Goal: Task Accomplishment & Management: Complete application form

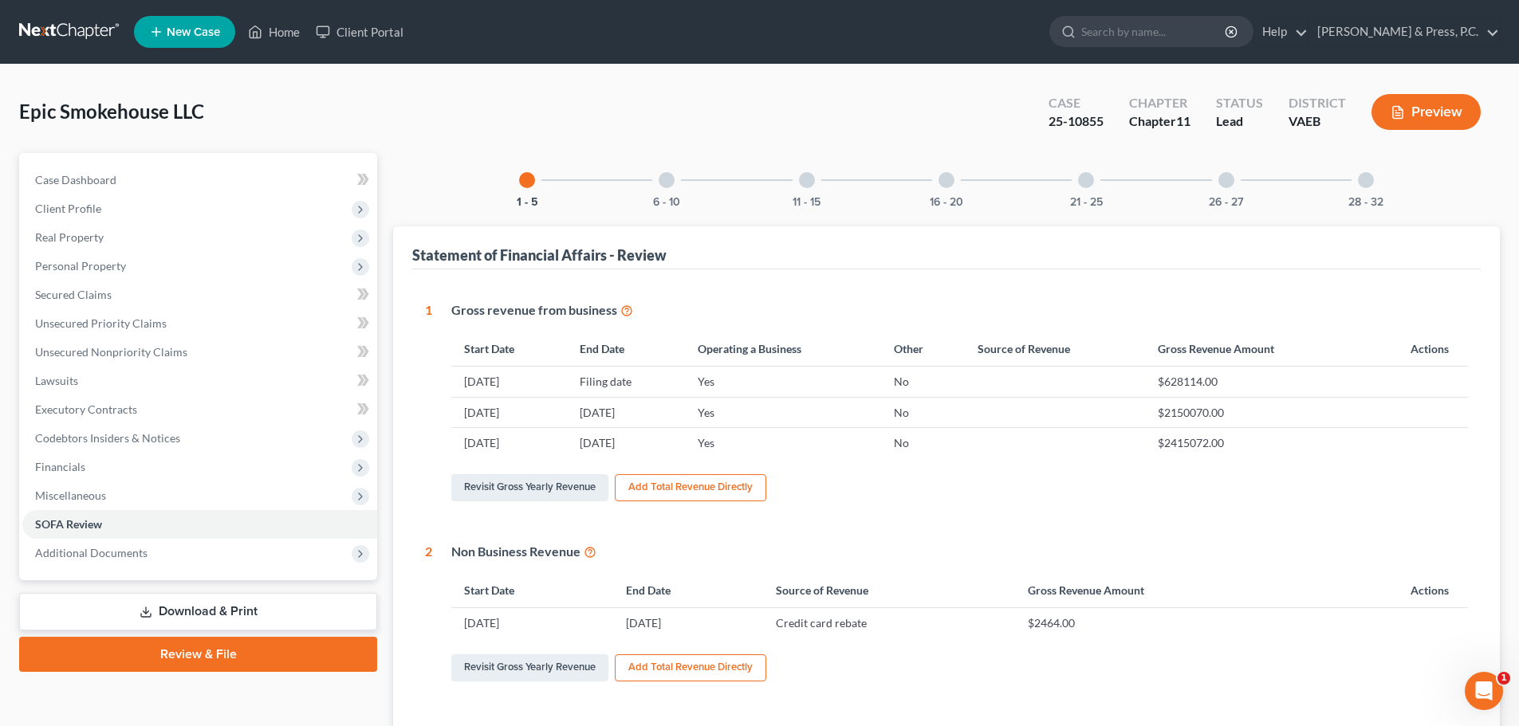
click at [47, 26] on link at bounding box center [70, 32] width 102 height 29
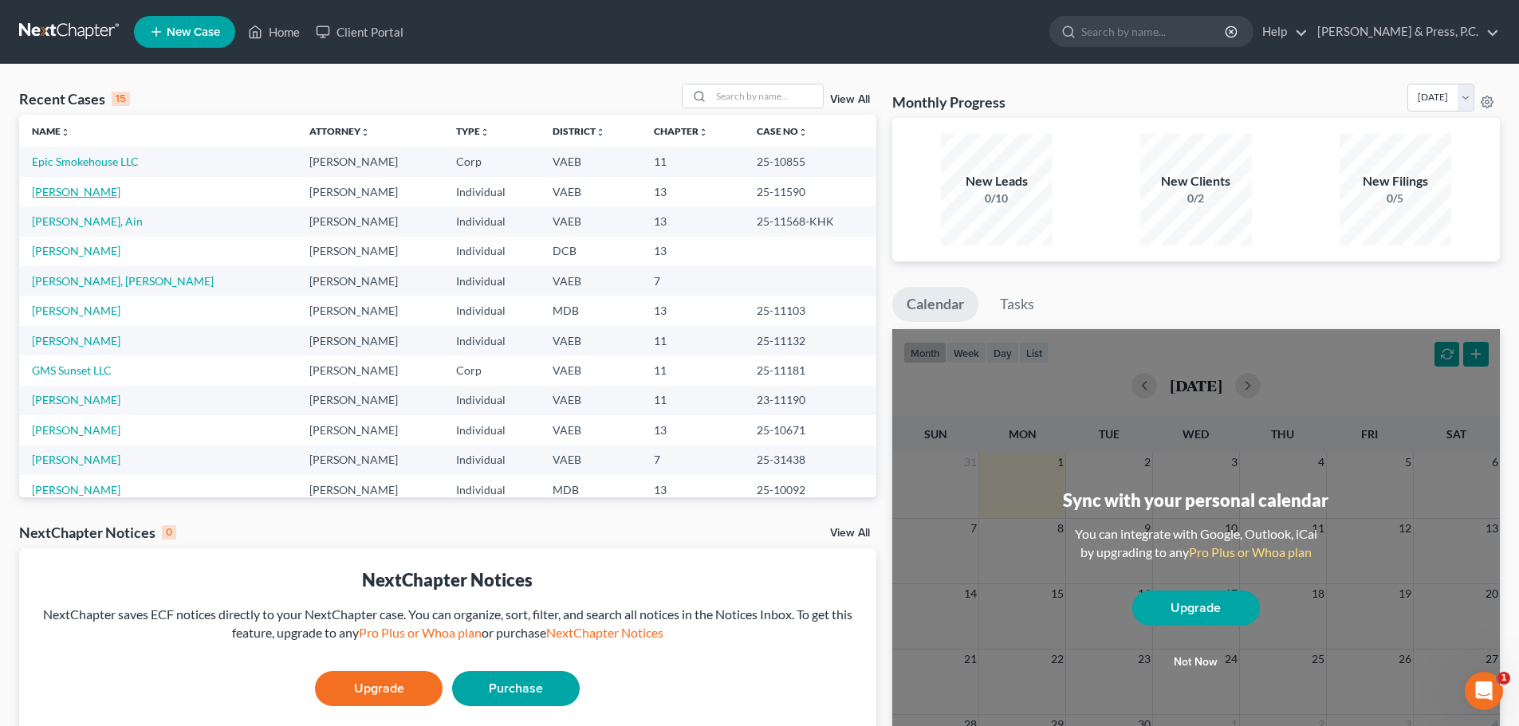
click at [48, 194] on link "[PERSON_NAME]" at bounding box center [76, 192] width 89 height 14
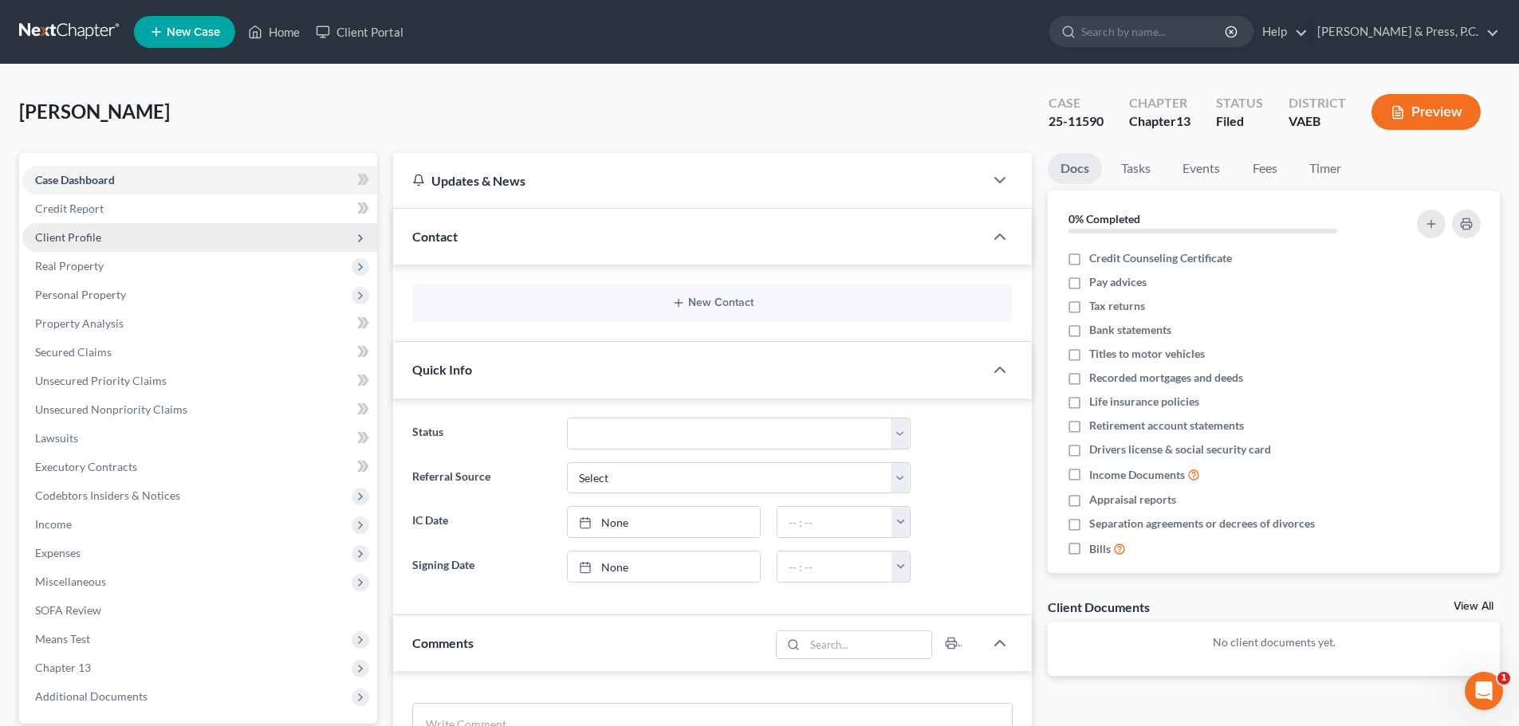
click at [81, 236] on span "Client Profile" at bounding box center [68, 237] width 66 height 14
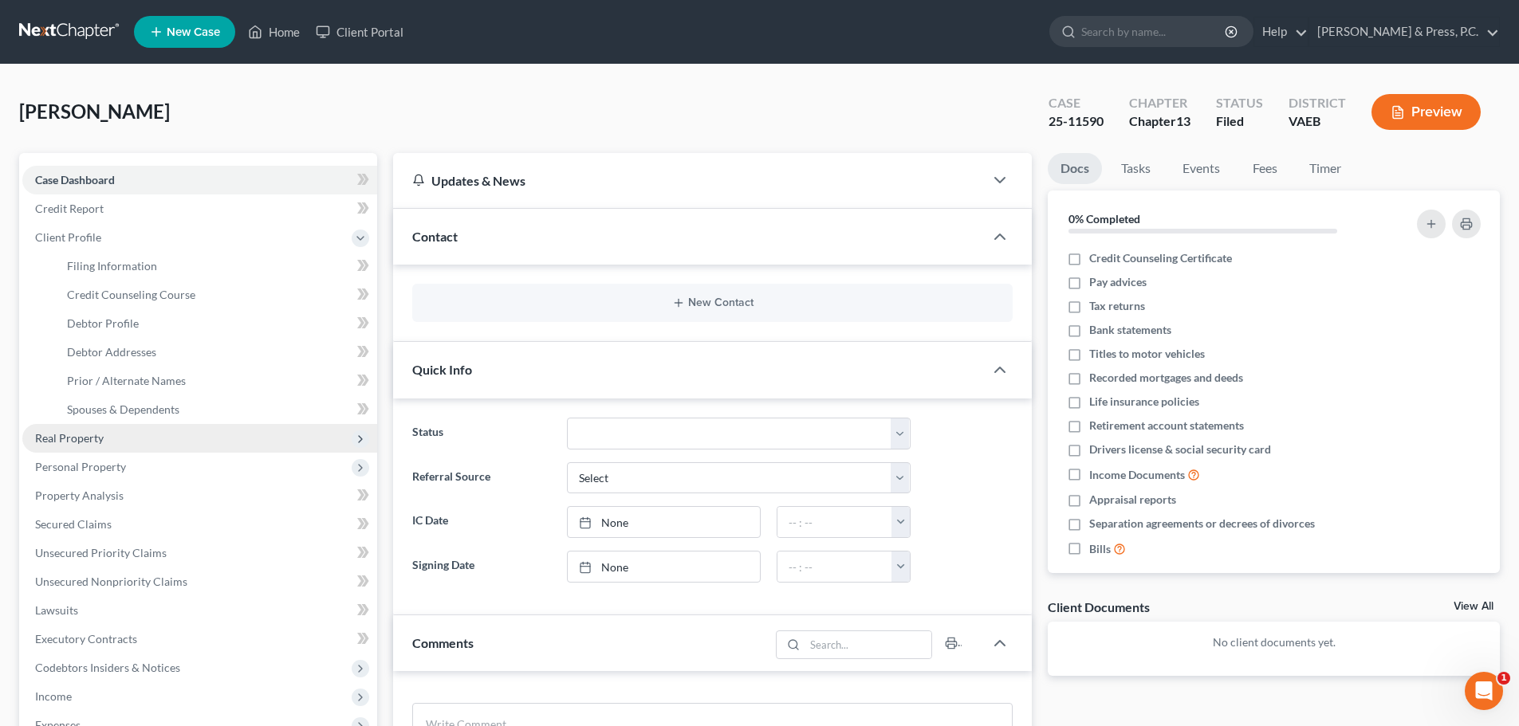
click at [76, 435] on span "Real Property" at bounding box center [69, 438] width 69 height 14
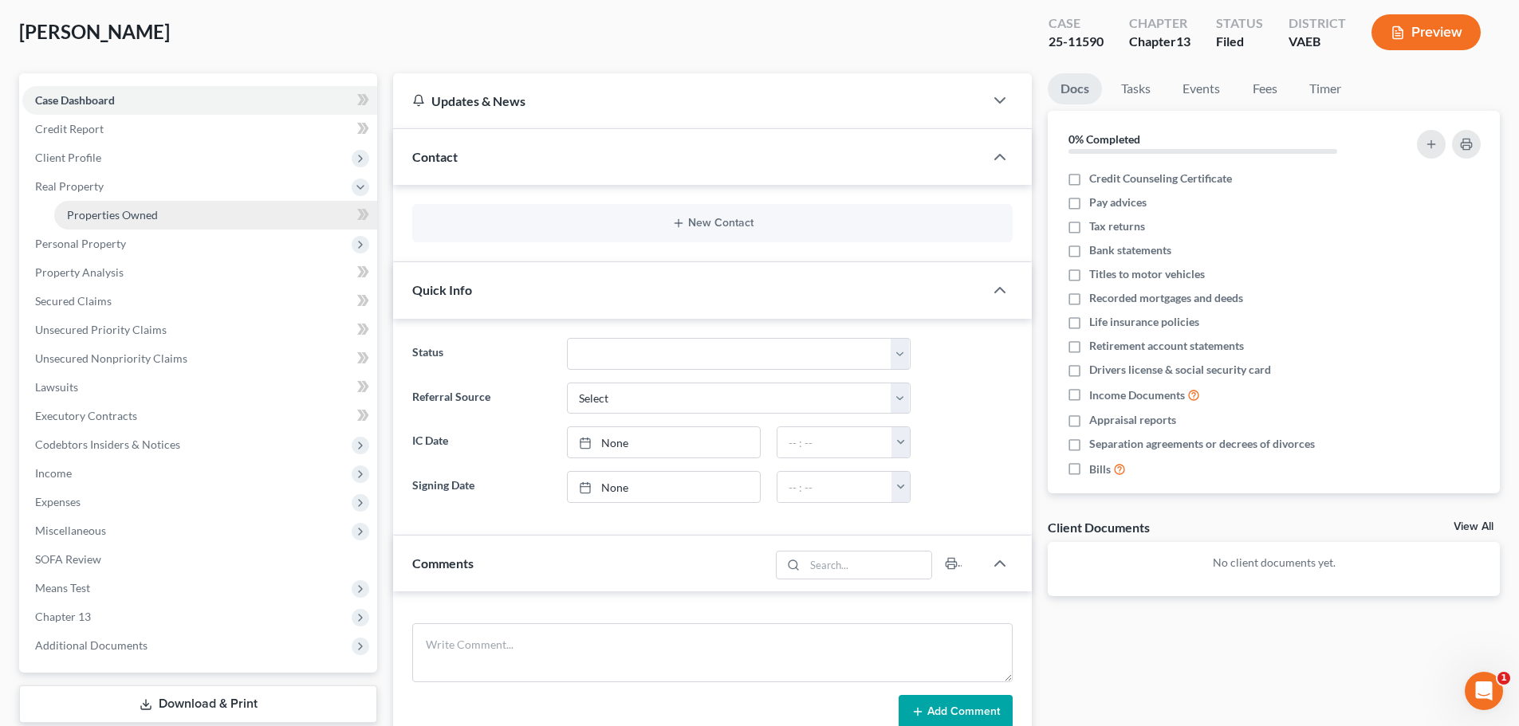
click at [85, 218] on span "Properties Owned" at bounding box center [112, 215] width 91 height 14
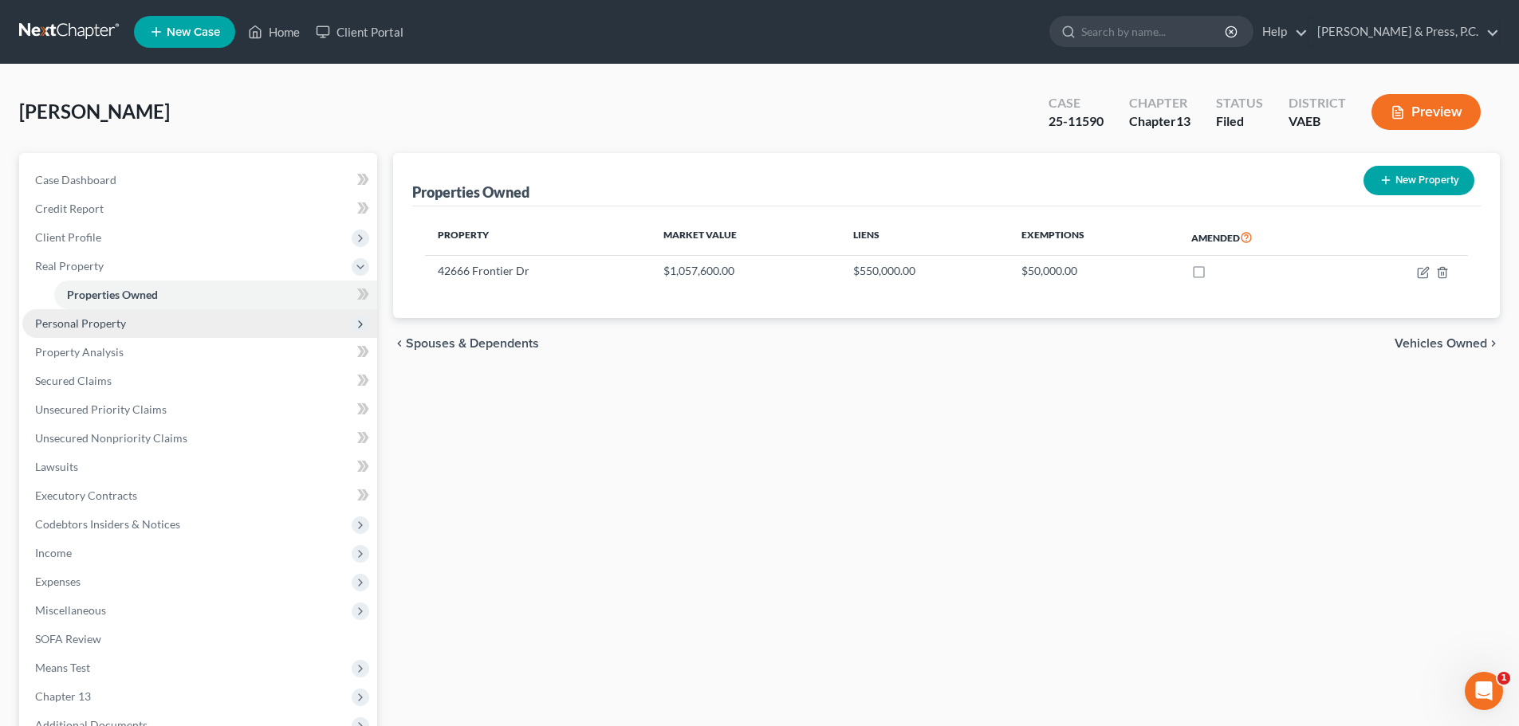
click at [58, 335] on span "Personal Property" at bounding box center [199, 323] width 355 height 29
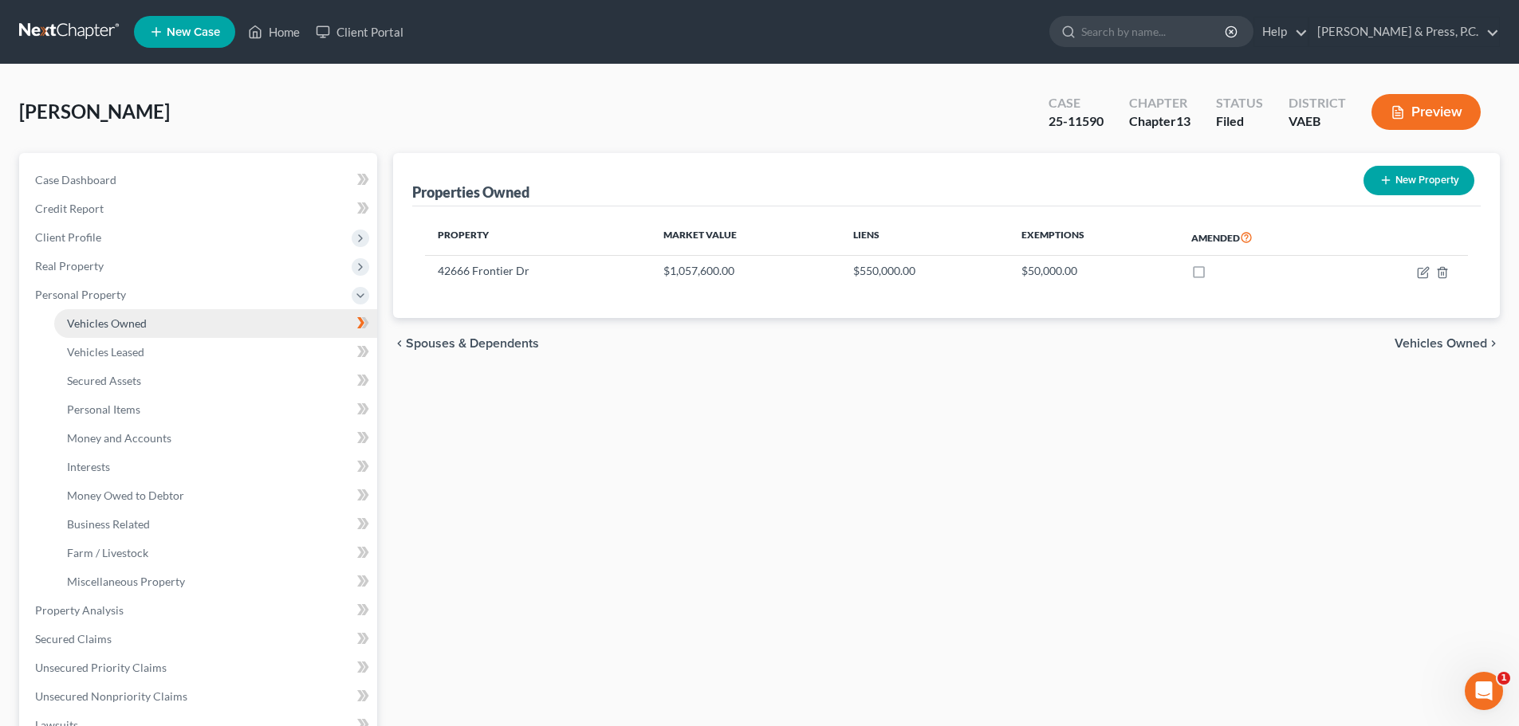
click at [83, 328] on span "Vehicles Owned" at bounding box center [107, 324] width 80 height 14
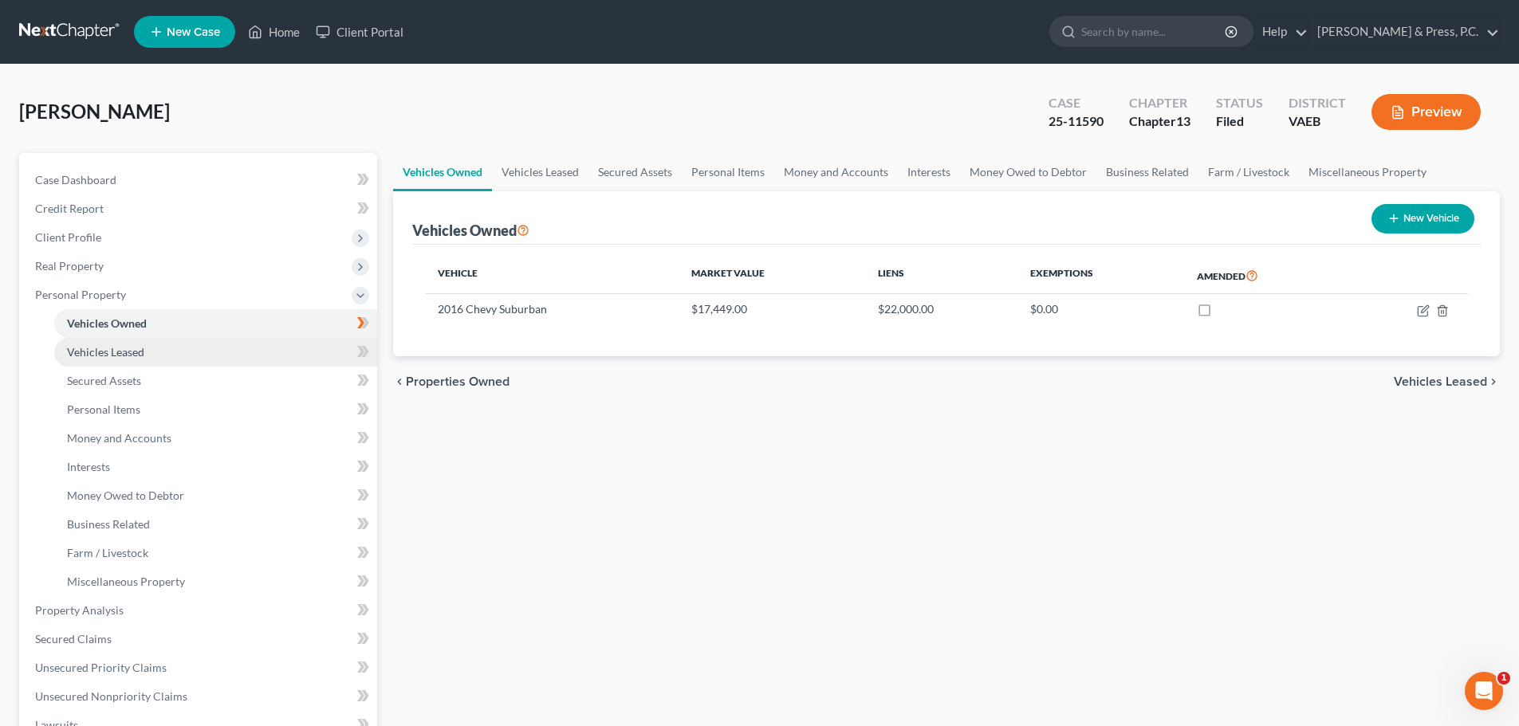
click at [95, 361] on link "Vehicles Leased" at bounding box center [215, 352] width 323 height 29
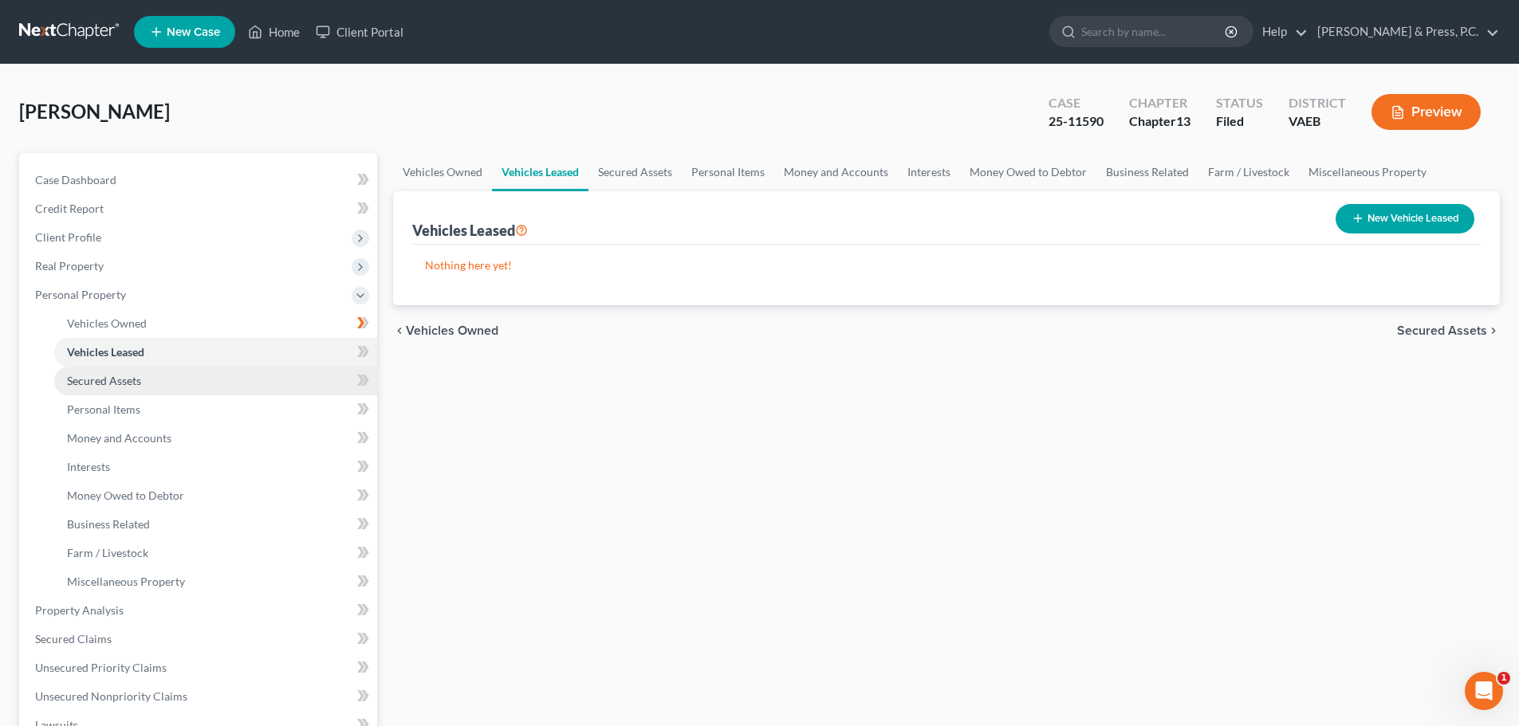
click at [86, 380] on span "Secured Assets" at bounding box center [104, 381] width 74 height 14
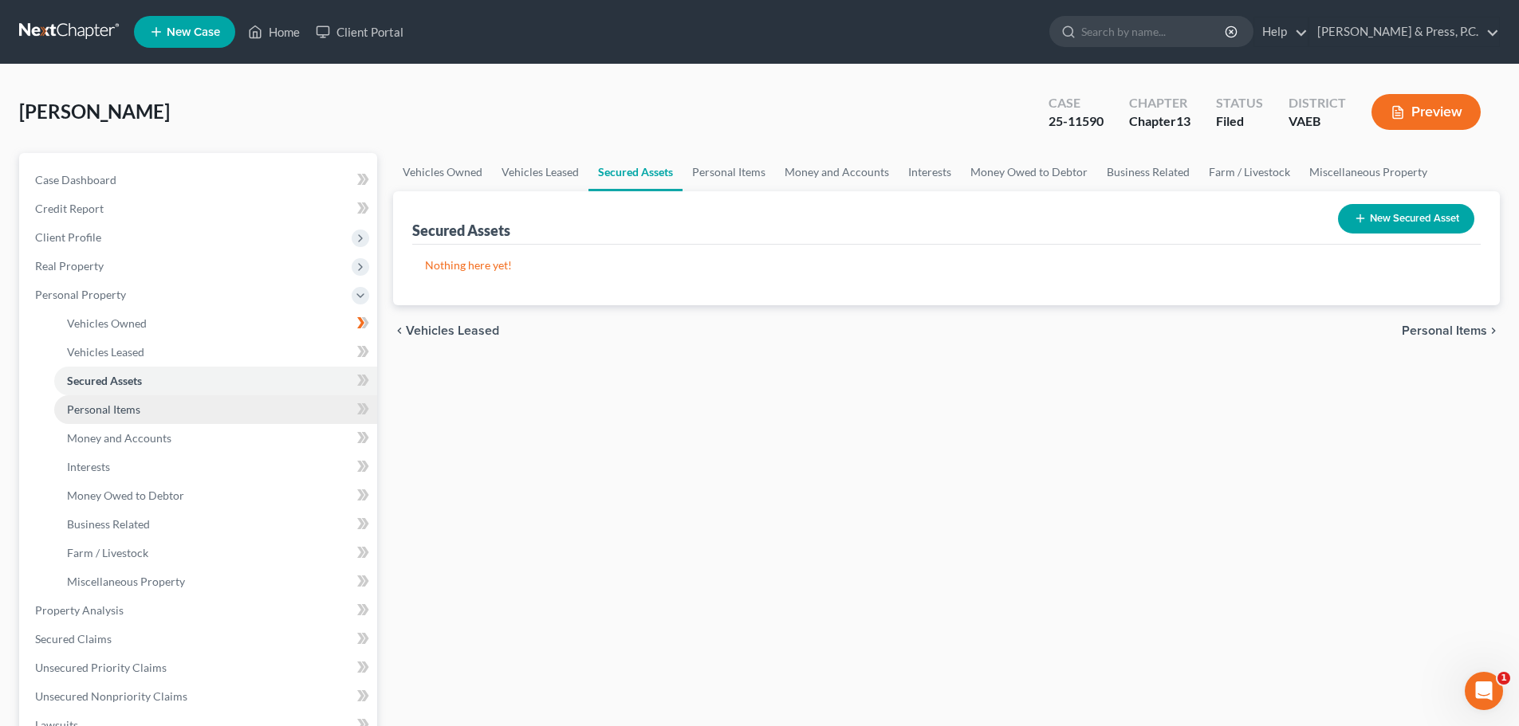
click at [92, 412] on span "Personal Items" at bounding box center [103, 410] width 73 height 14
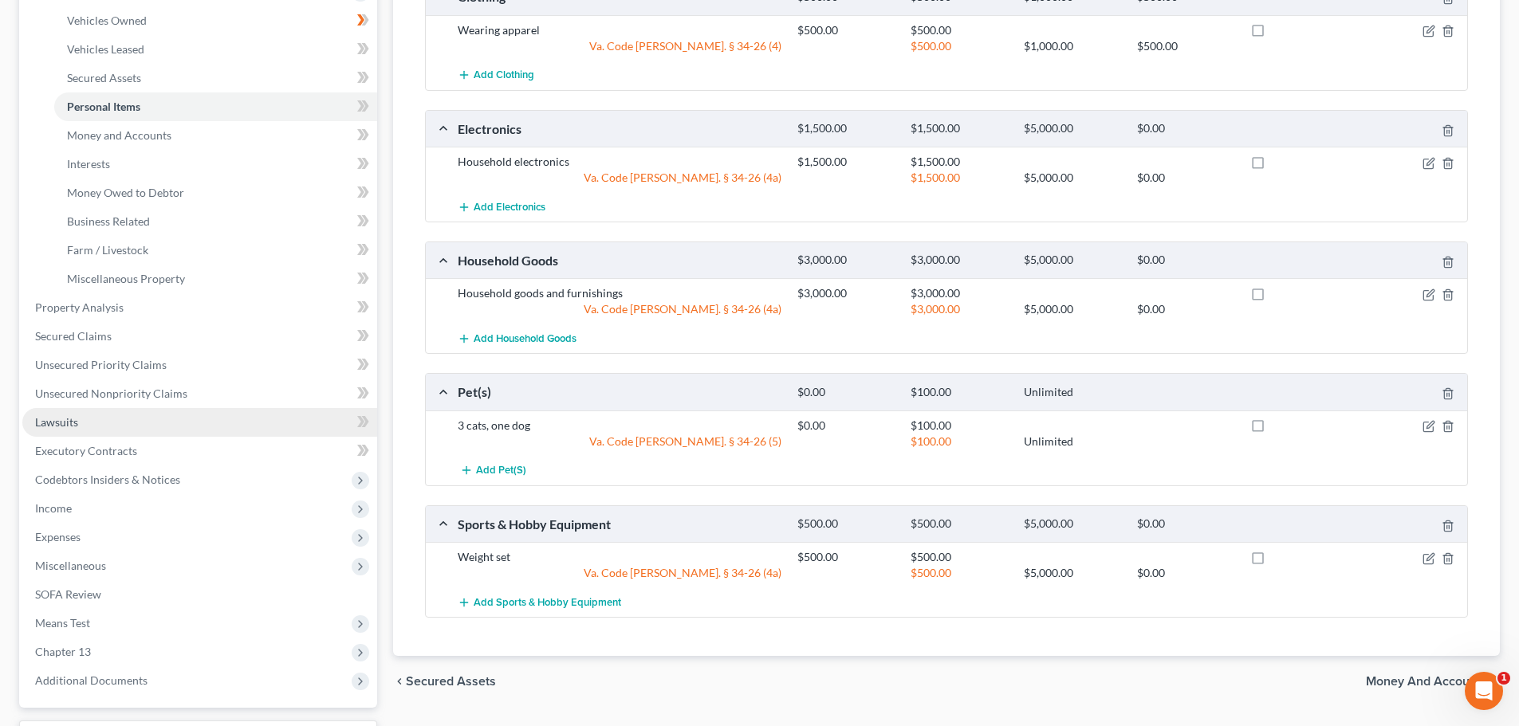
scroll to position [319, 0]
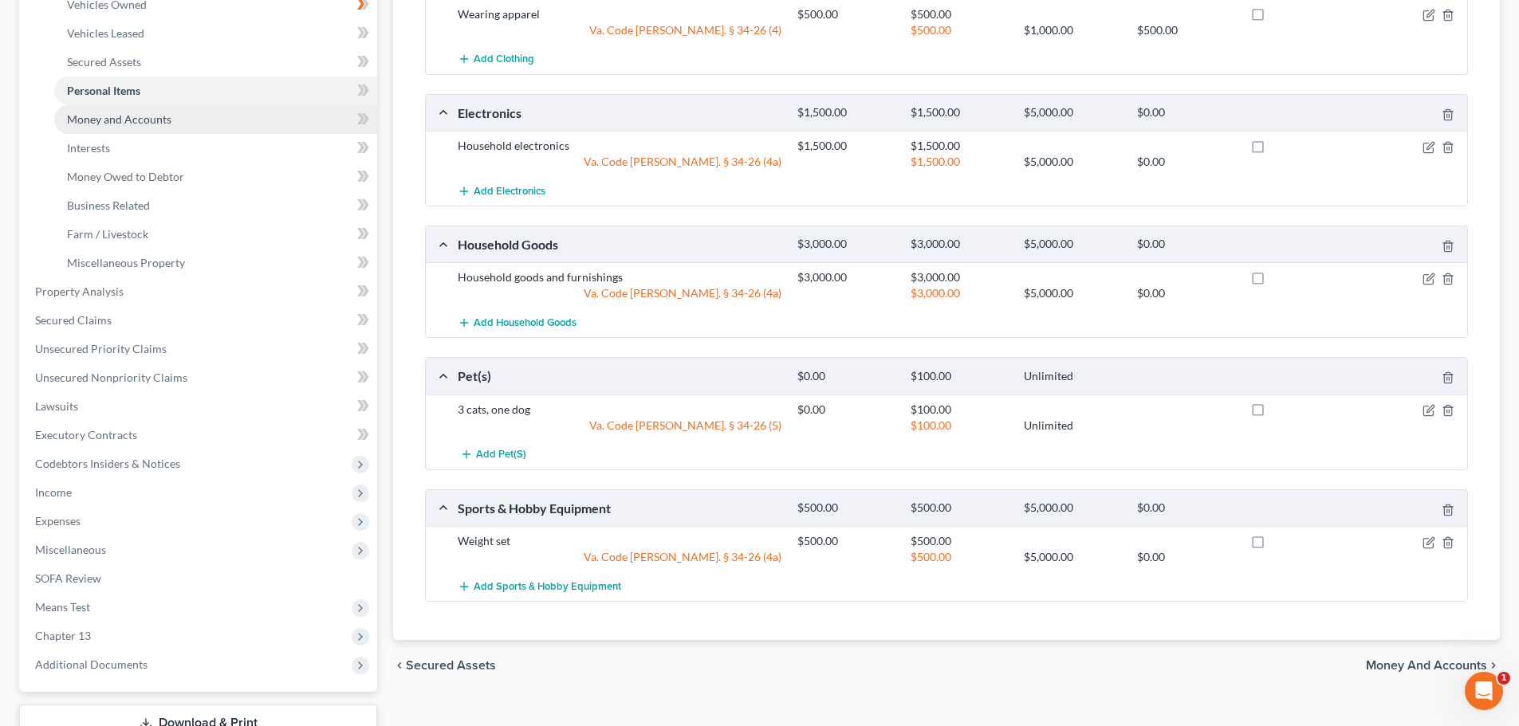
click at [112, 115] on span "Money and Accounts" at bounding box center [119, 119] width 104 height 14
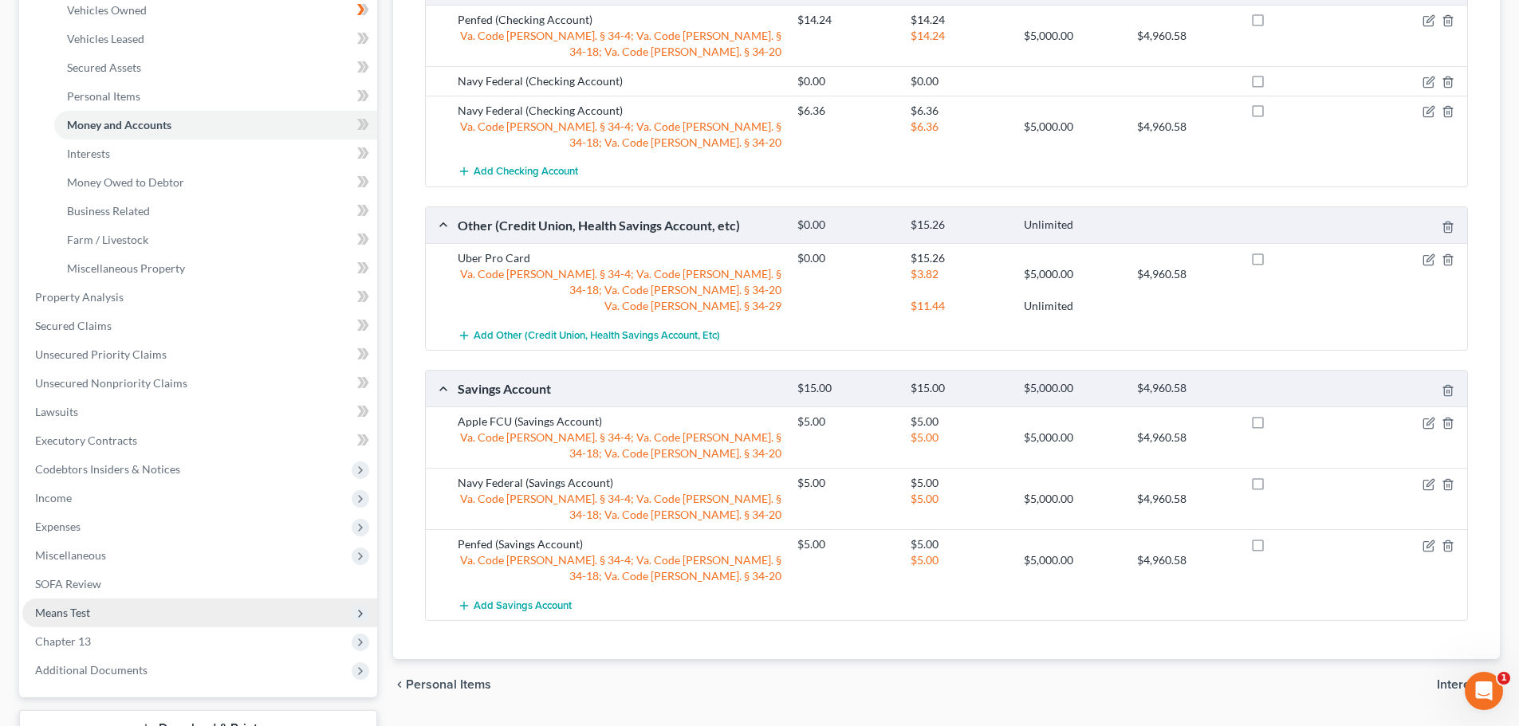
scroll to position [399, 0]
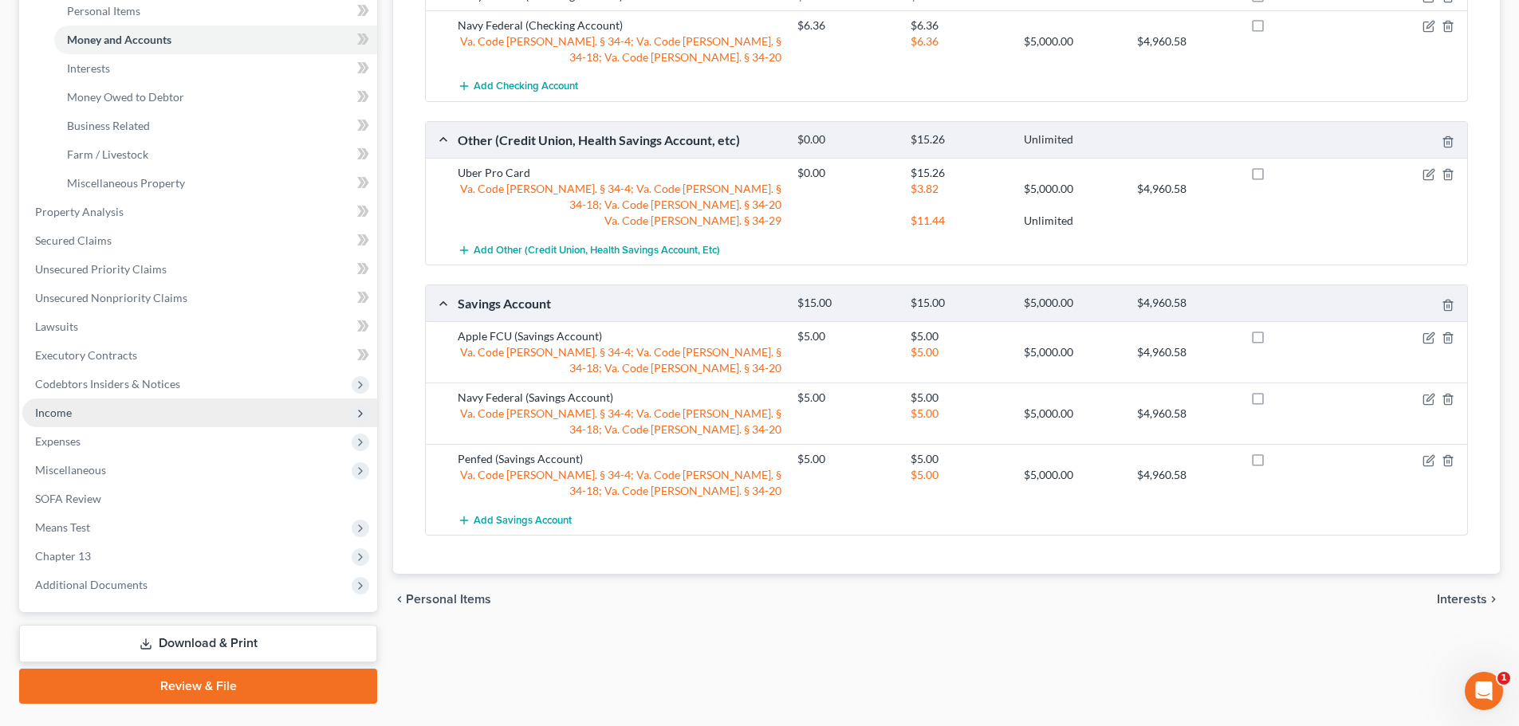
click at [65, 413] on span "Income" at bounding box center [53, 413] width 37 height 14
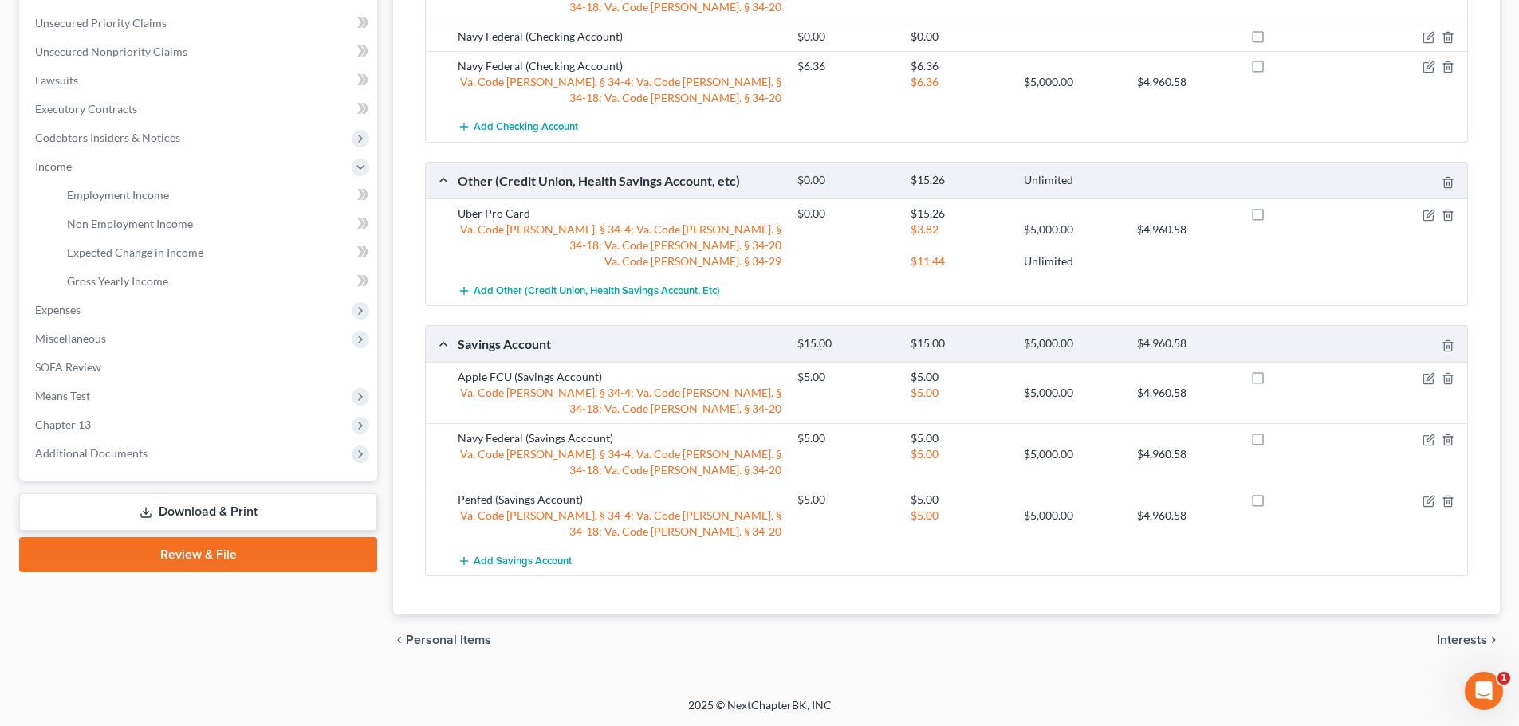
scroll to position [358, 0]
drag, startPoint x: 138, startPoint y: 195, endPoint x: 195, endPoint y: 189, distance: 57.7
click at [138, 193] on span "Employment Income" at bounding box center [118, 195] width 102 height 14
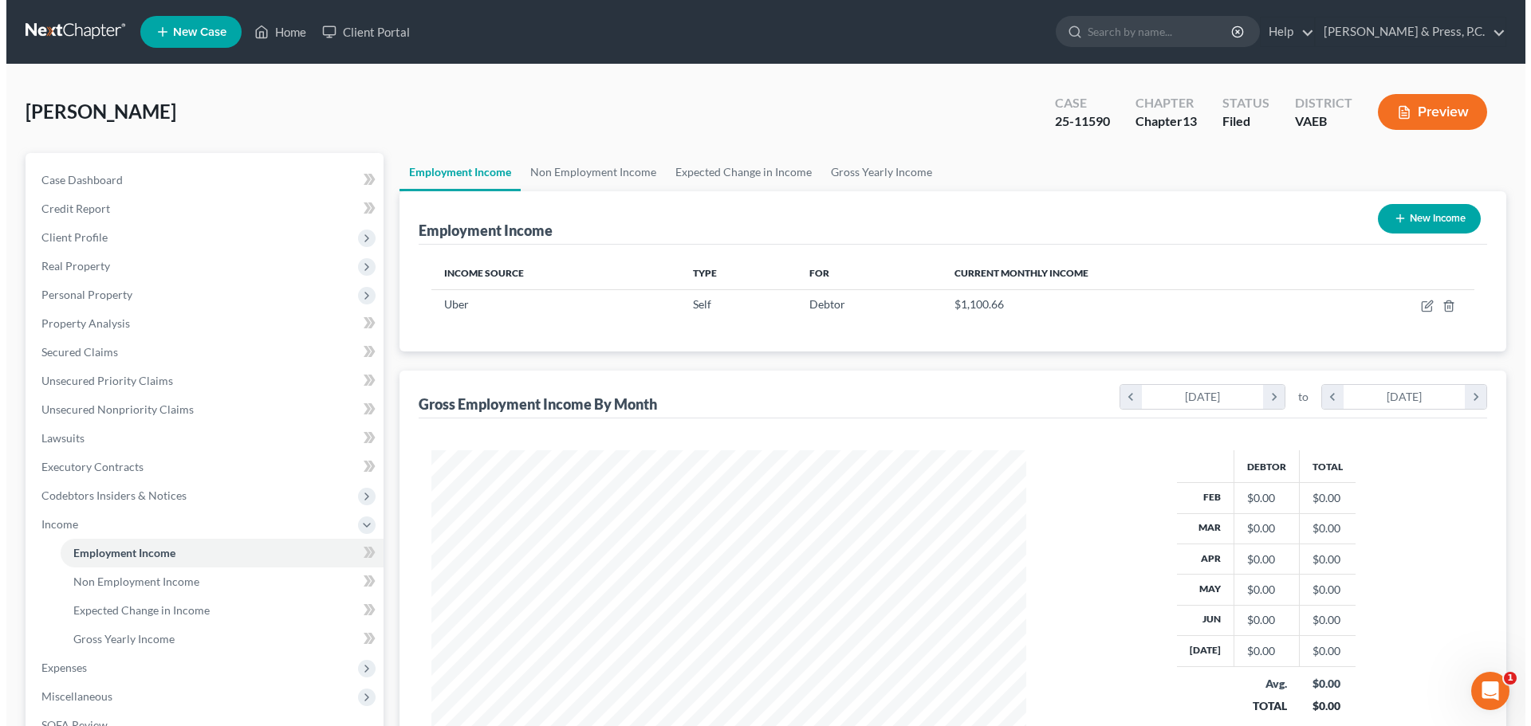
scroll to position [297, 627]
click at [1434, 215] on button "New Income" at bounding box center [1422, 219] width 103 height 30
select select "0"
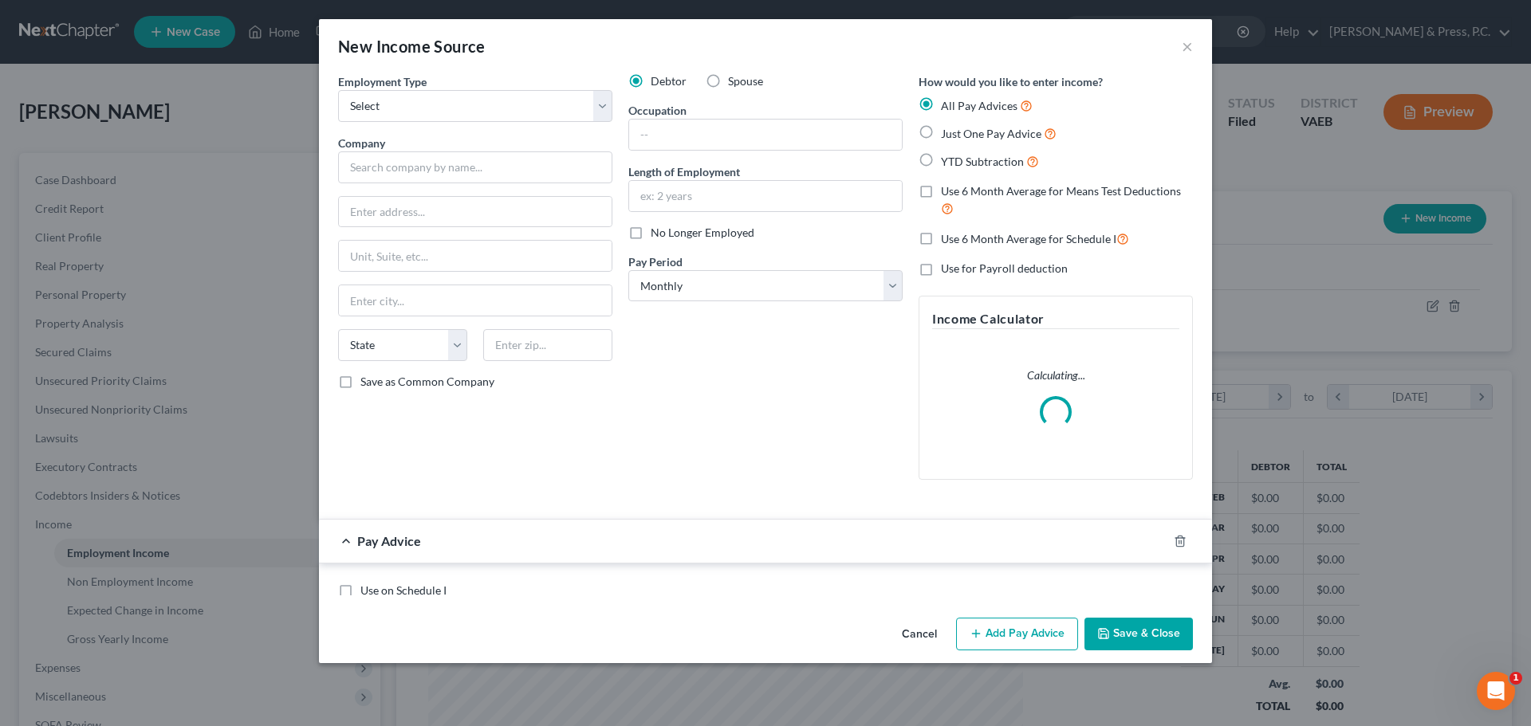
scroll to position [300, 632]
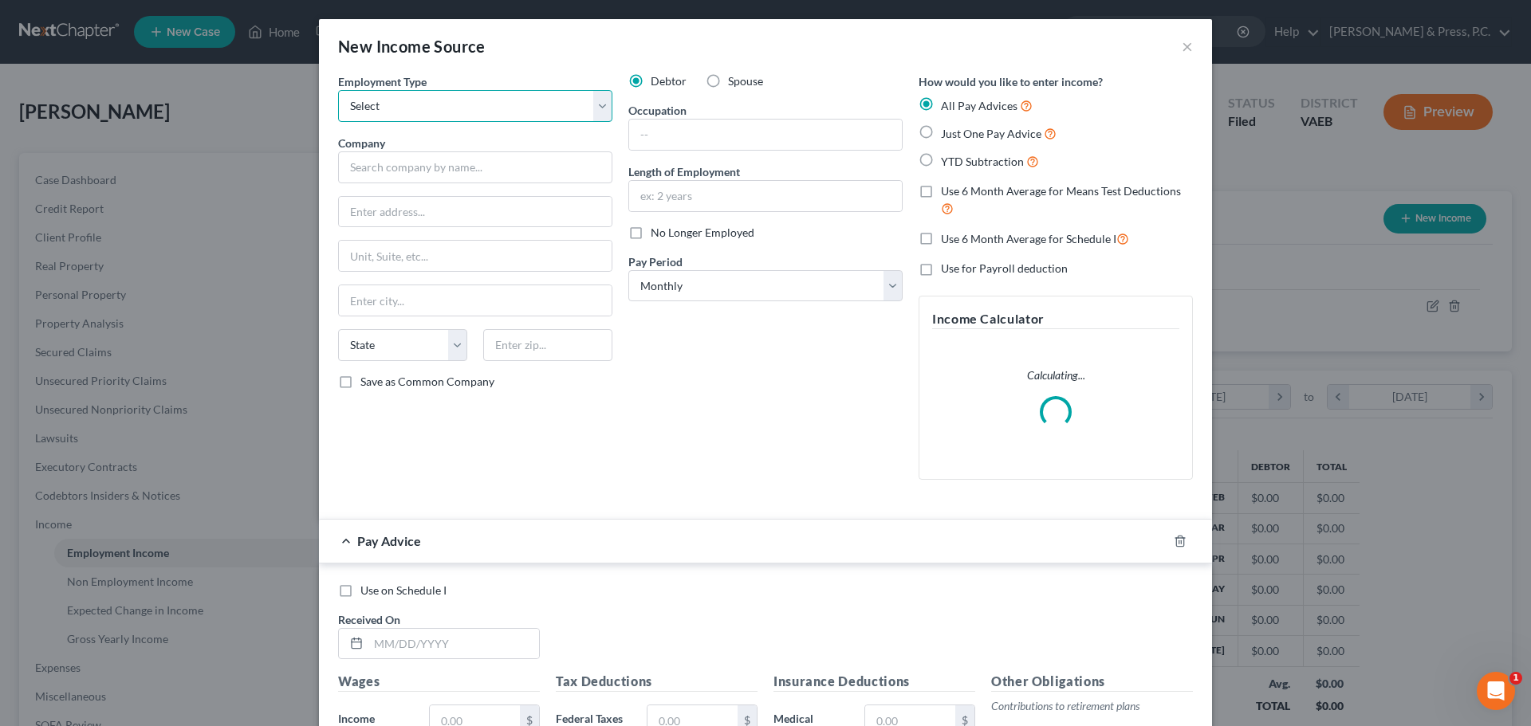
click at [435, 103] on select "Select Full or [DEMOGRAPHIC_DATA] Employment Self Employment" at bounding box center [475, 106] width 274 height 32
select select "0"
click at [338, 90] on select "Select Full or [DEMOGRAPHIC_DATA] Employment Self Employment" at bounding box center [475, 106] width 274 height 32
paste input "PROJECT SENTINEL PURCHASER, LLC"
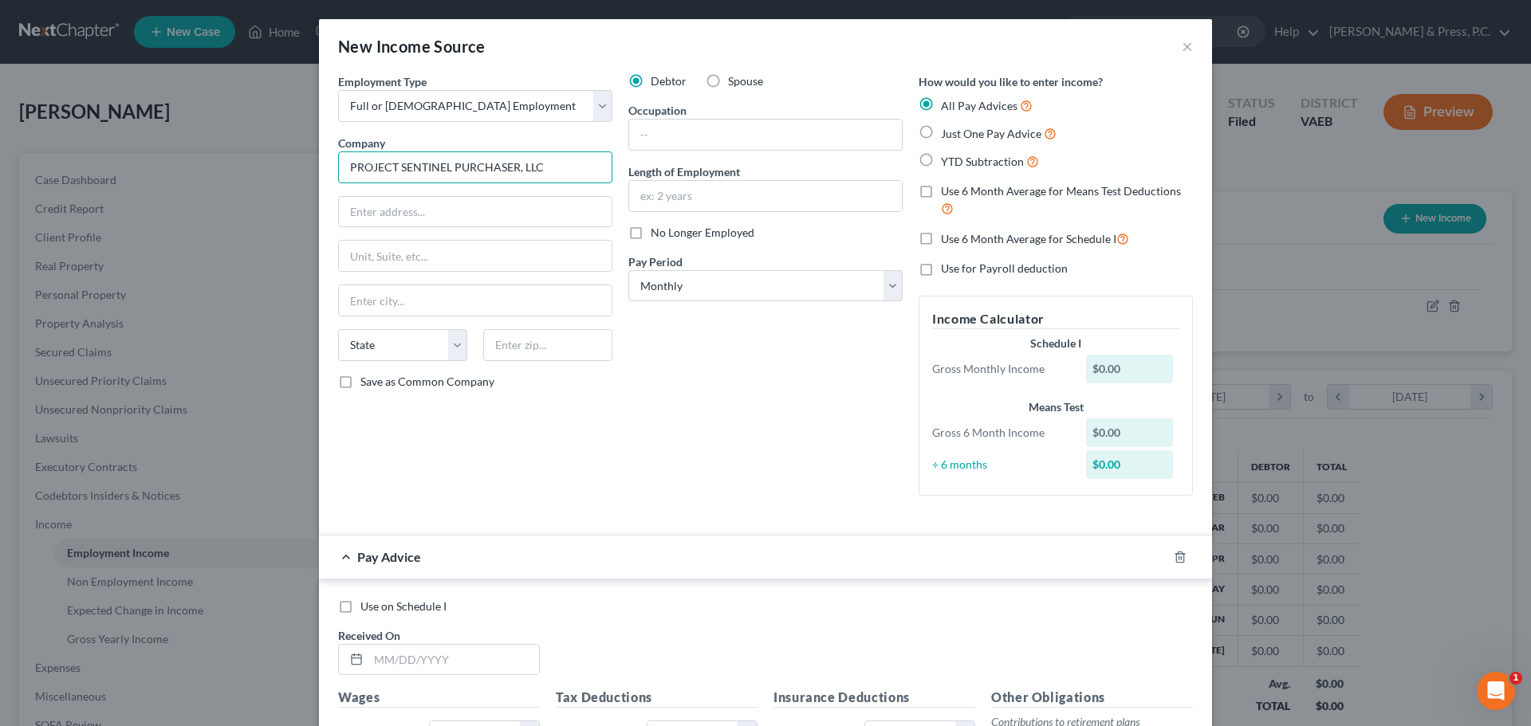
type input "PROJECT SENTINEL PURCHASER, LLC"
click at [671, 432] on div "Debtor Spouse Occupation Length of Employment No Longer Employed Pay Period * S…" at bounding box center [765, 290] width 290 height 435
click at [651, 238] on label "No Longer Employed" at bounding box center [703, 233] width 104 height 16
click at [657, 235] on input "No Longer Employed" at bounding box center [662, 230] width 10 height 10
checkbox input "true"
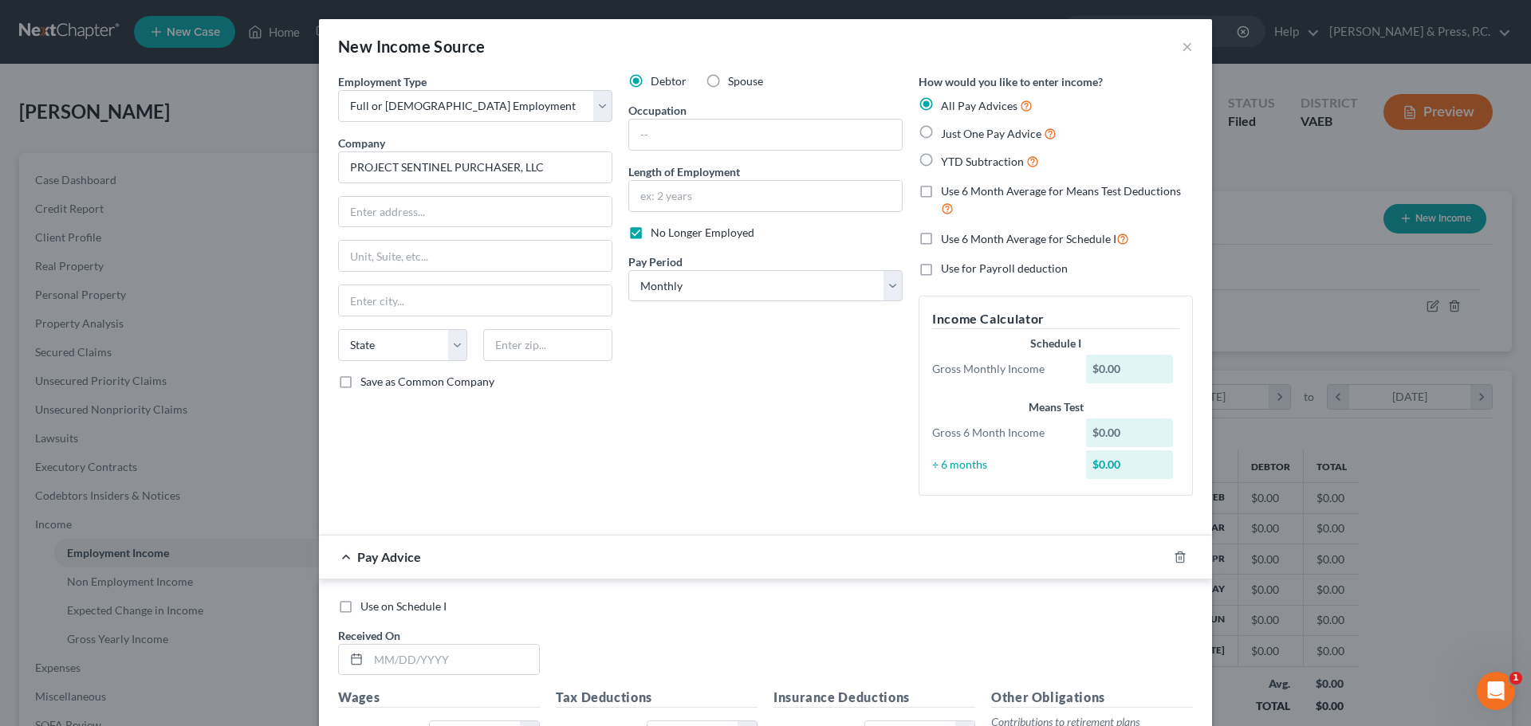
click at [694, 397] on div "Debtor Spouse Occupation Length of Employment No Longer Employed Pay Period * S…" at bounding box center [765, 290] width 290 height 435
click at [941, 136] on label "Just One Pay Advice" at bounding box center [999, 133] width 116 height 18
click at [947, 135] on input "Just One Pay Advice" at bounding box center [952, 129] width 10 height 10
radio input "true"
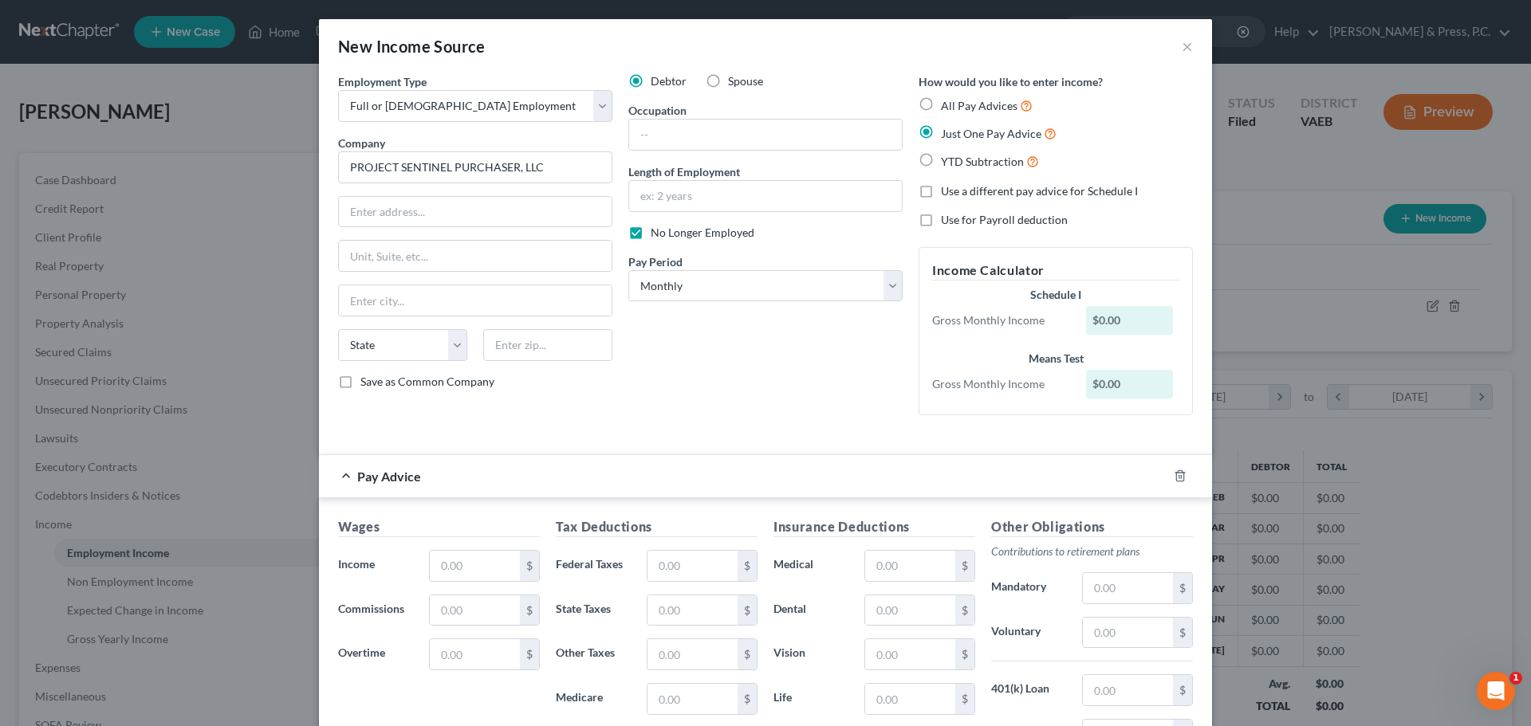
click at [798, 394] on div "Debtor Spouse Occupation Length of Employment No Longer Employed Pay Period * S…" at bounding box center [765, 250] width 290 height 355
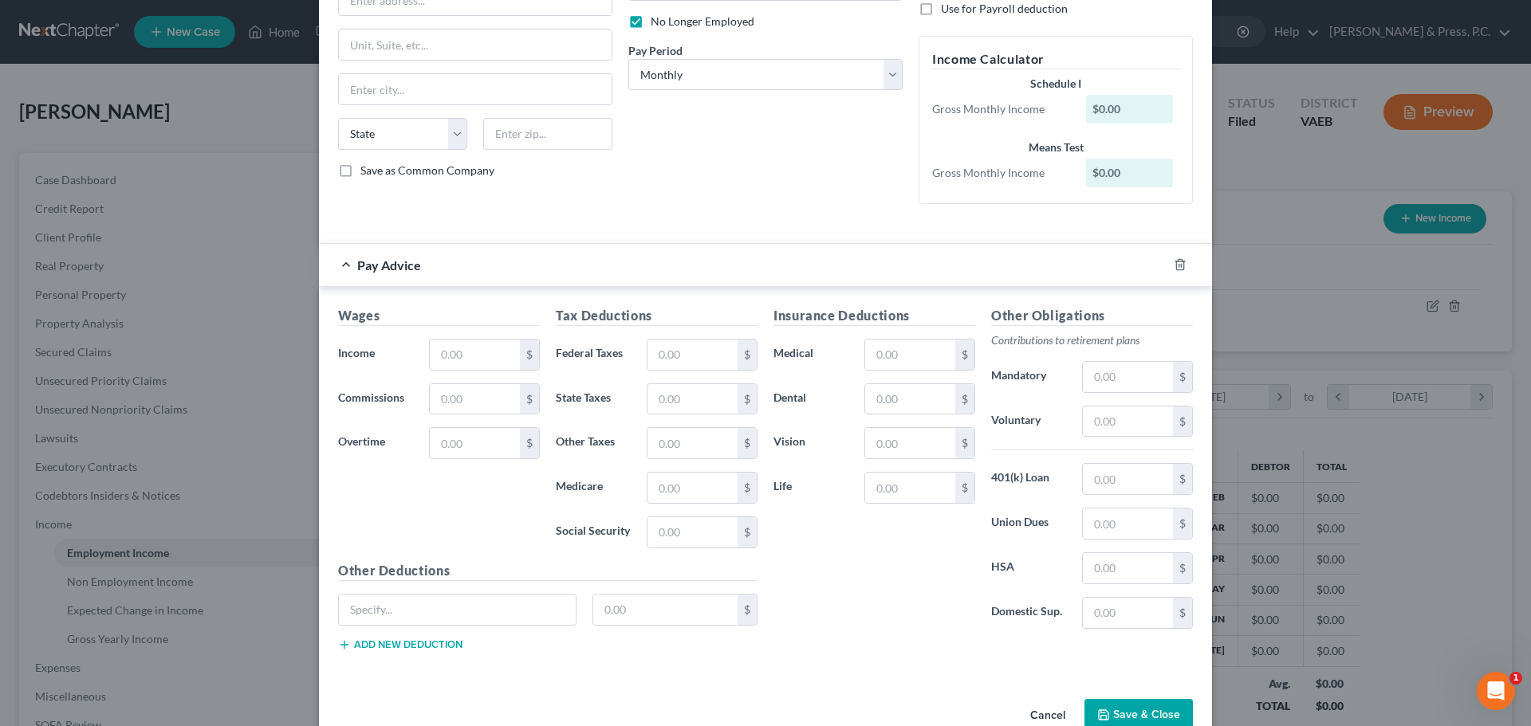
scroll to position [239, 0]
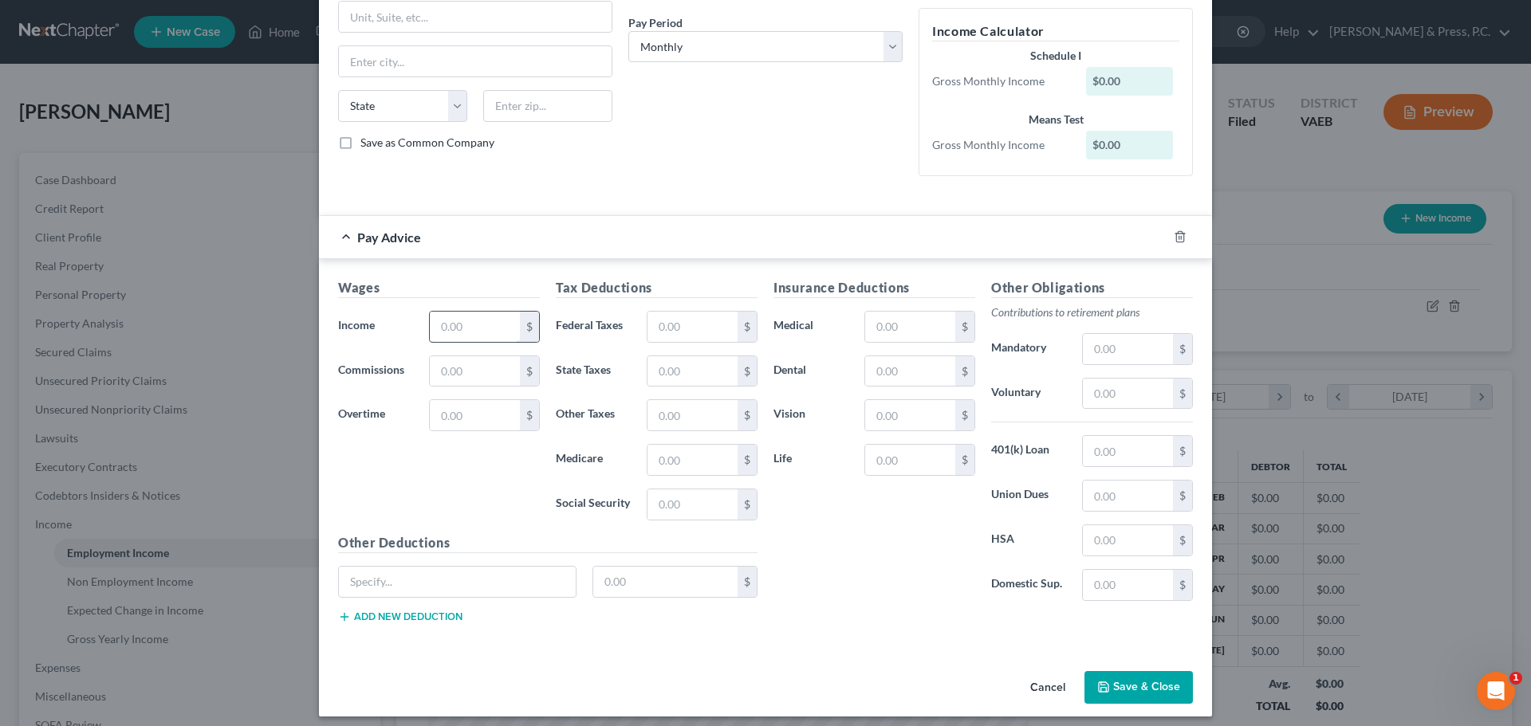
click at [453, 314] on input "text" at bounding box center [475, 327] width 90 height 30
type input "8,461.53"
click at [683, 332] on input "text" at bounding box center [692, 327] width 90 height 30
type input "2,097.58"
click at [850, 567] on div "Insurance Deductions Medical $ Dental $ Vision $ Life $" at bounding box center [874, 446] width 218 height 336
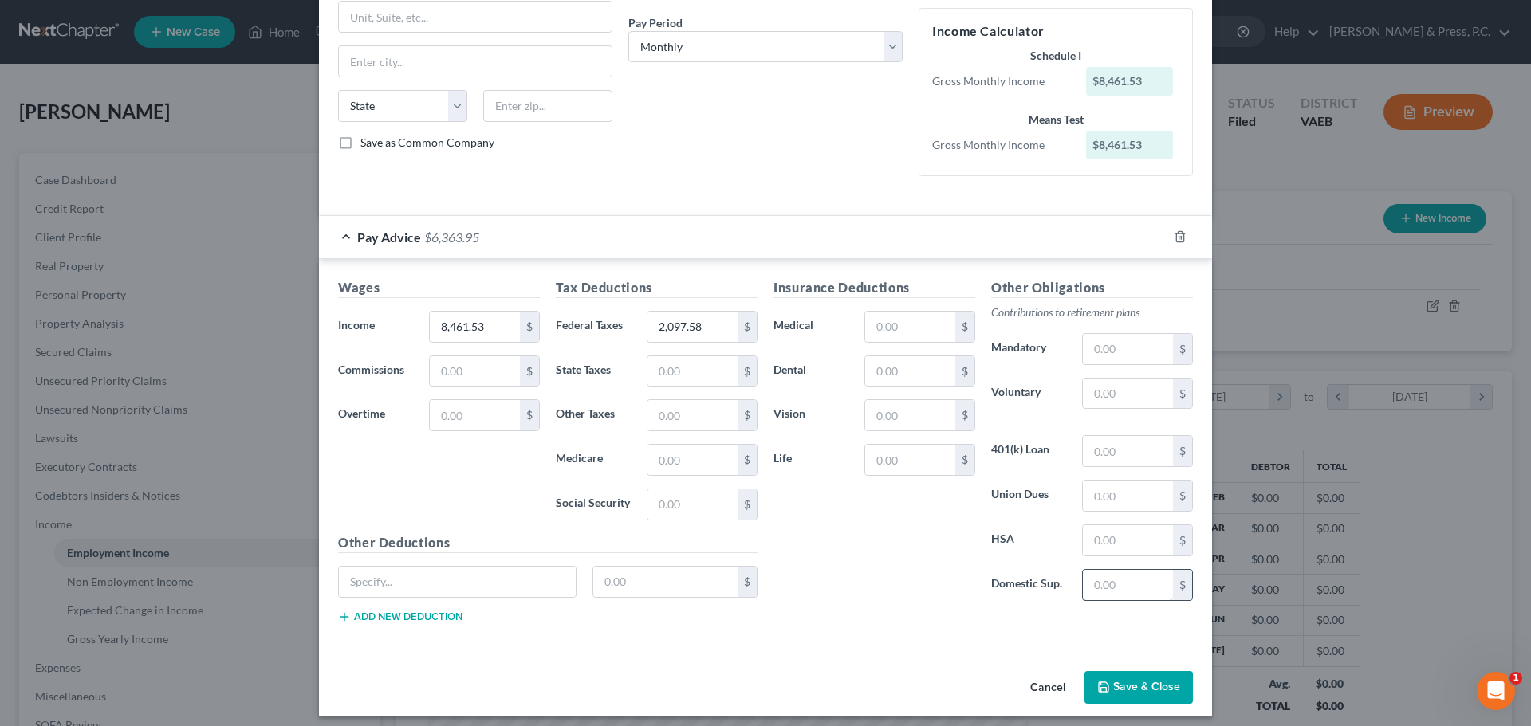
click at [1106, 583] on input "text" at bounding box center [1128, 585] width 90 height 30
type input "794.34"
click at [852, 625] on div "Insurance Deductions Medical $ Dental $ Vision $ Life $ Other Obligations Contr…" at bounding box center [982, 457] width 435 height 358
click at [833, 610] on div "Insurance Deductions Medical $ Dental $ Vision $ Life $" at bounding box center [874, 446] width 218 height 336
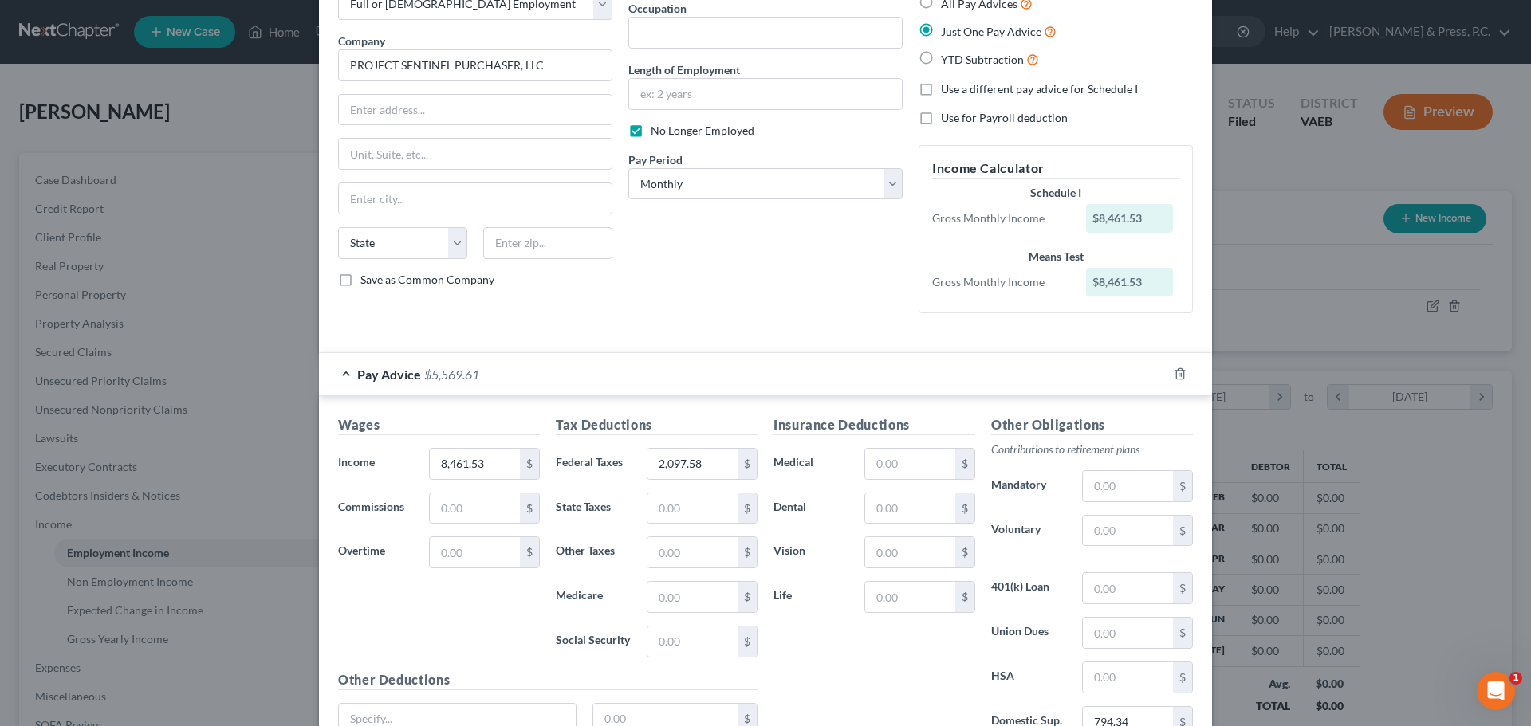
scroll to position [0, 0]
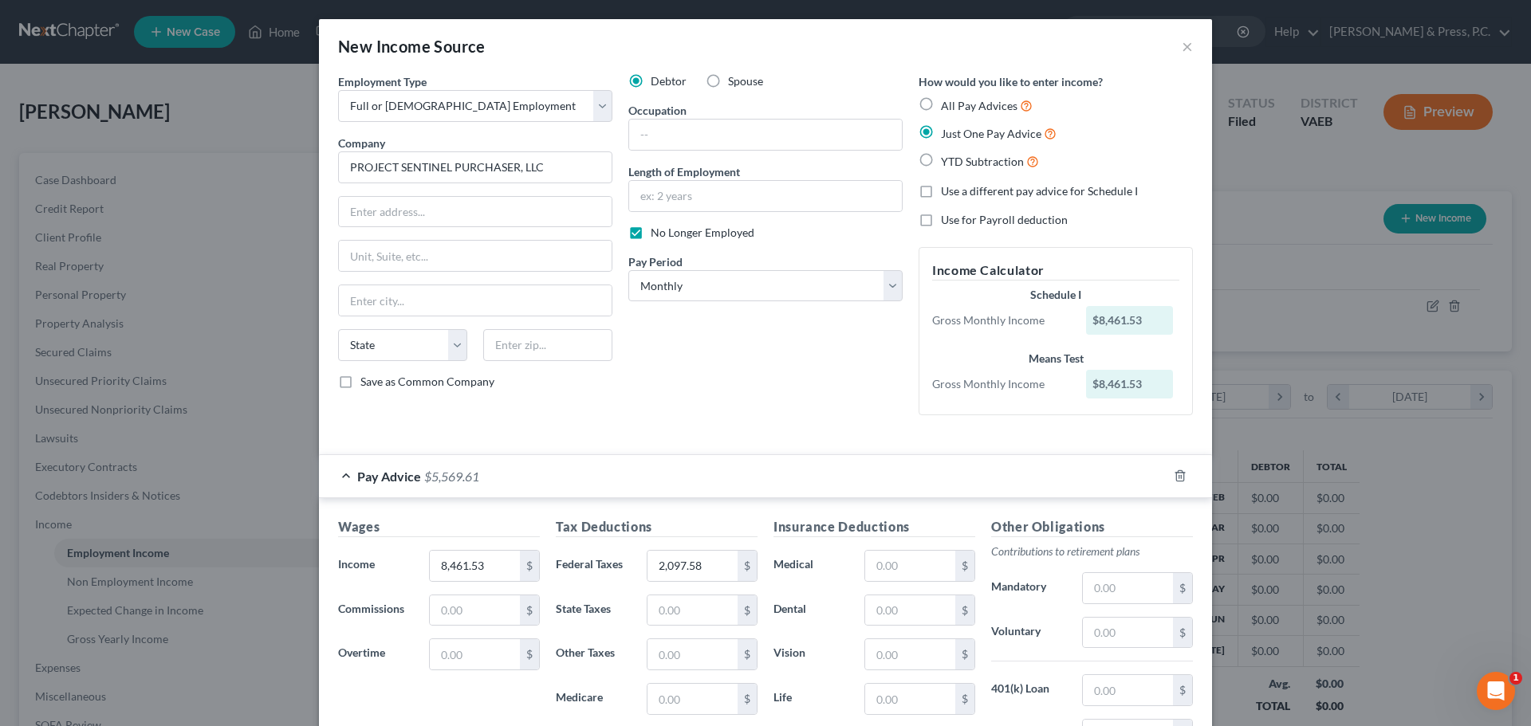
click at [716, 360] on div "Debtor Spouse Occupation Length of Employment No Longer Employed Pay Period * S…" at bounding box center [765, 250] width 290 height 355
click at [941, 102] on label "All Pay Advices" at bounding box center [987, 105] width 92 height 18
click at [947, 102] on input "All Pay Advices" at bounding box center [952, 101] width 10 height 10
radio input "true"
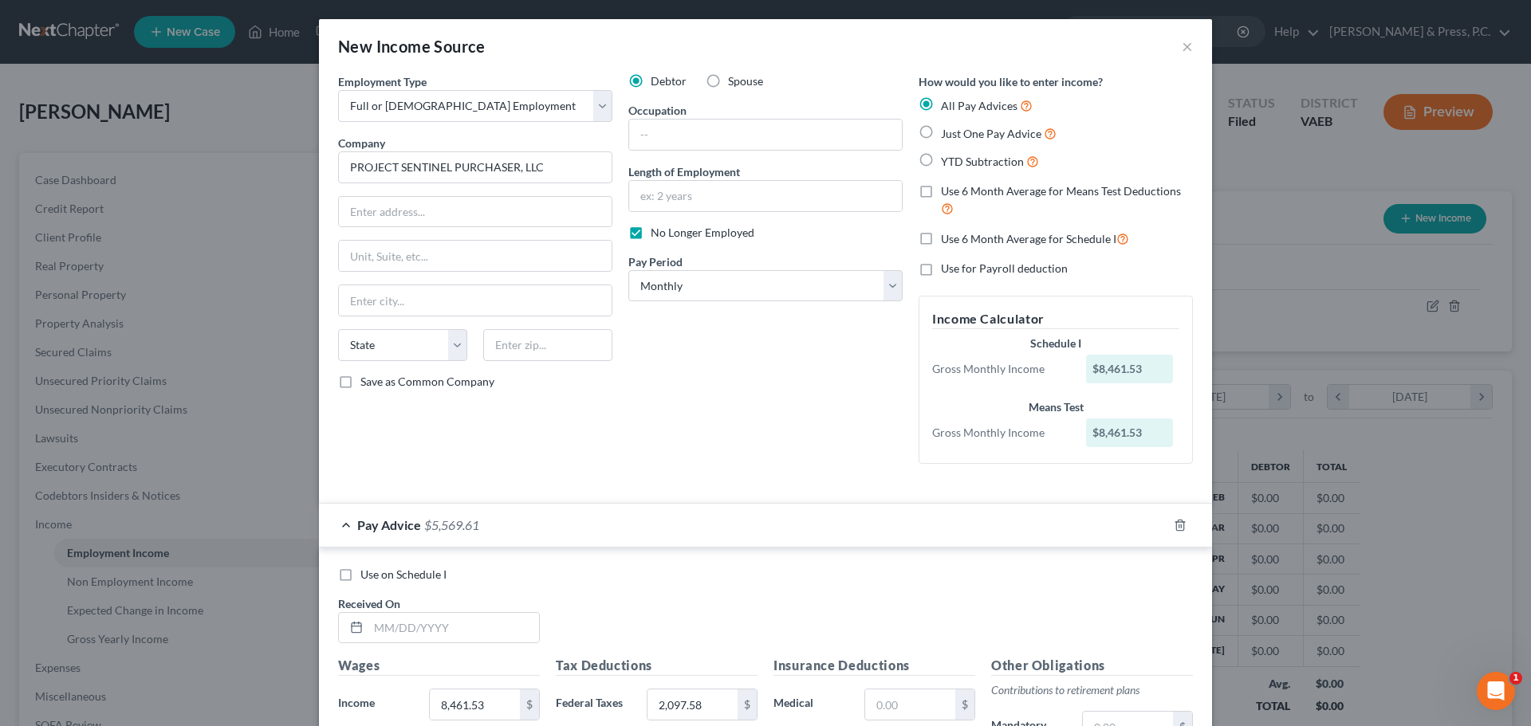
click at [826, 399] on div "Debtor Spouse Occupation Length of Employment No Longer Employed Pay Period * S…" at bounding box center [765, 274] width 290 height 403
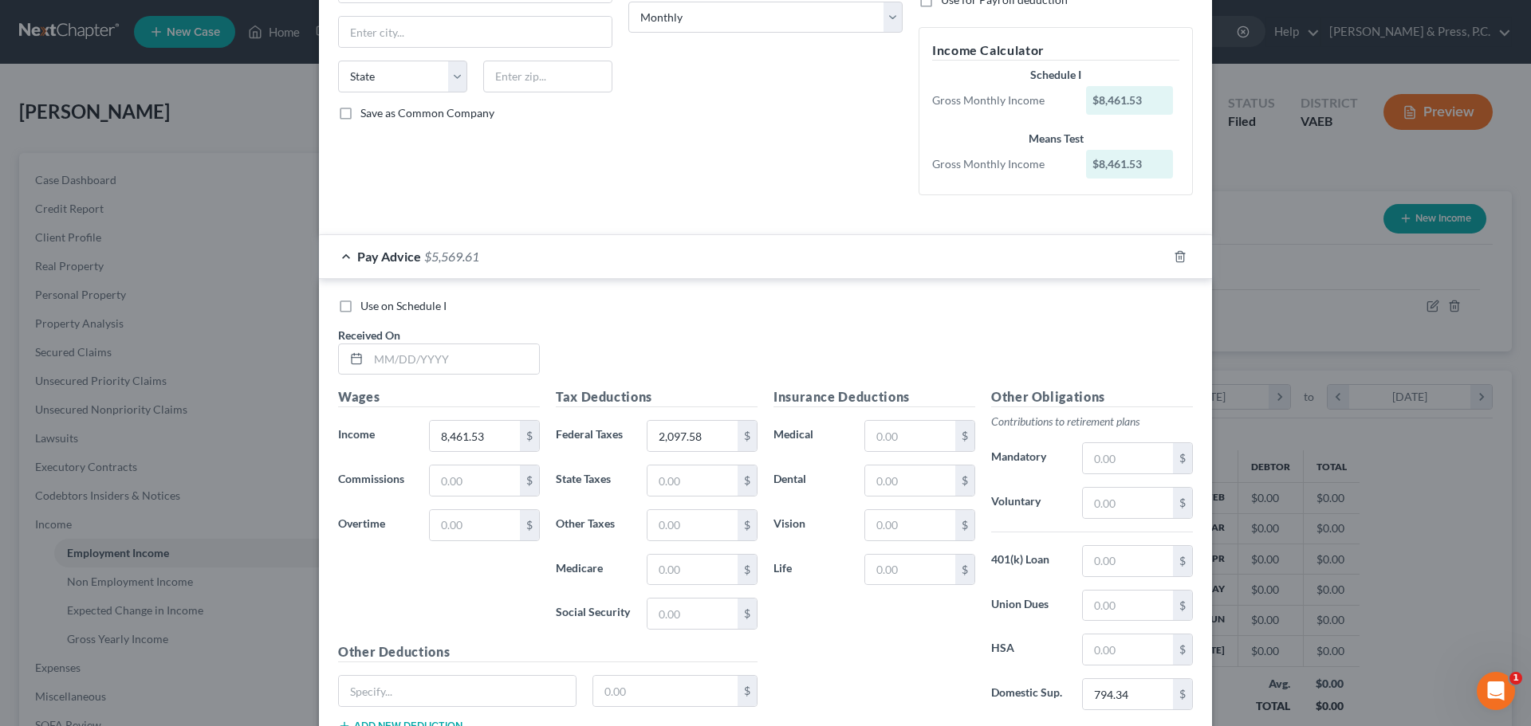
scroll to position [388, 0]
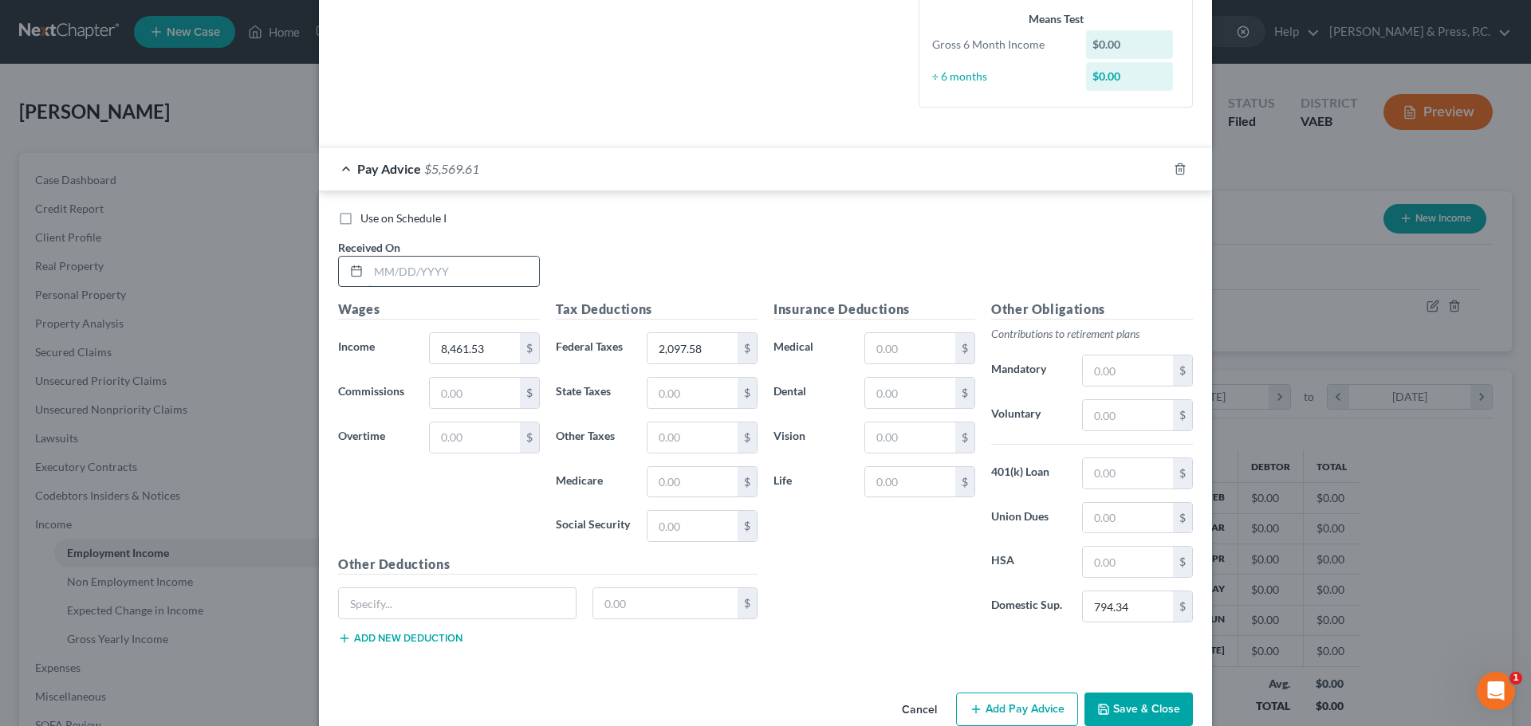
click at [410, 281] on input "text" at bounding box center [453, 272] width 171 height 30
click at [767, 264] on div "Use on Schedule I Received On * 07/11.2025" at bounding box center [765, 255] width 871 height 90
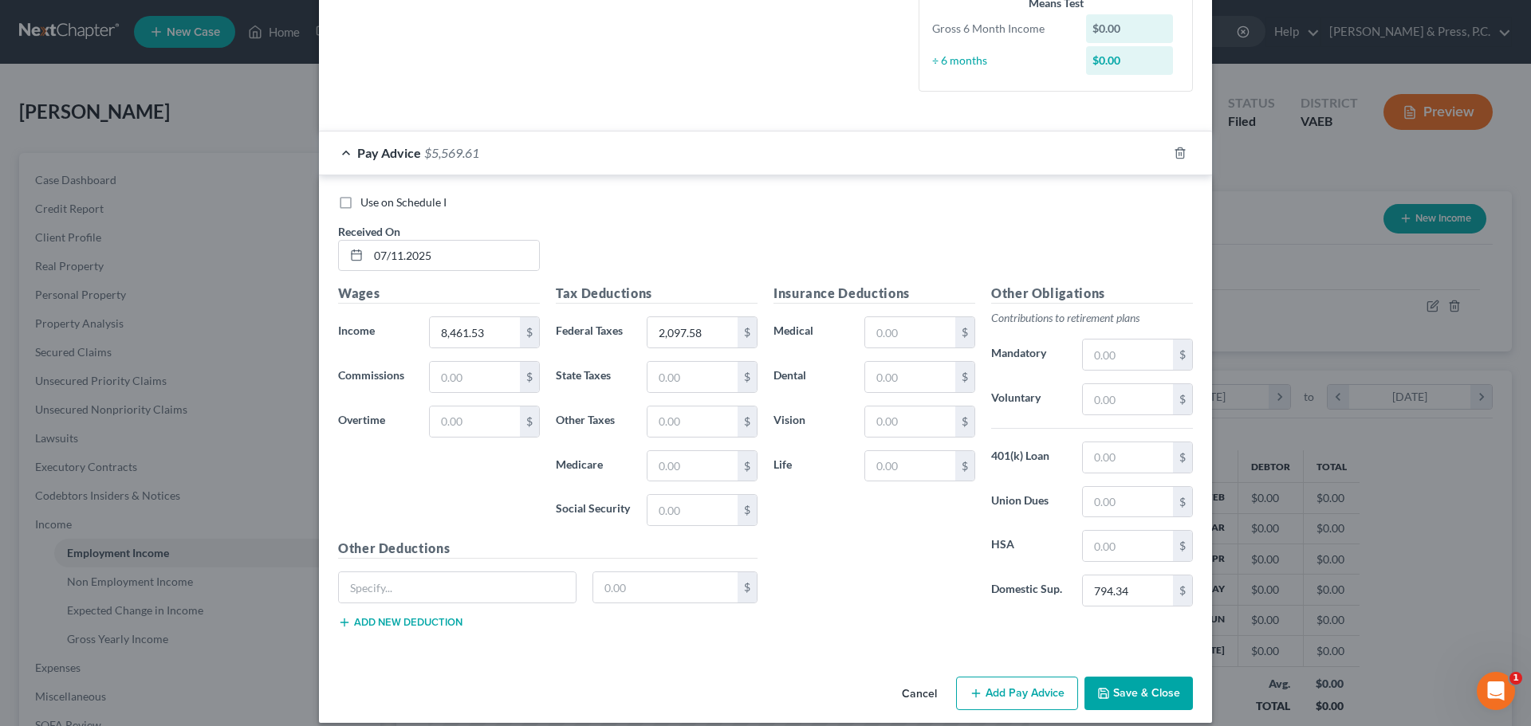
scroll to position [420, 0]
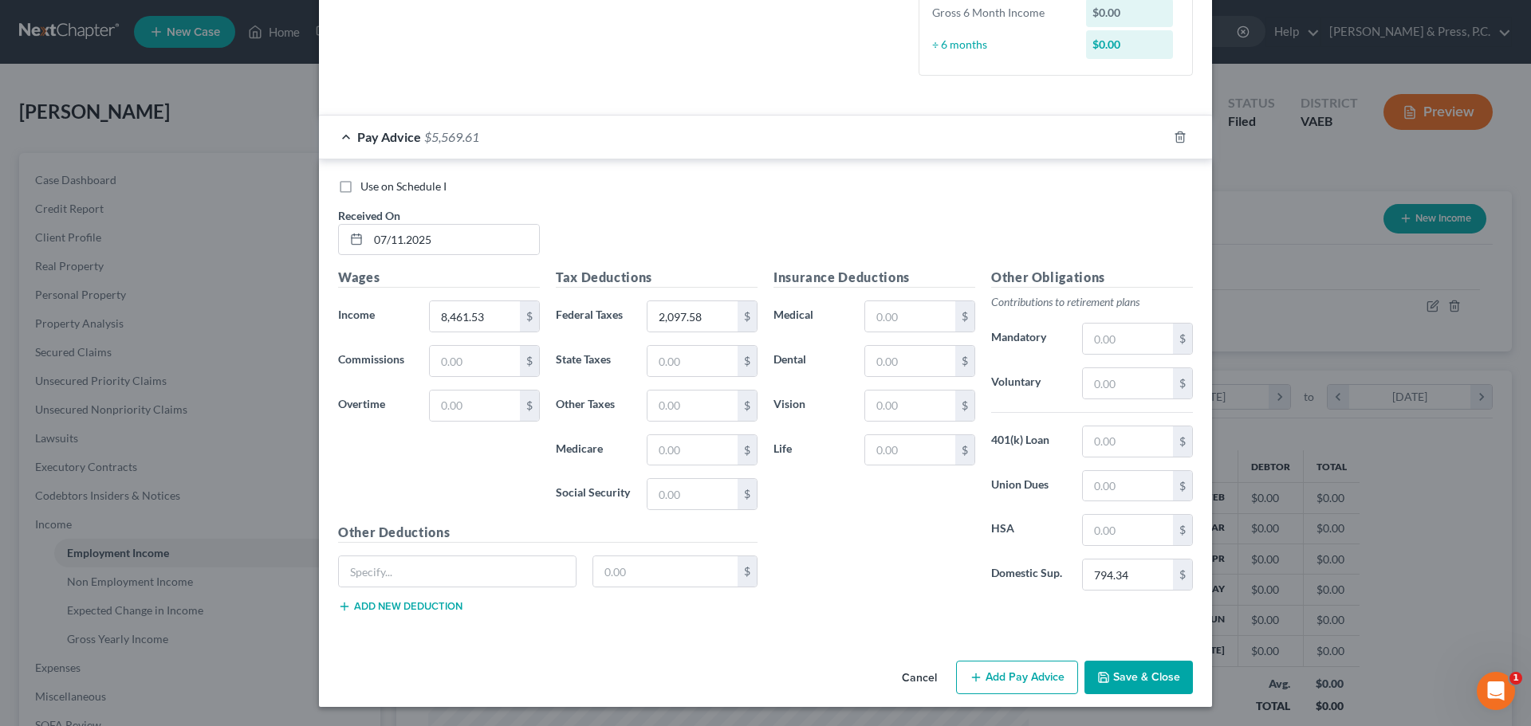
drag, startPoint x: 1125, startPoint y: 680, endPoint x: 1115, endPoint y: 671, distance: 13.6
click at [1124, 675] on button "Save & Close" at bounding box center [1138, 677] width 108 height 33
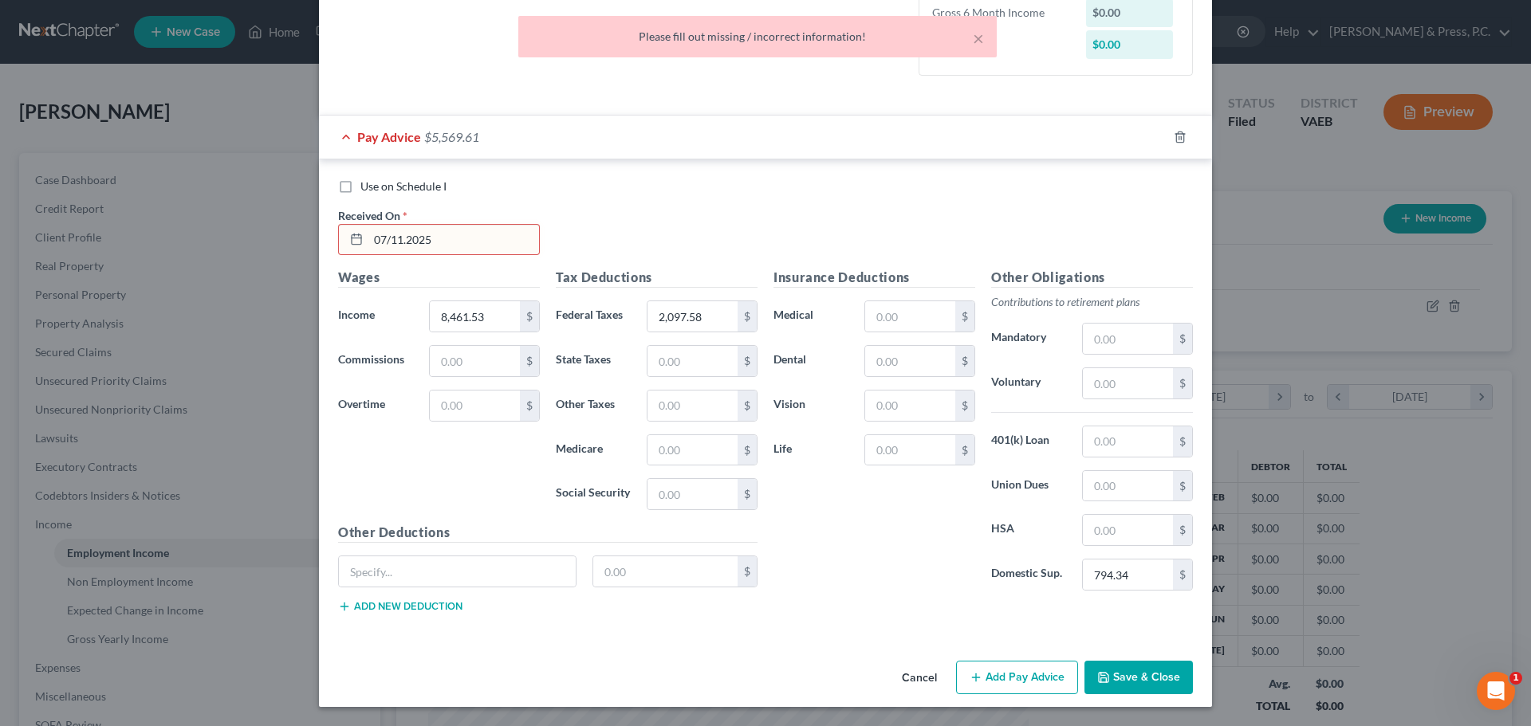
click at [400, 237] on input "07/11.2025" at bounding box center [453, 240] width 171 height 30
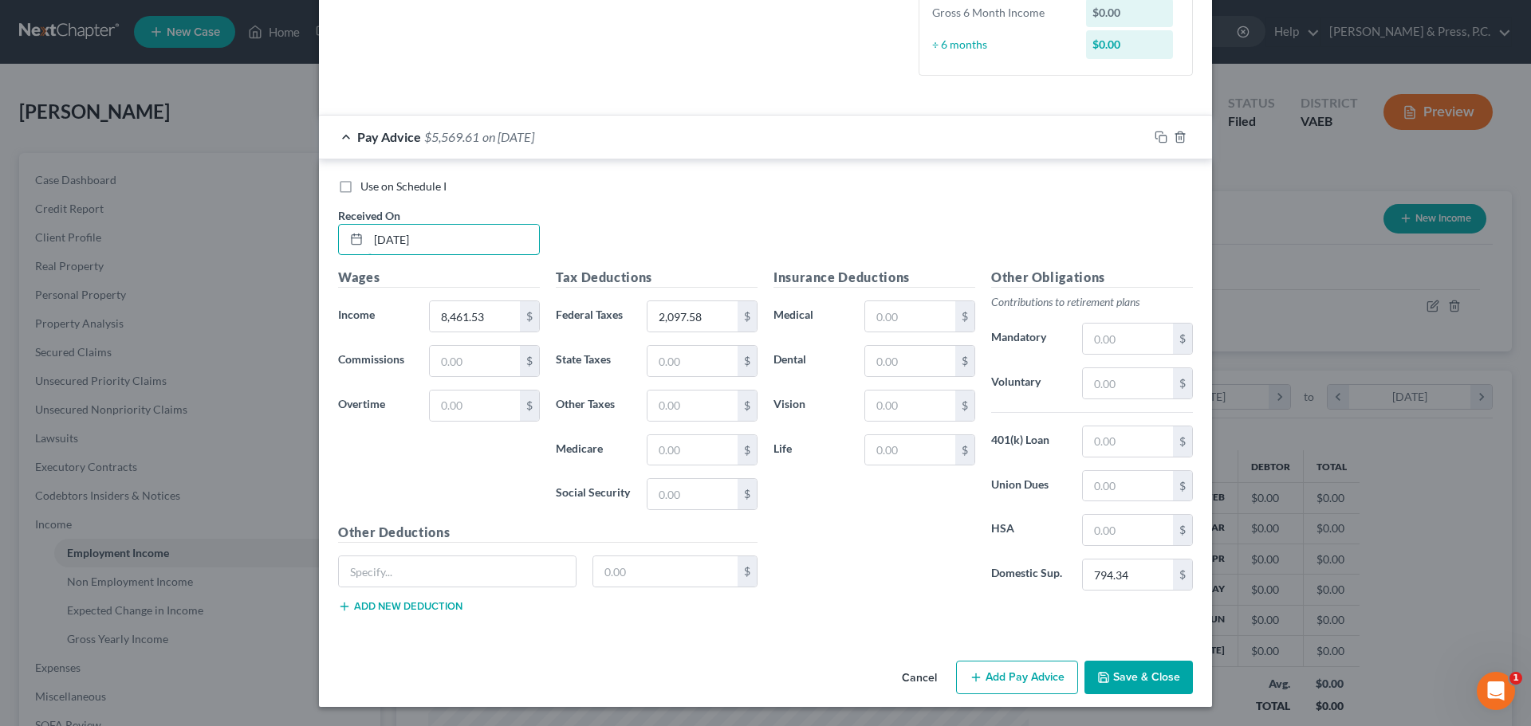
type input "[DATE]"
click at [899, 177] on div "Use on Schedule I Received On * [DATE] Wages Income * 8,461.53 $ Commissions $ …" at bounding box center [765, 398] width 893 height 479
click at [1128, 673] on button "Save & Close" at bounding box center [1138, 677] width 108 height 33
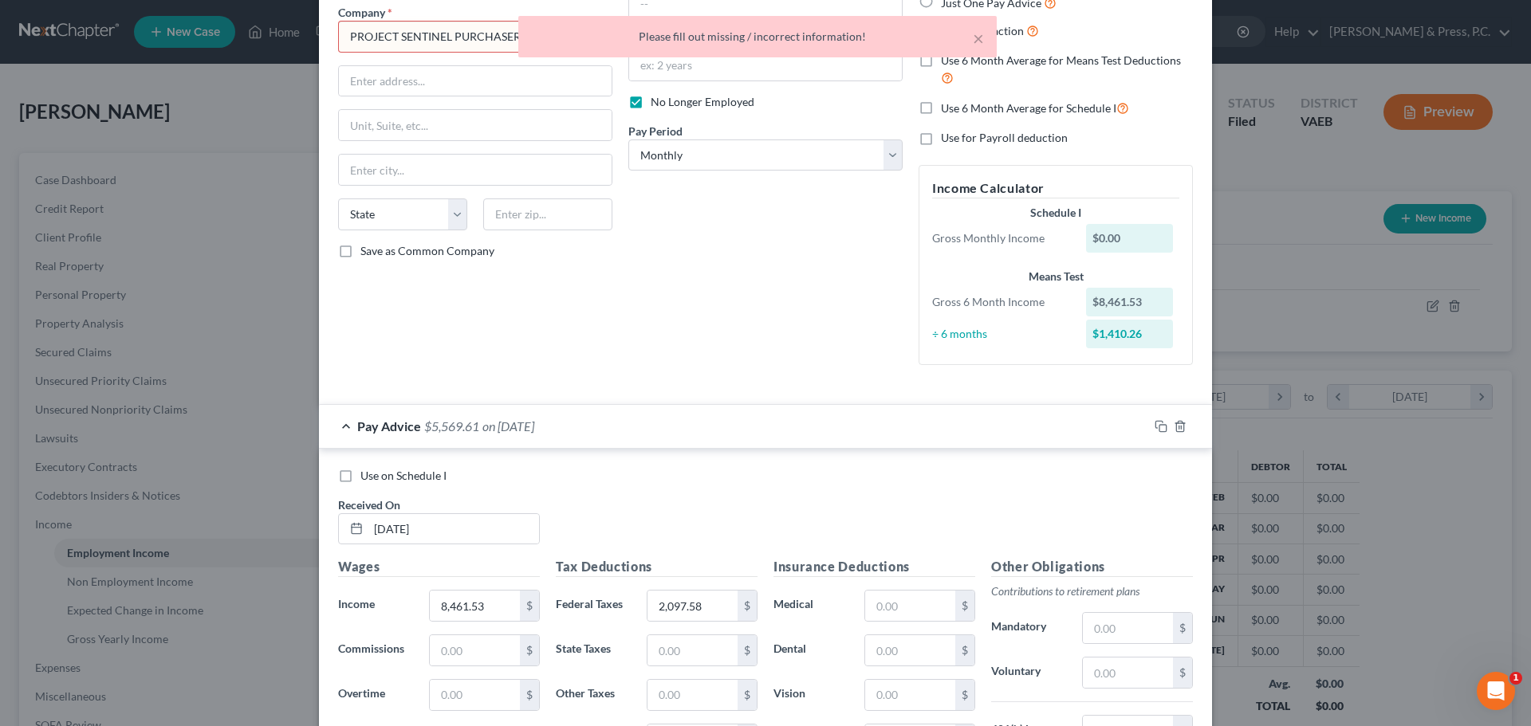
scroll to position [0, 0]
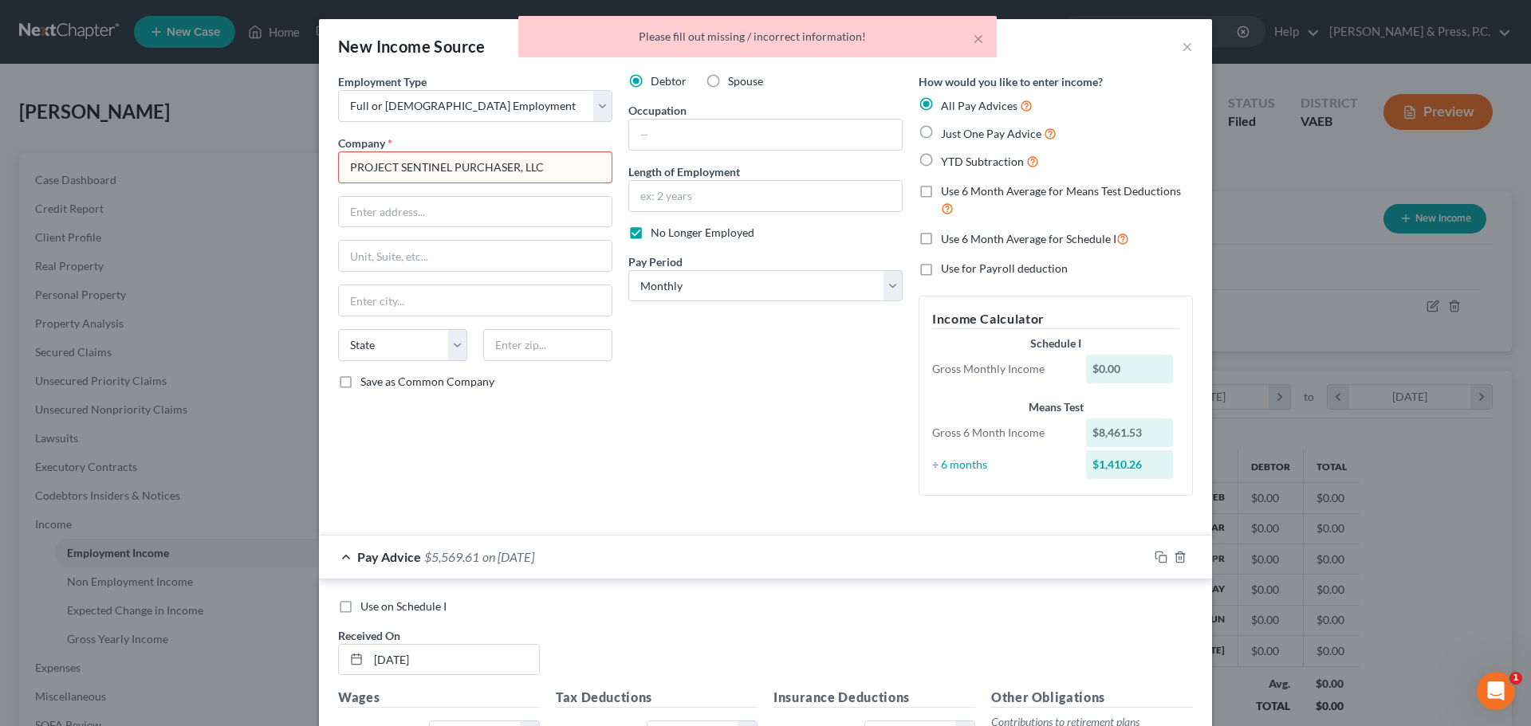
click at [564, 163] on input "PROJECT SENTINEL PURCHASER, LLC" at bounding box center [475, 167] width 274 height 32
click at [545, 215] on input "text" at bounding box center [475, 212] width 273 height 30
click at [801, 452] on div "Debtor Spouse Occupation Length of Employment No Longer Employed Pay Period * S…" at bounding box center [765, 290] width 290 height 435
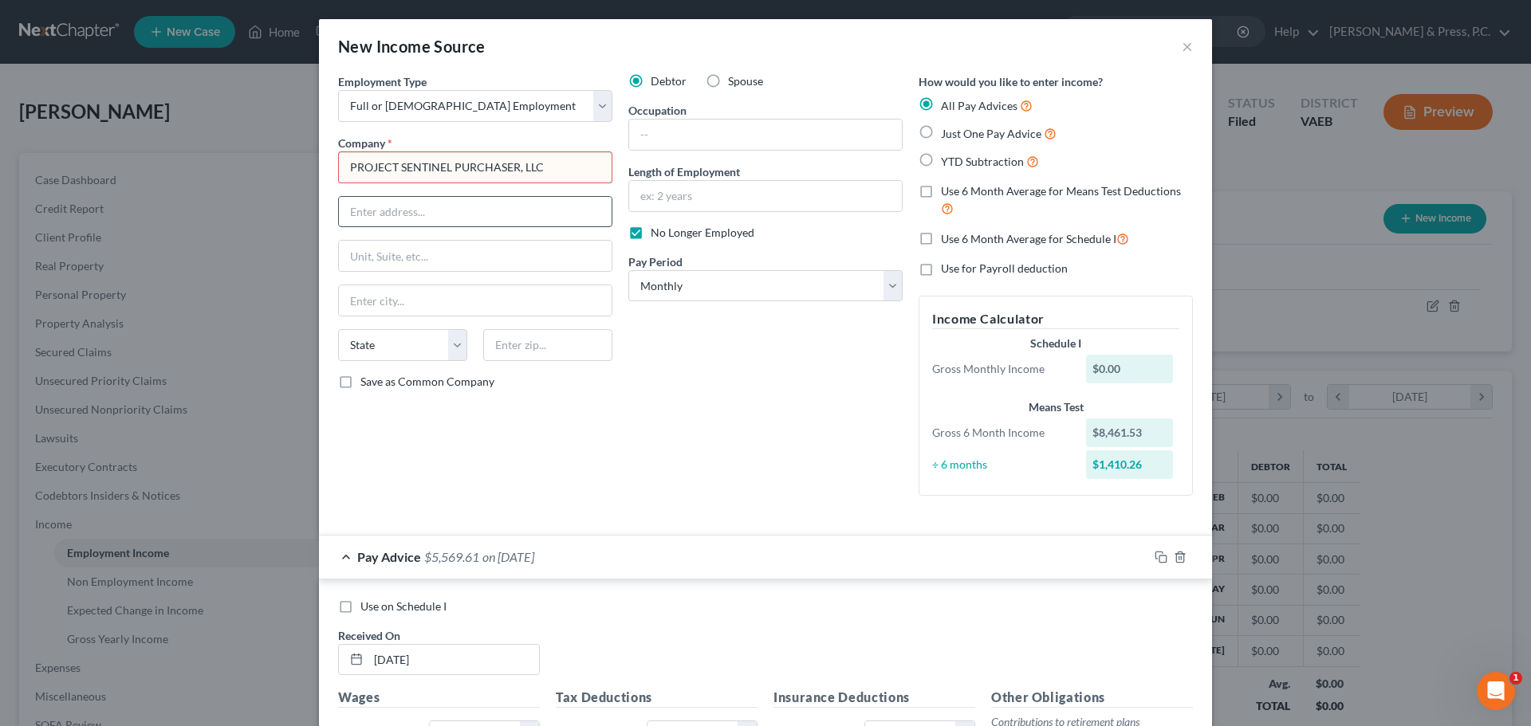
click at [517, 213] on input "text" at bounding box center [475, 212] width 273 height 30
click at [680, 371] on div "Debtor Spouse Occupation Length of Employment No Longer Employed Pay Period * S…" at bounding box center [765, 290] width 290 height 435
click at [569, 151] on input "PROJECT SENTINEL PURCHASER, LLC" at bounding box center [475, 167] width 274 height 32
drag, startPoint x: 389, startPoint y: 148, endPoint x: 443, endPoint y: 201, distance: 76.1
click at [394, 152] on div "Company * PROJECT SENTINEL PURCHASER, LLC" at bounding box center [475, 159] width 274 height 49
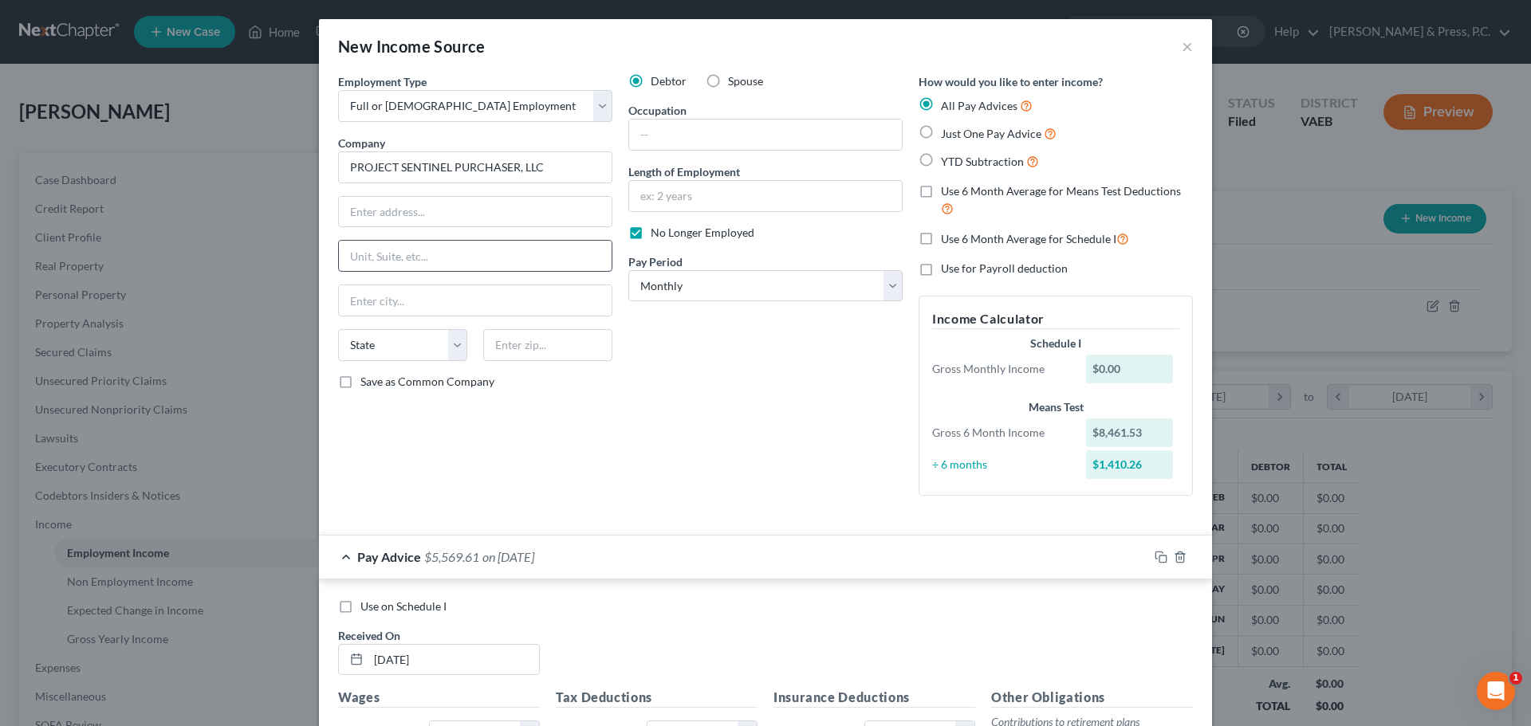
type input "PROJECT SENTINEL PURCHASER, LLC"
drag, startPoint x: 572, startPoint y: 293, endPoint x: 912, endPoint y: 428, distance: 366.5
click at [572, 293] on input "text" at bounding box center [475, 300] width 273 height 30
drag, startPoint x: 888, startPoint y: 451, endPoint x: 902, endPoint y: 450, distance: 13.6
click at [889, 448] on div "Debtor Spouse Occupation Length of Employment No Longer Employed Pay Period * S…" at bounding box center [765, 290] width 290 height 435
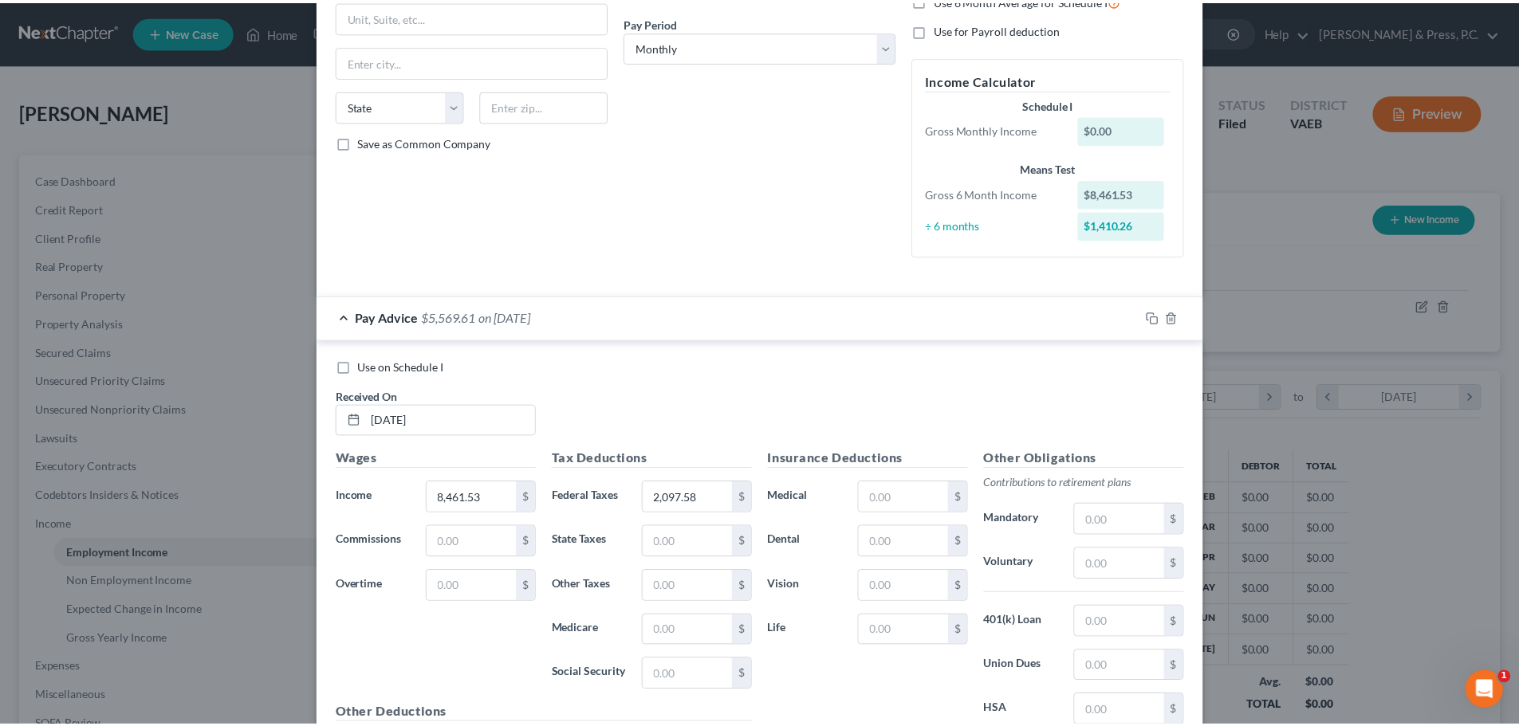
scroll to position [420, 0]
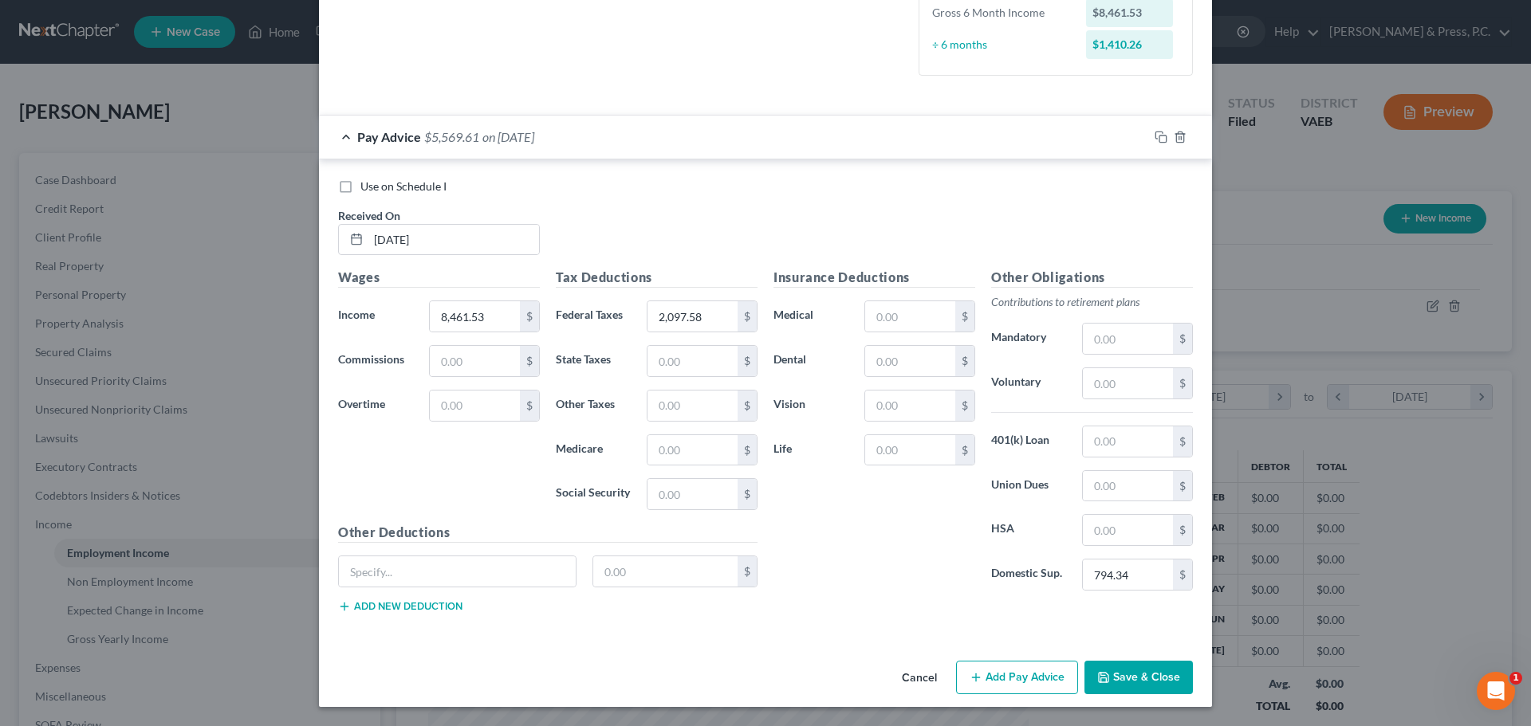
click at [1123, 683] on button "Save & Close" at bounding box center [1138, 677] width 108 height 33
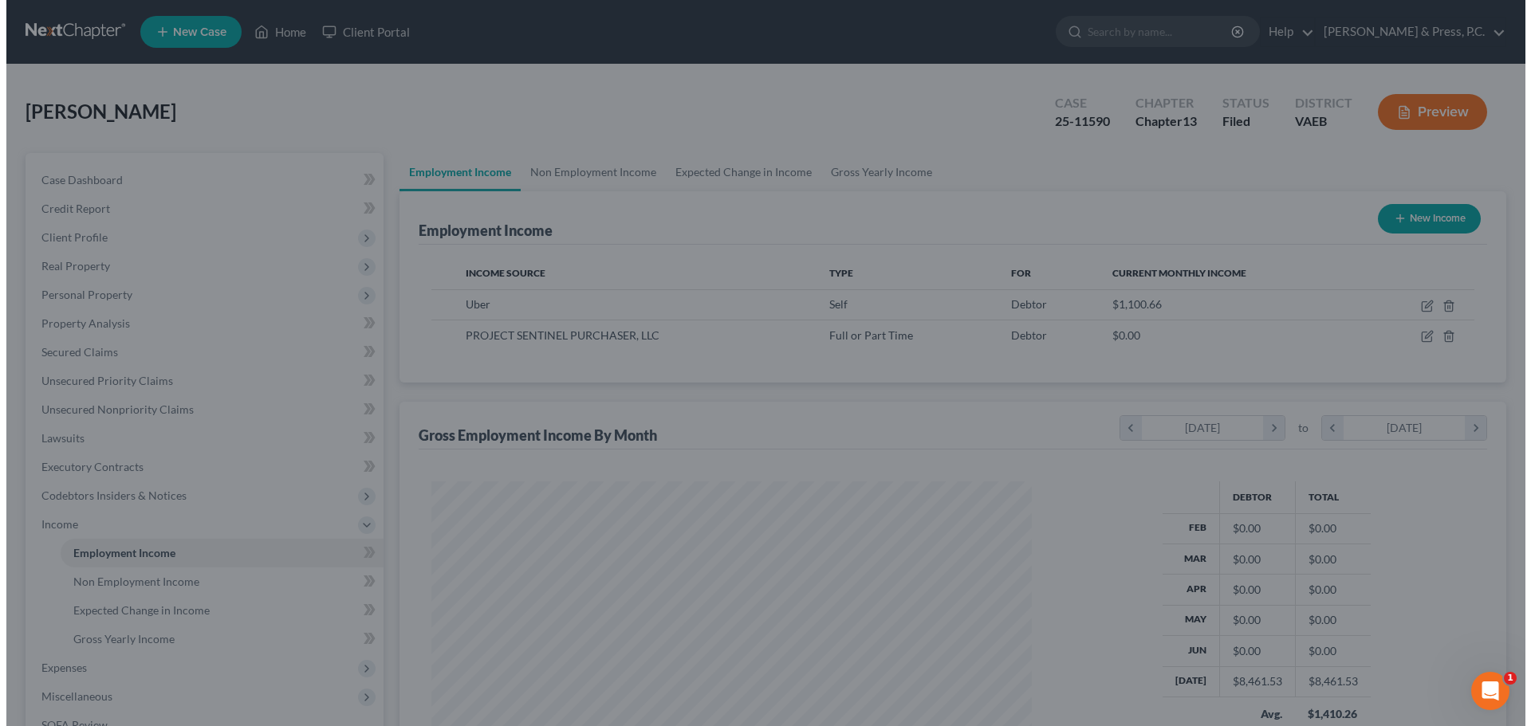
scroll to position [797036, 796707]
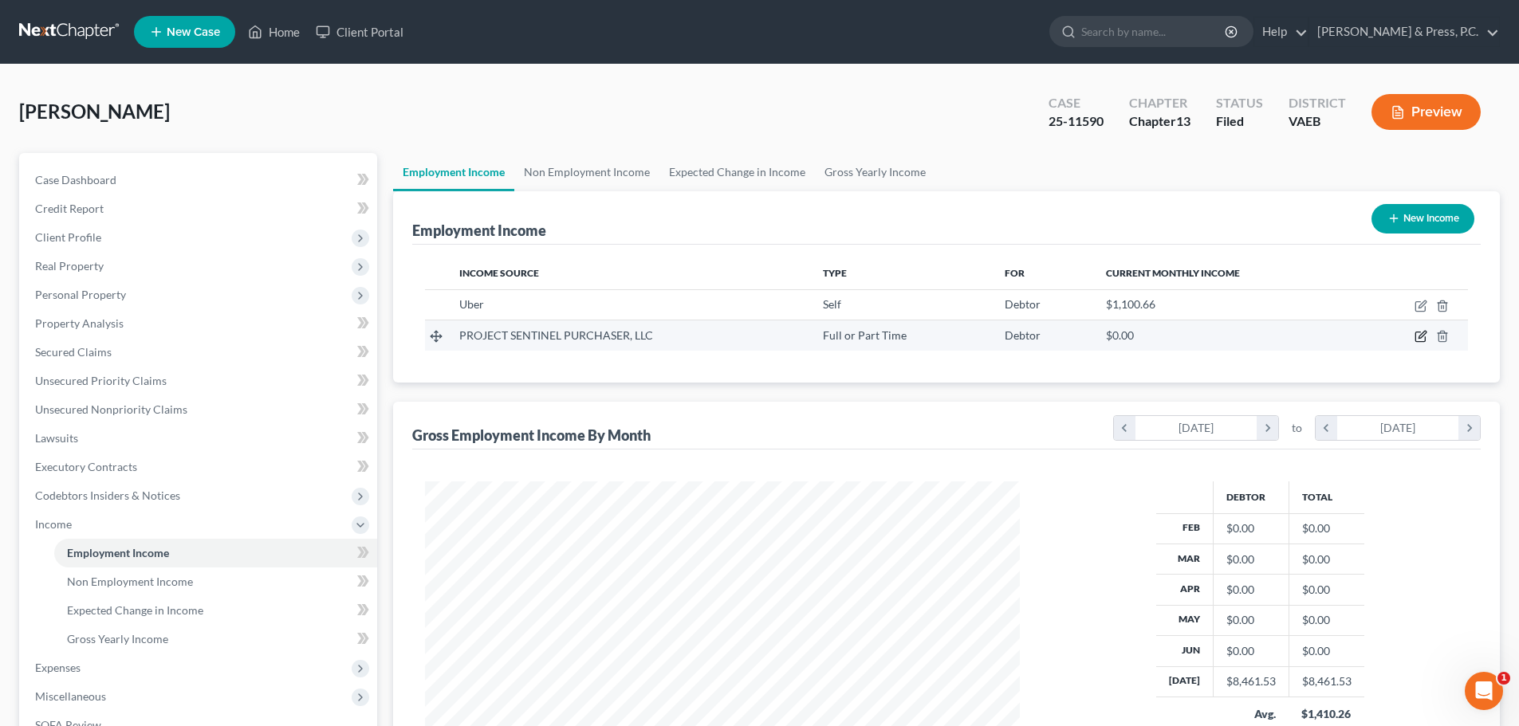
click at [1422, 343] on icon "button" at bounding box center [1420, 336] width 13 height 13
select select "0"
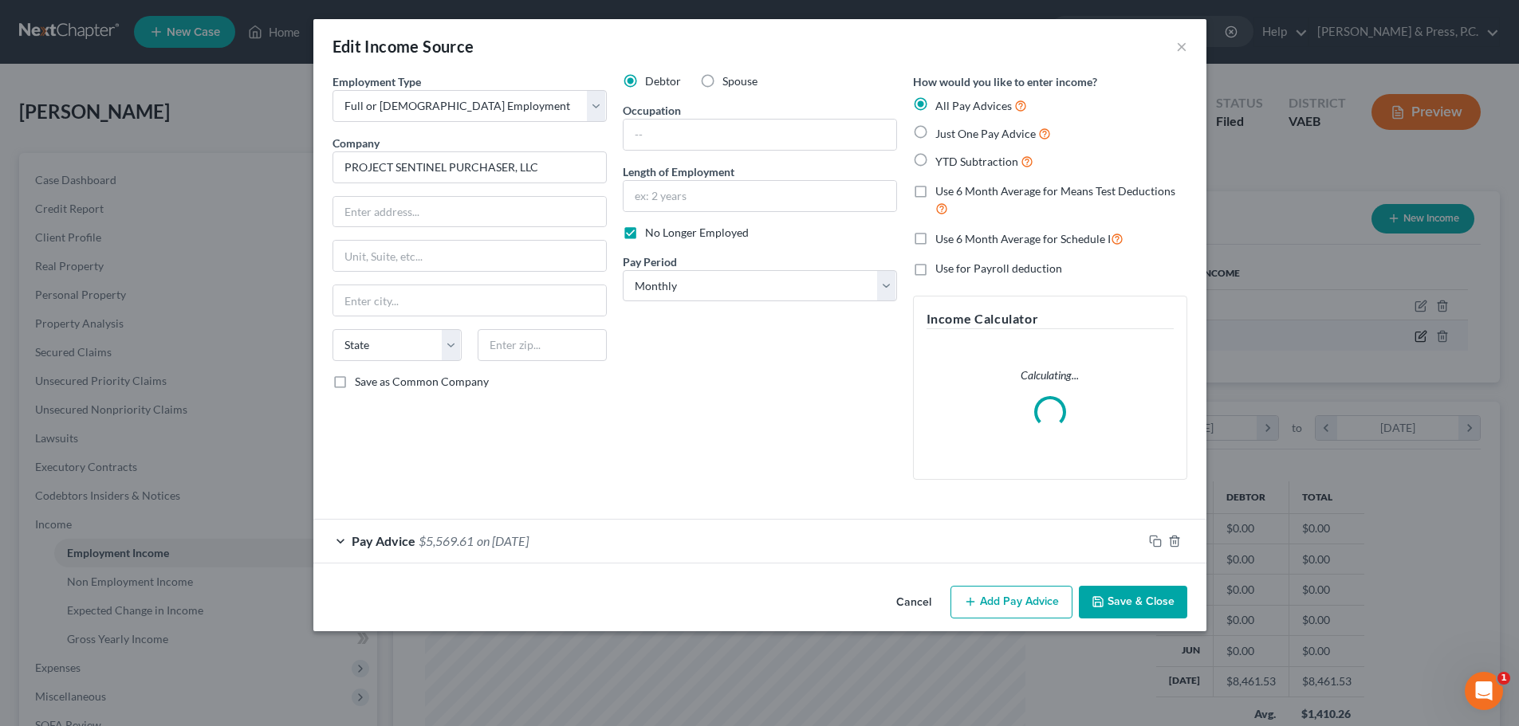
scroll to position [300, 632]
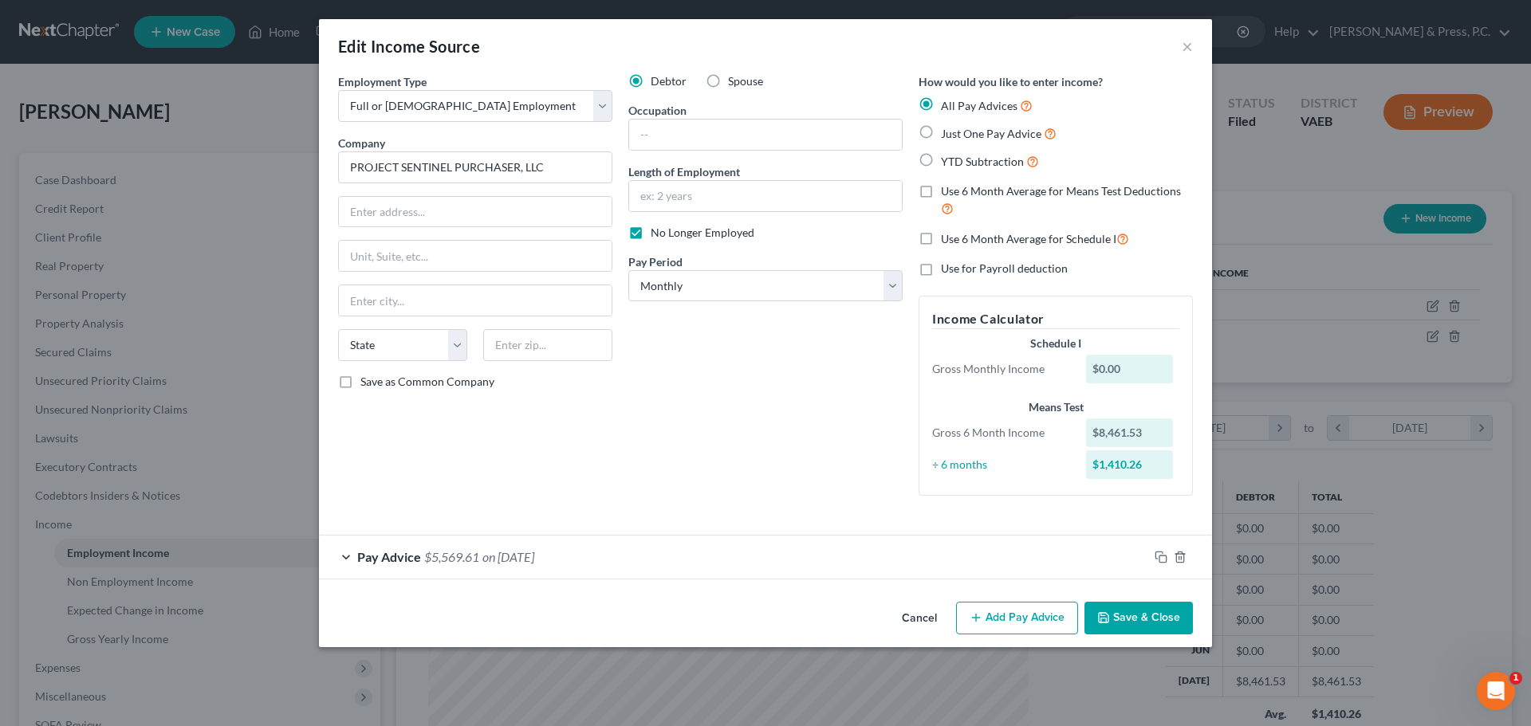
click at [918, 617] on button "Cancel" at bounding box center [919, 620] width 61 height 32
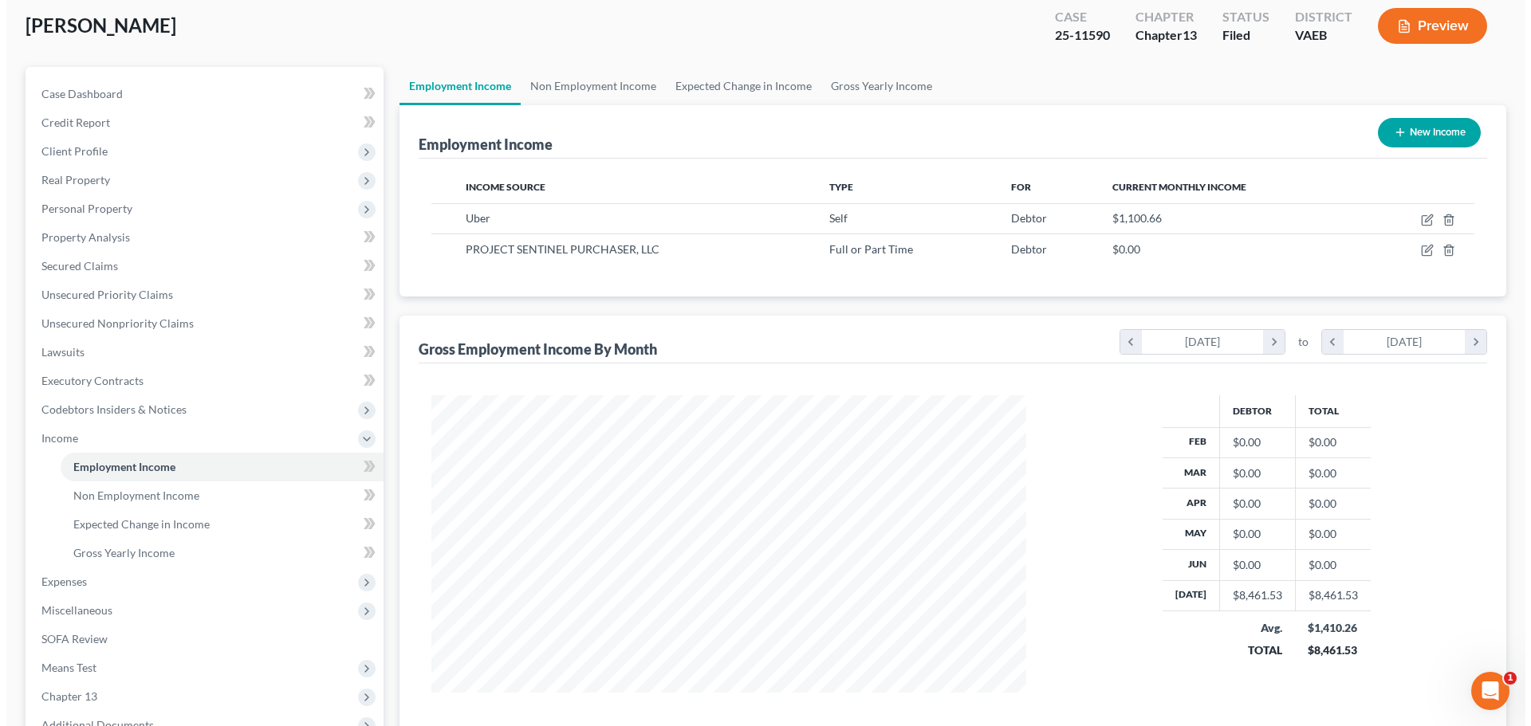
scroll to position [0, 0]
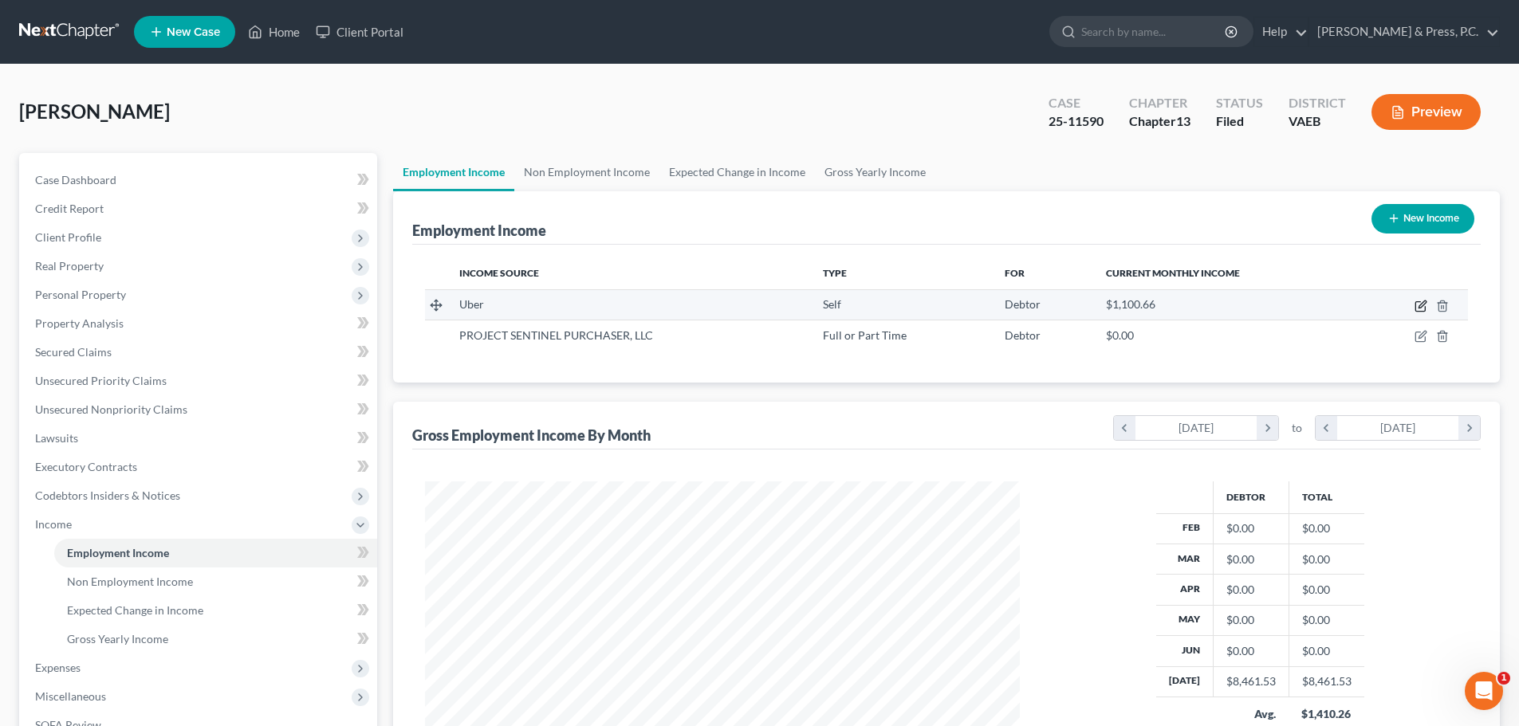
click at [1418, 308] on icon "button" at bounding box center [1420, 306] width 13 height 13
select select "1"
select select "0"
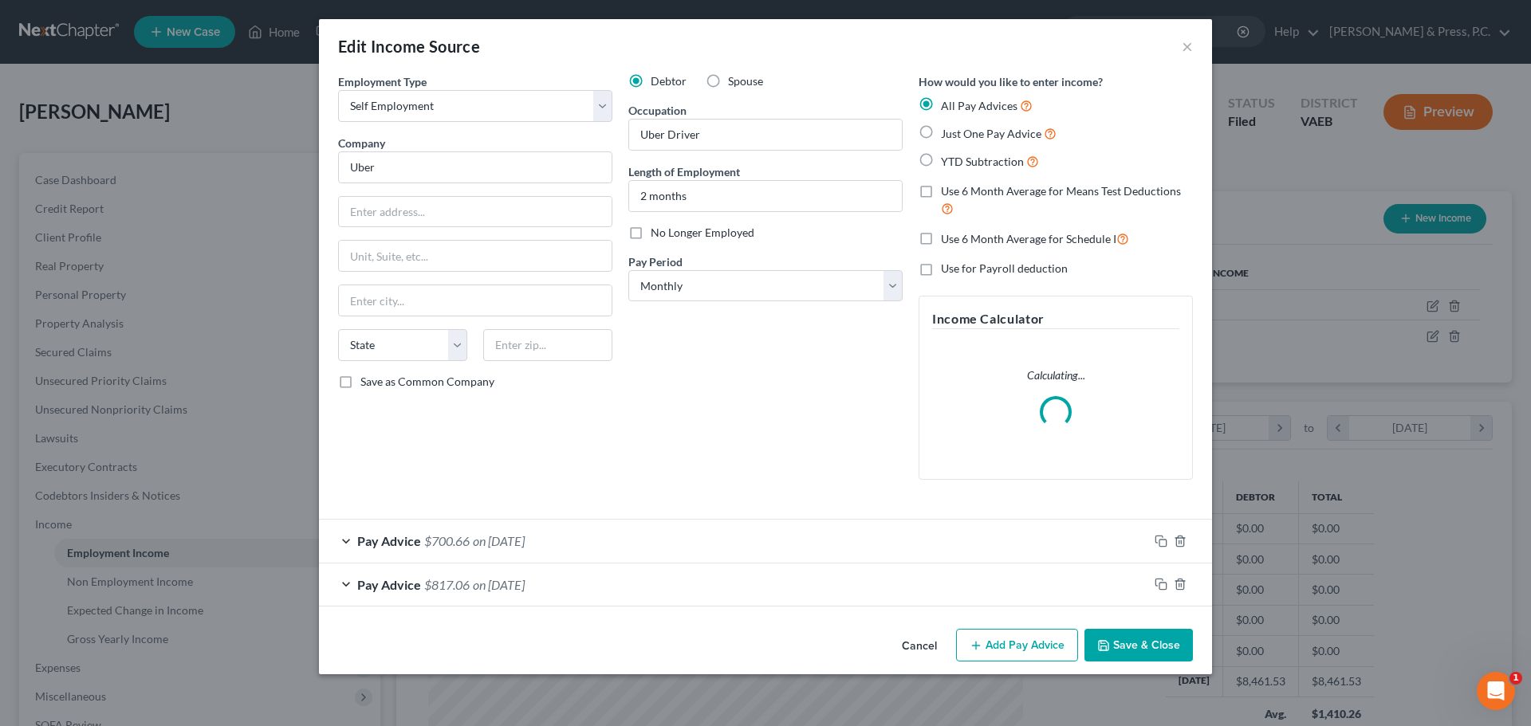
scroll to position [300, 632]
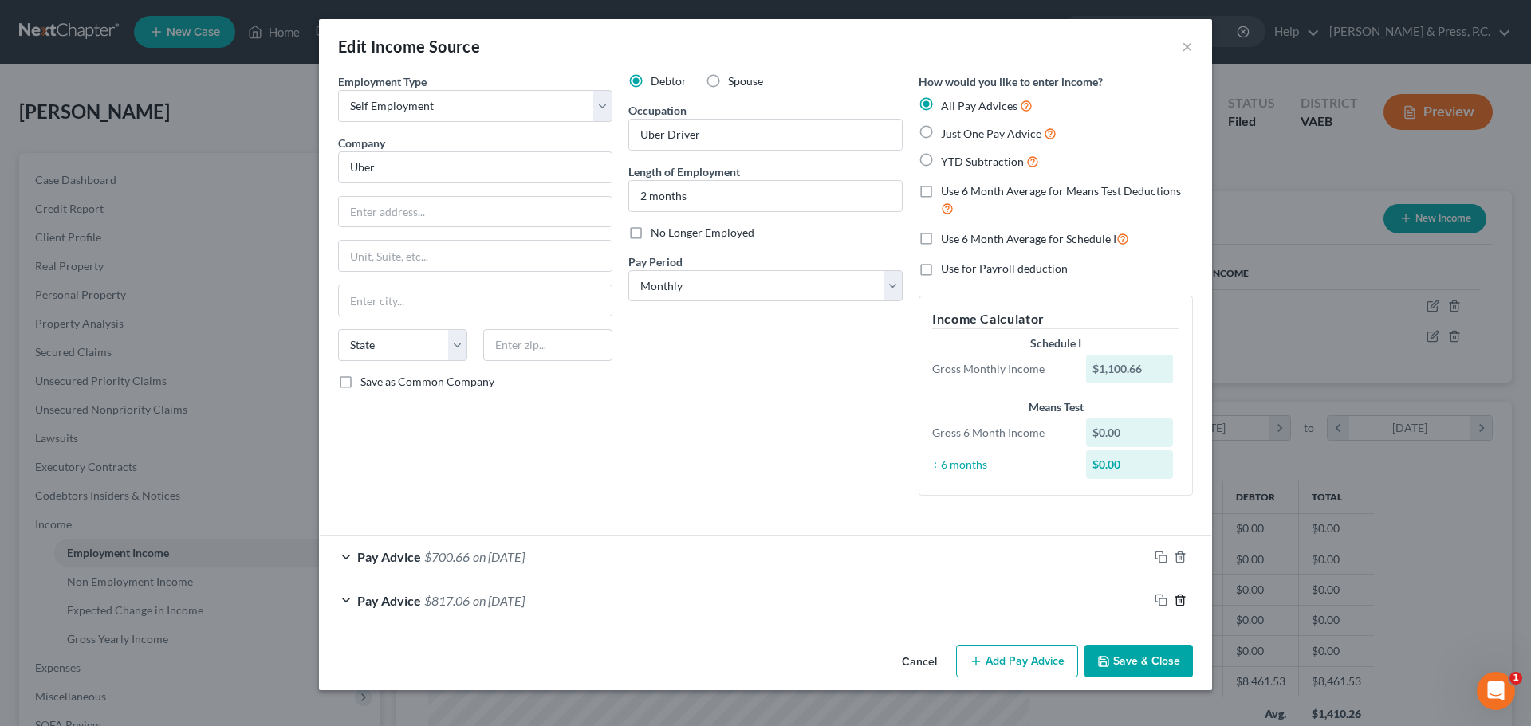
click at [1186, 599] on icon "button" at bounding box center [1180, 600] width 13 height 13
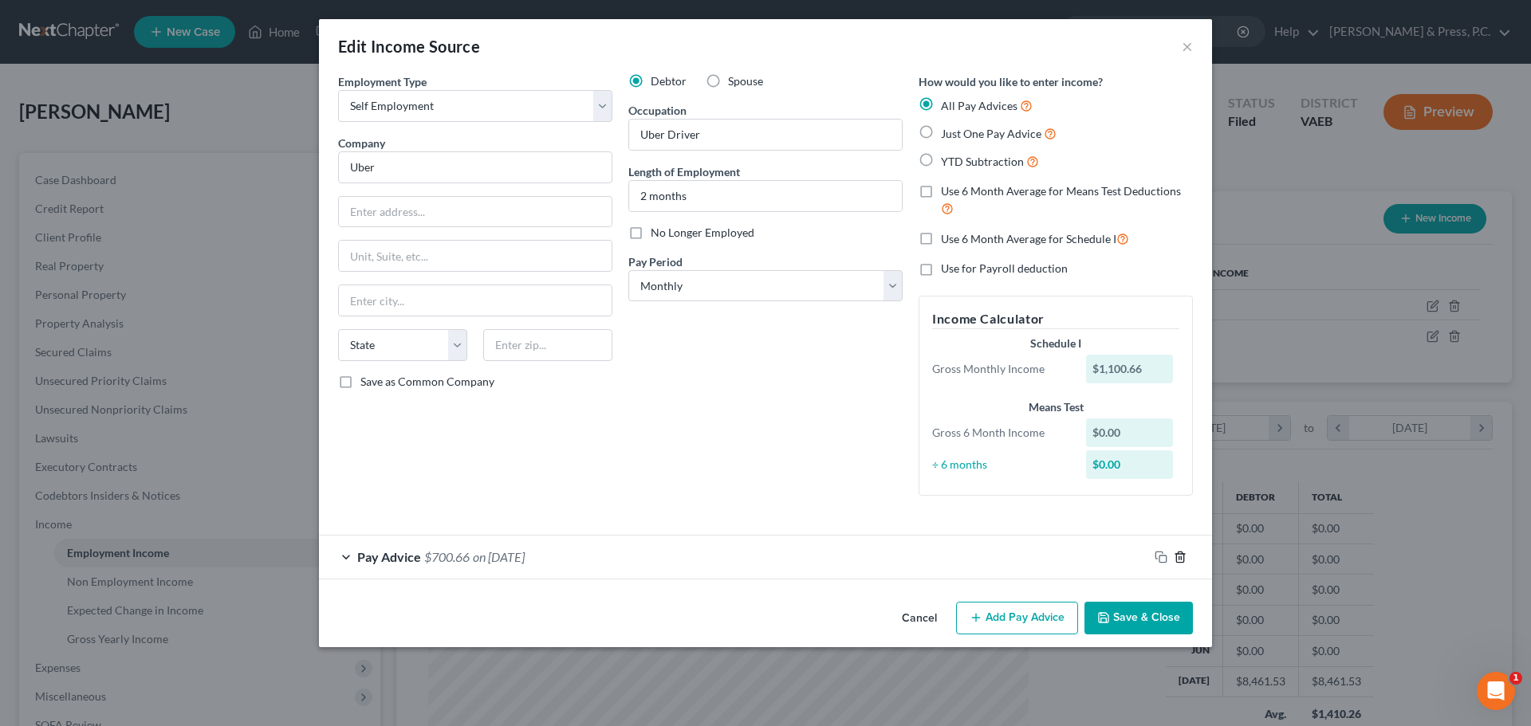
click at [1174, 556] on icon "button" at bounding box center [1180, 557] width 13 height 13
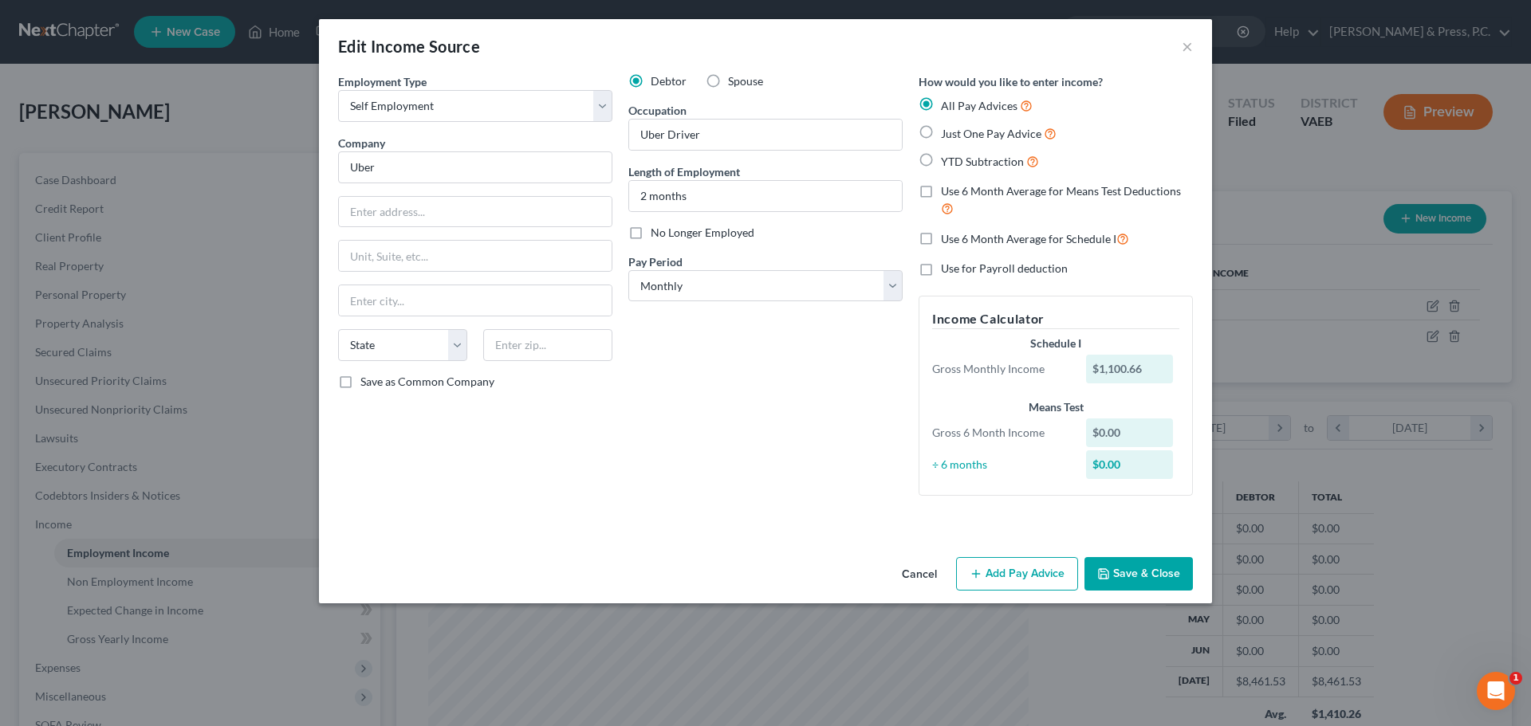
click at [849, 493] on div "Debtor Spouse Occupation Uber Driver Length of Employment 2 months No Longer Em…" at bounding box center [765, 290] width 290 height 435
click at [690, 196] on input "2 months" at bounding box center [765, 196] width 273 height 30
drag, startPoint x: 644, startPoint y: 197, endPoint x: 283, endPoint y: 207, distance: 361.3
click at [283, 207] on div "Edit Income Source × Employment Type * Select Full or [DEMOGRAPHIC_DATA] Employ…" at bounding box center [765, 363] width 1531 height 726
type input "10 months"
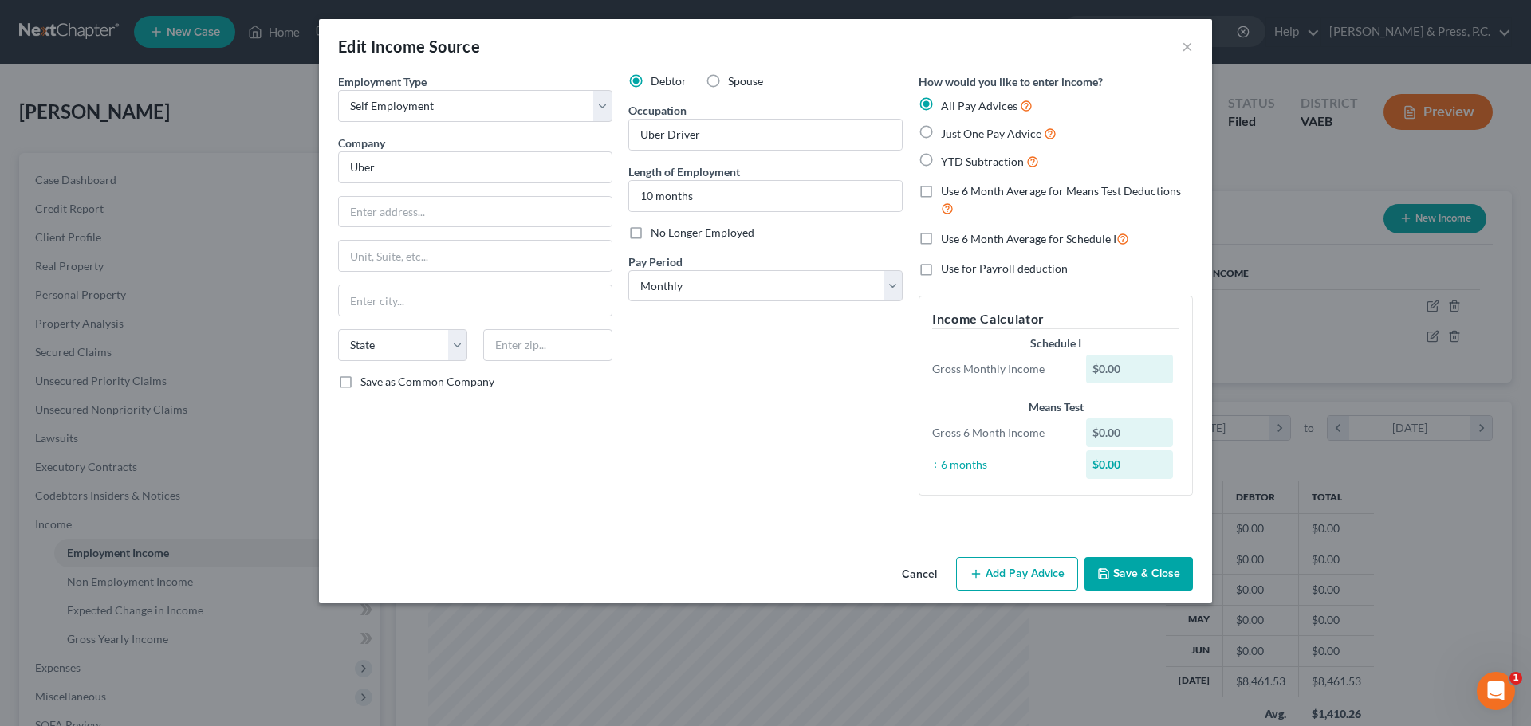
click at [1033, 577] on button "Add Pay Advice" at bounding box center [1017, 573] width 122 height 33
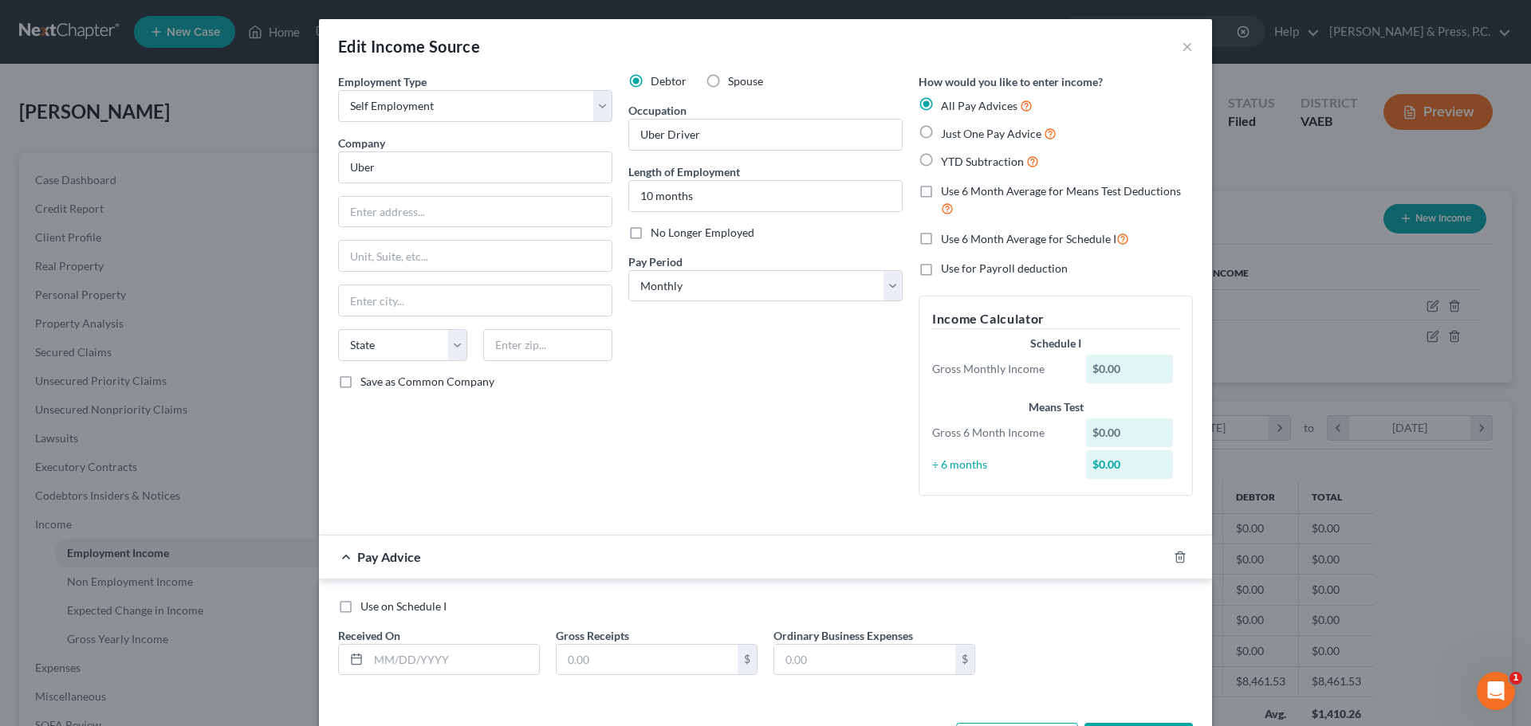
scroll to position [62, 0]
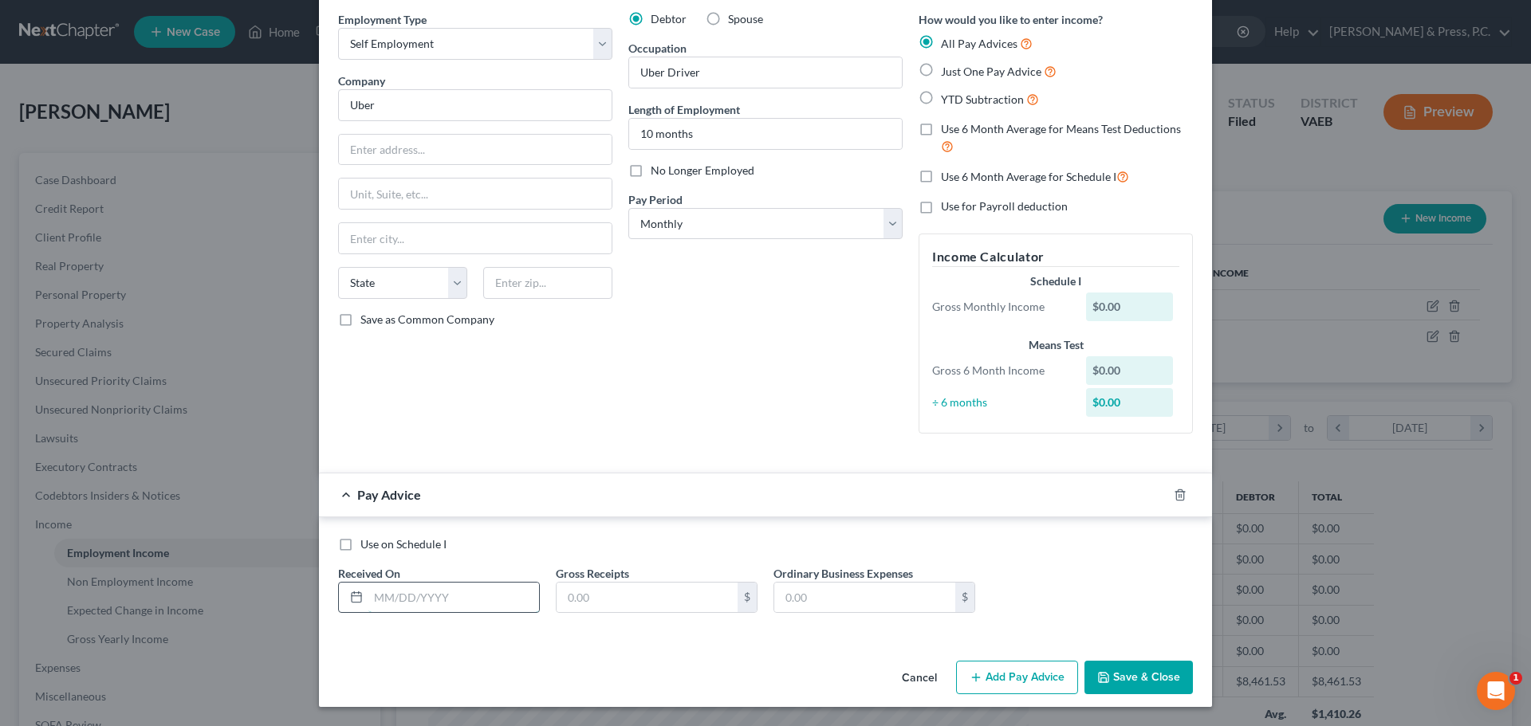
click at [400, 602] on input "text" at bounding box center [453, 598] width 171 height 30
type input "[DATE]"
click at [632, 600] on input "text" at bounding box center [647, 598] width 181 height 30
type input "648.13"
click at [637, 676] on div "Cancel Add Pay Advice Save & Close" at bounding box center [765, 681] width 893 height 53
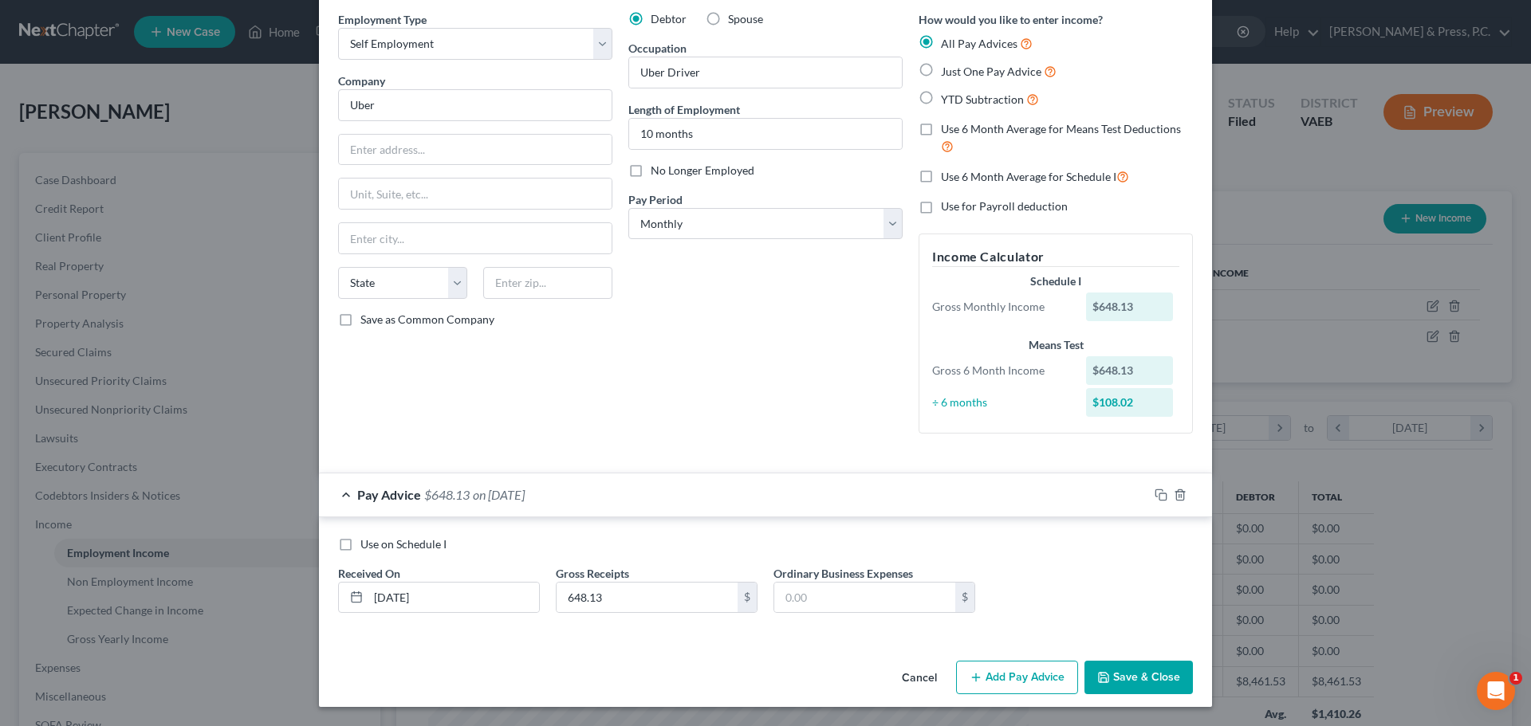
click at [1000, 671] on button "Add Pay Advice" at bounding box center [1017, 677] width 122 height 33
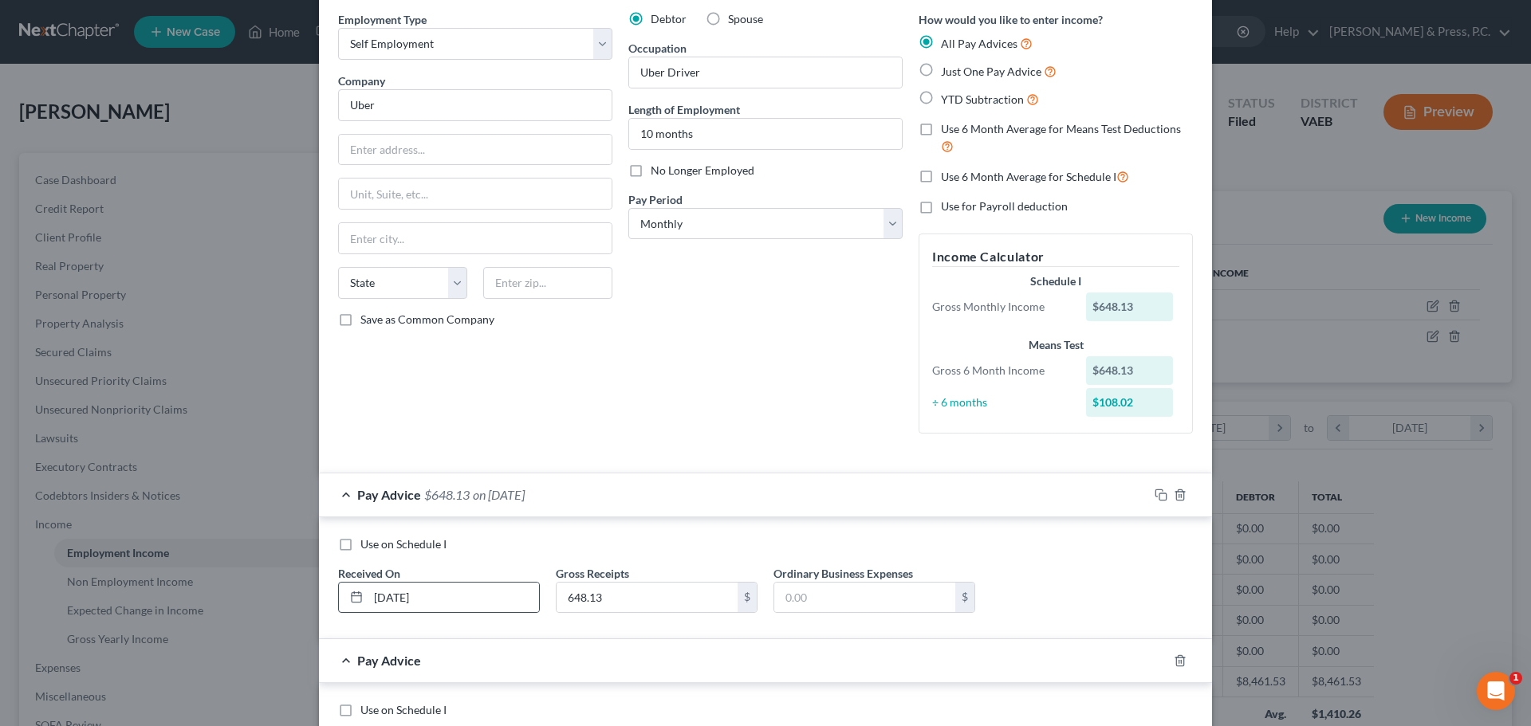
scroll to position [228, 0]
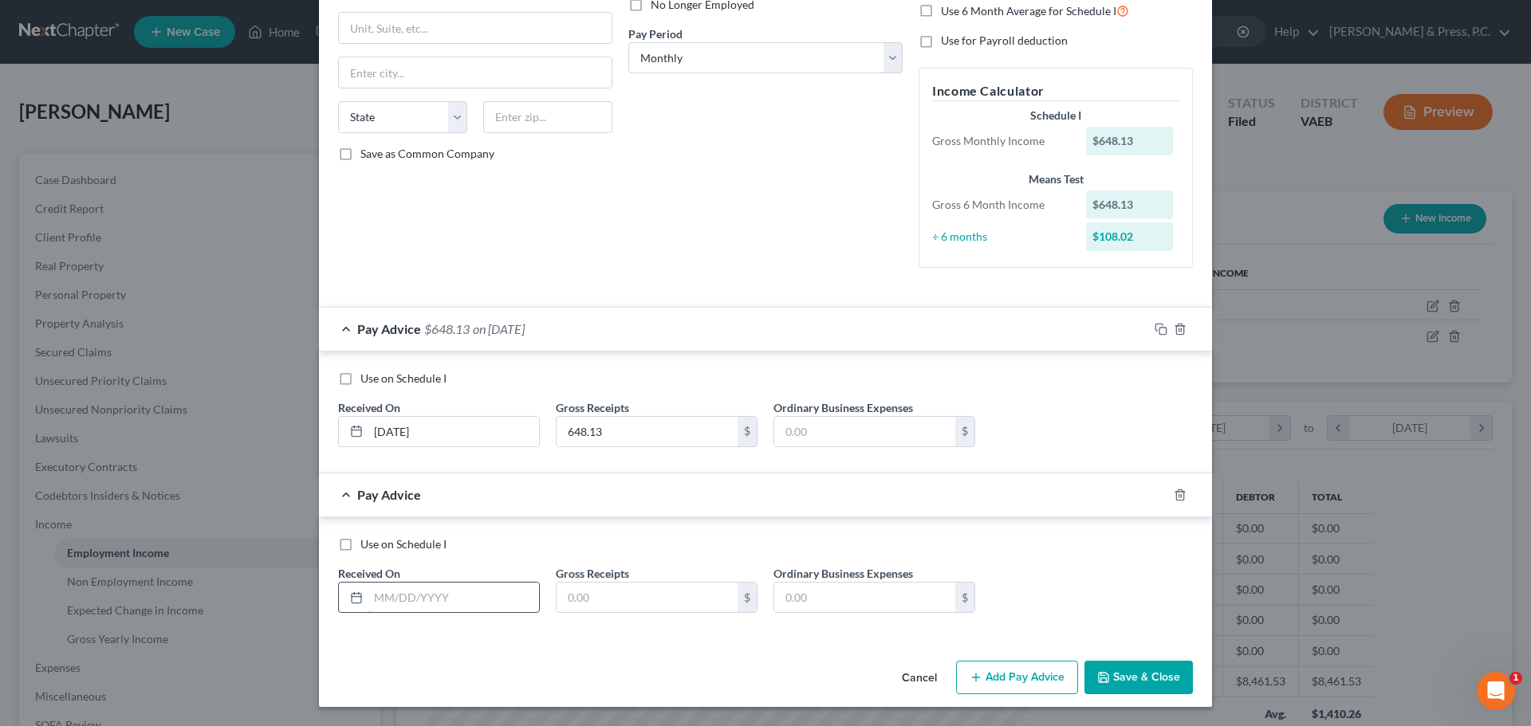
click at [372, 595] on input "text" at bounding box center [453, 598] width 171 height 30
type input "[DATE]"
type input "811.27"
click at [1029, 669] on button "Add Pay Advice" at bounding box center [1017, 677] width 122 height 33
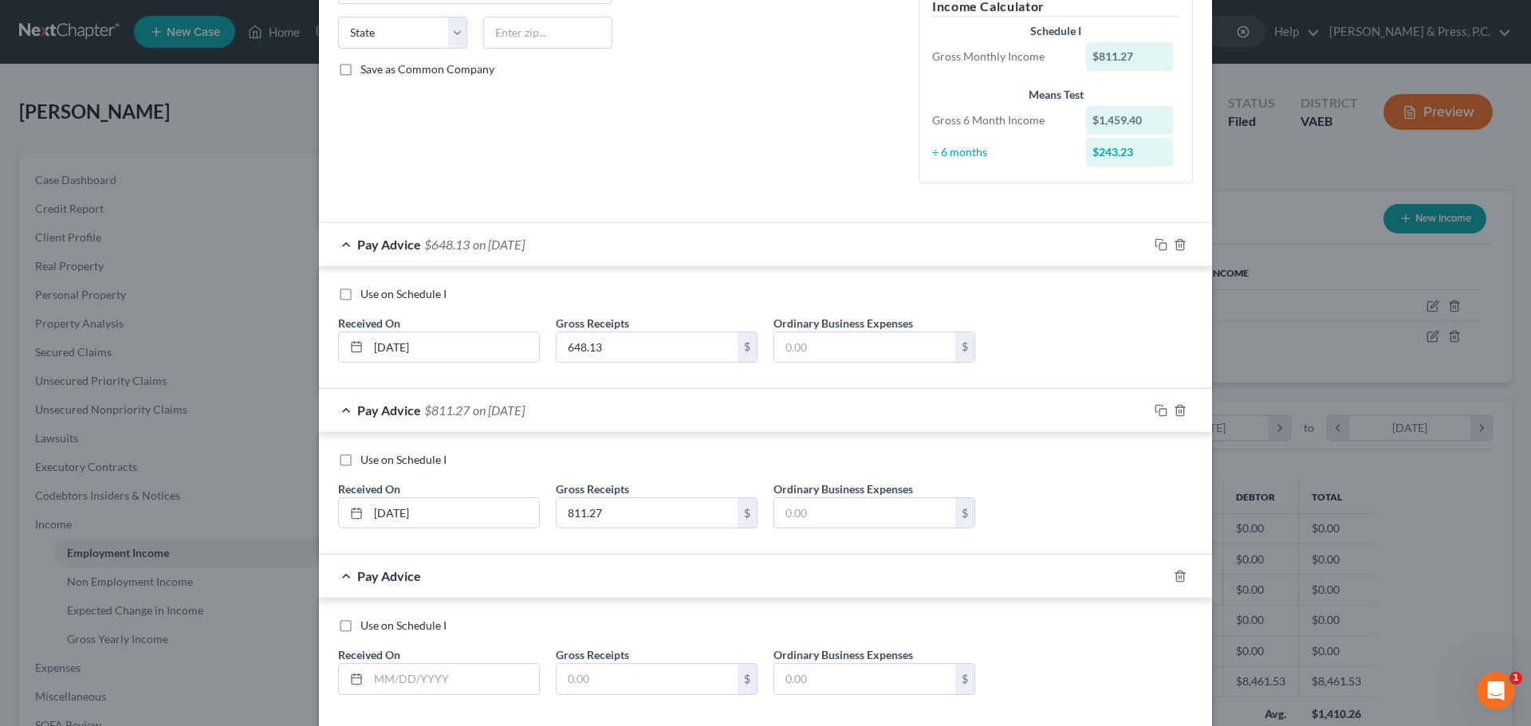
scroll to position [394, 0]
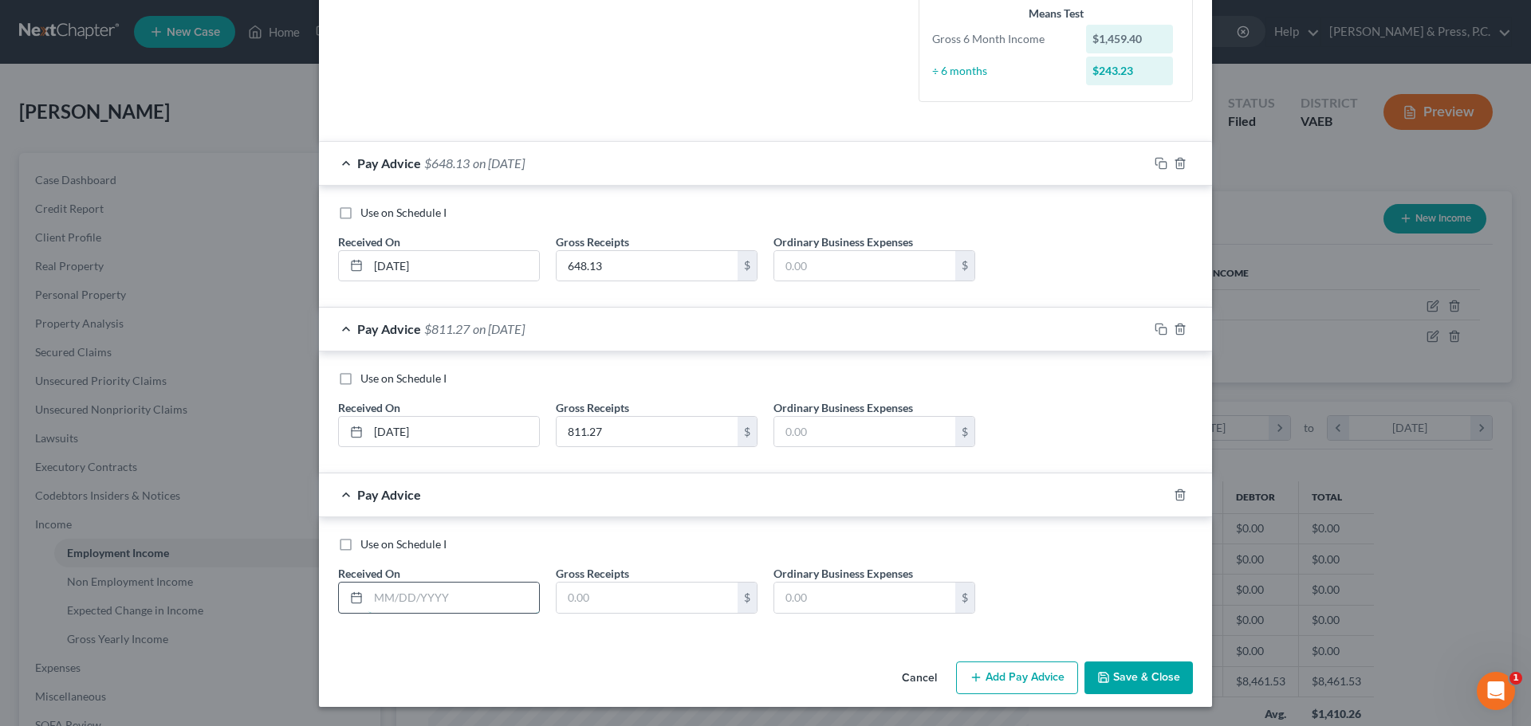
click at [451, 601] on input "text" at bounding box center [453, 598] width 171 height 30
click at [667, 604] on input "text" at bounding box center [647, 598] width 181 height 30
type input "383.44"
click at [456, 608] on input "text" at bounding box center [453, 598] width 171 height 30
type input "[DATE]"
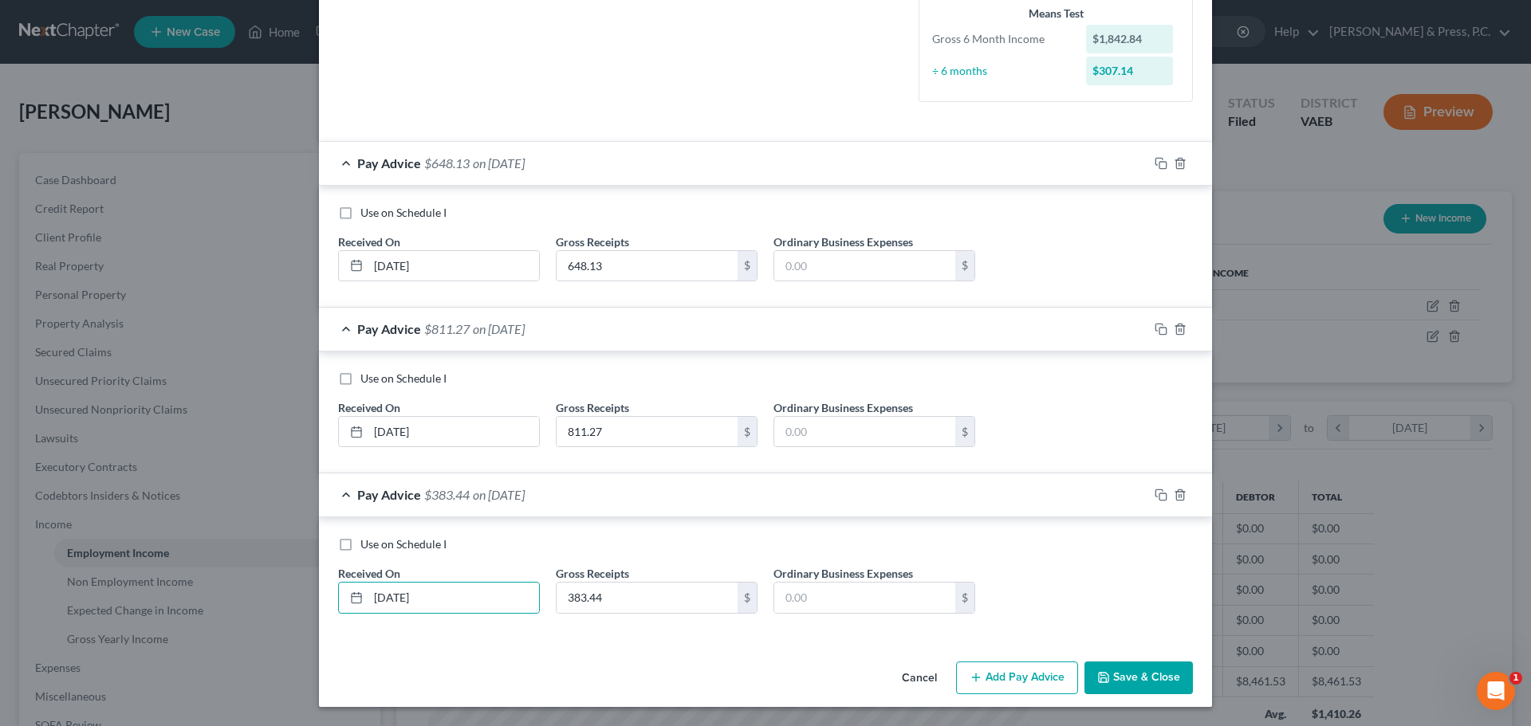
click at [1025, 684] on button "Add Pay Advice" at bounding box center [1017, 678] width 122 height 33
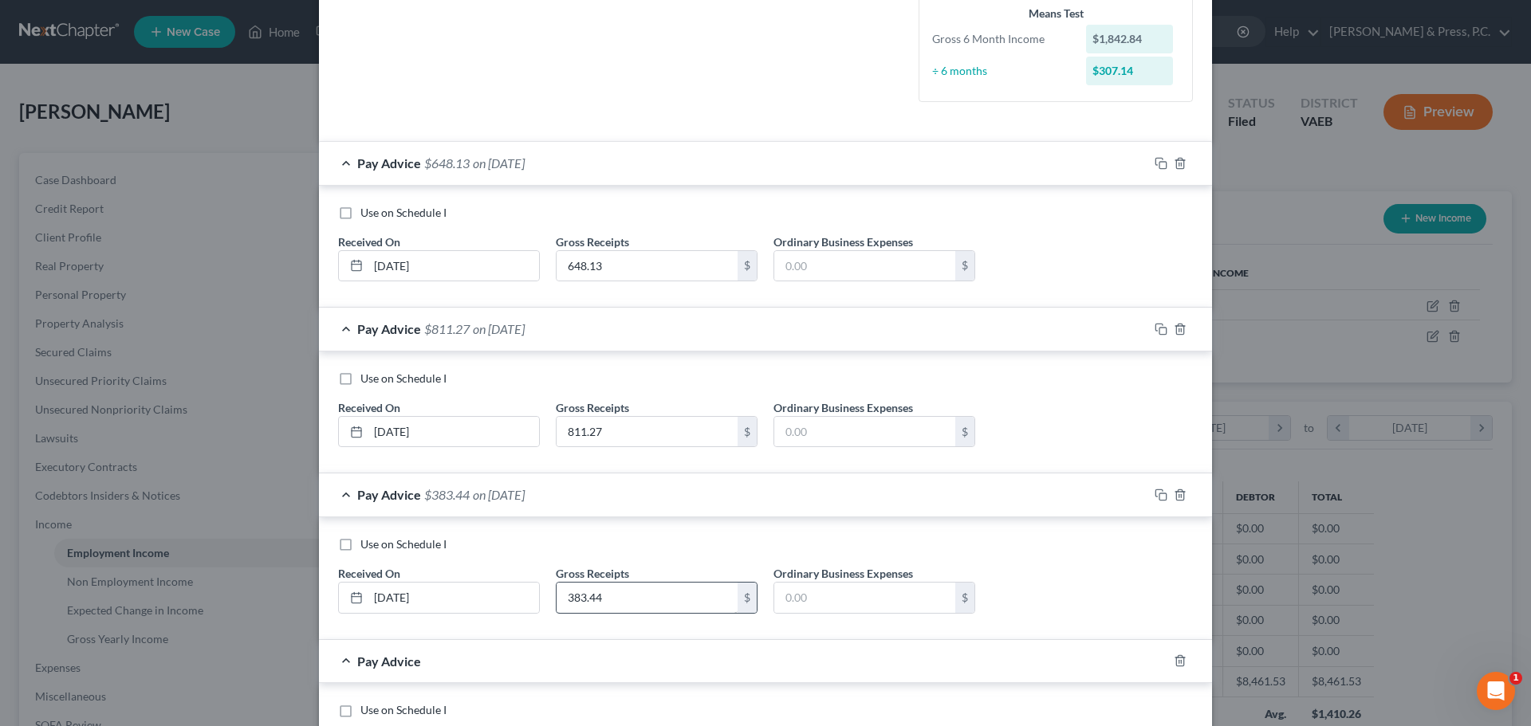
scroll to position [560, 0]
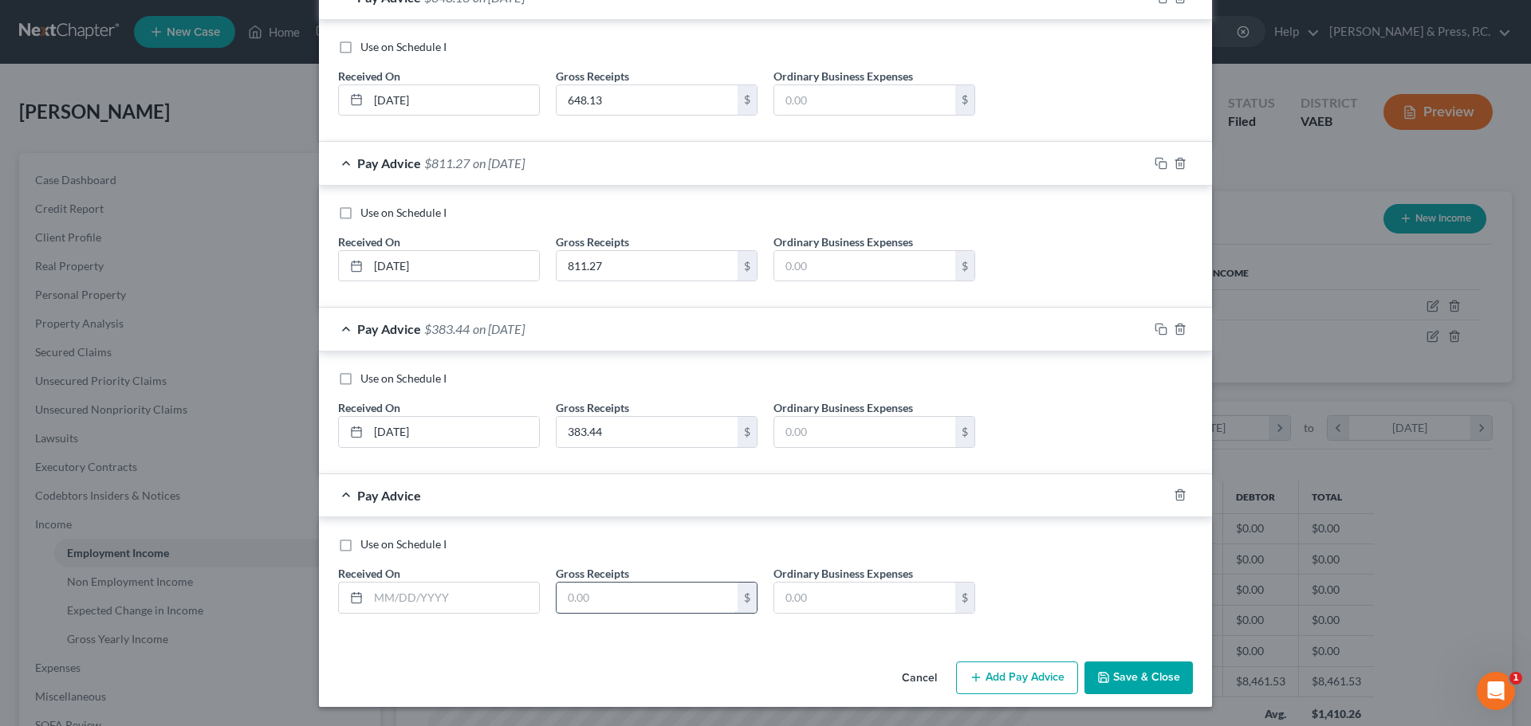
click at [570, 596] on input "text" at bounding box center [647, 598] width 181 height 30
type input "738.21"
type input "[DATE]"
click at [667, 661] on div "Cancel Add Pay Advice Save & Close" at bounding box center [765, 681] width 893 height 53
click at [1016, 679] on button "Add Pay Advice" at bounding box center [1017, 678] width 122 height 33
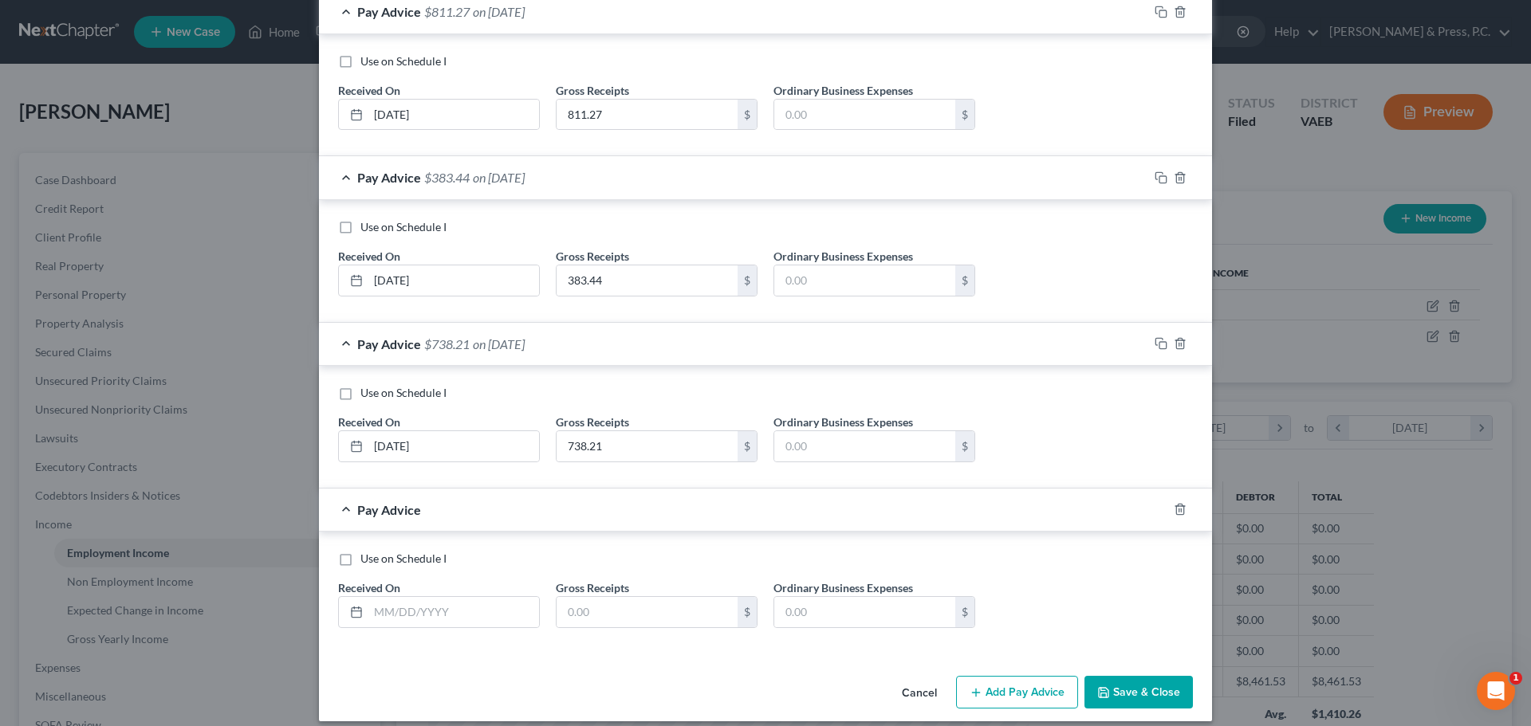
scroll to position [726, 0]
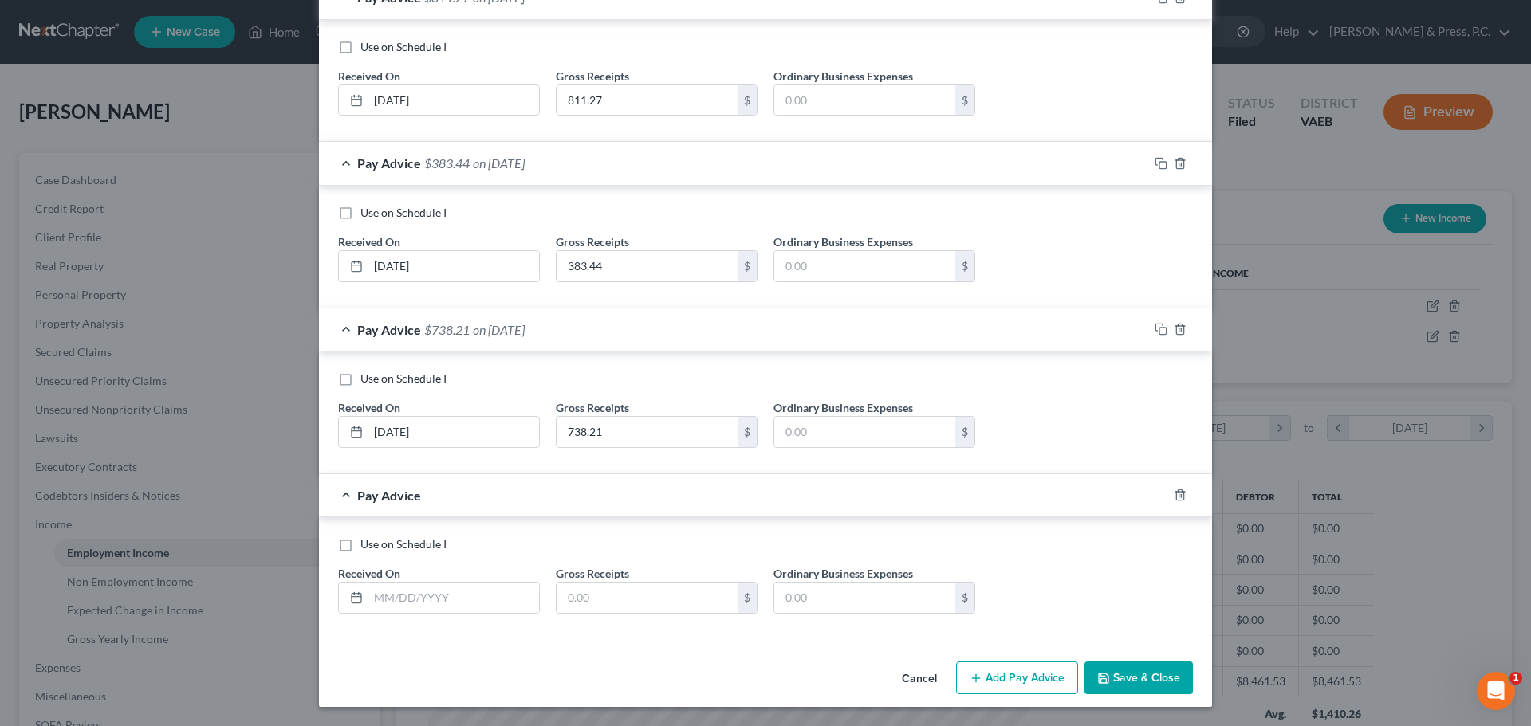
click at [1005, 675] on button "Add Pay Advice" at bounding box center [1017, 678] width 122 height 33
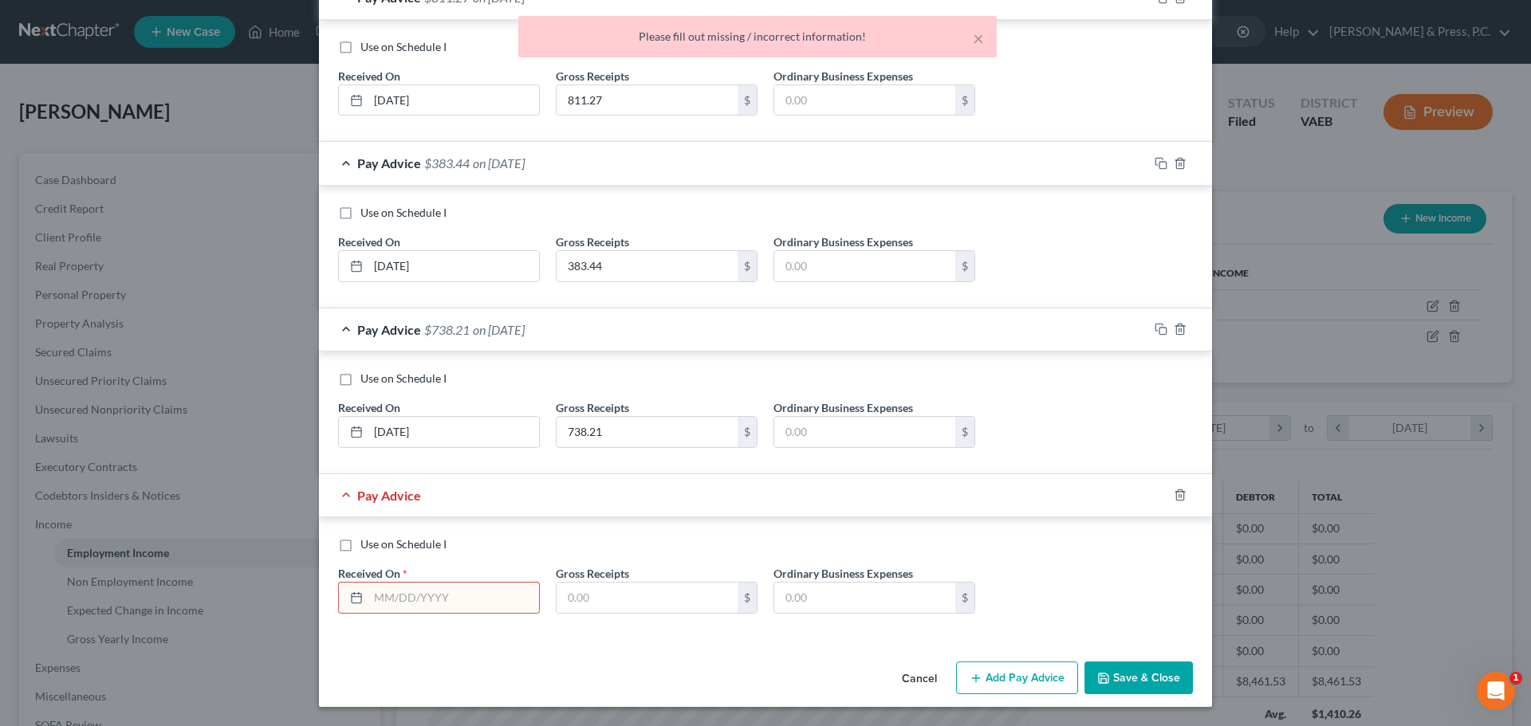
click at [1493, 509] on div "Edit Income Source × Employment Type * Select Full or [DEMOGRAPHIC_DATA] Employ…" at bounding box center [765, 363] width 1531 height 726
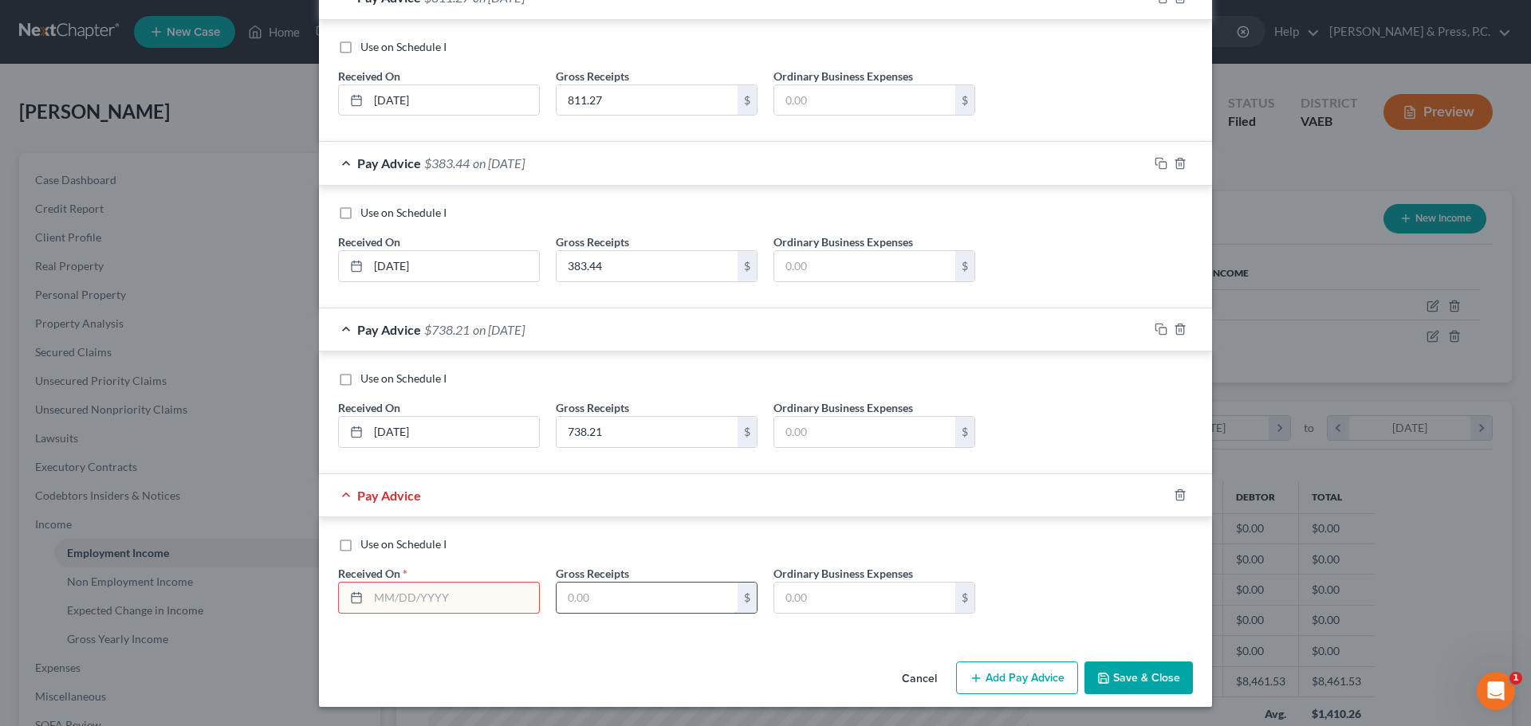
click at [579, 602] on input "text" at bounding box center [647, 598] width 181 height 30
type input "532.74"
click at [443, 607] on input "text" at bounding box center [453, 598] width 171 height 30
type input "[DATE]"
click at [673, 678] on div "Cancel Add Pay Advice Save & Close" at bounding box center [765, 681] width 893 height 53
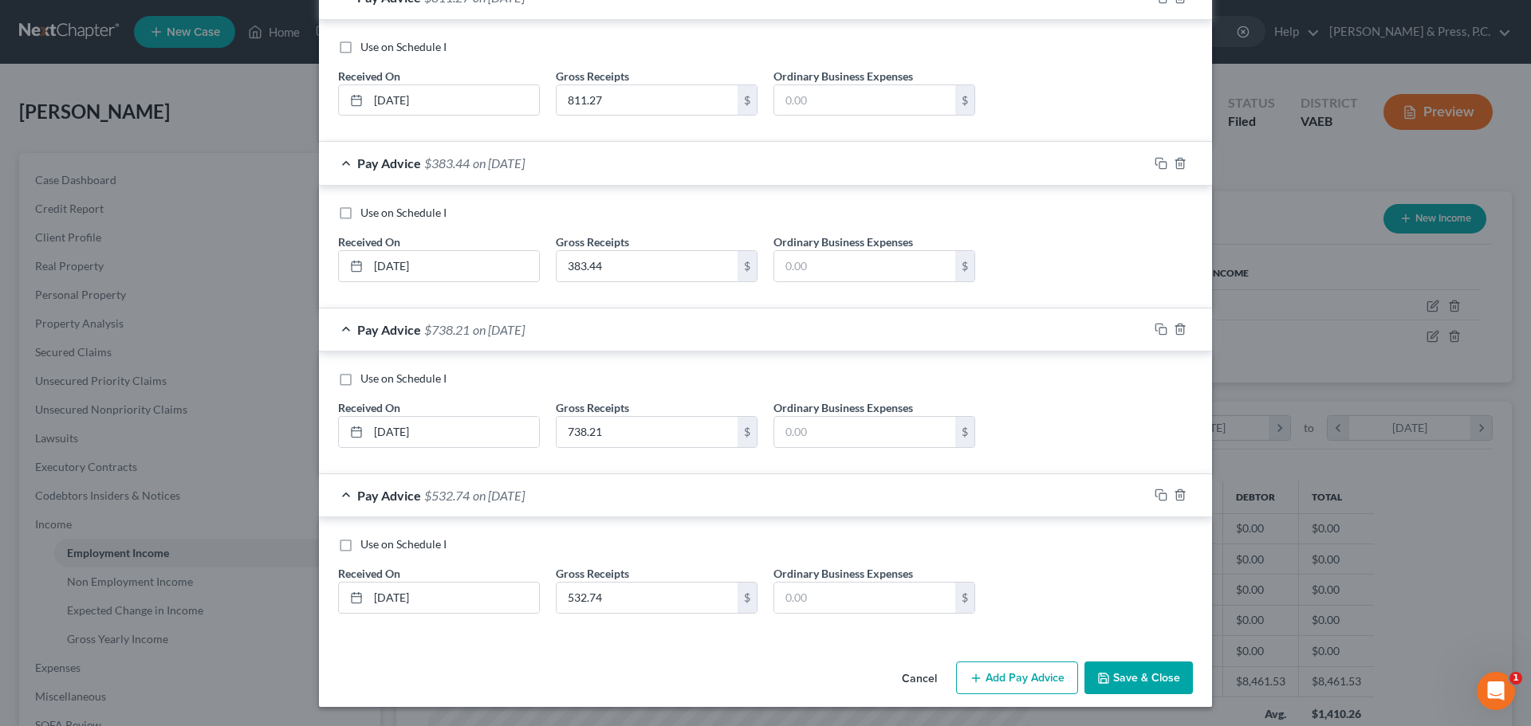
click at [510, 655] on div "Cancel Add Pay Advice Save & Close" at bounding box center [765, 681] width 893 height 53
click at [1009, 677] on button "Add Pay Advice" at bounding box center [1017, 678] width 122 height 33
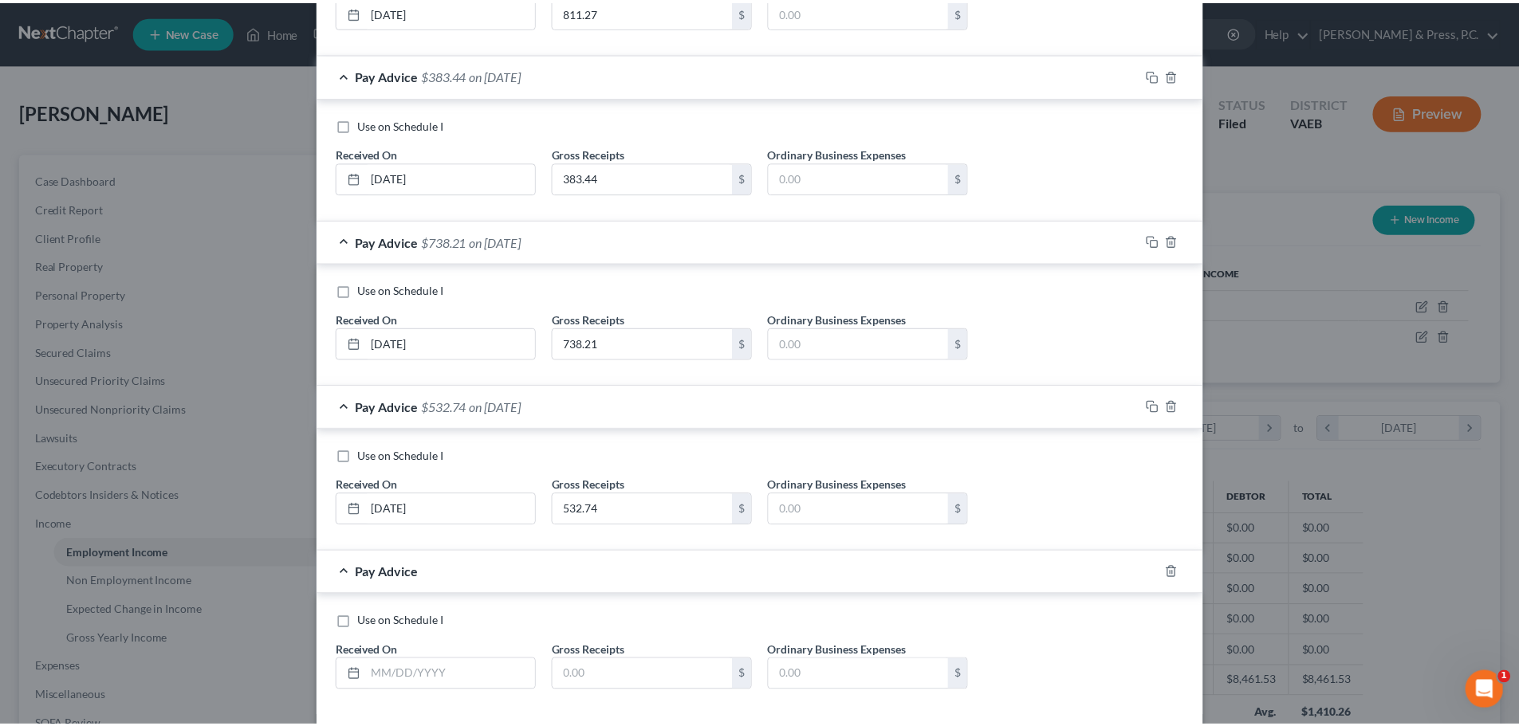
scroll to position [891, 0]
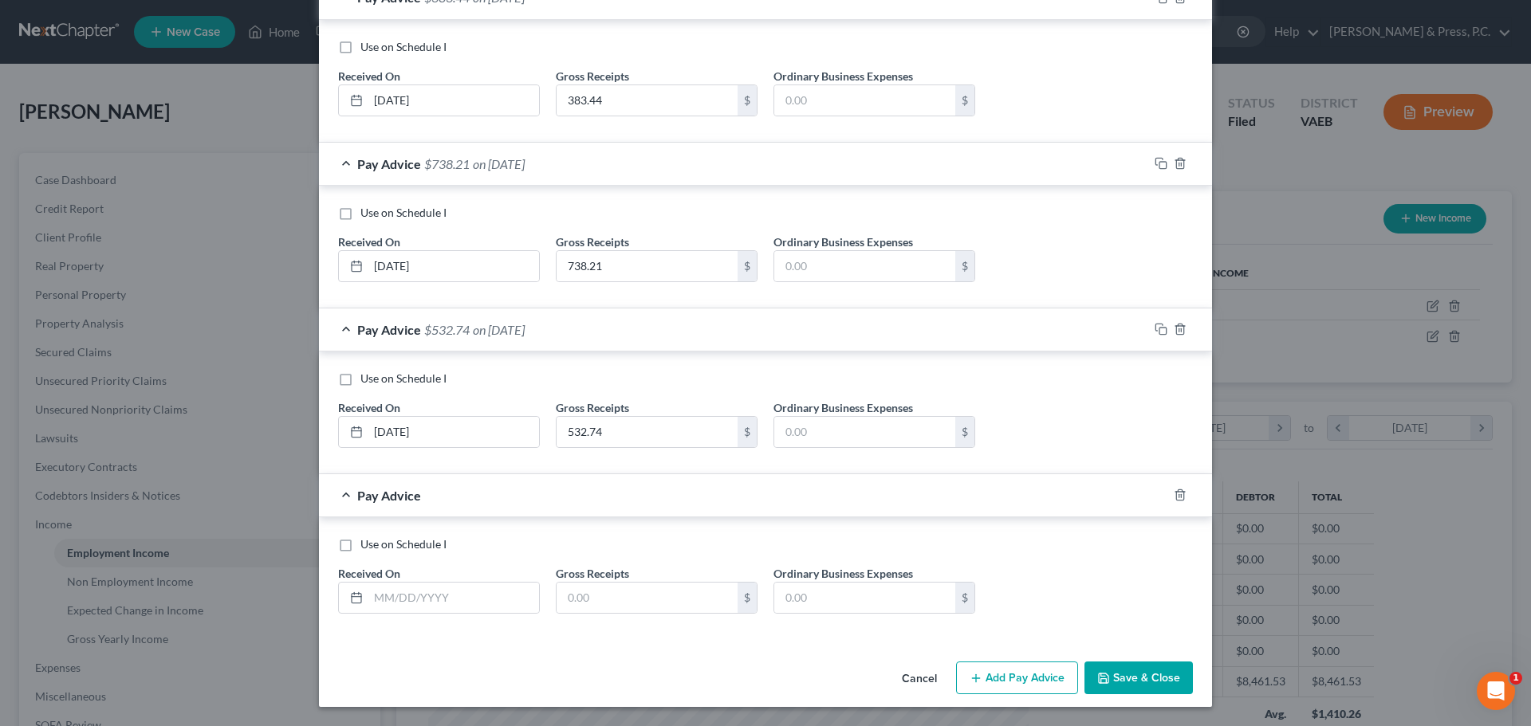
click at [915, 682] on button "Cancel" at bounding box center [919, 679] width 61 height 32
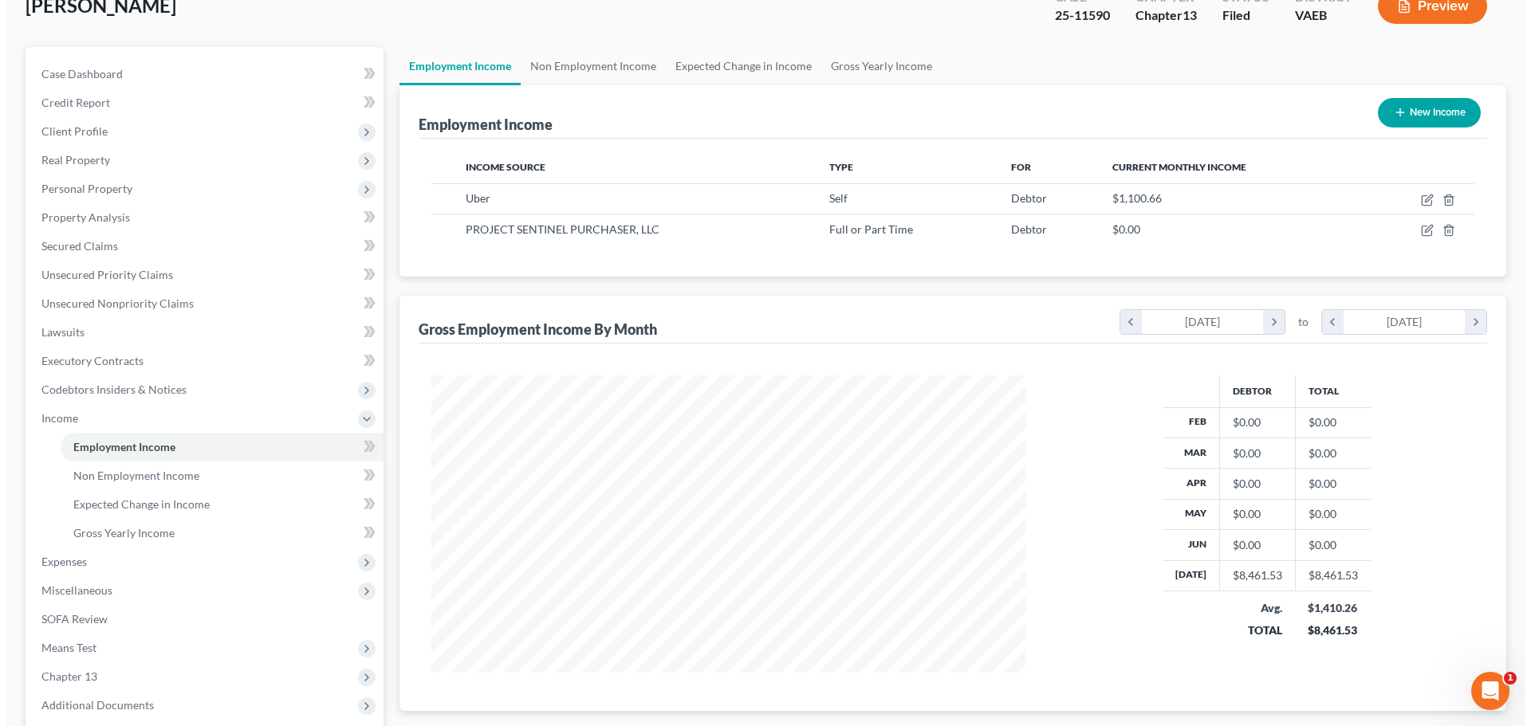
scroll to position [0, 0]
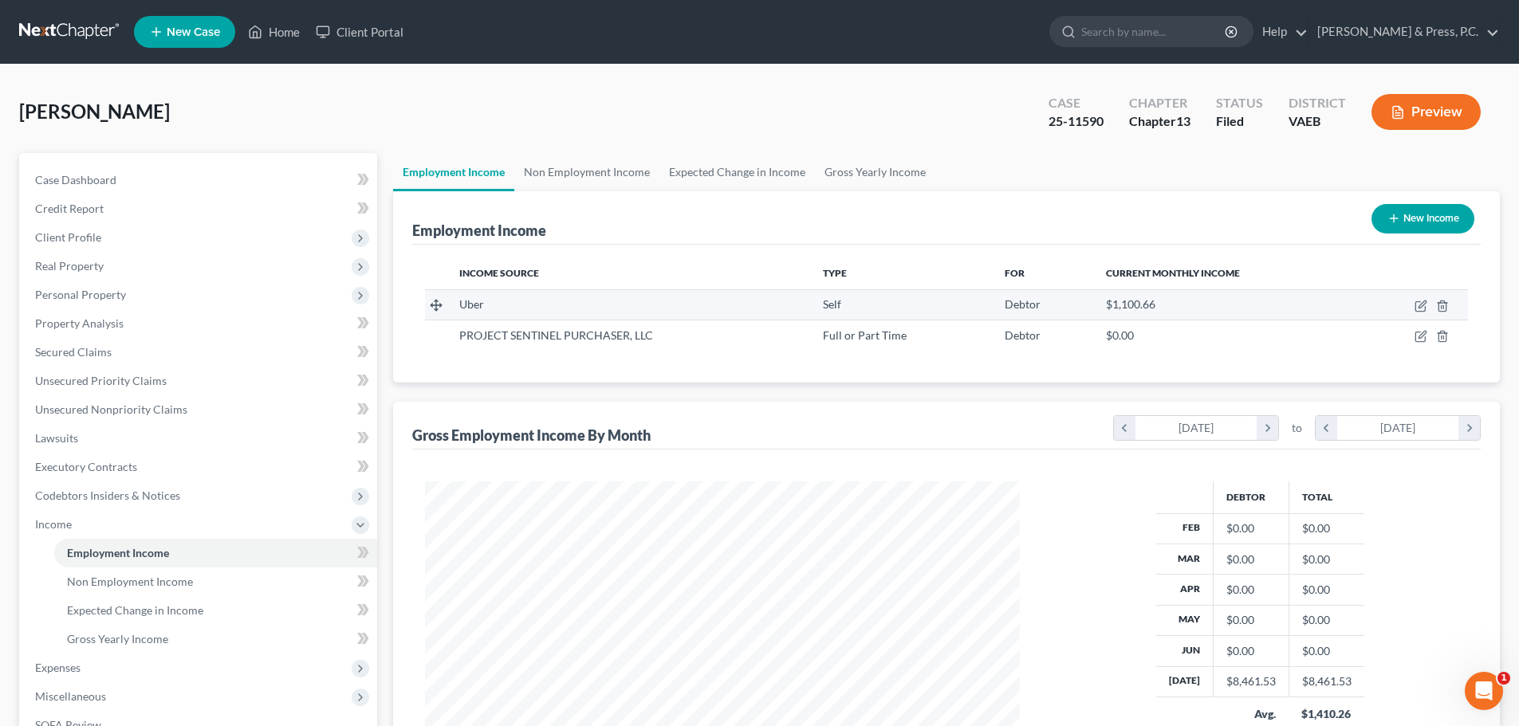
click at [1428, 303] on td at bounding box center [1413, 304] width 110 height 30
click at [1427, 303] on icon "button" at bounding box center [1420, 306] width 13 height 13
select select "1"
select select "0"
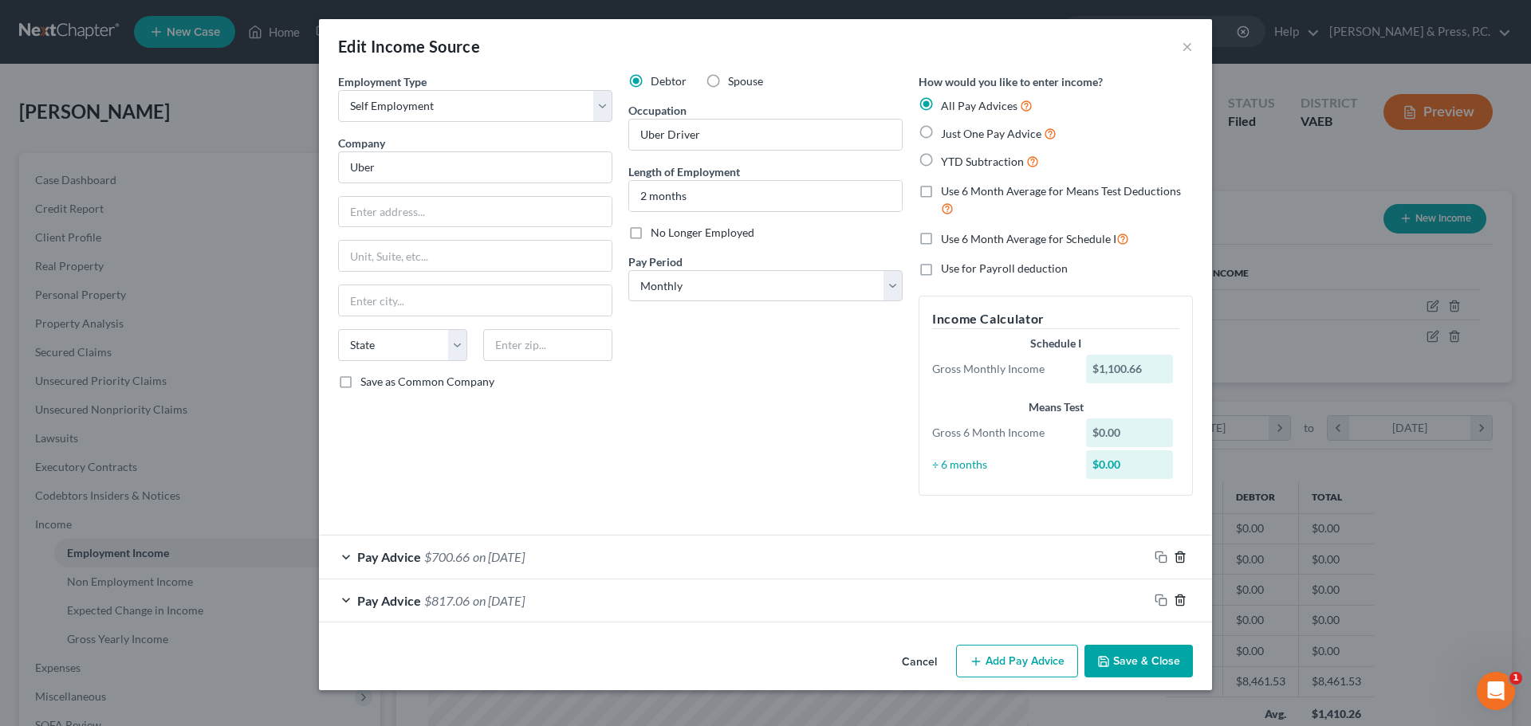
click at [1178, 557] on icon "button" at bounding box center [1180, 557] width 13 height 13
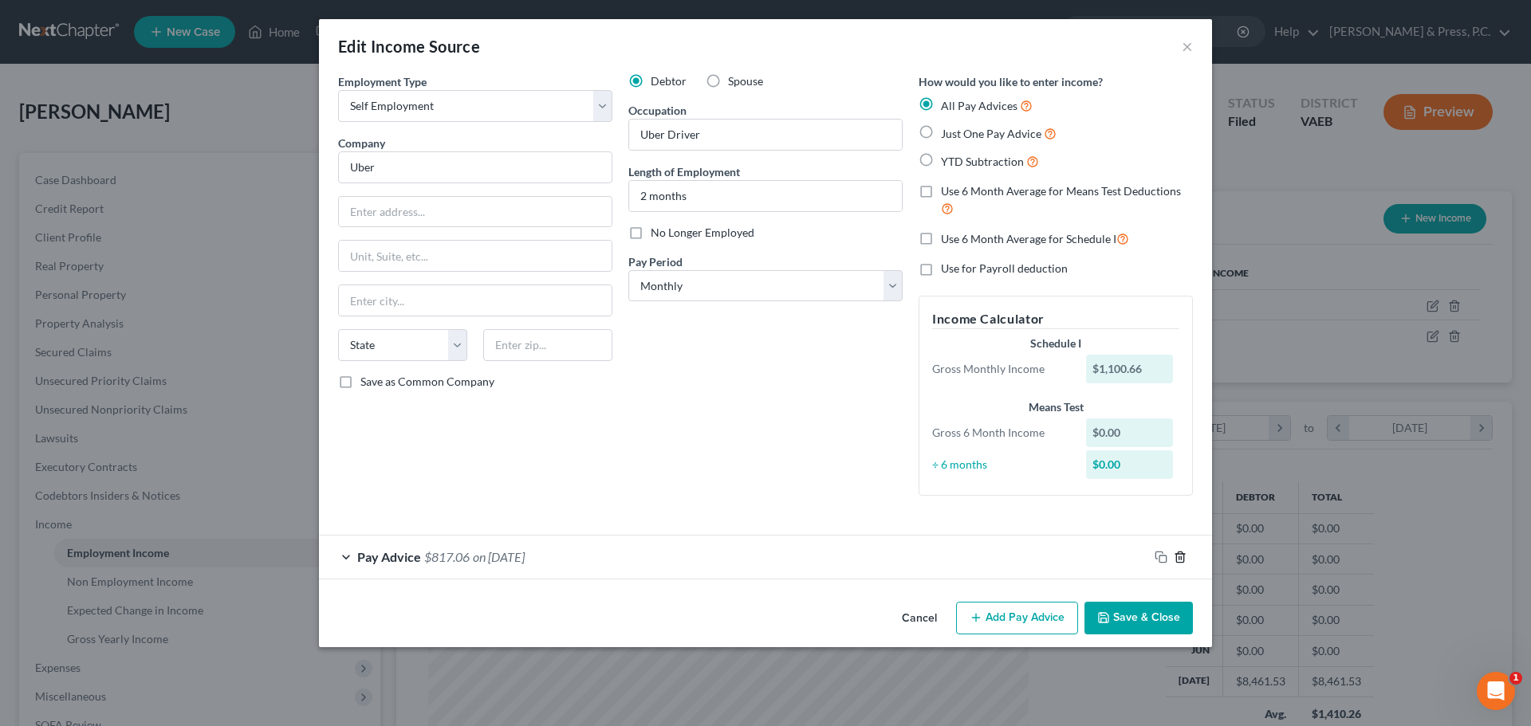
drag, startPoint x: 1187, startPoint y: 557, endPoint x: 1180, endPoint y: 552, distance: 9.1
click at [1180, 552] on div at bounding box center [1180, 558] width 64 height 26
click at [1179, 553] on icon "button" at bounding box center [1180, 557] width 13 height 13
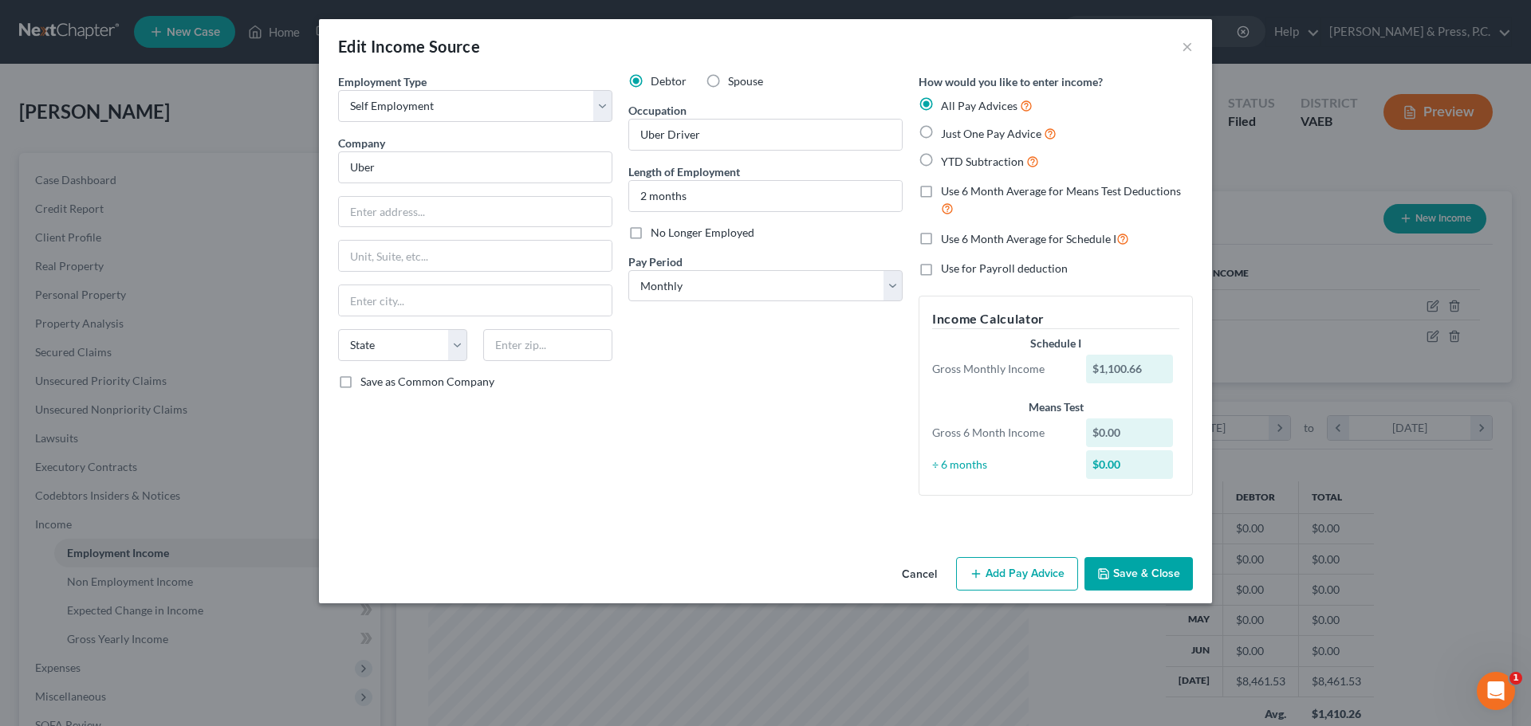
click at [638, 506] on div "Debtor Spouse Occupation Uber Driver Length of Employment 2 months No Longer Em…" at bounding box center [765, 290] width 290 height 435
click at [997, 579] on button "Add Pay Advice" at bounding box center [1017, 573] width 122 height 33
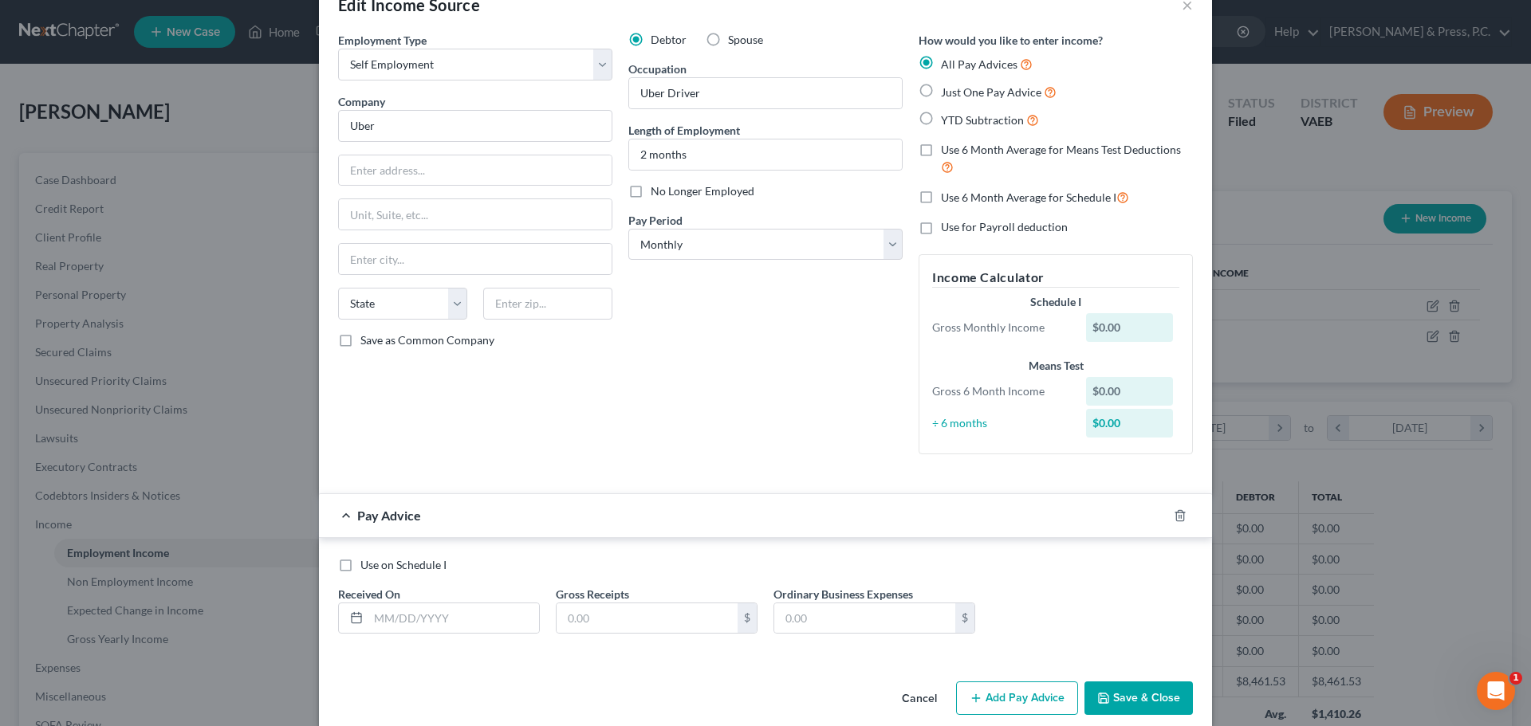
scroll to position [62, 0]
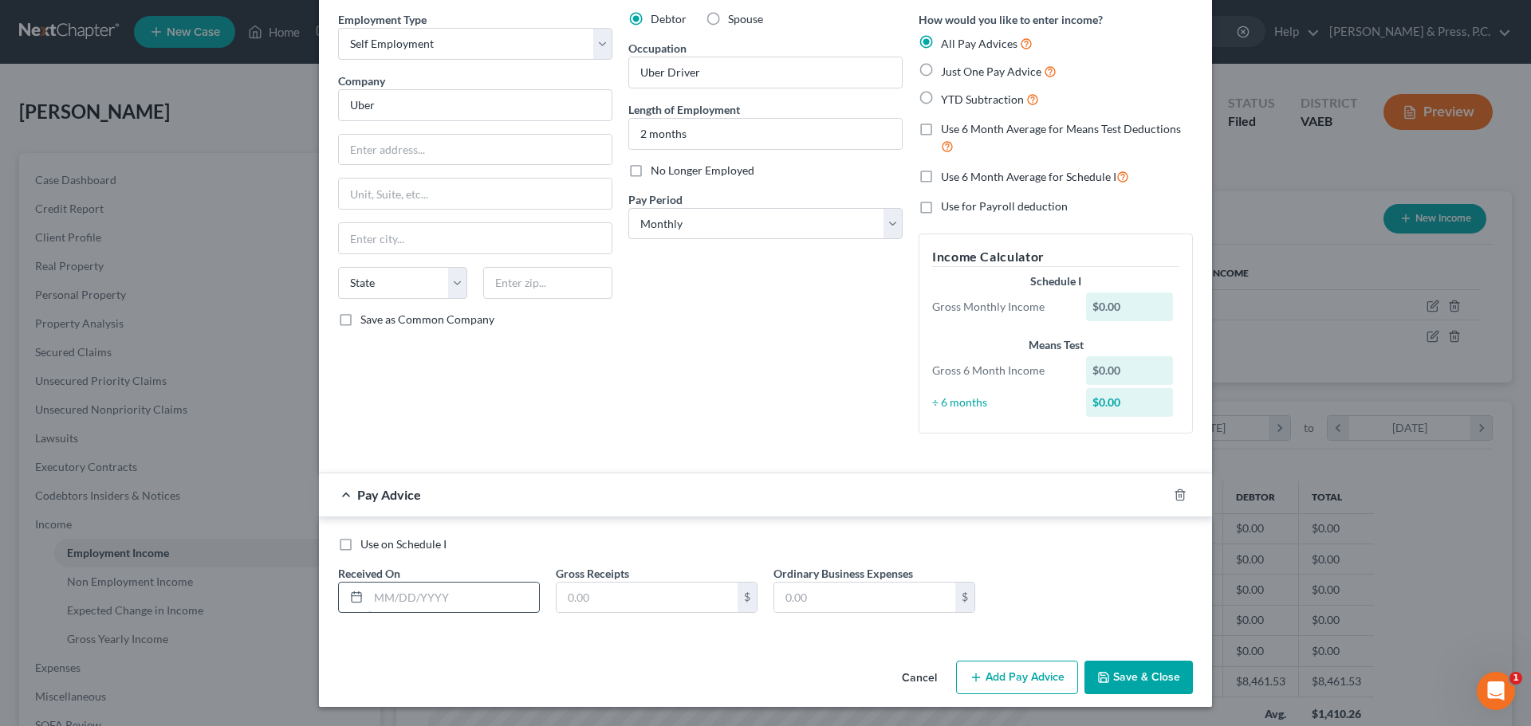
click at [411, 601] on input "text" at bounding box center [453, 598] width 171 height 30
type input "[DATE]"
type input "648.13"
click at [1024, 675] on button "Add Pay Advice" at bounding box center [1017, 677] width 122 height 33
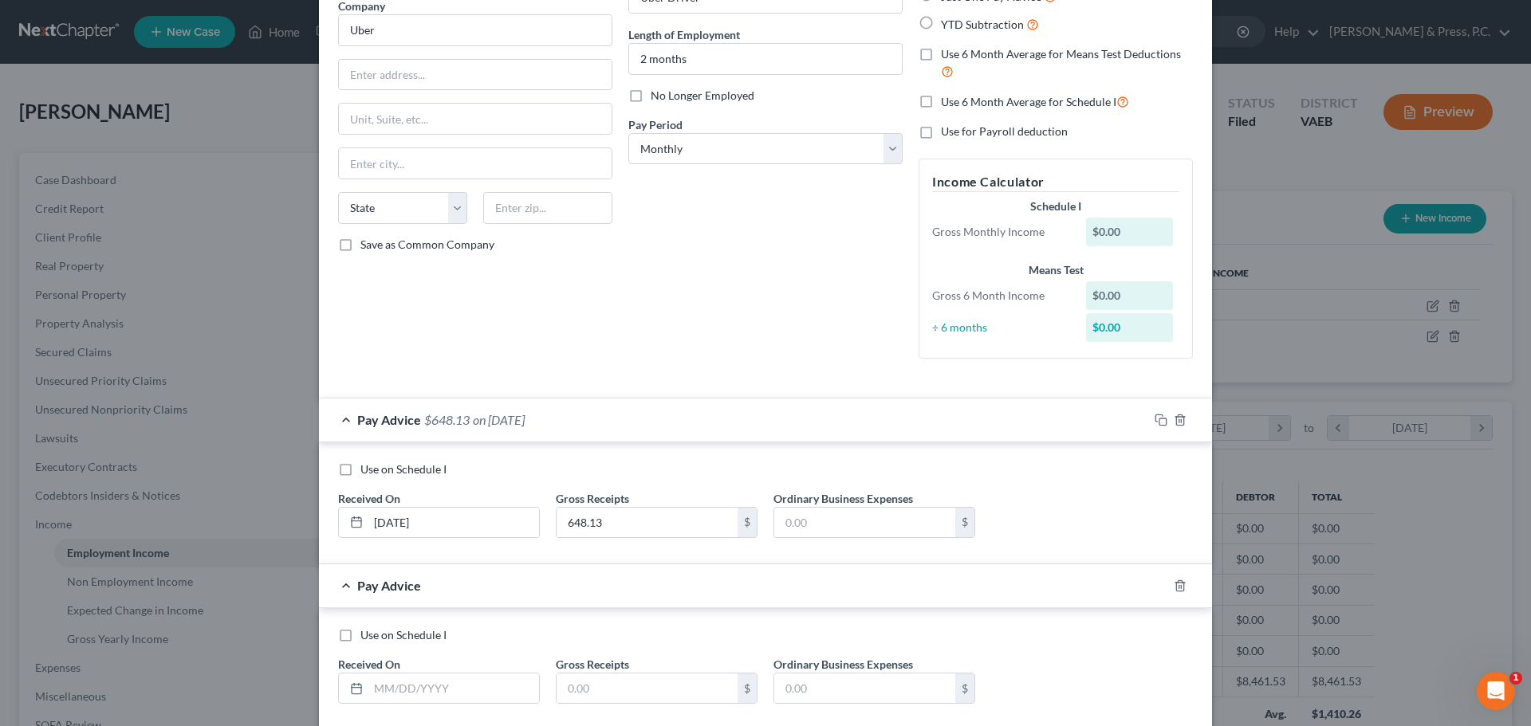
scroll to position [228, 0]
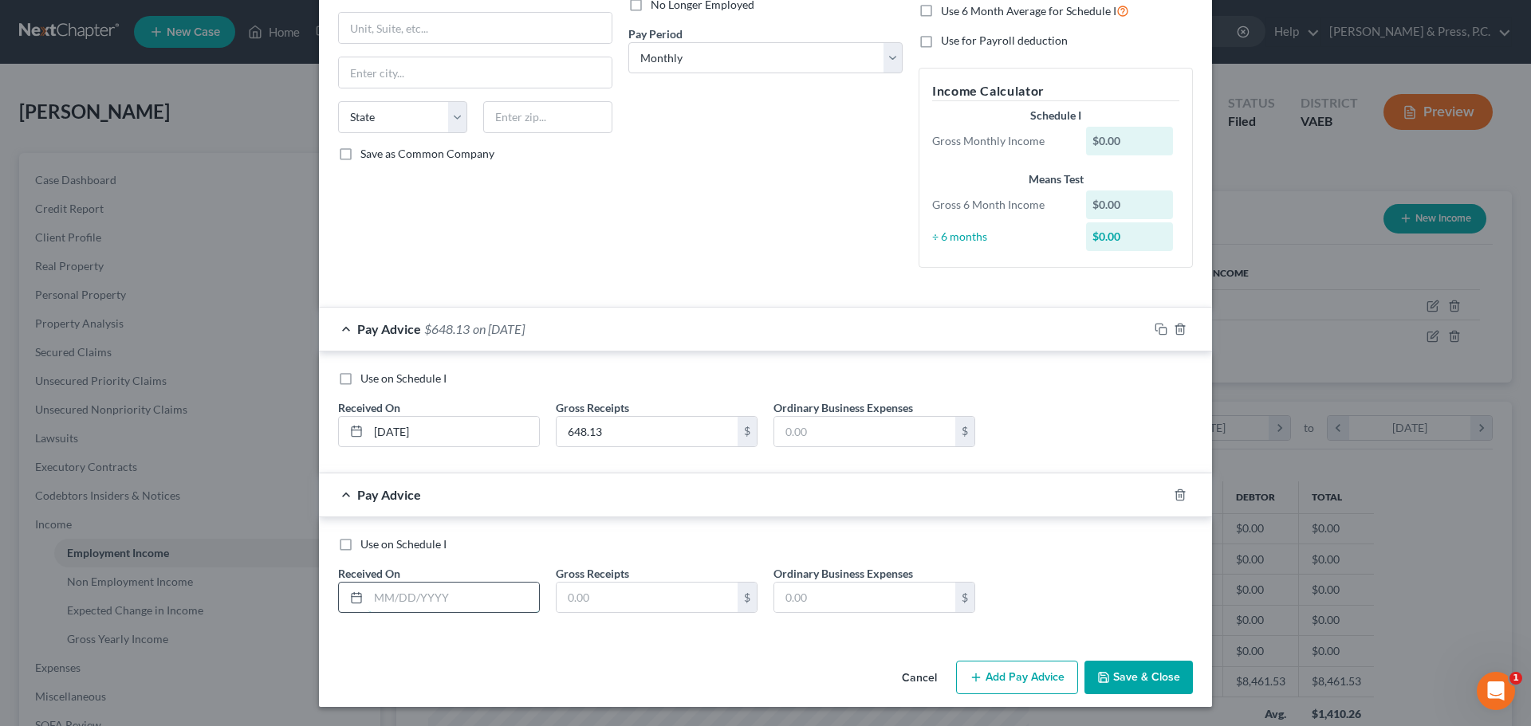
click at [383, 602] on input "text" at bounding box center [453, 598] width 171 height 30
type input "[DATE]"
type input "811.27"
click at [615, 614] on div "Use on Schedule I Received On * [DATE] Gross Receipts 811.27 $ Ordinary Busines…" at bounding box center [765, 582] width 871 height 90
click at [1017, 687] on button "Add Pay Advice" at bounding box center [1017, 677] width 122 height 33
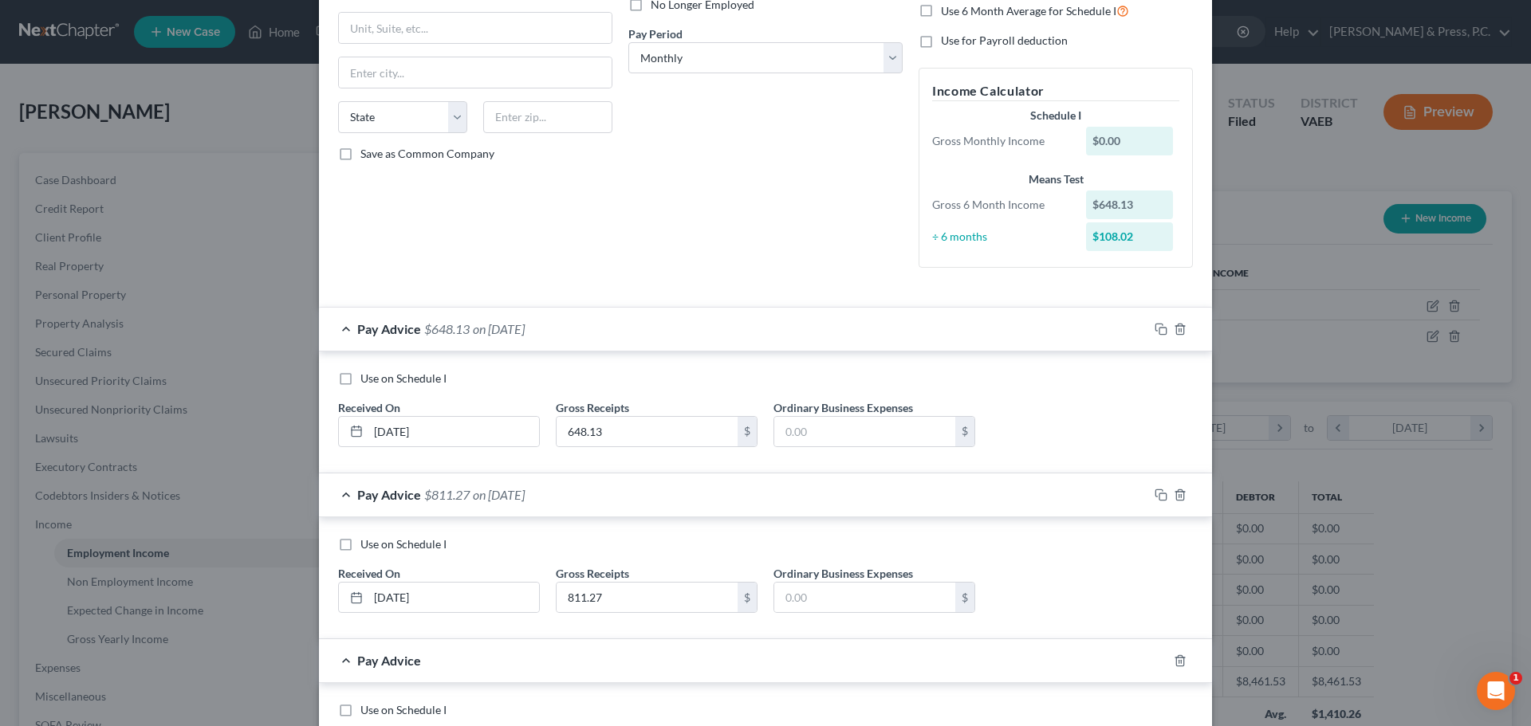
scroll to position [394, 0]
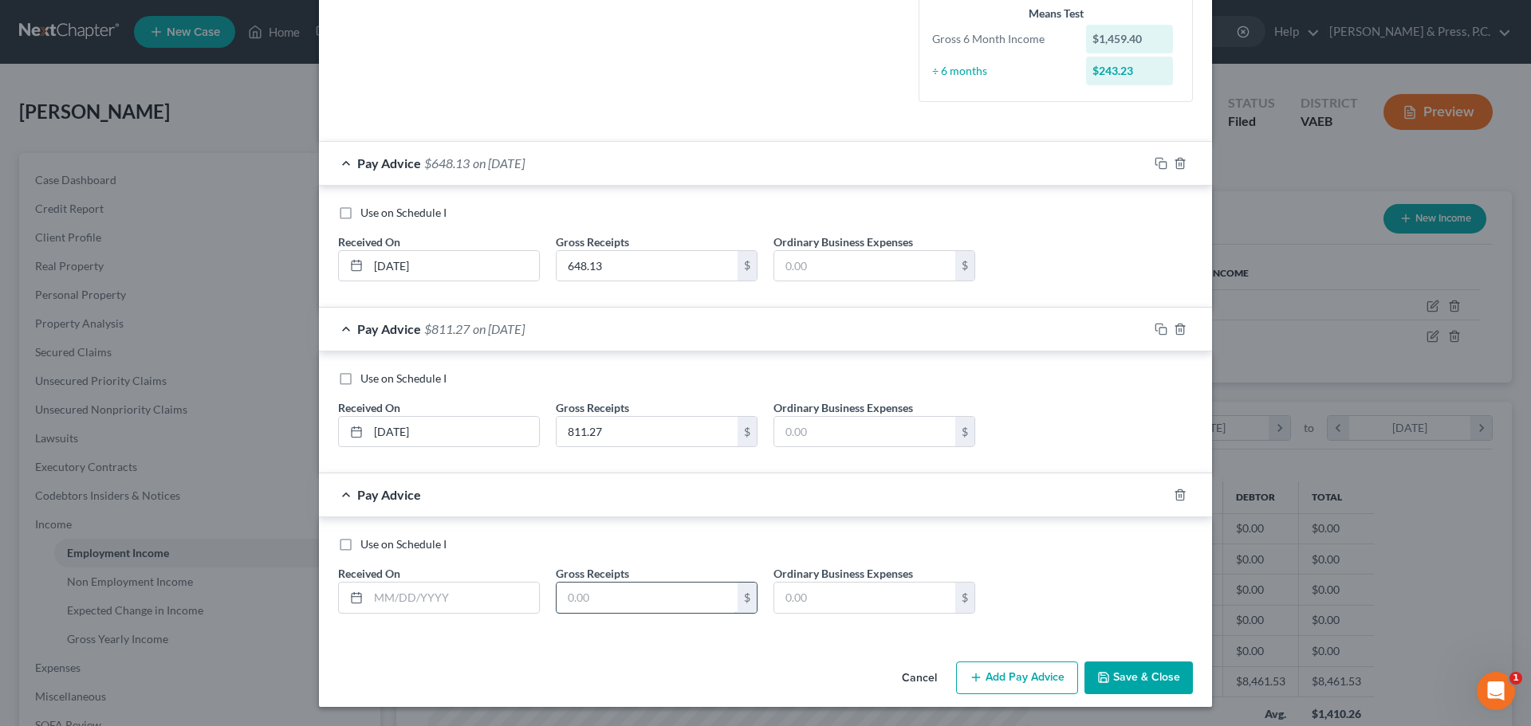
click at [569, 598] on input "text" at bounding box center [647, 598] width 181 height 30
type input "383.44"
type input "[DATE]"
click at [1013, 684] on button "Add Pay Advice" at bounding box center [1017, 678] width 122 height 33
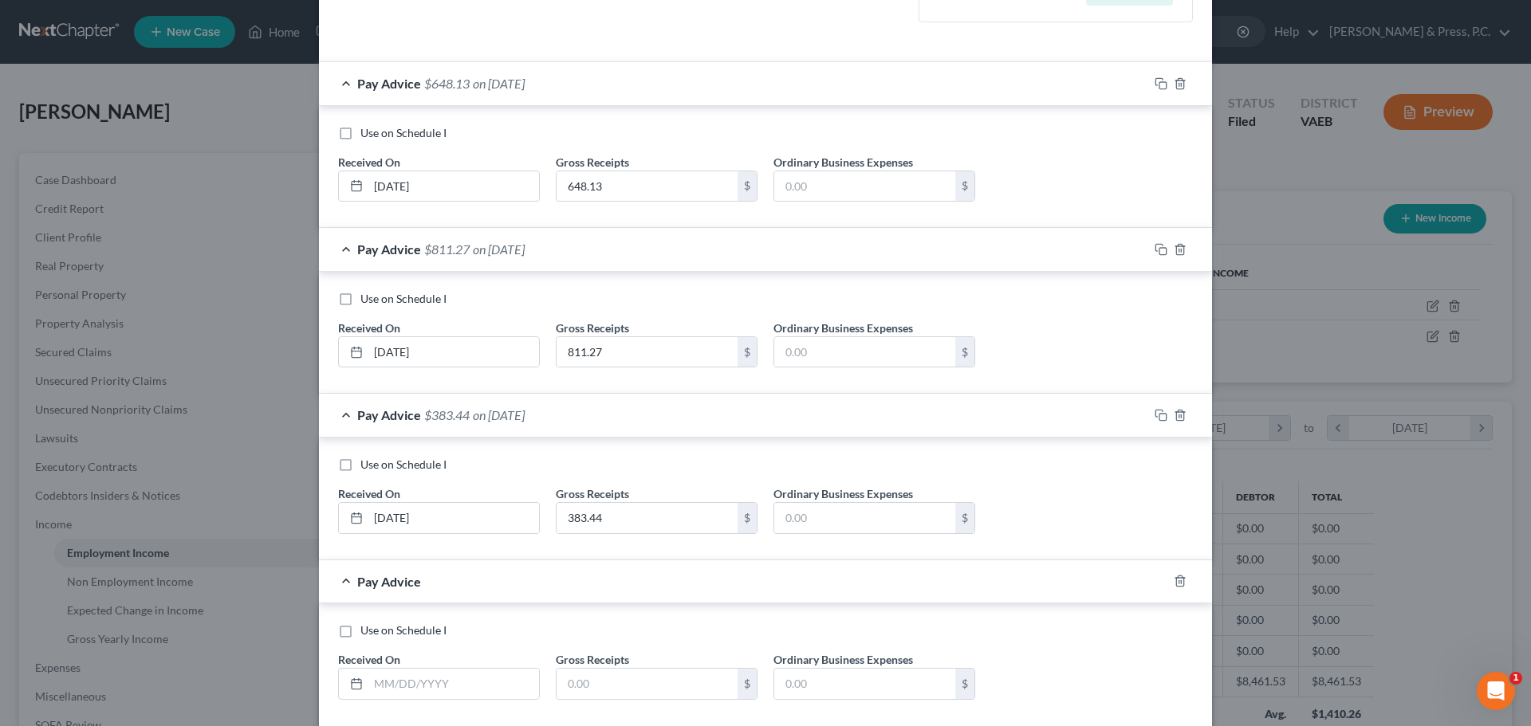
scroll to position [560, 0]
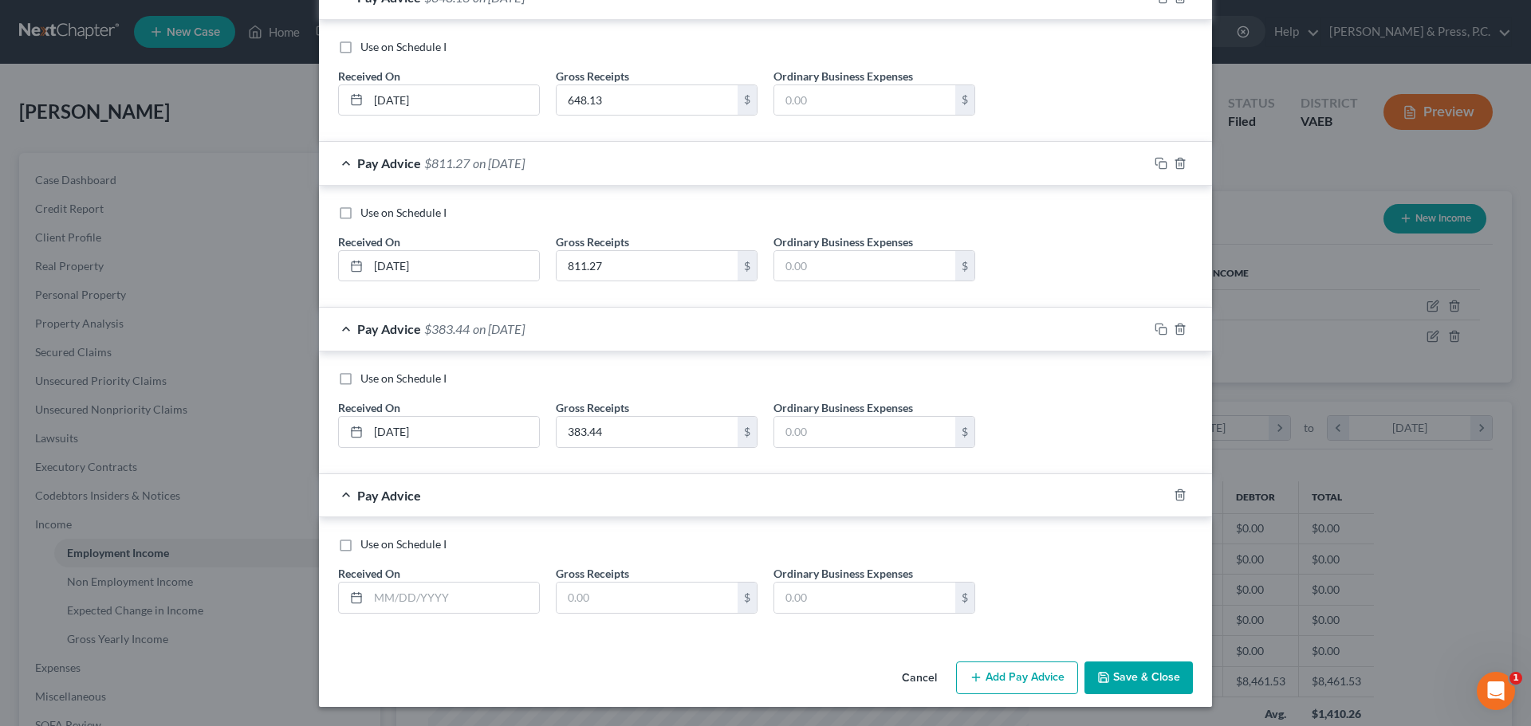
click at [401, 578] on div "Received On *" at bounding box center [439, 589] width 218 height 49
click at [394, 609] on input "text" at bounding box center [453, 598] width 171 height 30
type input "[DATE]"
click at [583, 598] on input "text" at bounding box center [647, 598] width 181 height 30
click at [596, 588] on input "text" at bounding box center [647, 598] width 181 height 30
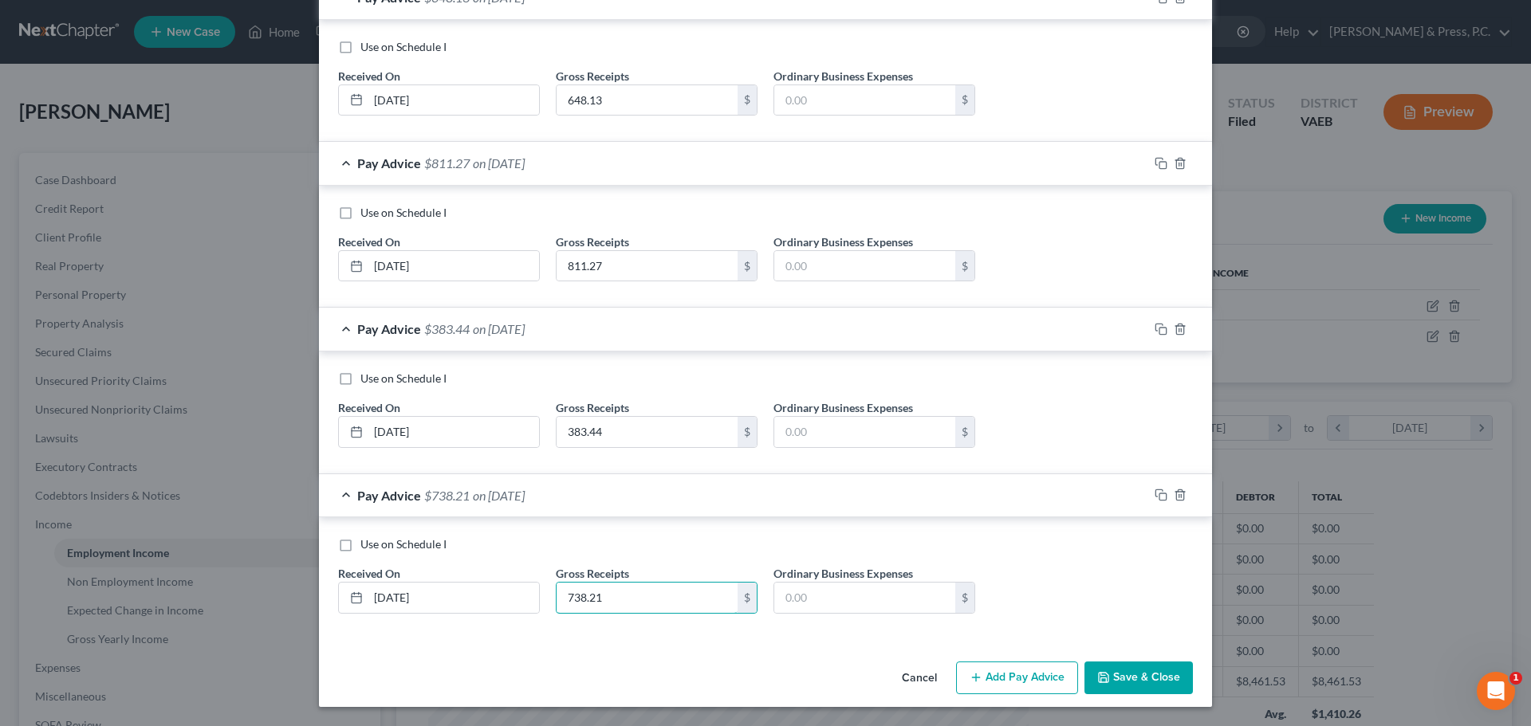
type input "738.21"
click at [655, 647] on div "Employment Type * Select Full or [DEMOGRAPHIC_DATA] Employment Self Employment …" at bounding box center [765, 85] width 893 height 1142
click at [996, 681] on button "Add Pay Advice" at bounding box center [1017, 678] width 122 height 33
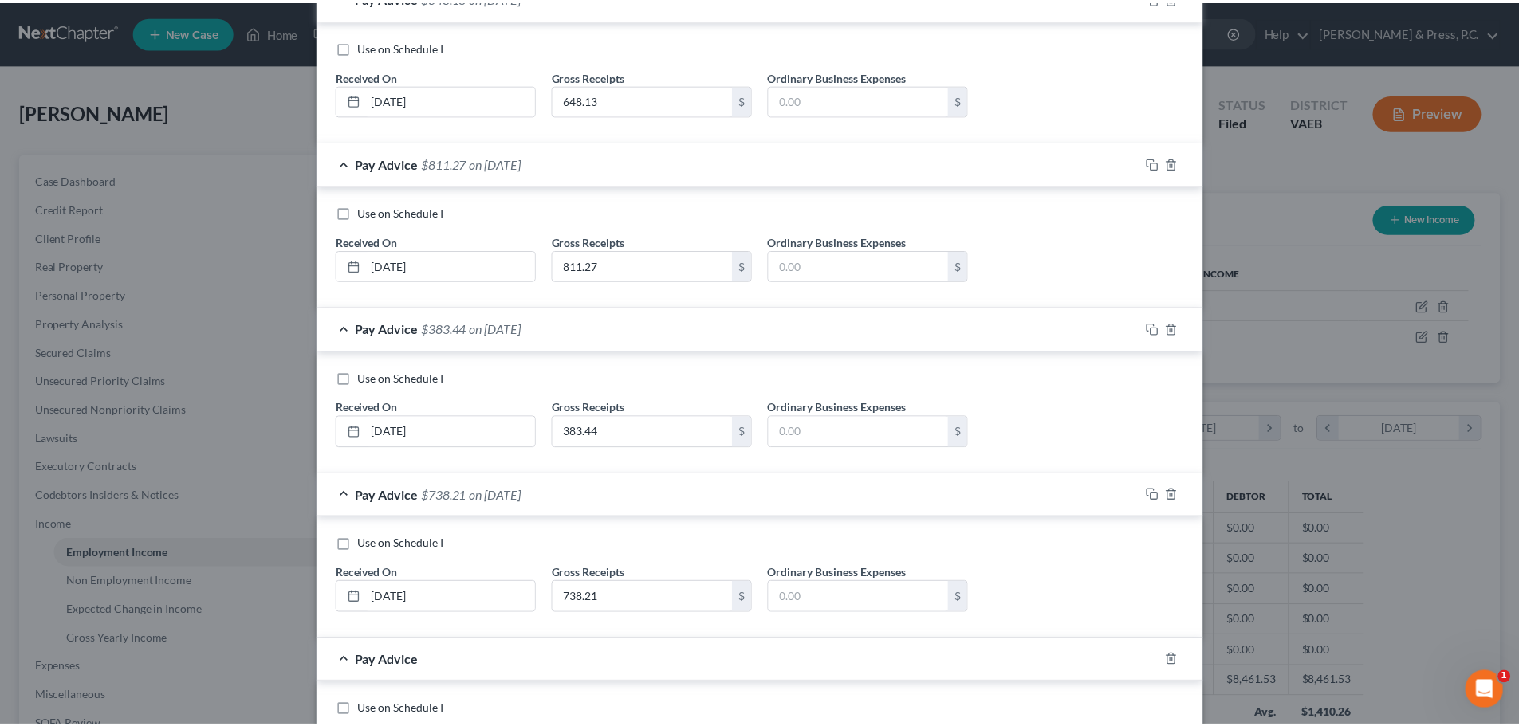
scroll to position [726, 0]
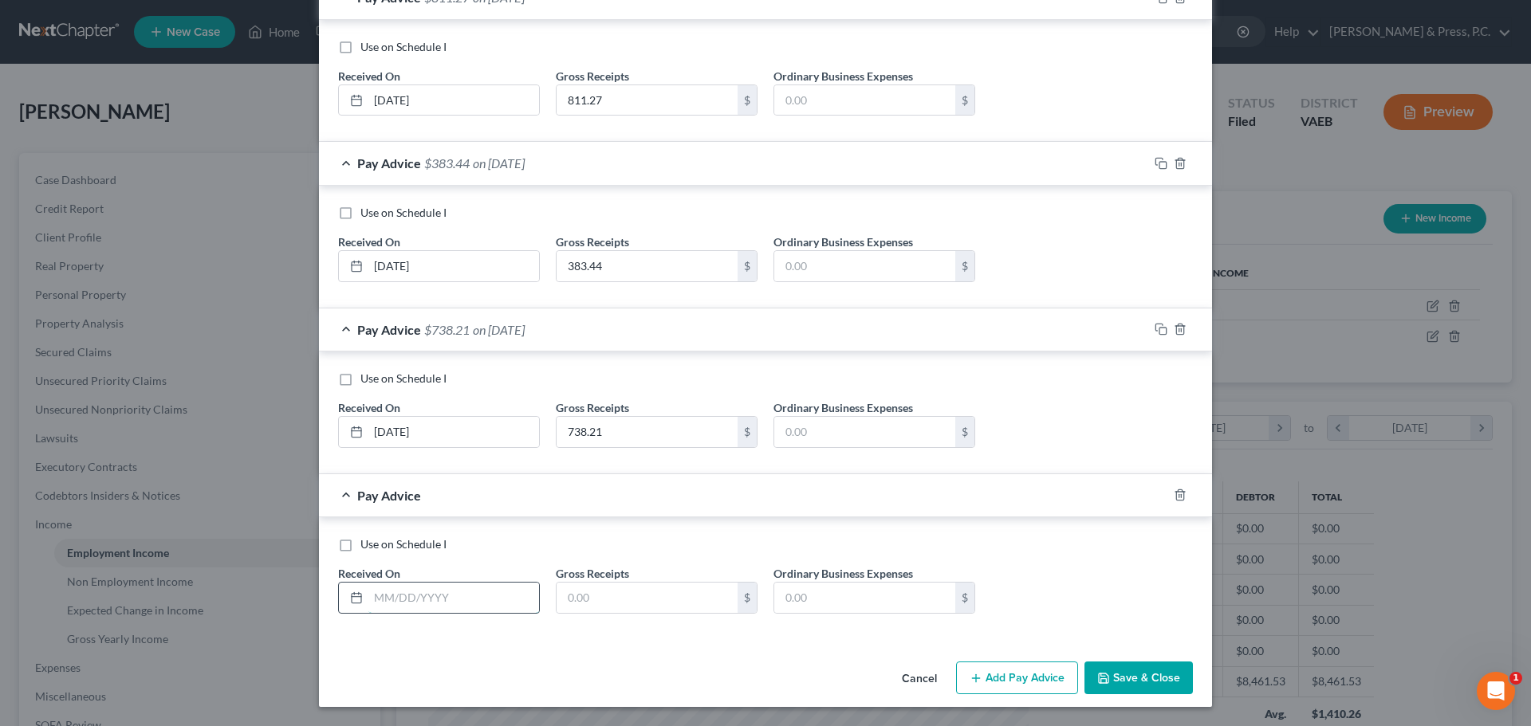
click at [386, 596] on input "text" at bounding box center [453, 598] width 171 height 30
type input "[DATE]"
click at [680, 592] on input "text" at bounding box center [647, 598] width 181 height 30
click at [689, 603] on input "text" at bounding box center [647, 598] width 181 height 30
type input "532.74"
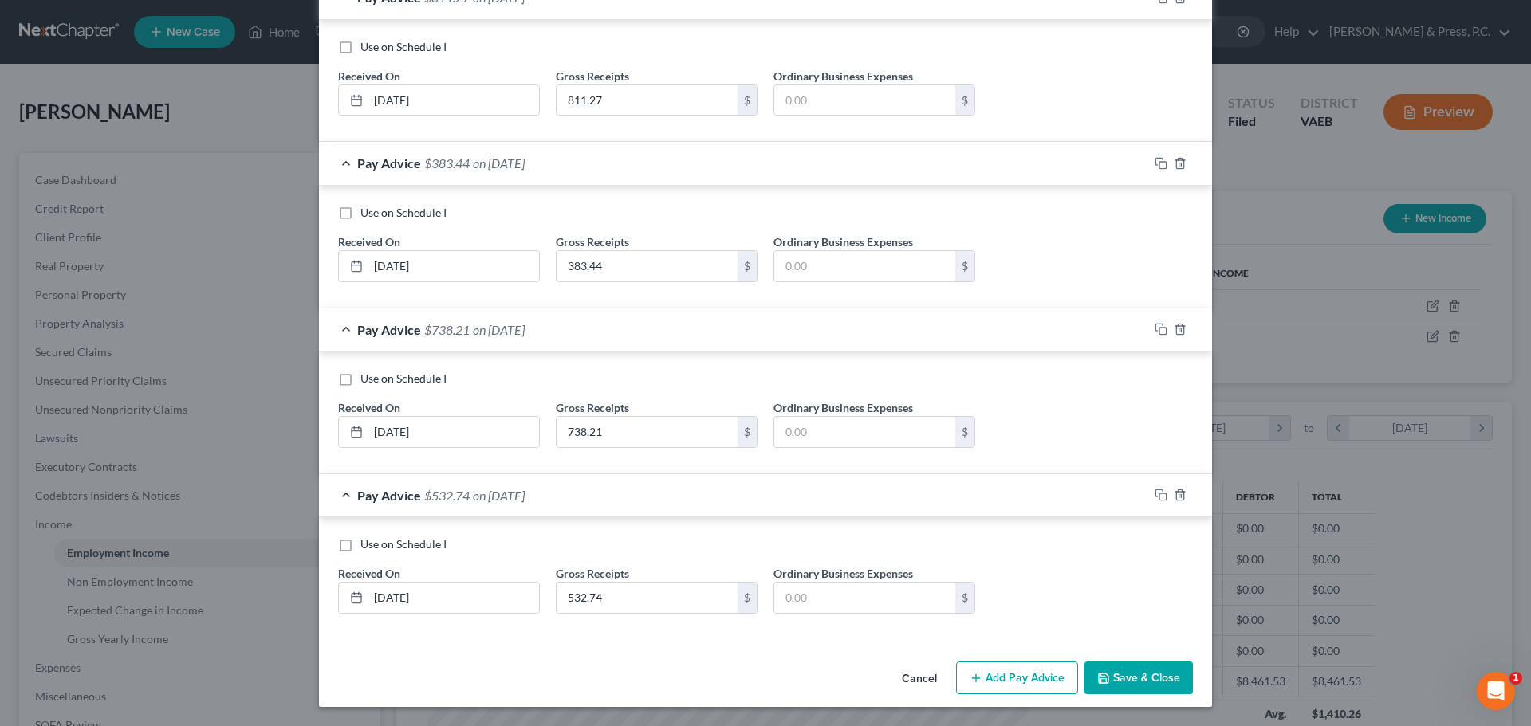
drag, startPoint x: 663, startPoint y: 685, endPoint x: 659, endPoint y: 669, distance: 16.4
click at [663, 681] on div "Cancel Add Pay Advice Save & Close" at bounding box center [765, 681] width 893 height 53
click at [1119, 677] on button "Save & Close" at bounding box center [1138, 678] width 108 height 33
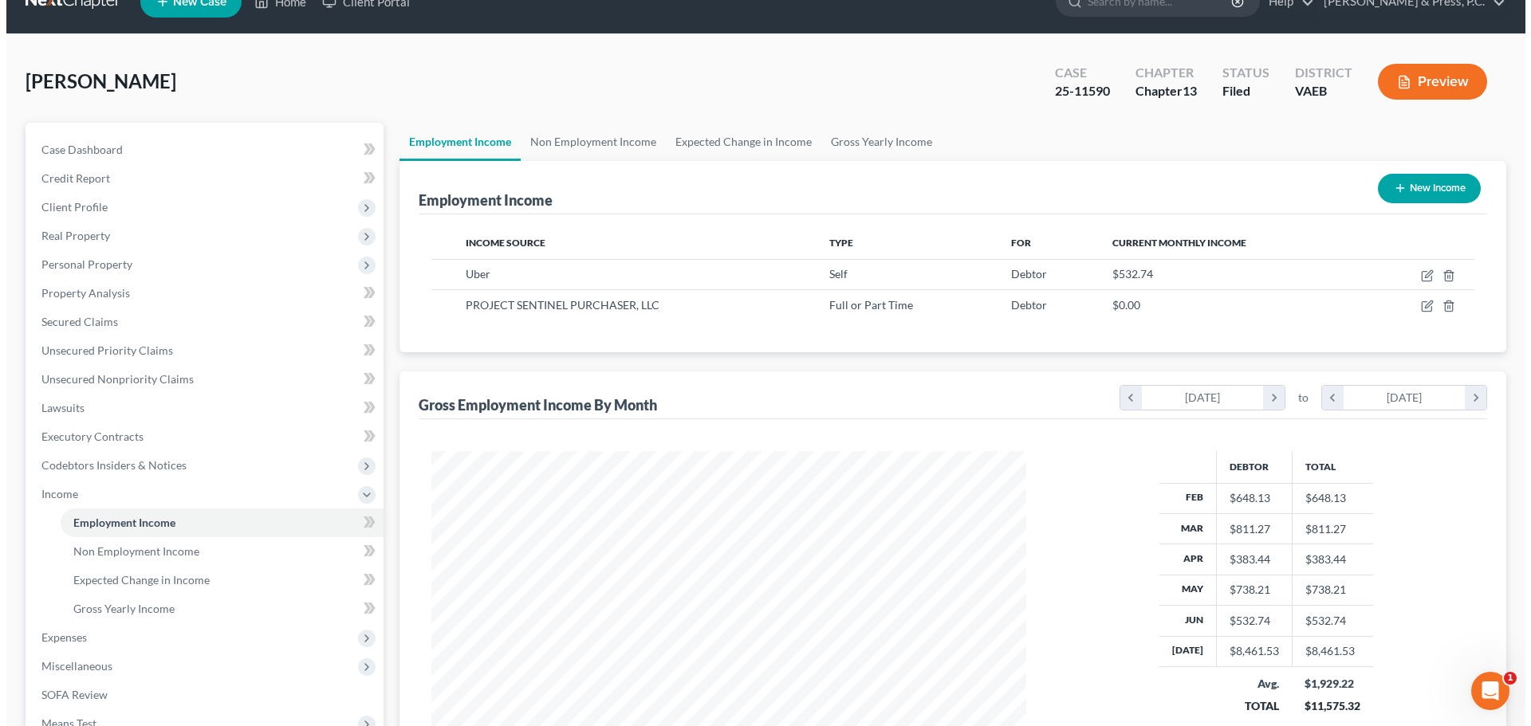
scroll to position [26, 0]
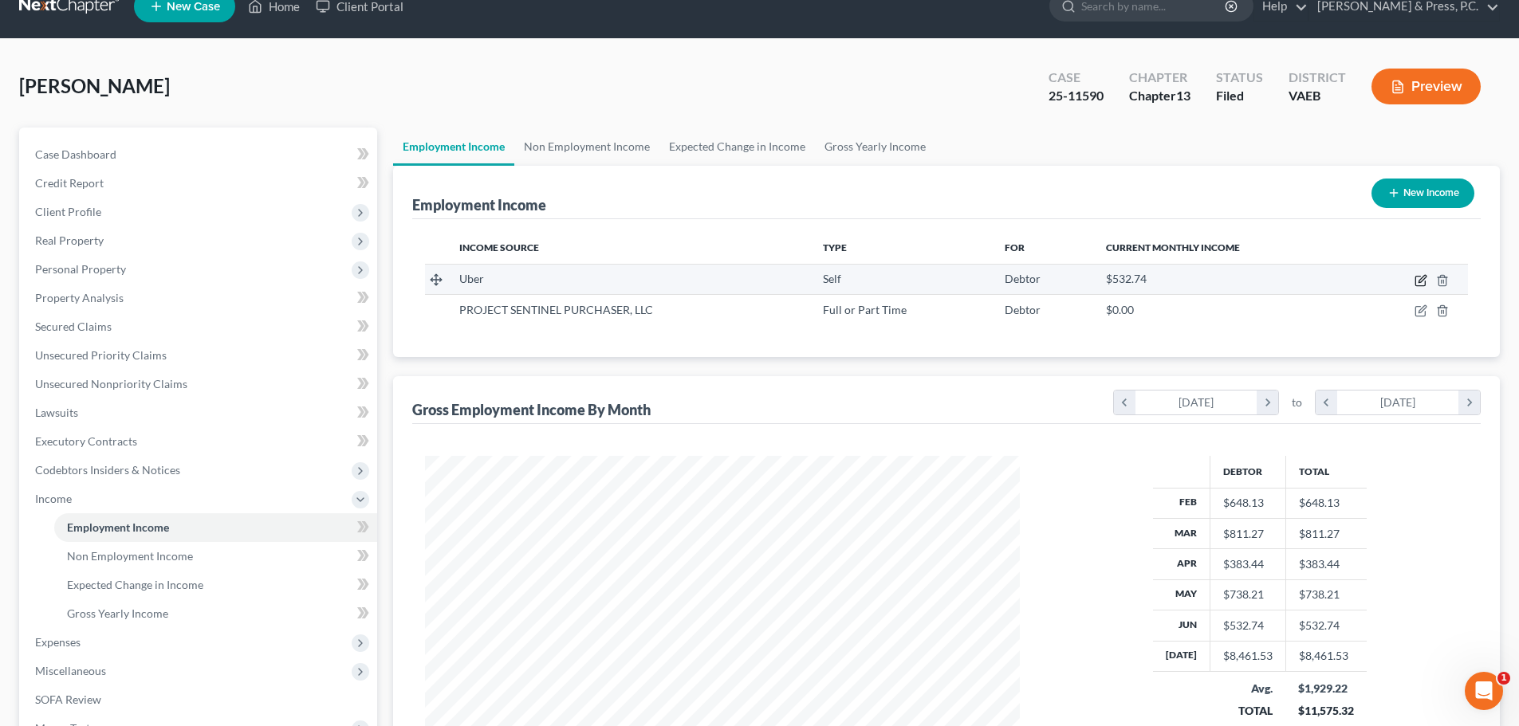
click at [1415, 278] on icon "button" at bounding box center [1420, 282] width 10 height 10
select select "1"
select select "0"
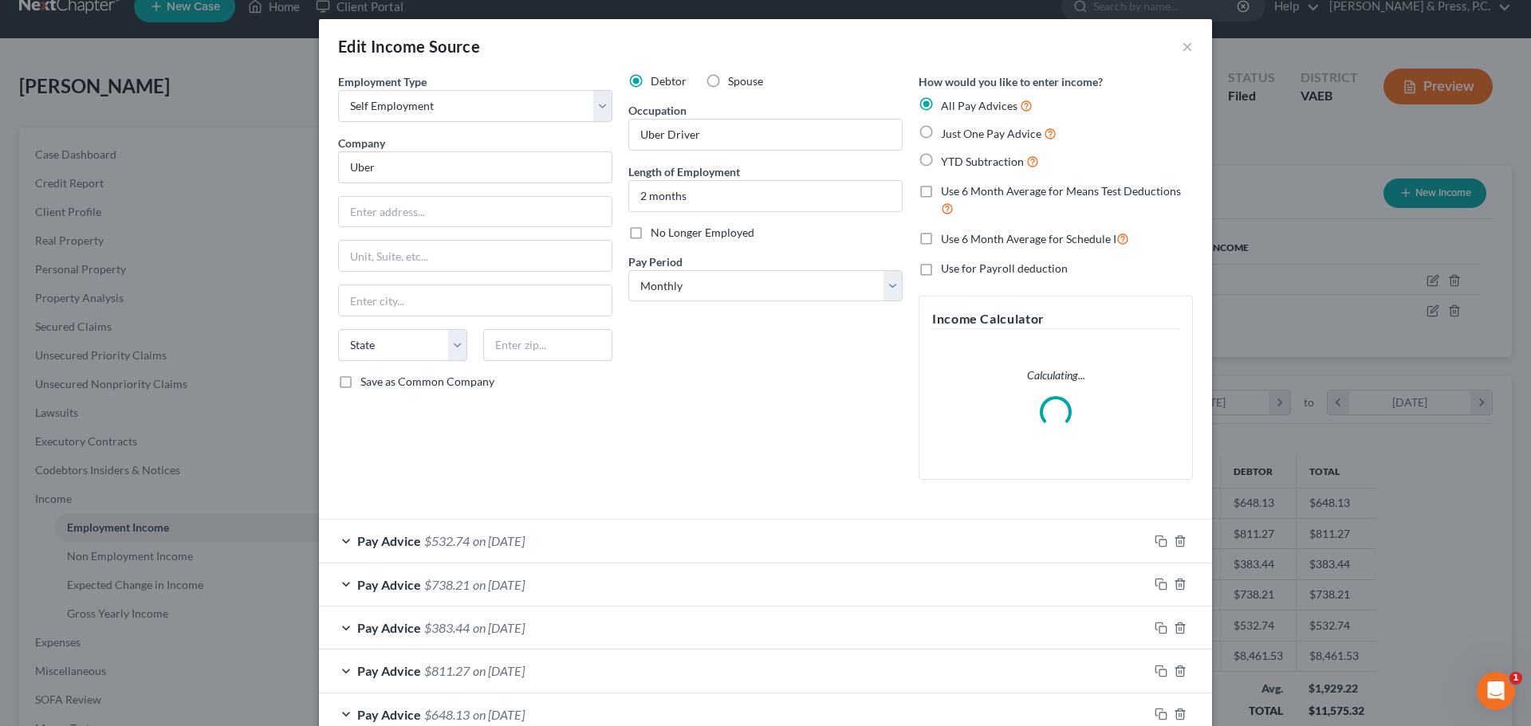
scroll to position [300, 632]
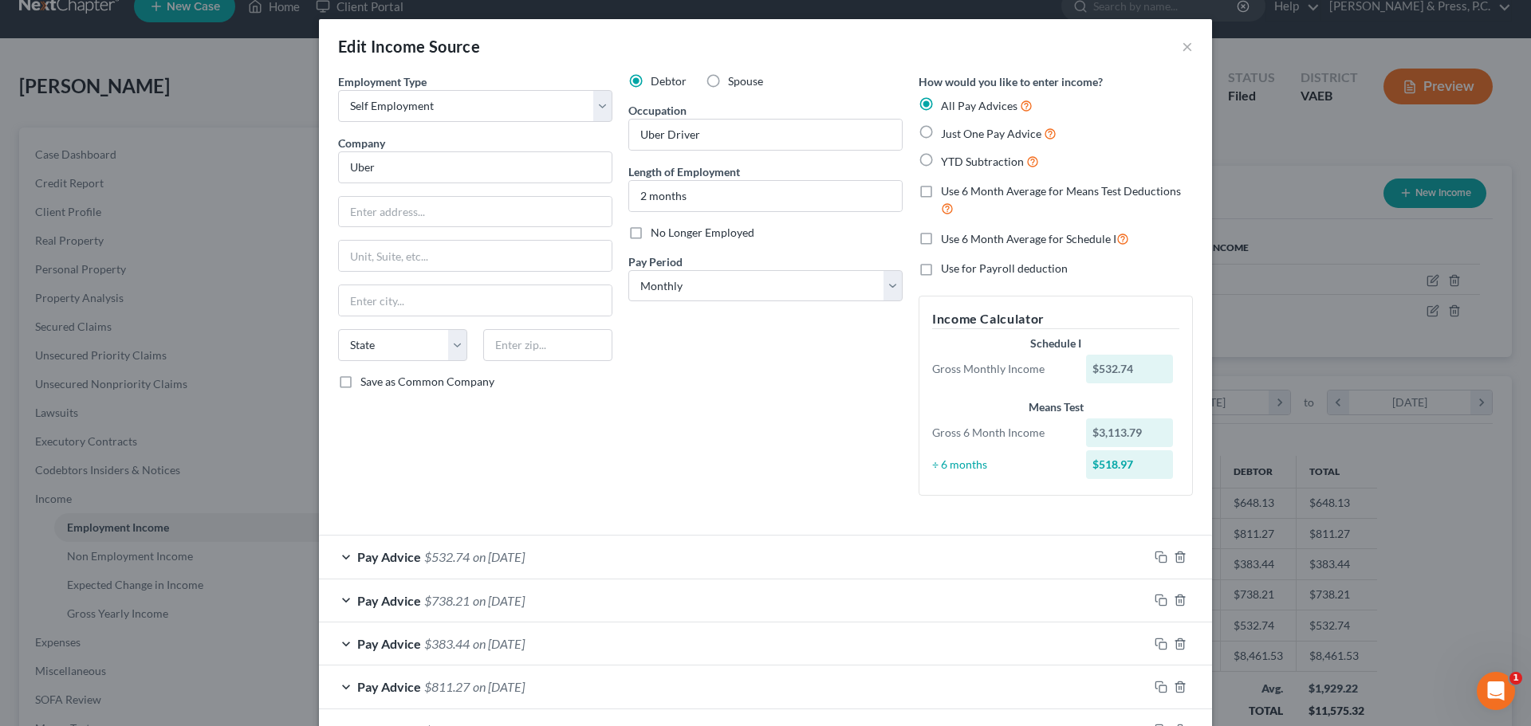
click at [941, 234] on label "Use 6 Month Average for Schedule I" at bounding box center [1035, 239] width 188 height 18
click at [947, 234] on input "Use 6 Month Average for Schedule I" at bounding box center [952, 235] width 10 height 10
checkbox input "true"
click at [806, 357] on div "Debtor Spouse Occupation Uber Driver Length of Employment 2 months No Longer Em…" at bounding box center [765, 290] width 290 height 435
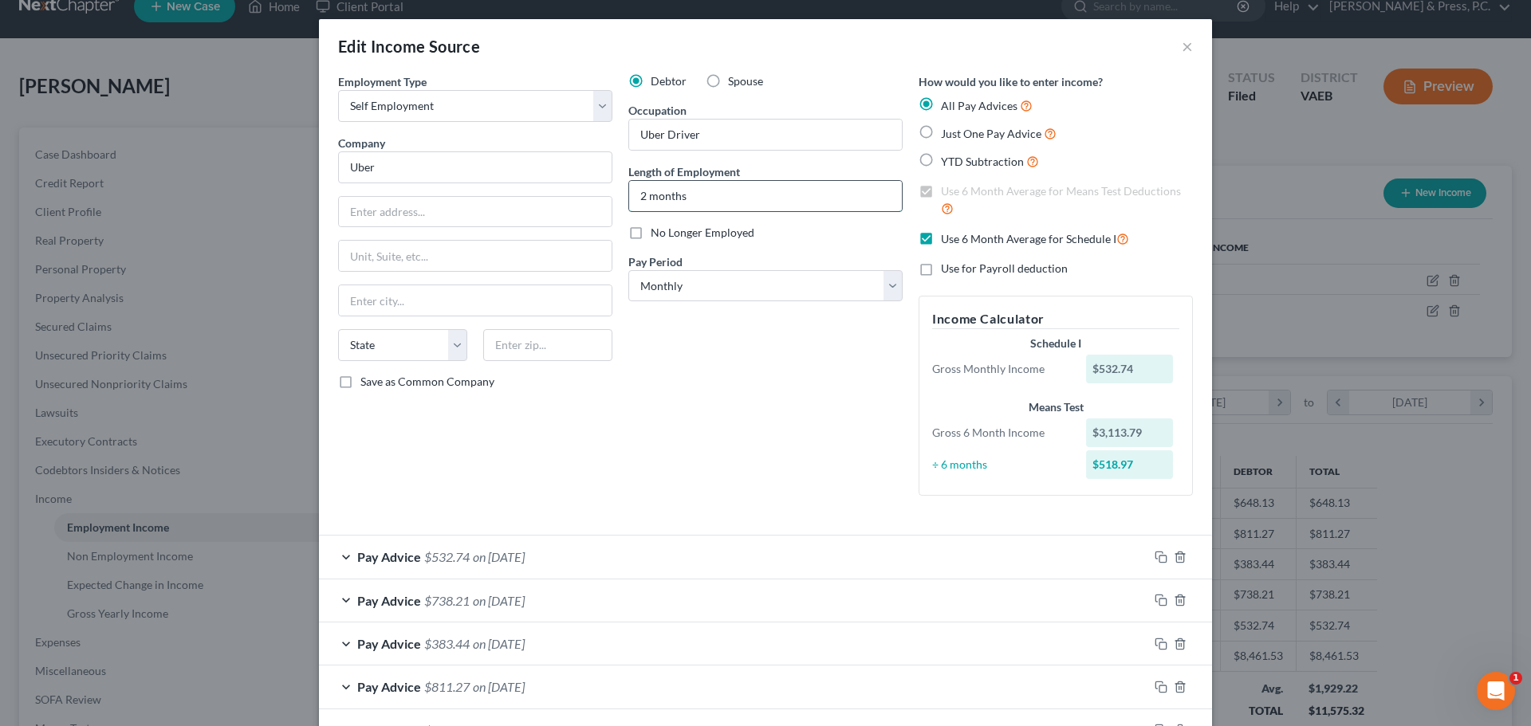
click at [720, 200] on input "2 months" at bounding box center [765, 196] width 273 height 30
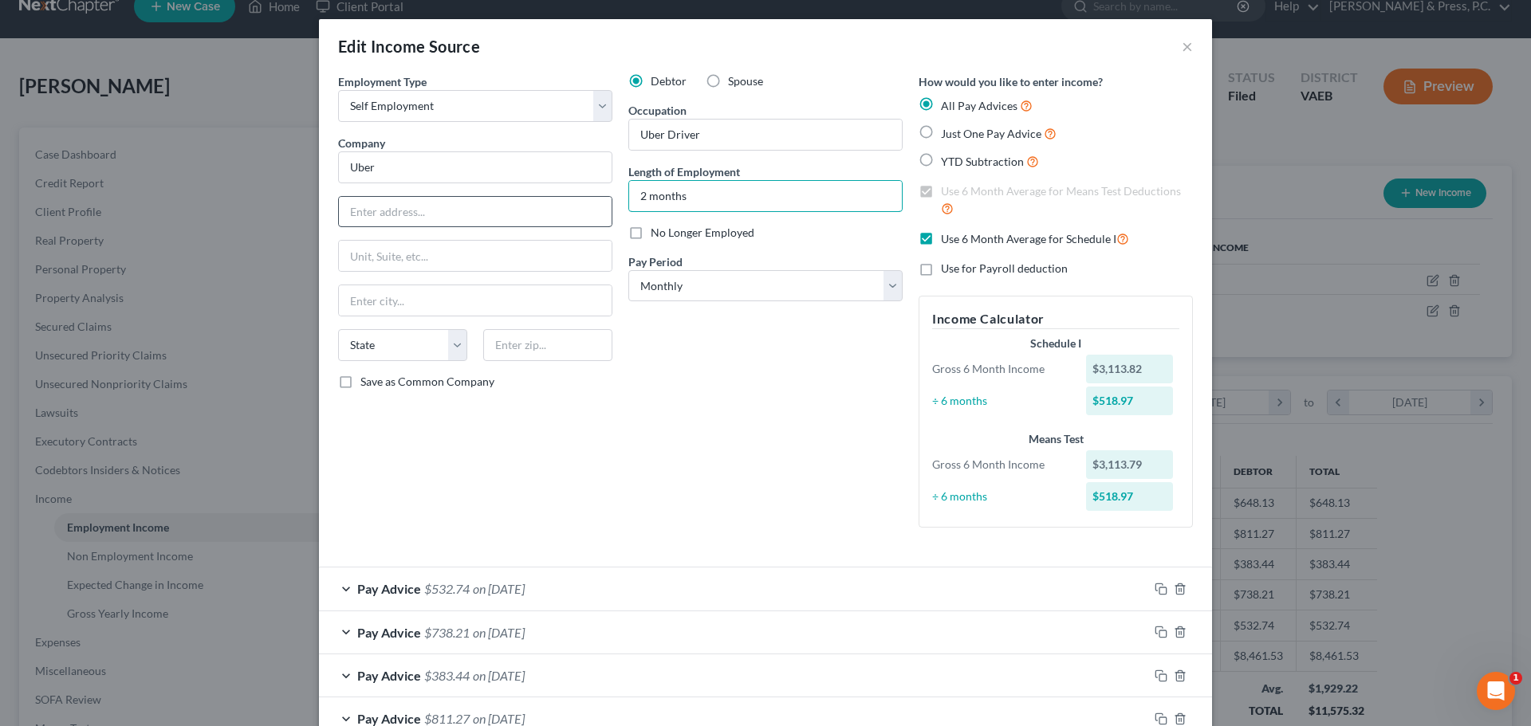
drag, startPoint x: 643, startPoint y: 195, endPoint x: 513, endPoint y: 209, distance: 130.8
click at [513, 209] on div "Employment Type * Select Full or [DEMOGRAPHIC_DATA] Employment Self Employment …" at bounding box center [765, 313] width 871 height 481
type input "9 months"
click at [709, 419] on div "Debtor Spouse Occupation Uber Driver Length of Employment 9 months No Longer Em…" at bounding box center [765, 306] width 290 height 467
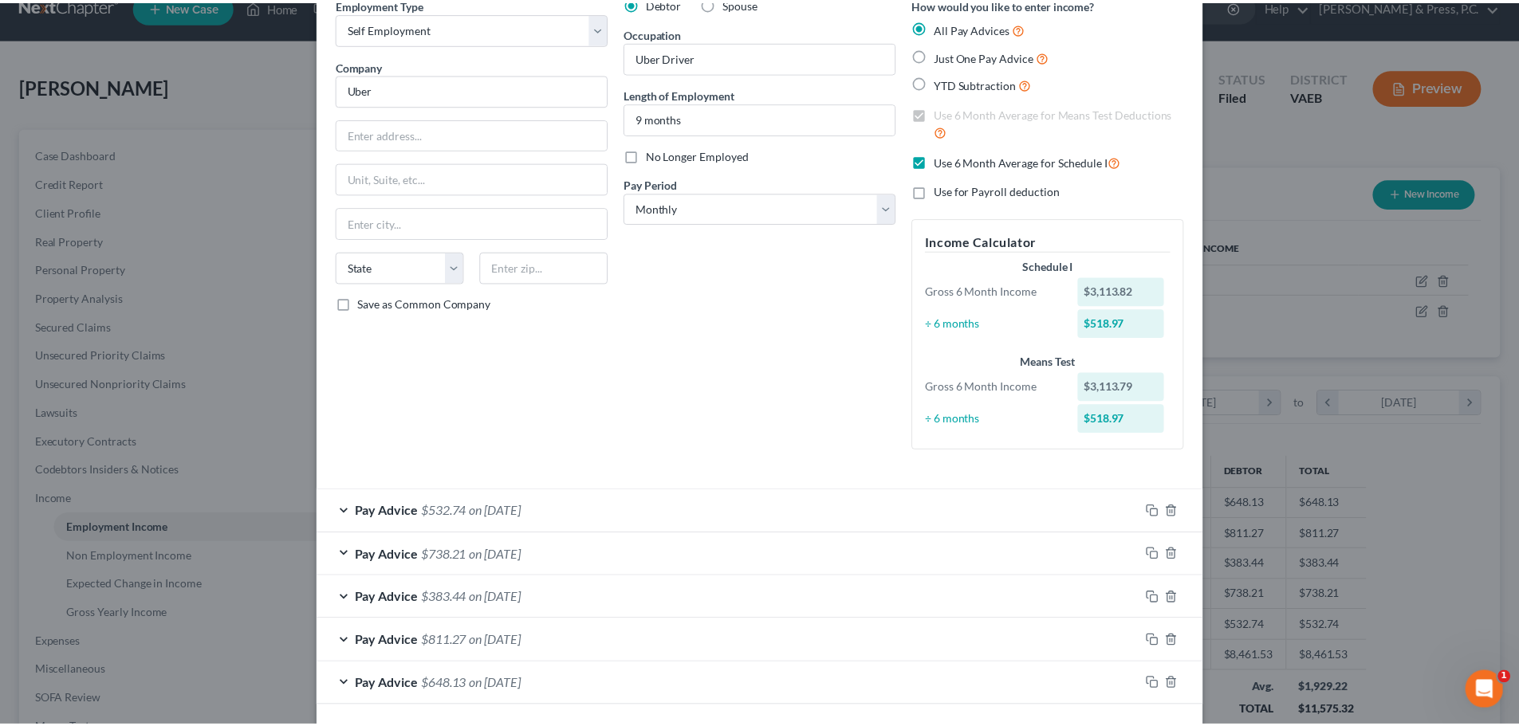
scroll to position [145, 0]
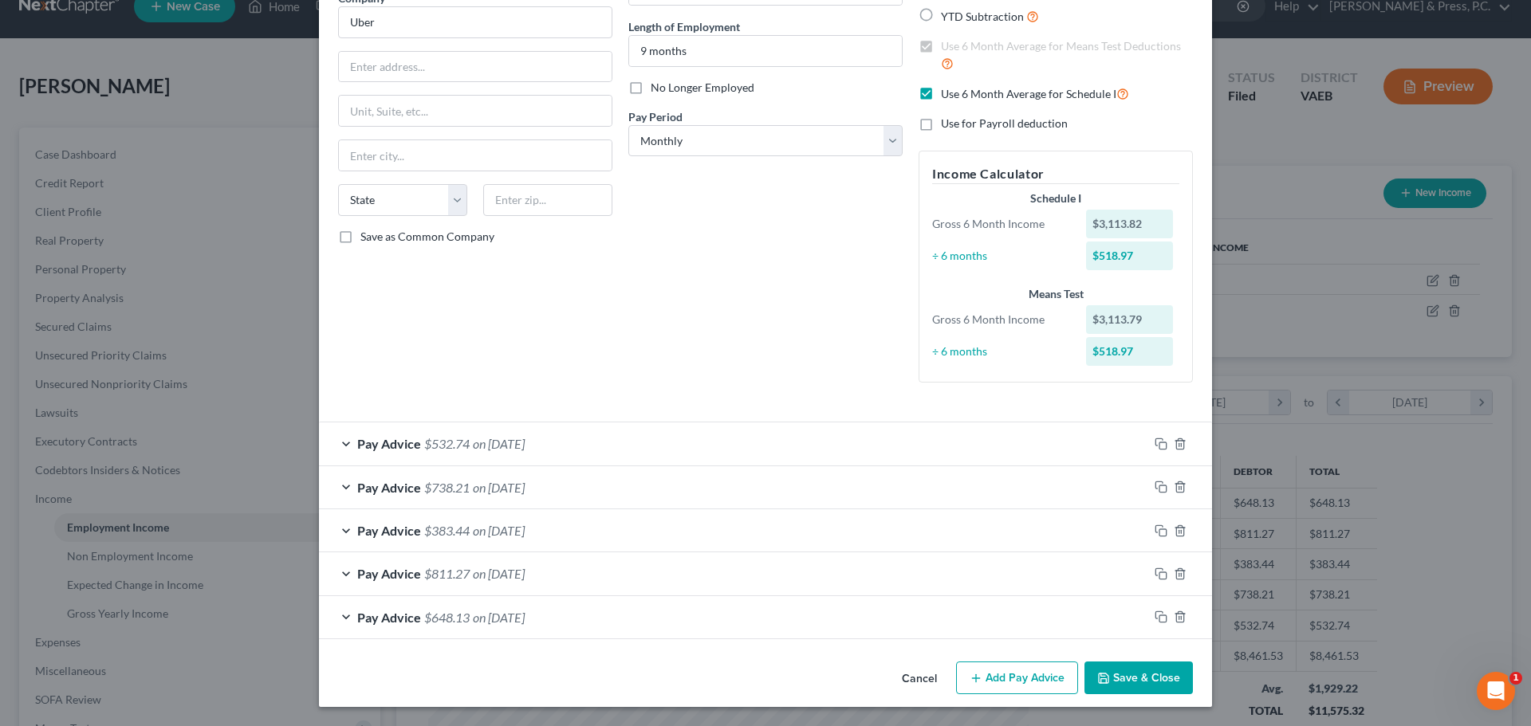
click at [1117, 673] on button "Save & Close" at bounding box center [1138, 678] width 108 height 33
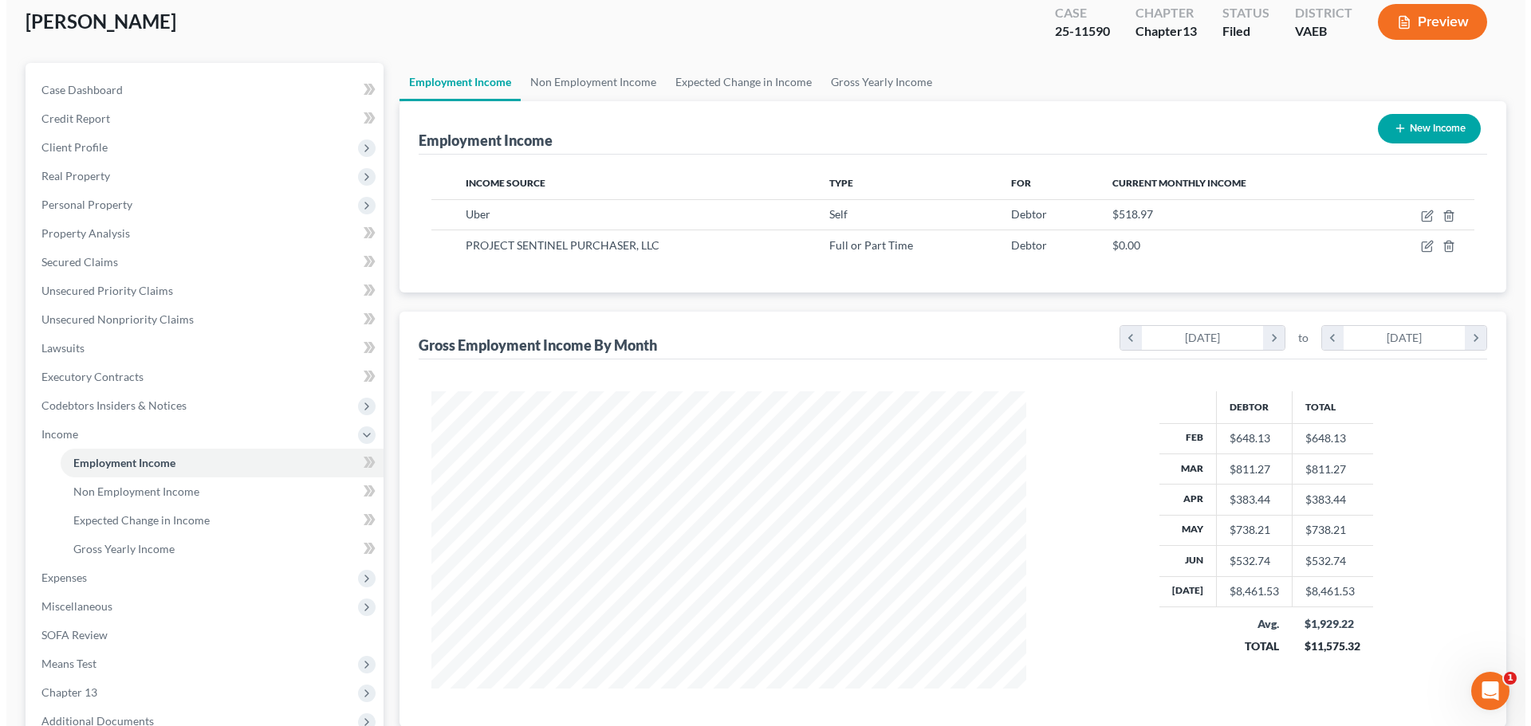
scroll to position [0, 0]
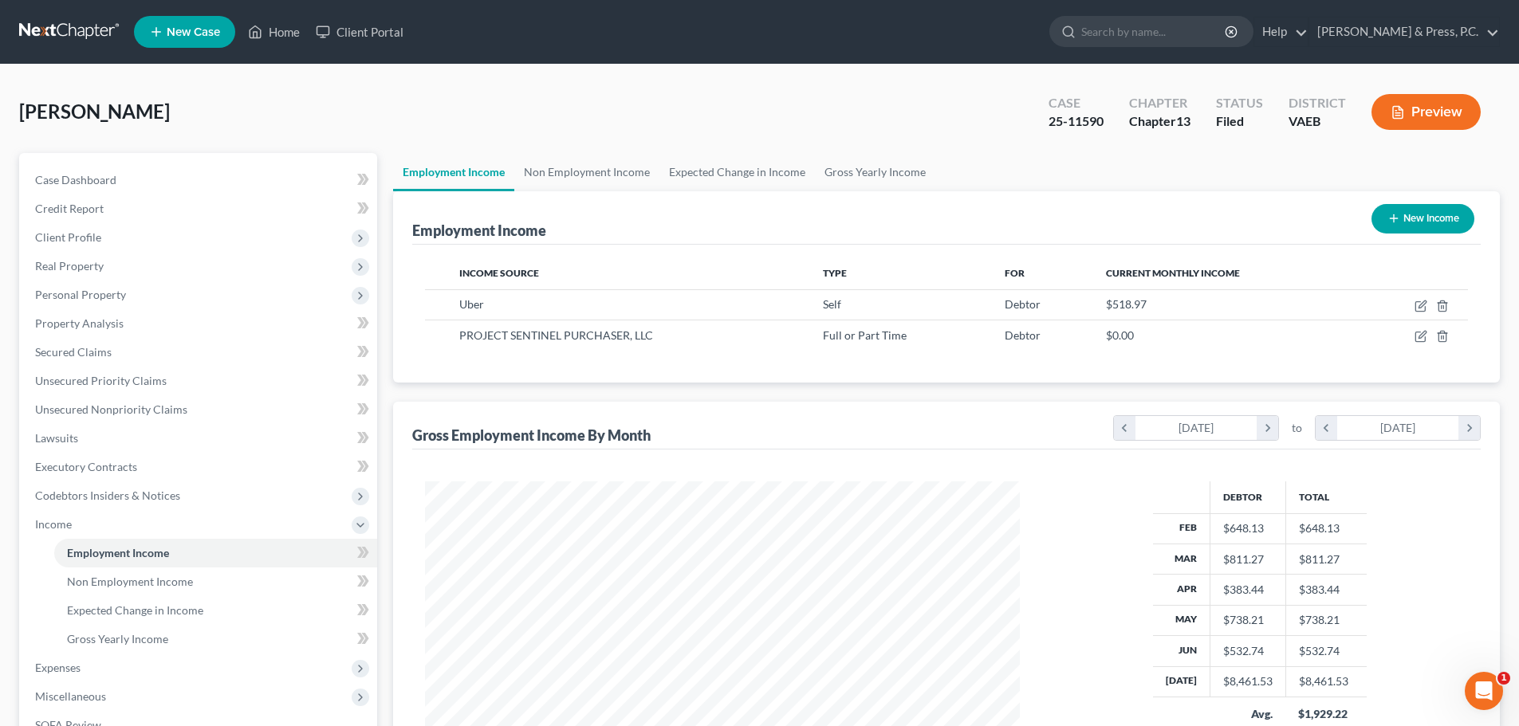
click at [1426, 212] on button "New Income" at bounding box center [1422, 219] width 103 height 30
select select "0"
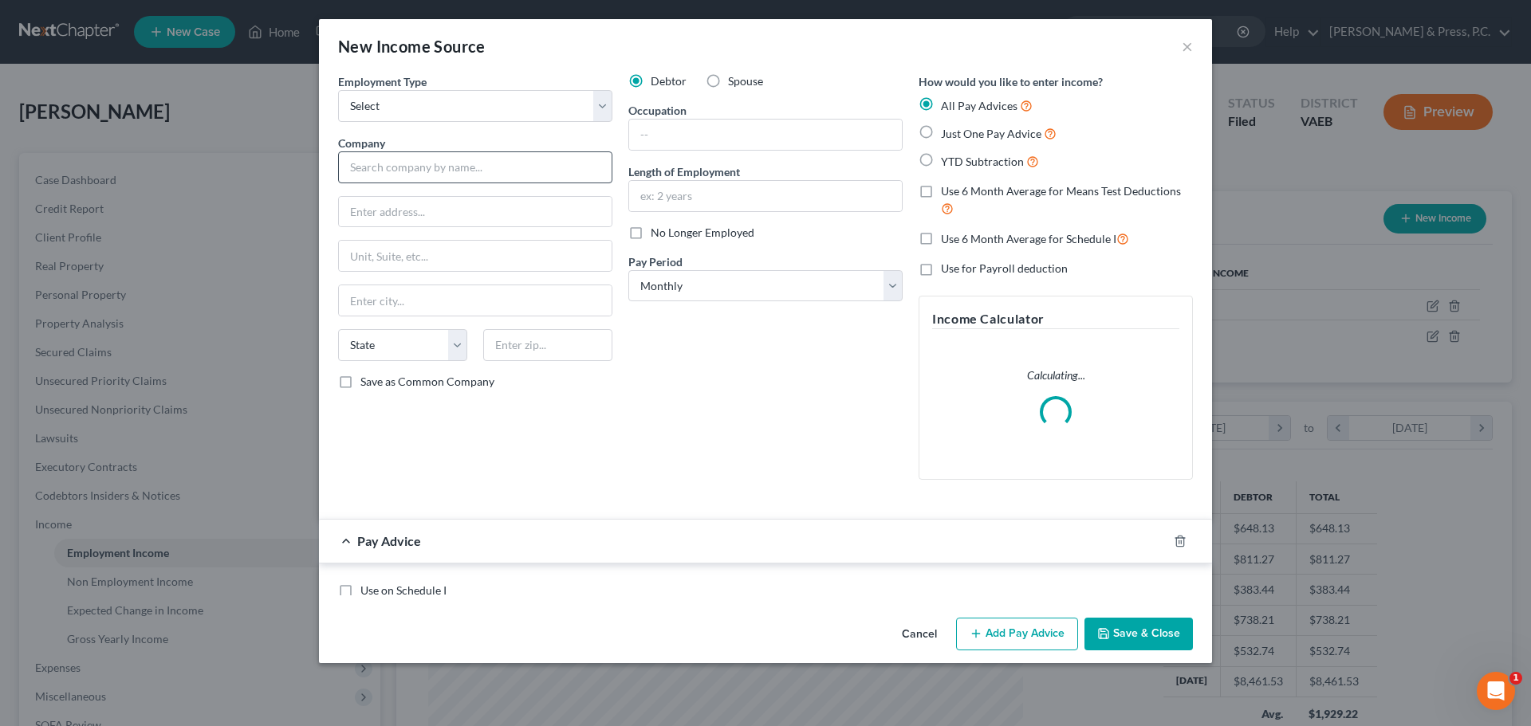
scroll to position [300, 632]
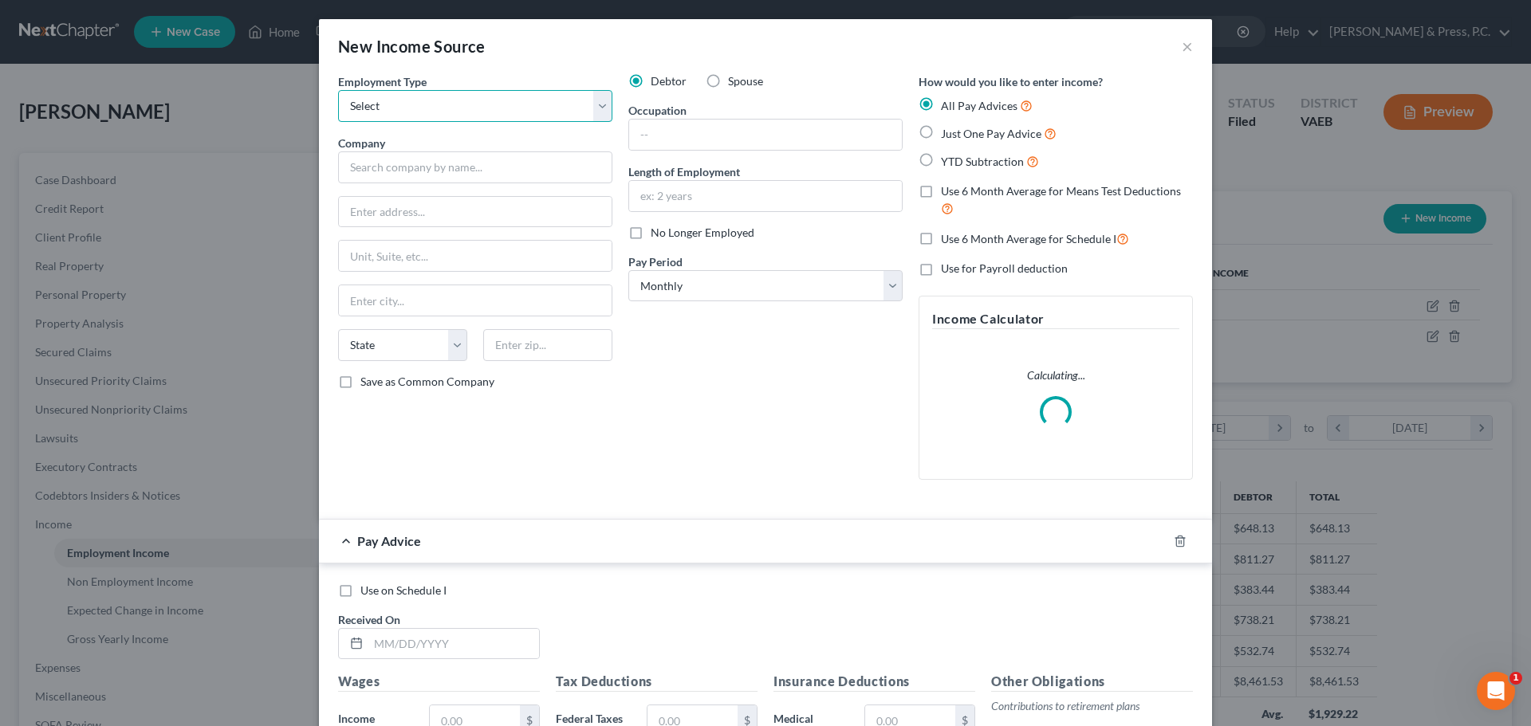
click at [415, 108] on select "Select Full or [DEMOGRAPHIC_DATA] Employment Self Employment" at bounding box center [475, 106] width 274 height 32
select select "1"
click at [338, 90] on select "Select Full or [DEMOGRAPHIC_DATA] Employment Self Employment" at bounding box center [475, 106] width 274 height 32
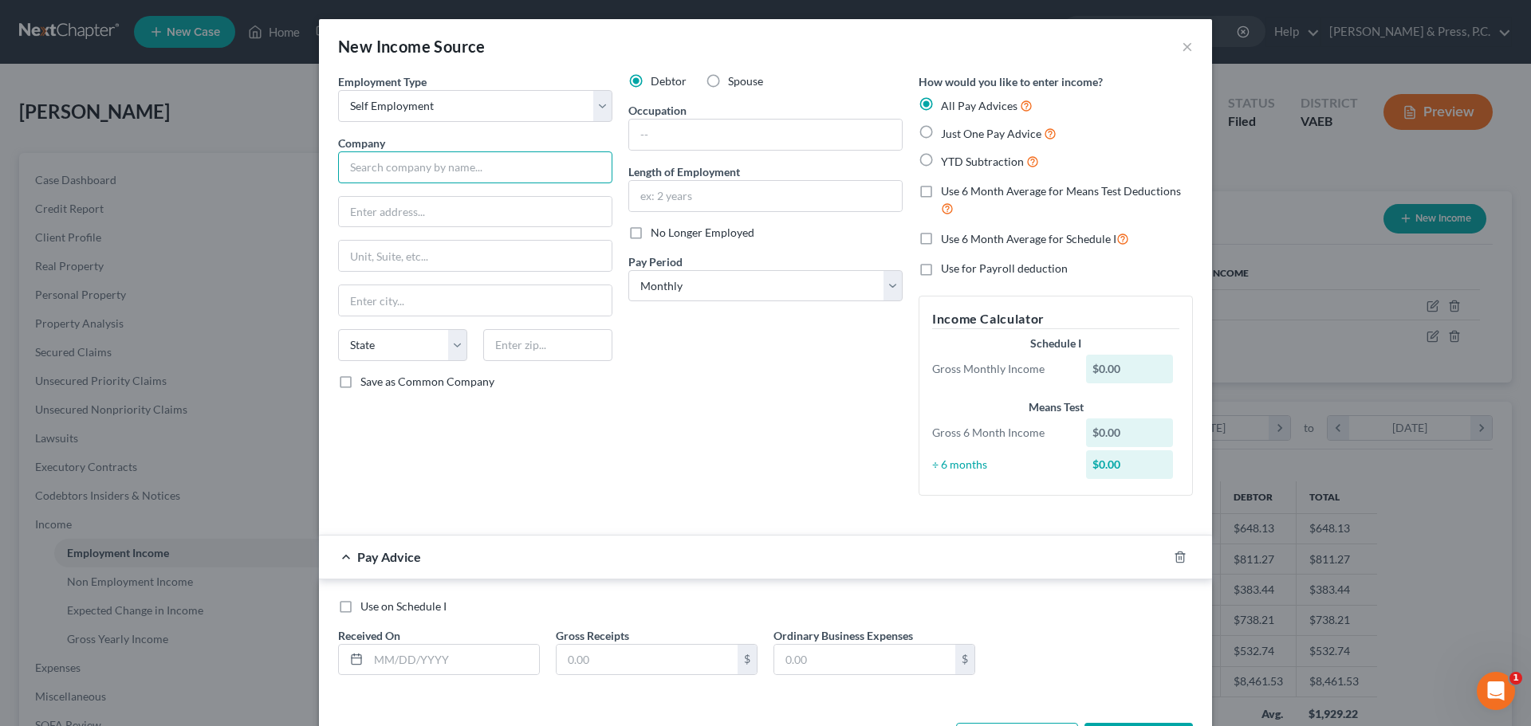
click at [375, 175] on input "text" at bounding box center [475, 167] width 274 height 32
type input "Lyft"
click at [609, 486] on div "Employment Type * Select Full or [DEMOGRAPHIC_DATA] Employment Self Employment …" at bounding box center [475, 290] width 290 height 435
click at [694, 124] on input "text" at bounding box center [765, 135] width 273 height 30
type input "Driver"
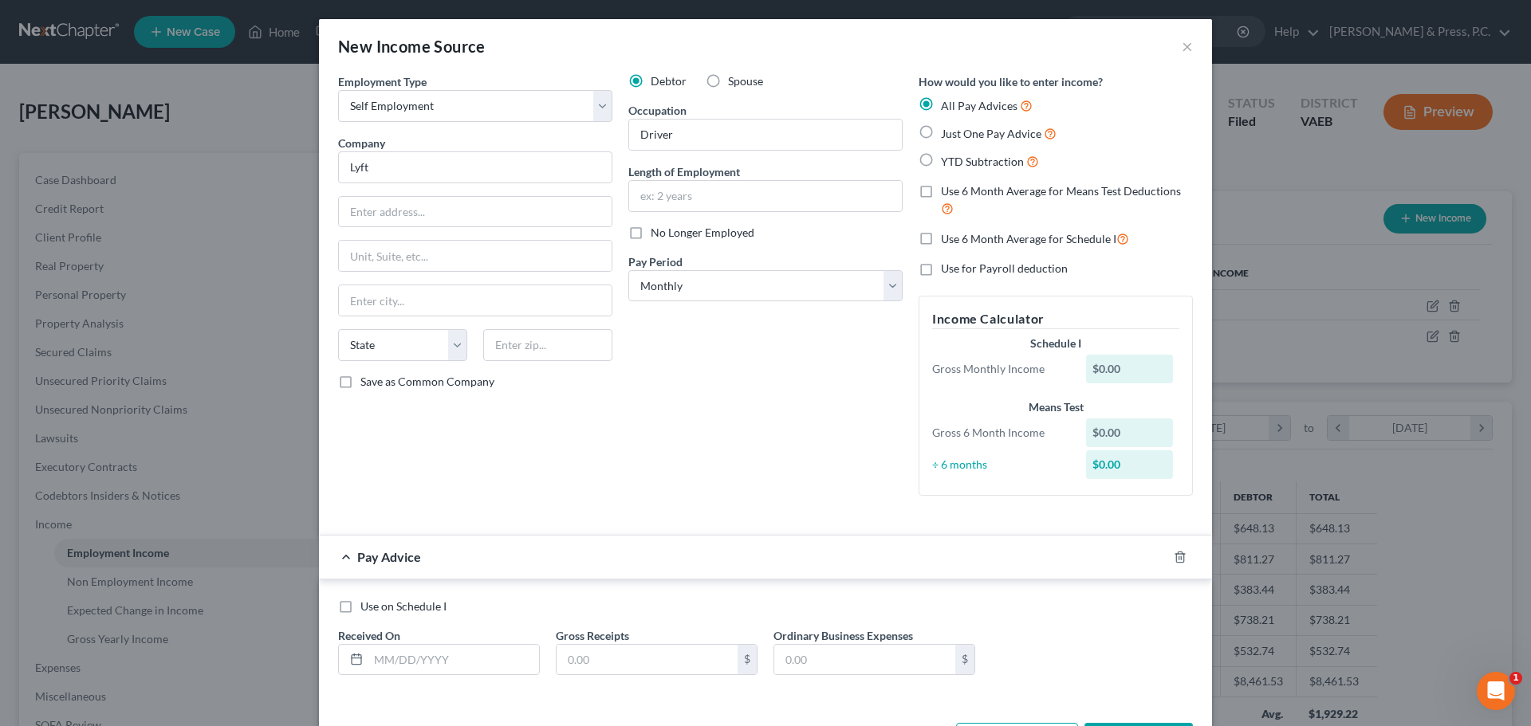
drag, startPoint x: 499, startPoint y: 471, endPoint x: 515, endPoint y: 456, distance: 22.0
click at [500, 467] on div "Employment Type * Select Full or [DEMOGRAPHIC_DATA] Employment Self Employment …" at bounding box center [475, 290] width 290 height 435
click at [652, 199] on input "text" at bounding box center [765, 196] width 273 height 30
type input "4 months"
click at [784, 398] on div "Debtor Spouse Occupation Driver Length of Employment 4 months No Longer Employe…" at bounding box center [765, 290] width 290 height 435
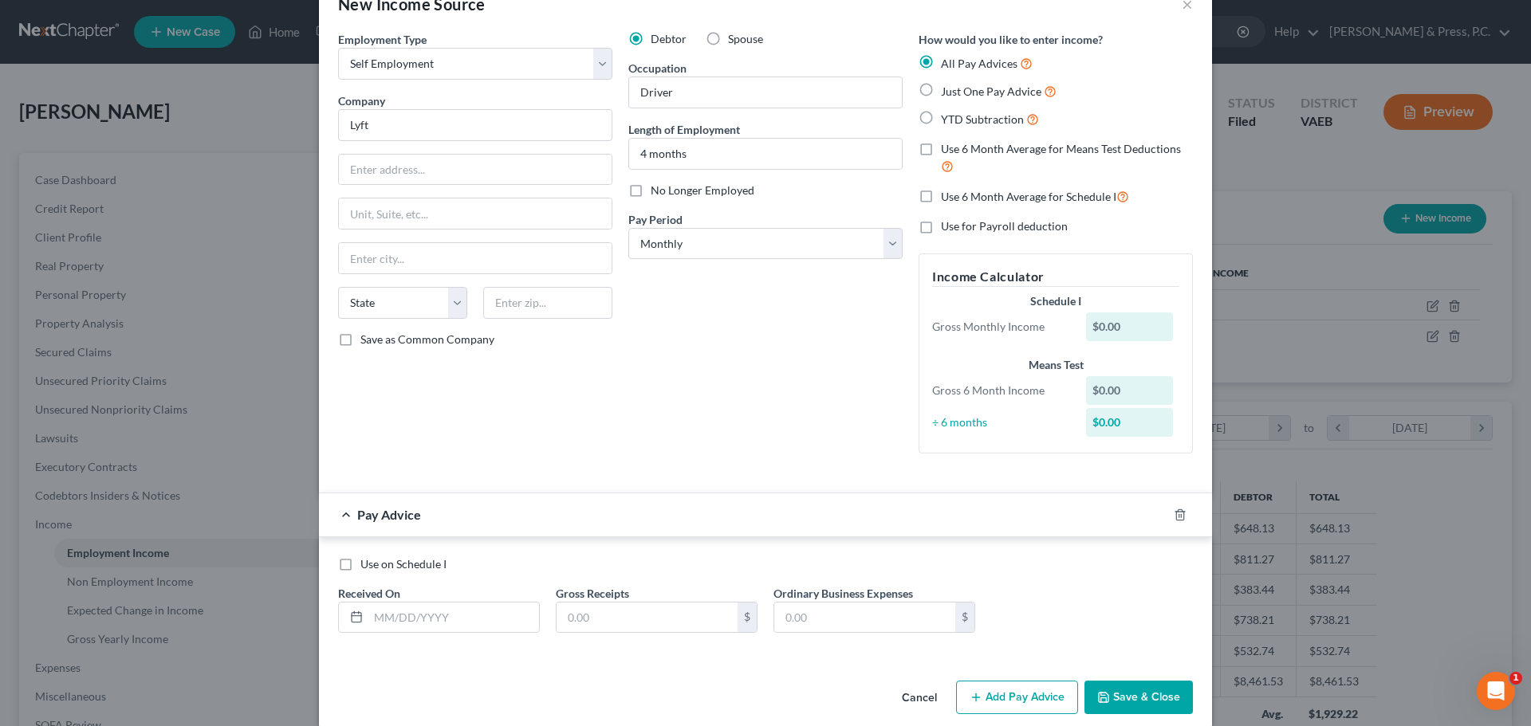
scroll to position [62, 0]
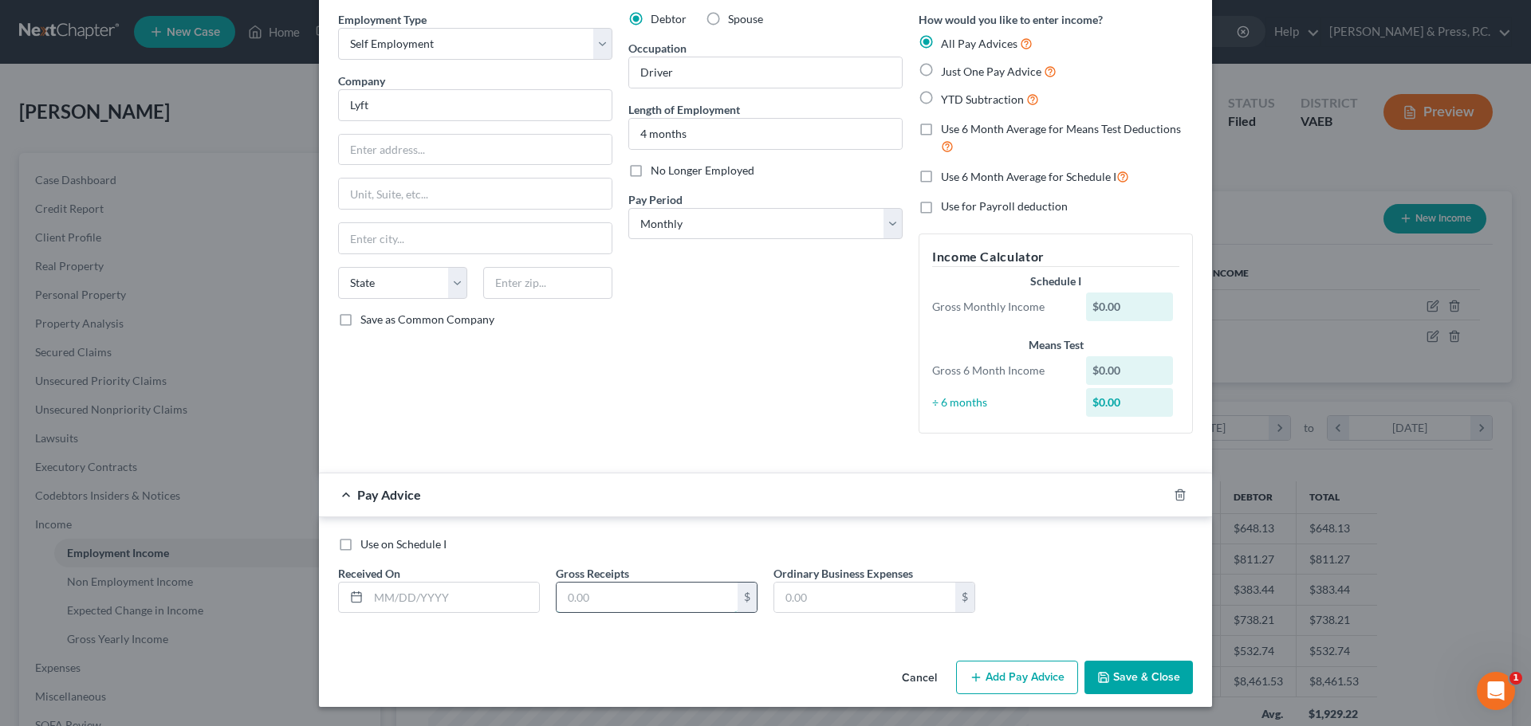
click at [634, 611] on input "text" at bounding box center [647, 598] width 181 height 30
type input "86.24"
click at [400, 592] on input "text" at bounding box center [453, 598] width 171 height 30
type input "[DATE]"
click at [739, 642] on div "Employment Type * Select Full or [DEMOGRAPHIC_DATA] Employment Self Employment …" at bounding box center [765, 332] width 893 height 643
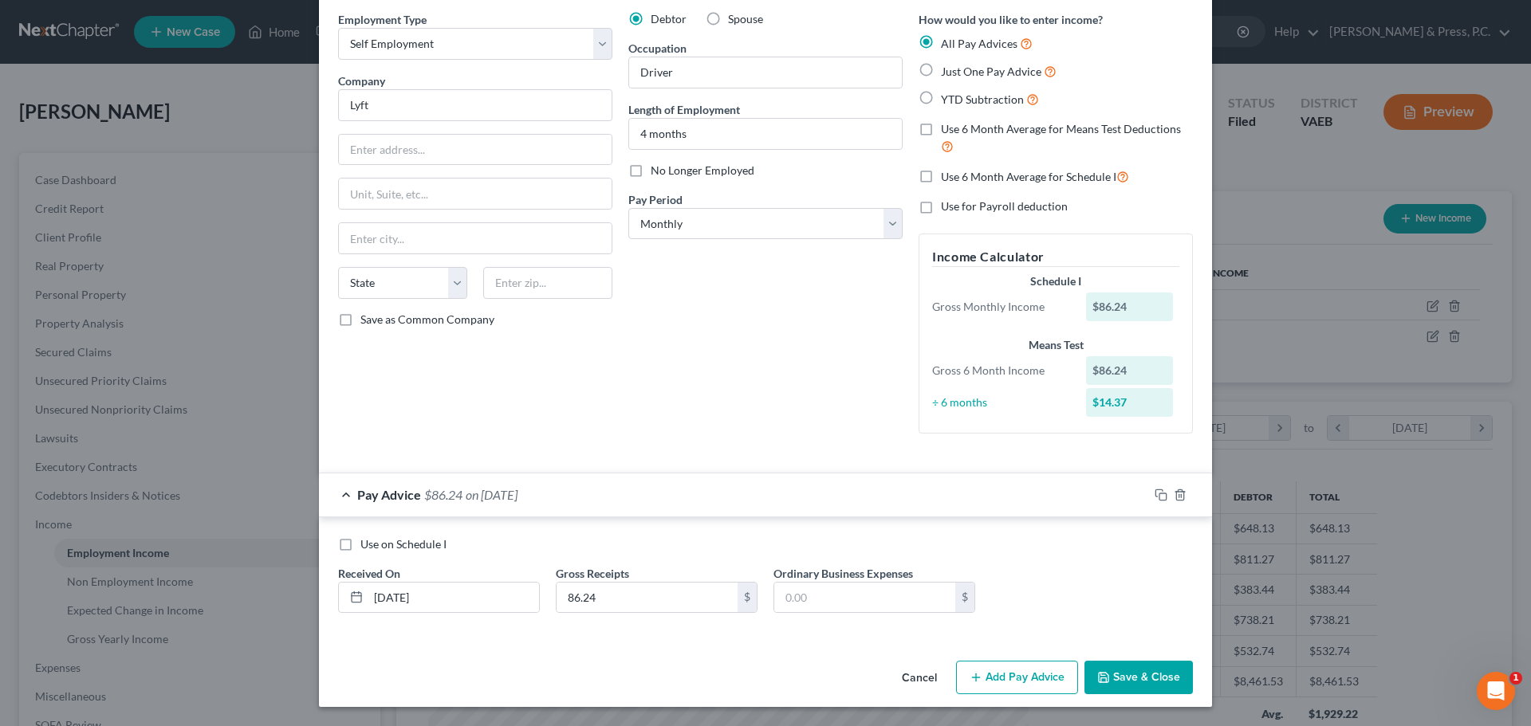
click at [991, 671] on button "Add Pay Advice" at bounding box center [1017, 677] width 122 height 33
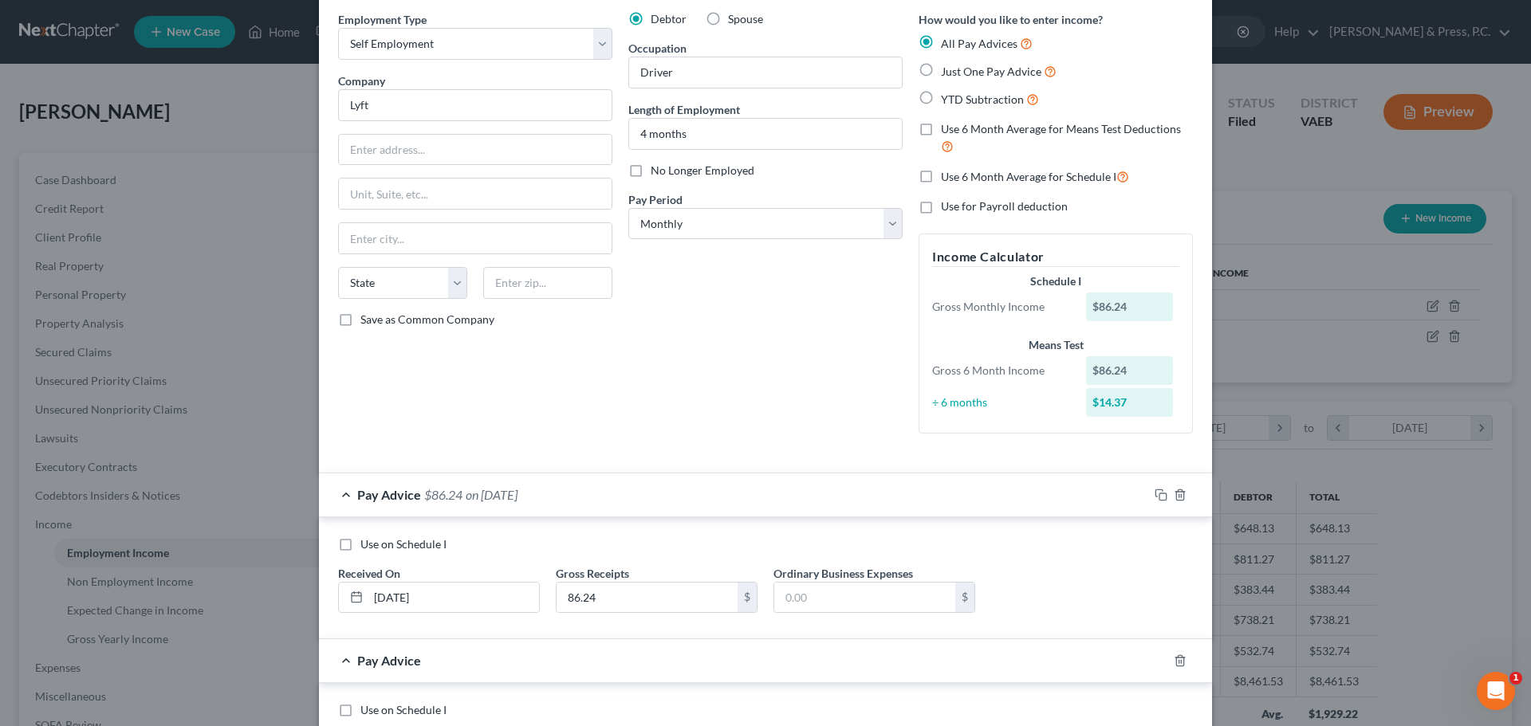
scroll to position [228, 0]
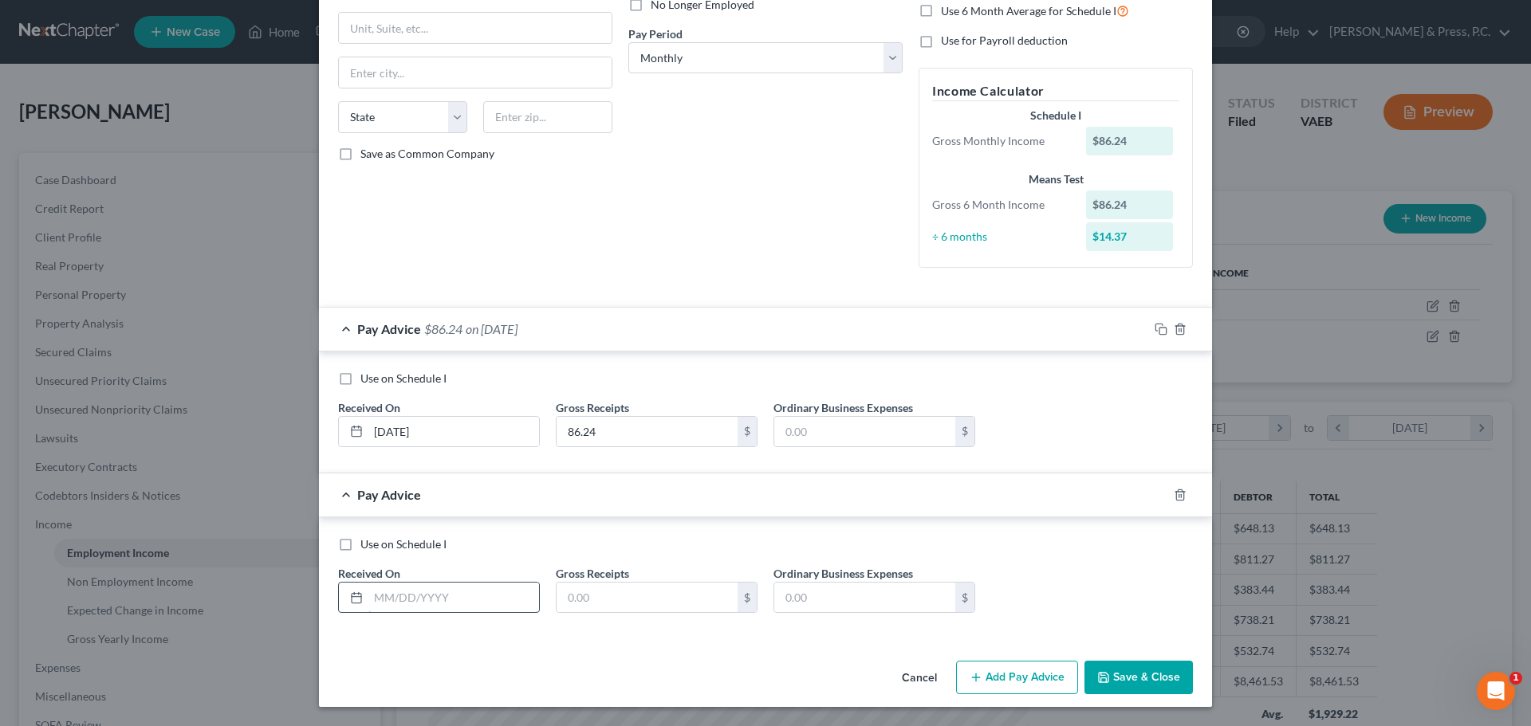
click at [440, 609] on input "text" at bounding box center [453, 598] width 171 height 30
type input "[DATE]"
click at [465, 675] on div "Cancel Add Pay Advice Save & Close" at bounding box center [765, 681] width 893 height 53
click at [574, 593] on input "text" at bounding box center [647, 598] width 181 height 30
type input "181.41"
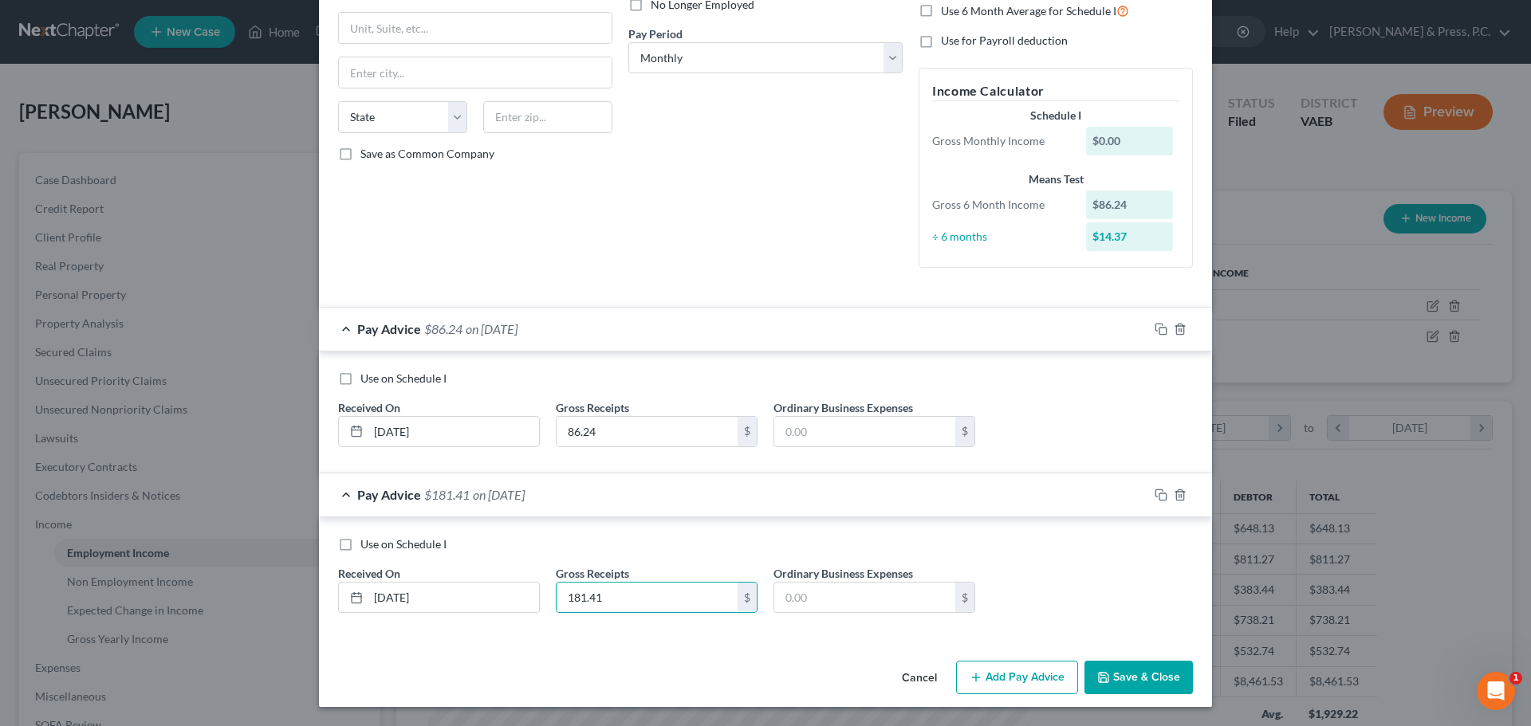
drag, startPoint x: 587, startPoint y: 679, endPoint x: 722, endPoint y: 671, distance: 135.7
click at [588, 676] on div "Cancel Add Pay Advice Save & Close" at bounding box center [765, 681] width 893 height 53
click at [1020, 680] on button "Add Pay Advice" at bounding box center [1017, 677] width 122 height 33
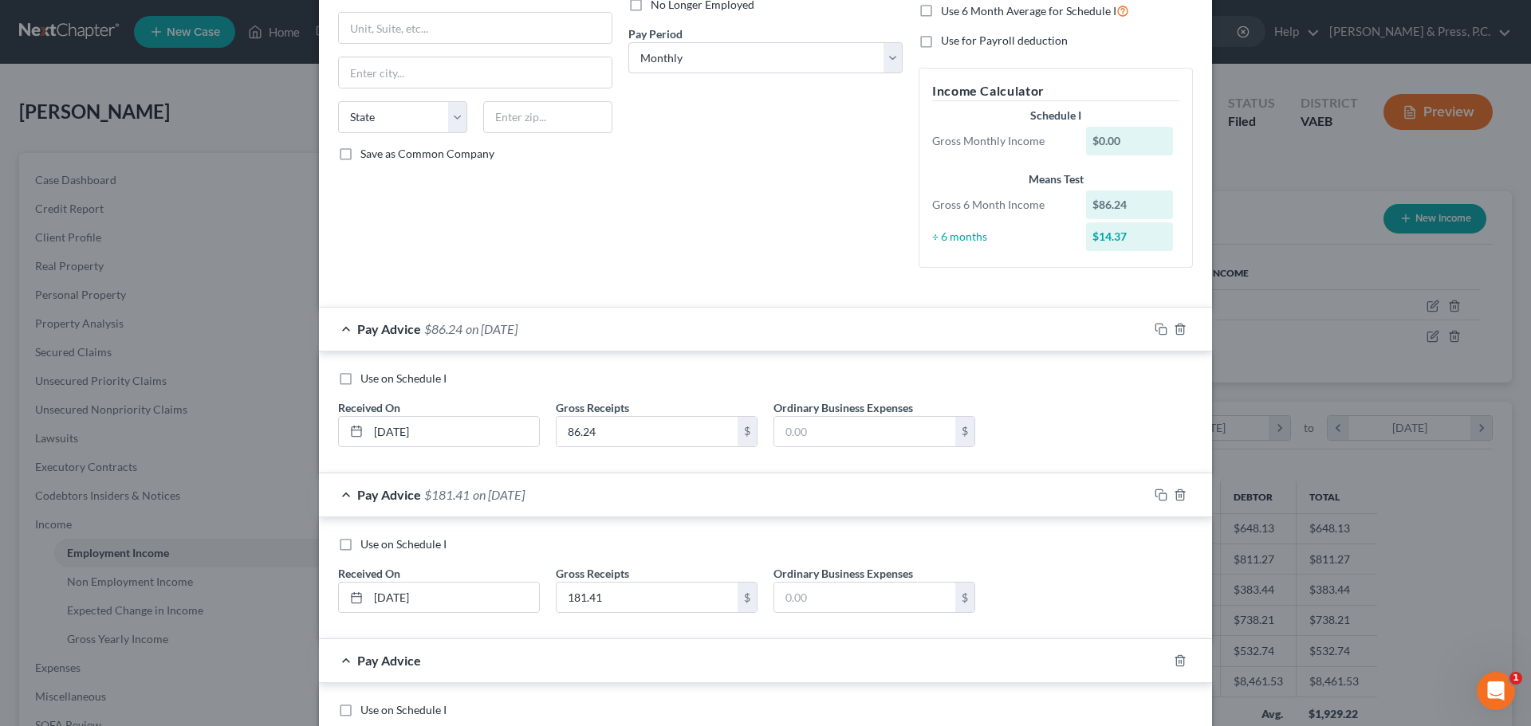
scroll to position [394, 0]
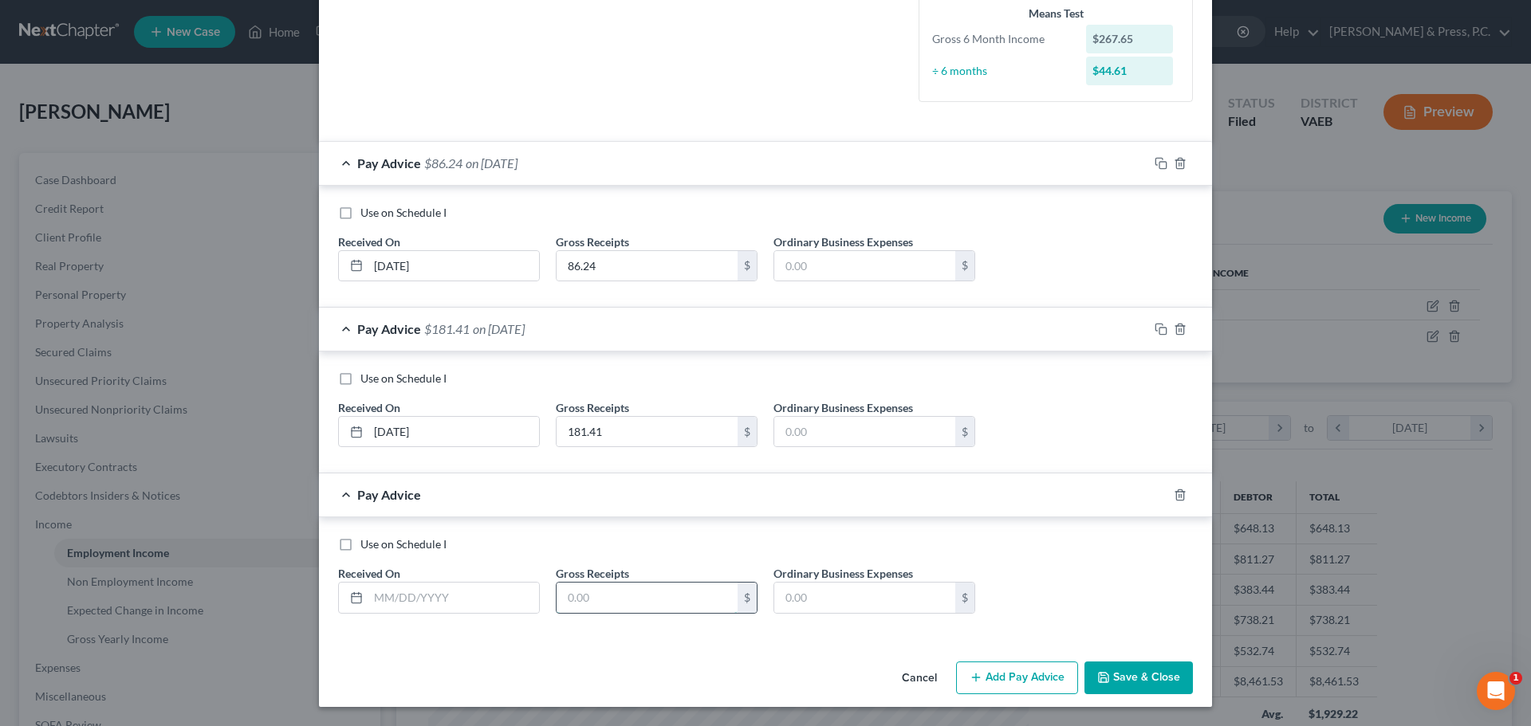
click at [589, 603] on input "text" at bounding box center [647, 598] width 181 height 30
type input "167.64"
click at [465, 611] on input "text" at bounding box center [453, 598] width 171 height 30
click at [405, 596] on input "06/30.2025" at bounding box center [453, 598] width 171 height 30
type input "[DATE]"
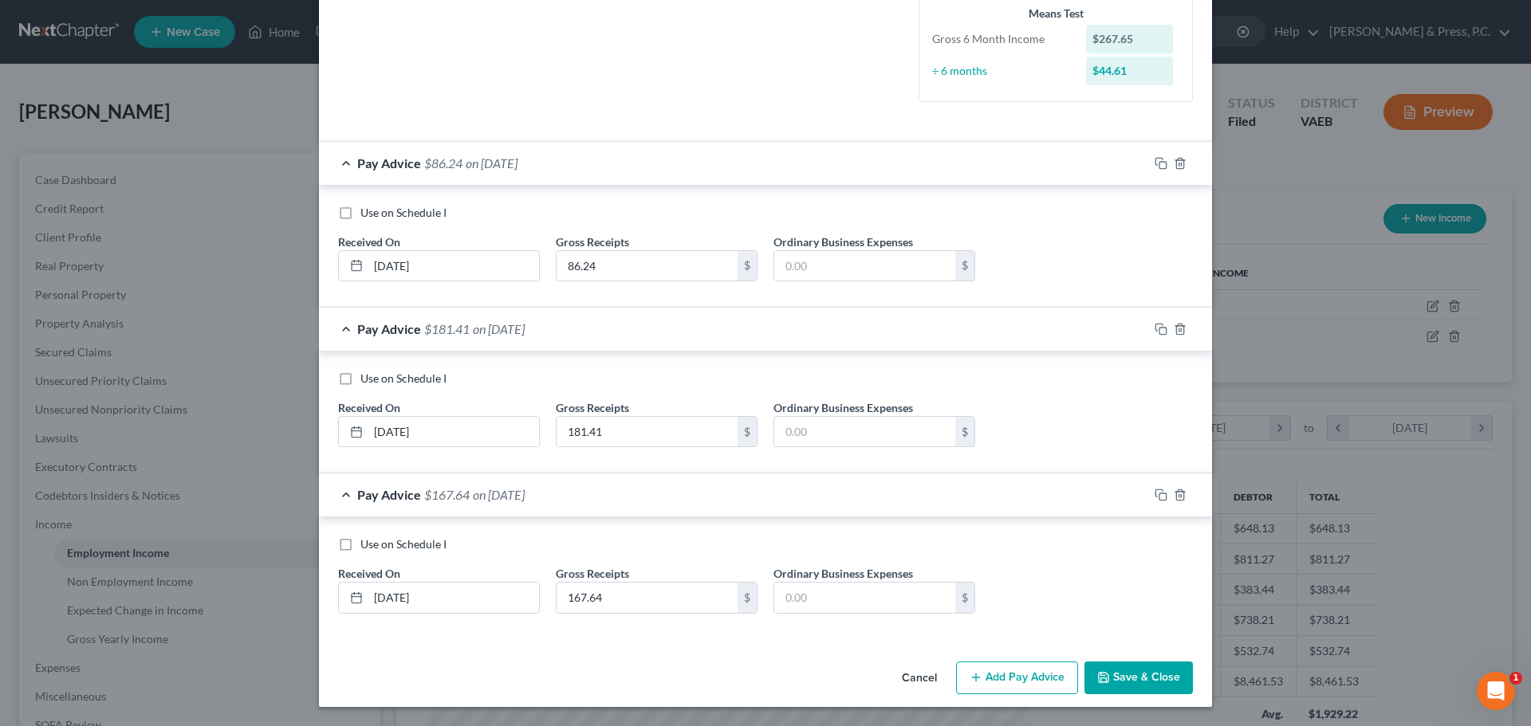
click at [979, 680] on button "Add Pay Advice" at bounding box center [1017, 678] width 122 height 33
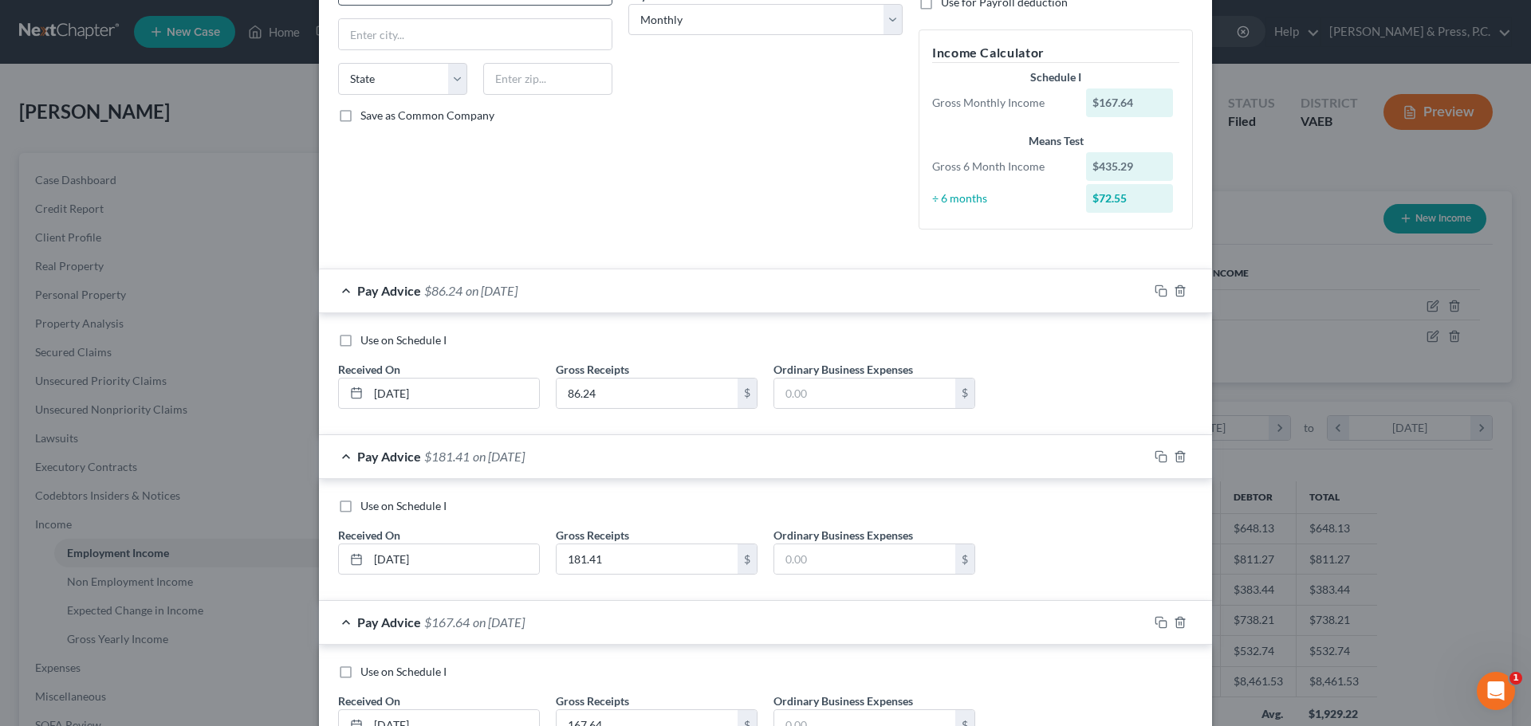
scroll to position [2, 0]
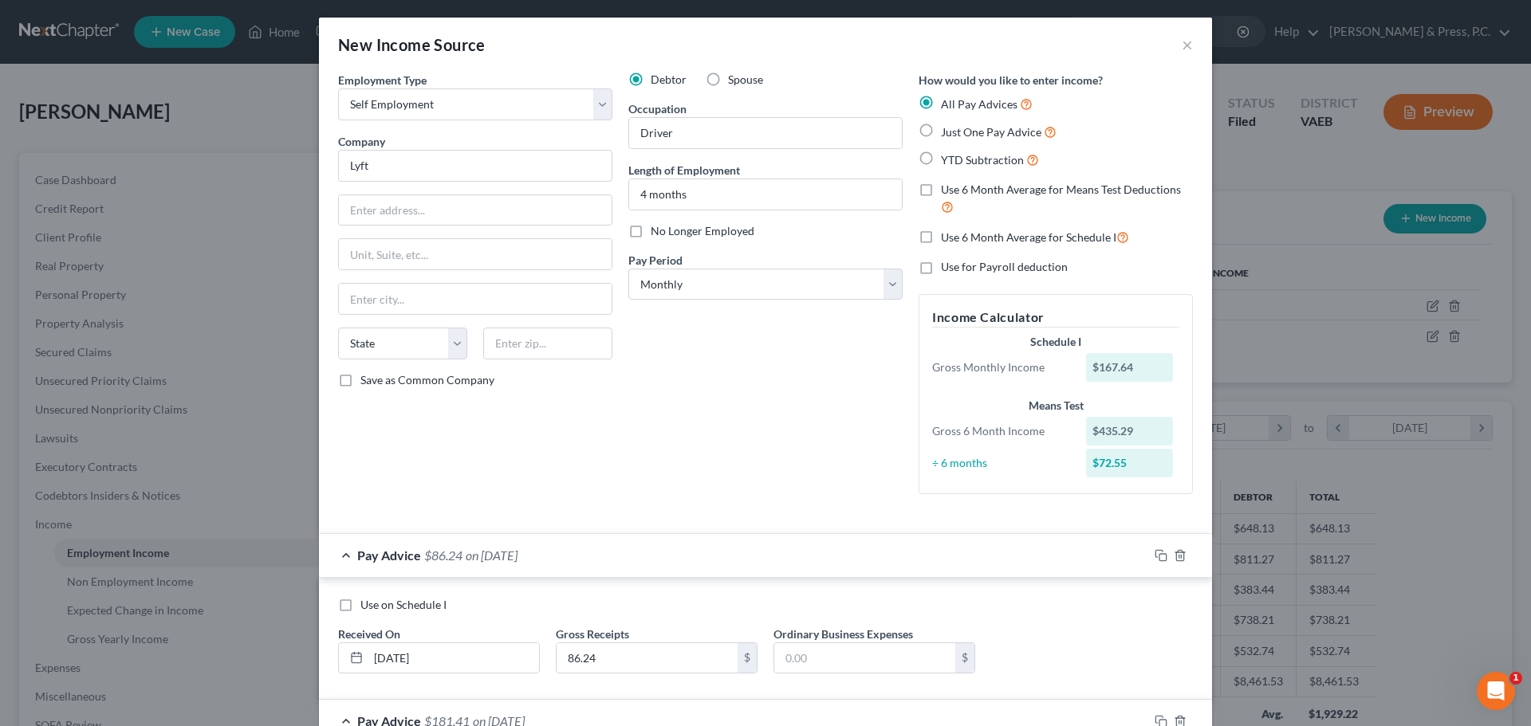
click at [941, 236] on label "Use 6 Month Average for Schedule I" at bounding box center [1035, 237] width 188 height 18
click at [947, 236] on input "Use 6 Month Average for Schedule I" at bounding box center [952, 233] width 10 height 10
checkbox input "true"
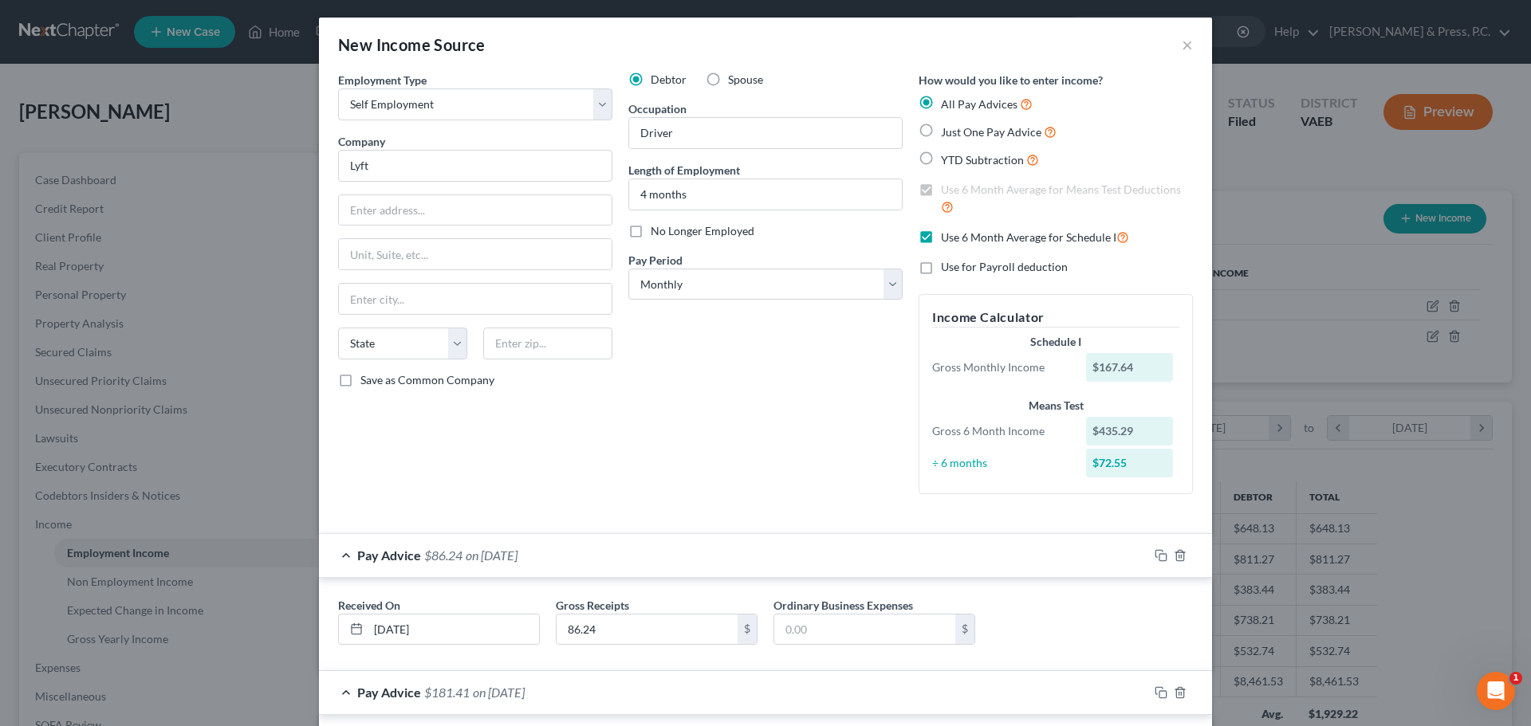
click at [813, 425] on div "Debtor Spouse Occupation Driver Length of Employment 4 months No Longer Employe…" at bounding box center [765, 289] width 290 height 435
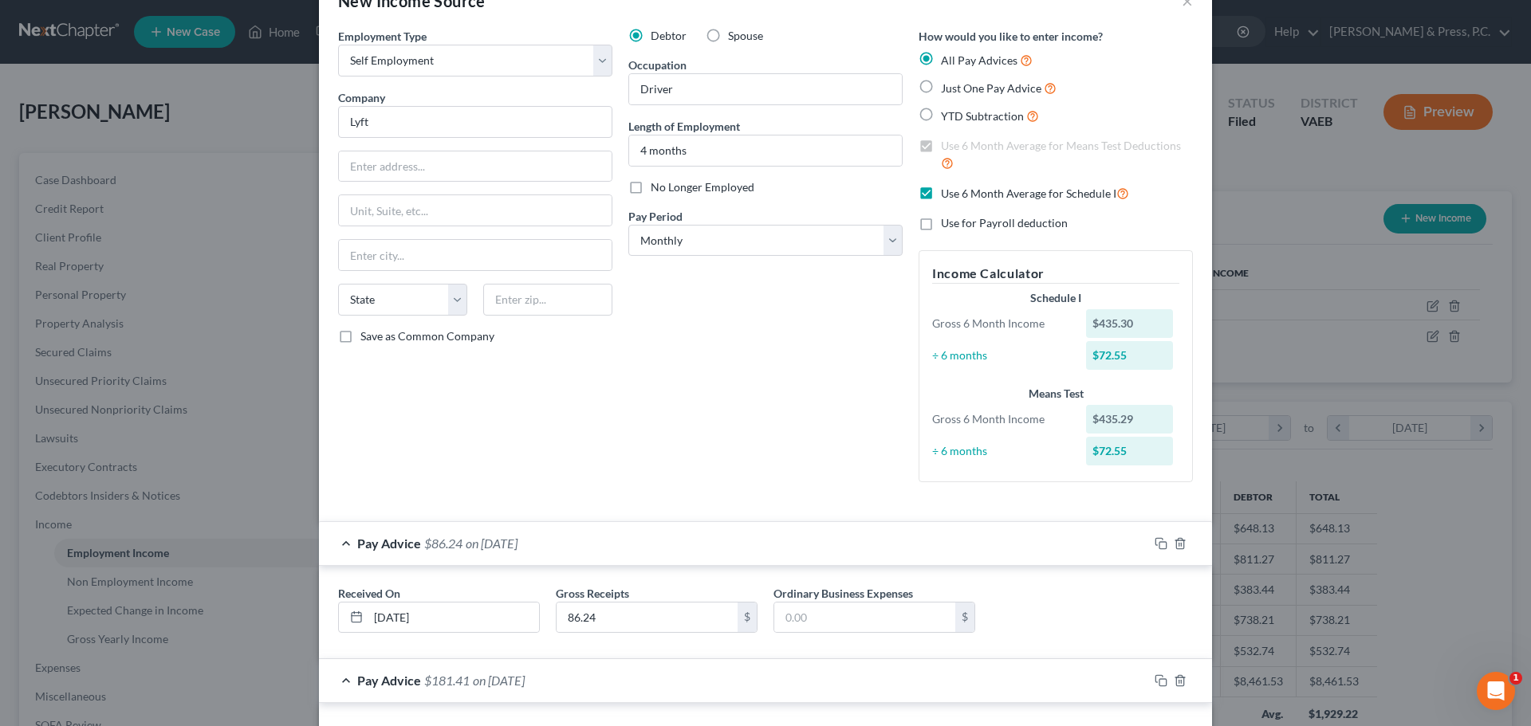
scroll to position [477, 0]
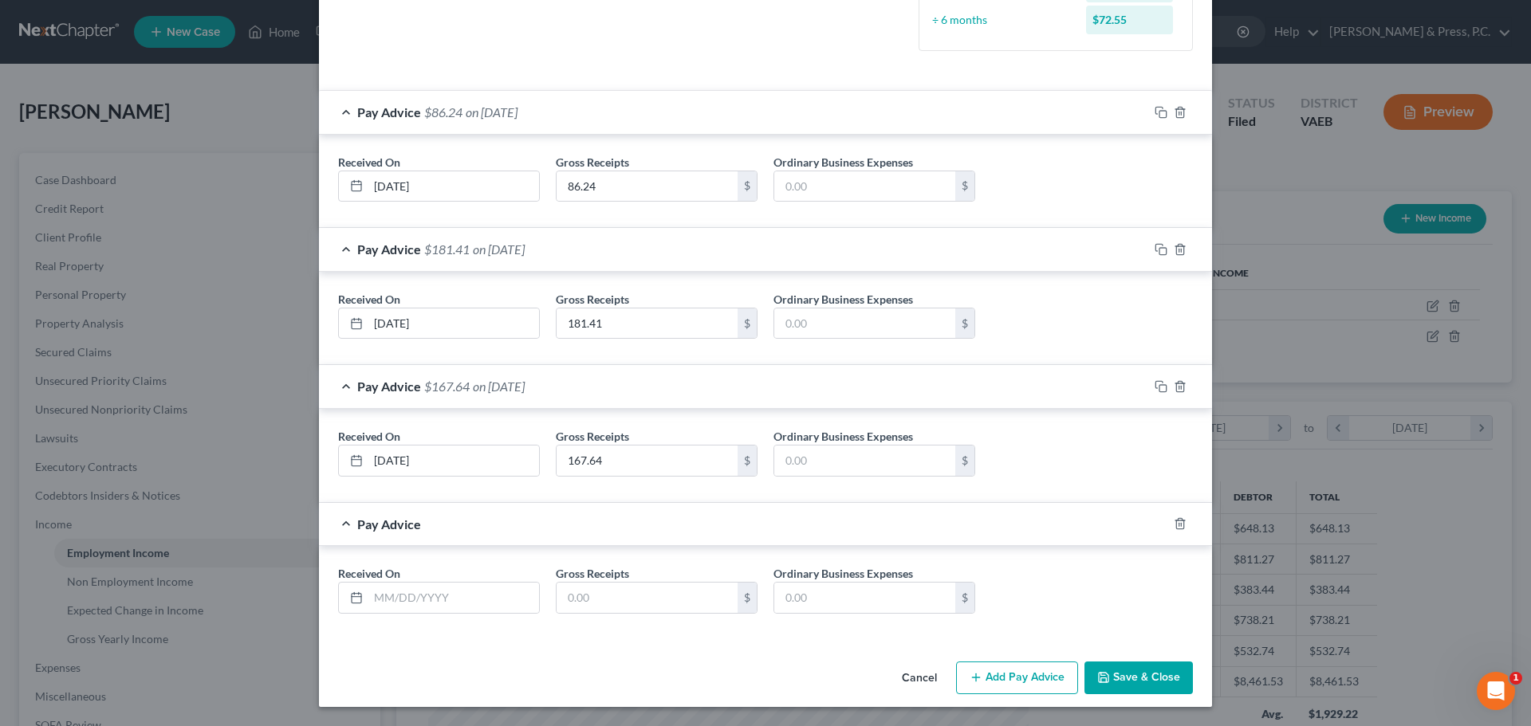
click at [1121, 687] on button "Save & Close" at bounding box center [1138, 678] width 108 height 33
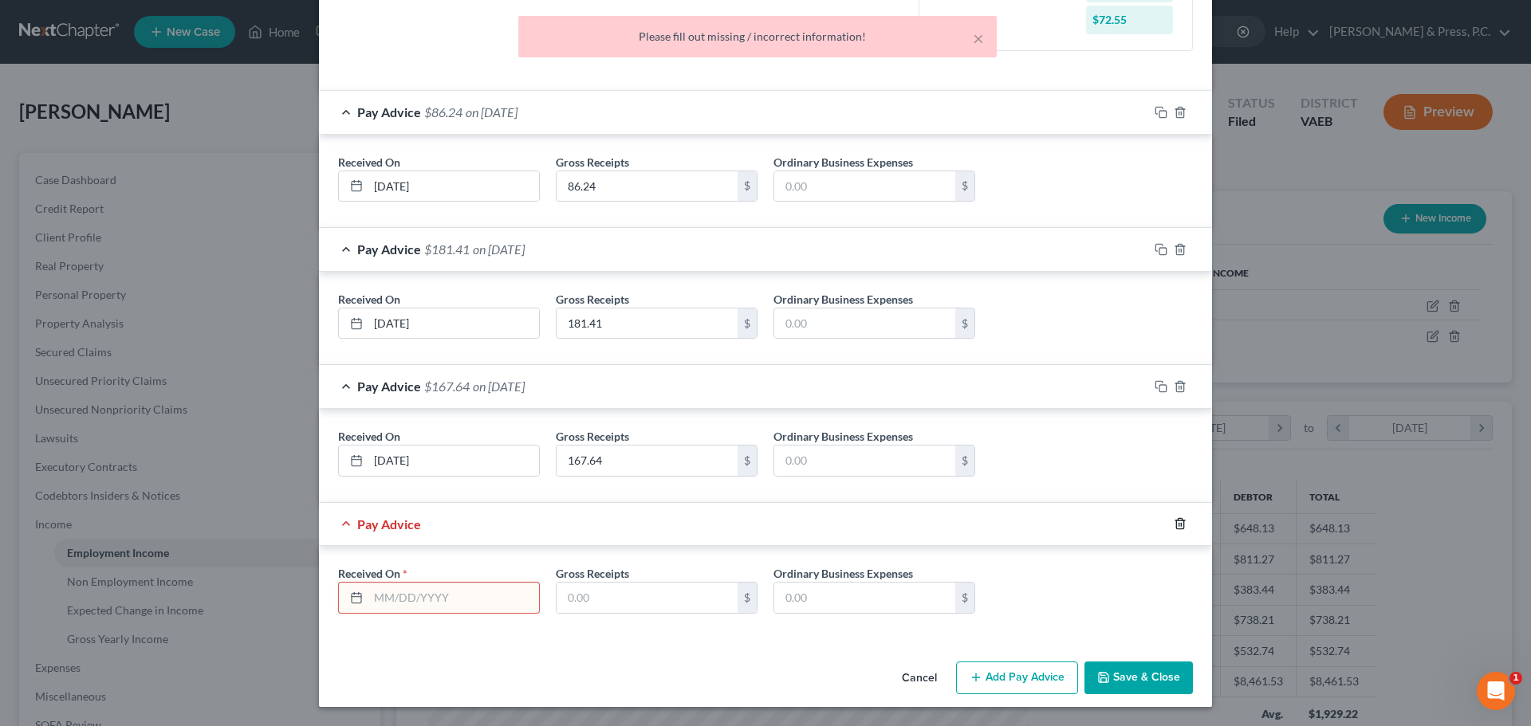
click at [1174, 521] on icon "button" at bounding box center [1180, 523] width 13 height 13
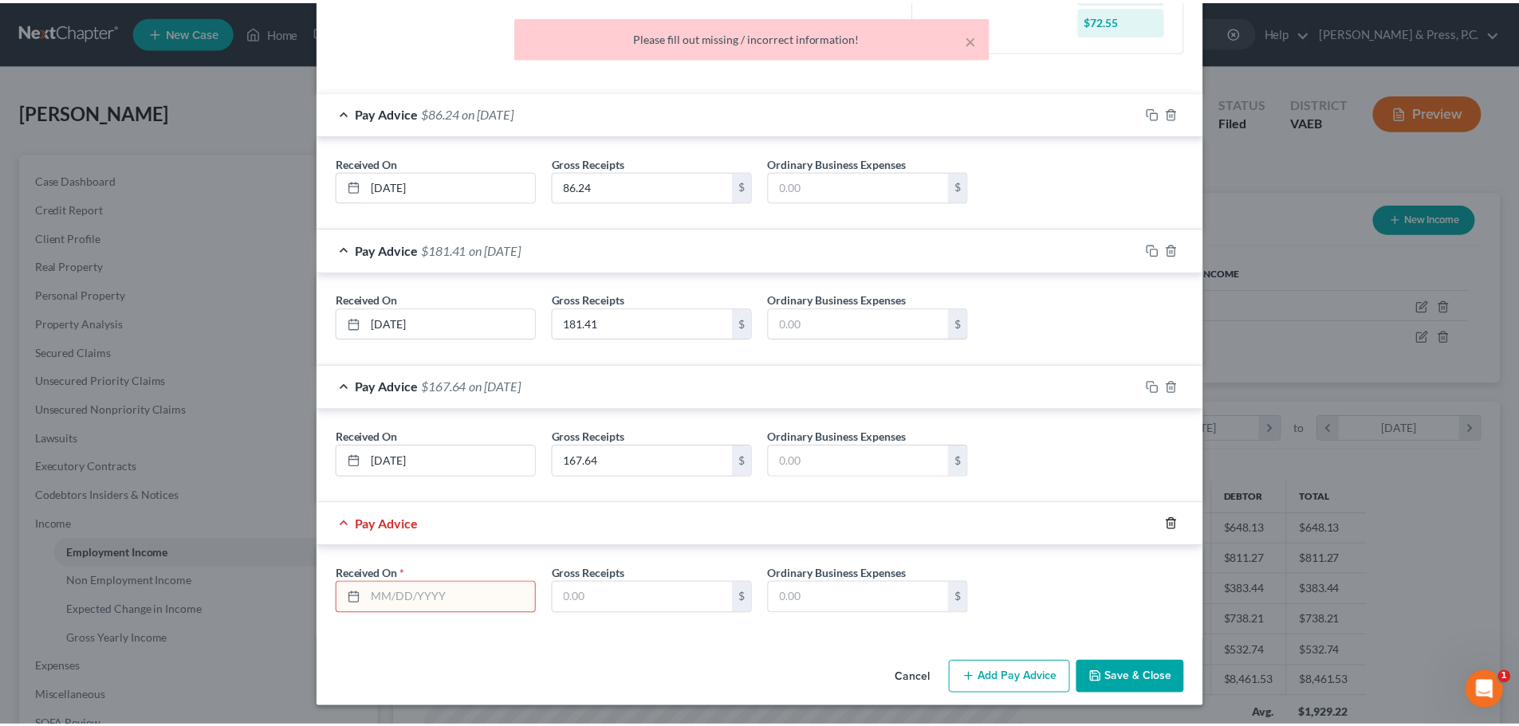
scroll to position [340, 0]
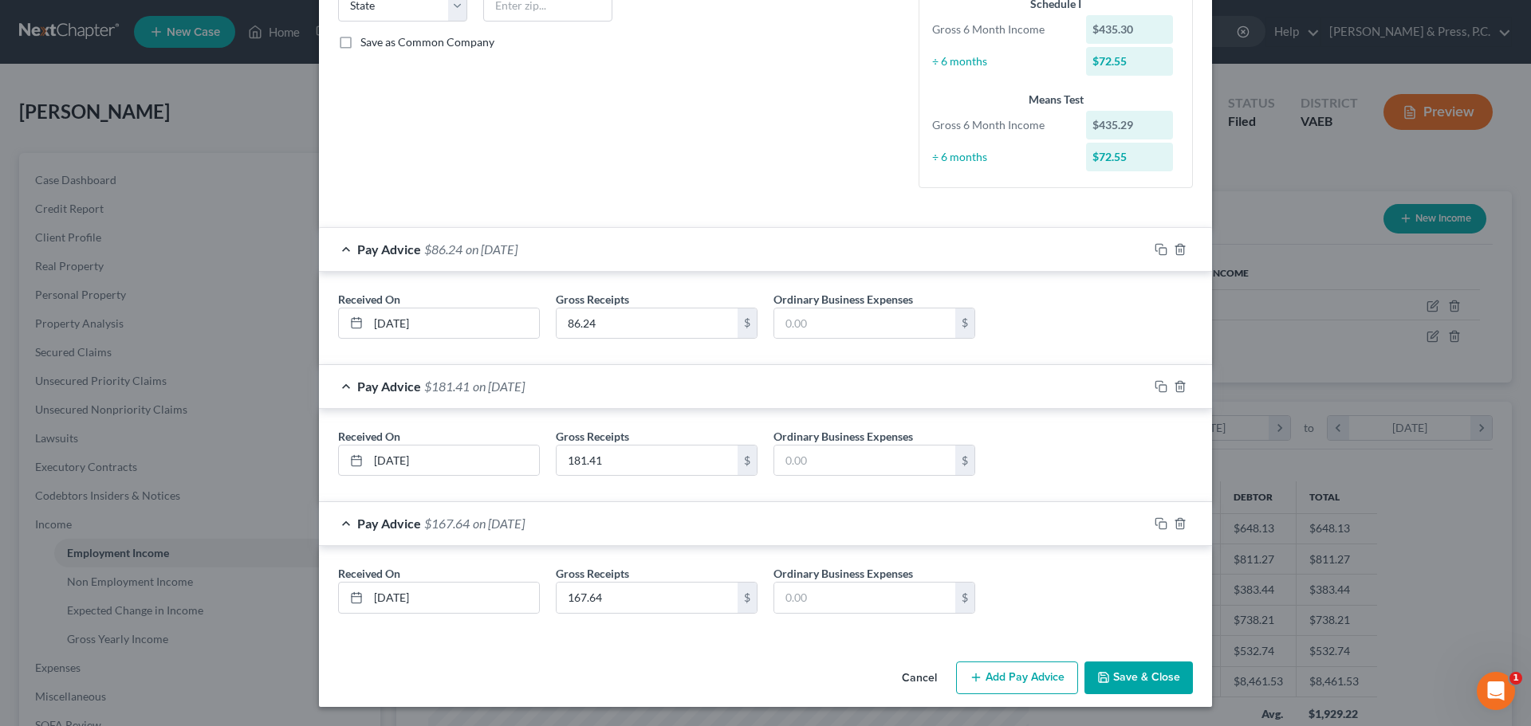
click at [1127, 684] on button "Save & Close" at bounding box center [1138, 678] width 108 height 33
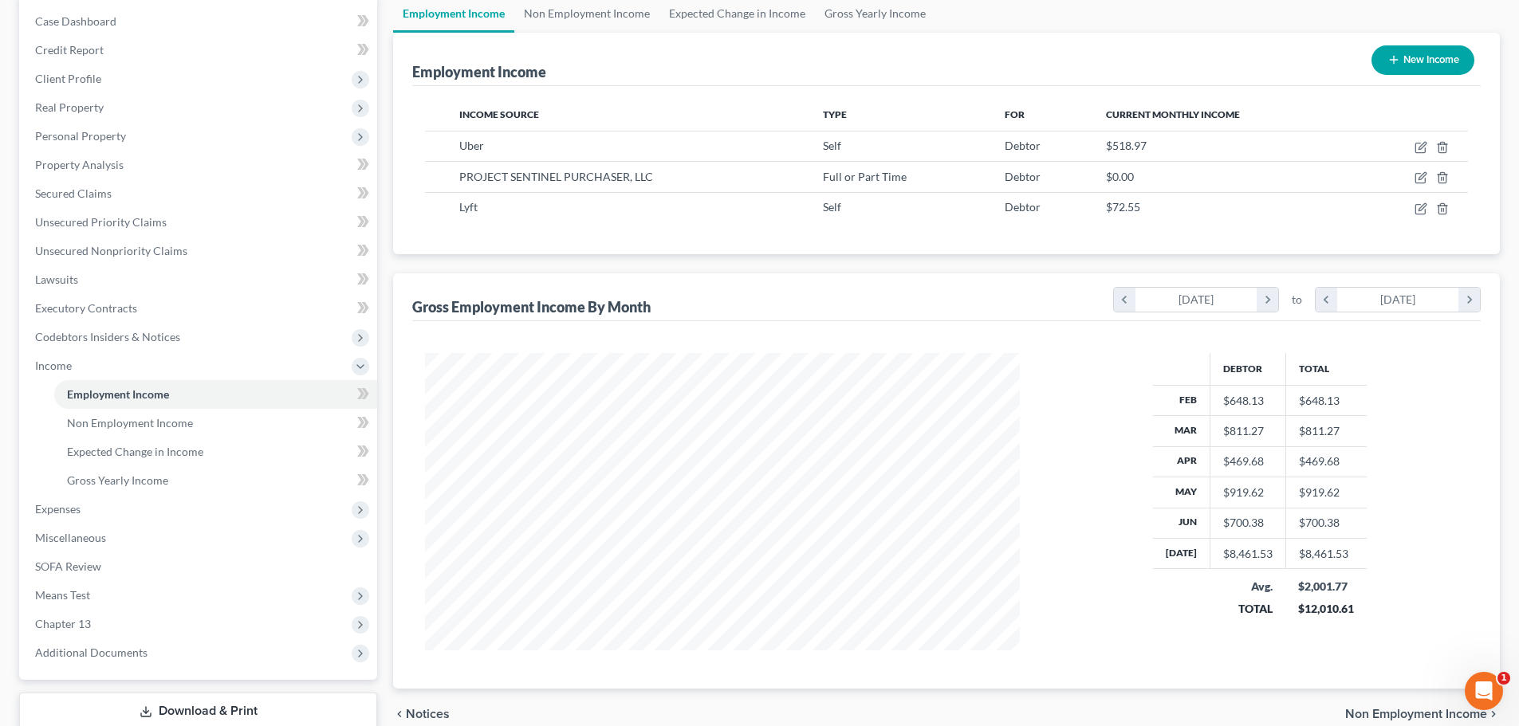
scroll to position [265, 0]
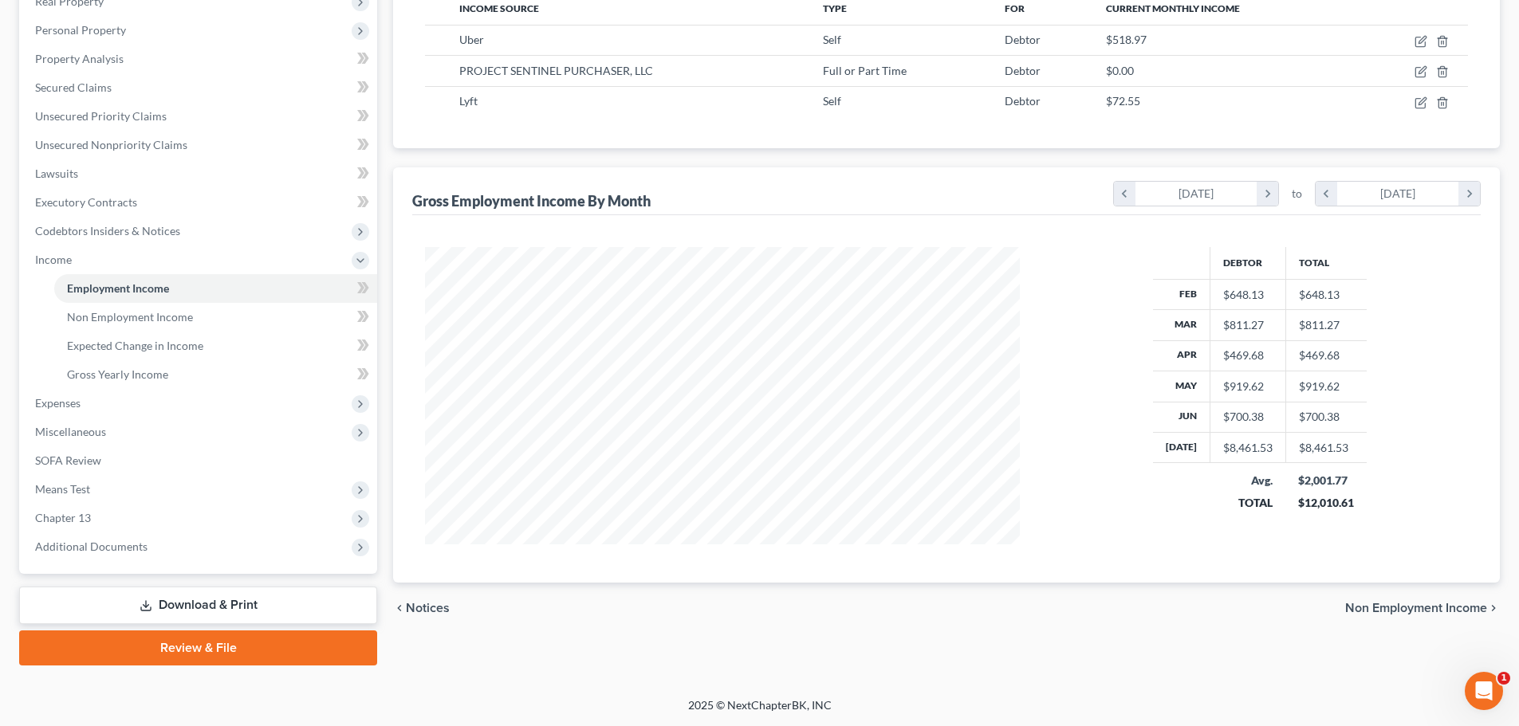
click at [772, 669] on div "Petition Navigation Case Dashboard Payments Invoices Payments Payments Credit R…" at bounding box center [759, 283] width 1481 height 790
click at [87, 350] on span "Expected Change in Income" at bounding box center [135, 346] width 136 height 14
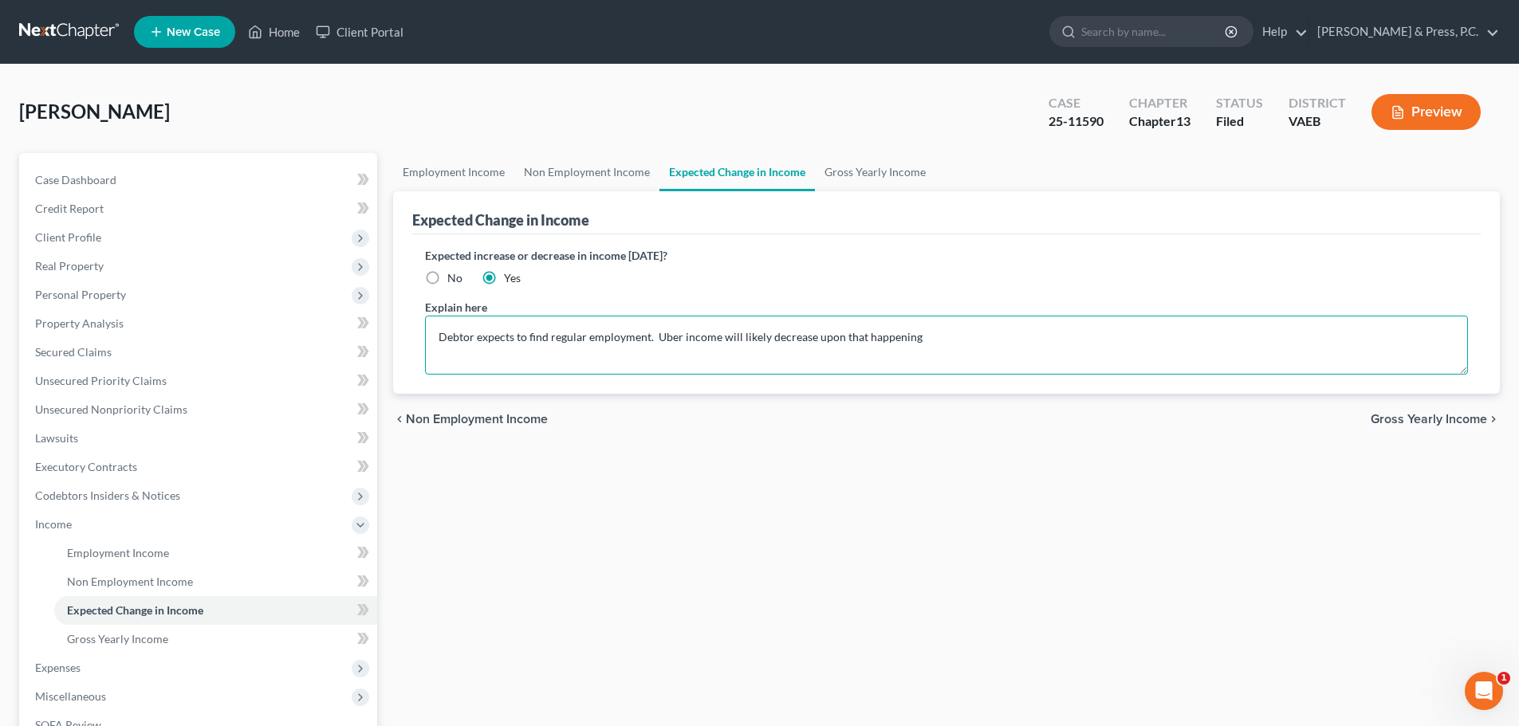
click at [679, 339] on textarea "Debtor expects to find regular employment. Uber income will likely decrease upo…" at bounding box center [946, 345] width 1043 height 59
type textarea "Debtor expects to find regular employment. Uber/Lyft income will likely decreas…"
click at [862, 553] on div "Employment Income Non Employment Income Expected Change in Income Gross Yearly …" at bounding box center [946, 541] width 1123 height 777
click at [540, 532] on div "Employment Income Non Employment Income Expected Change in Income Gross Yearly …" at bounding box center [946, 541] width 1123 height 777
click at [193, 640] on link "Gross Yearly Income" at bounding box center [215, 639] width 323 height 29
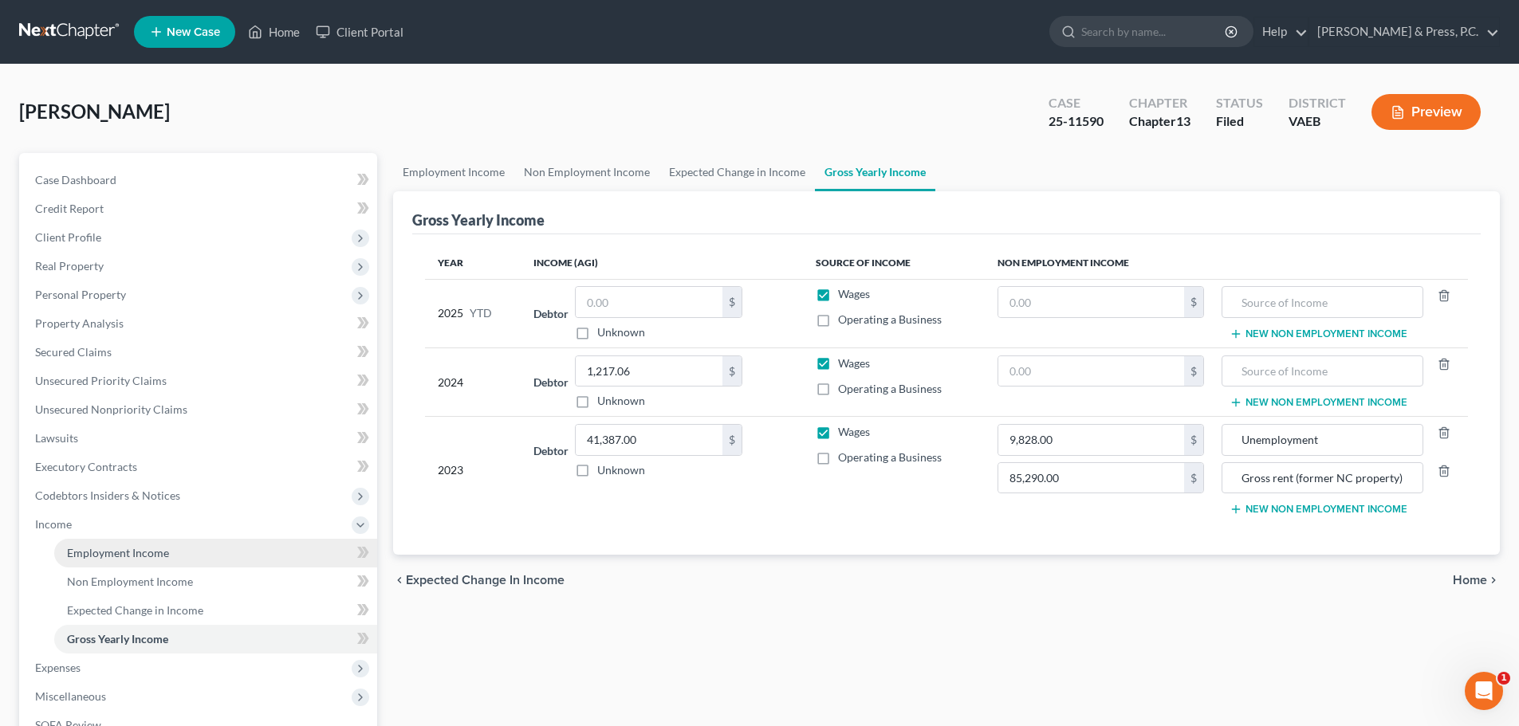
click at [134, 558] on span "Employment Income" at bounding box center [118, 553] width 102 height 14
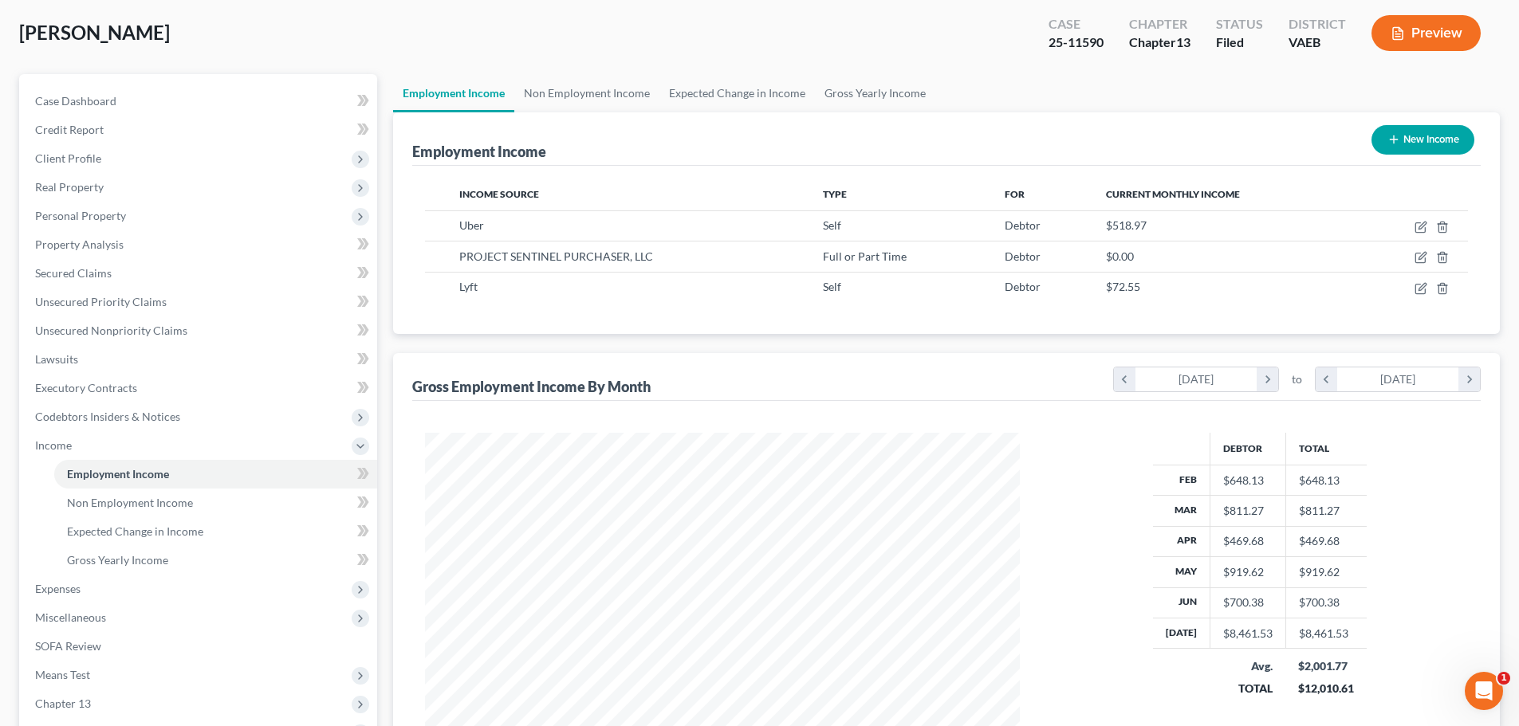
scroll to position [80, 0]
click at [127, 561] on span "Gross Yearly Income" at bounding box center [117, 560] width 101 height 14
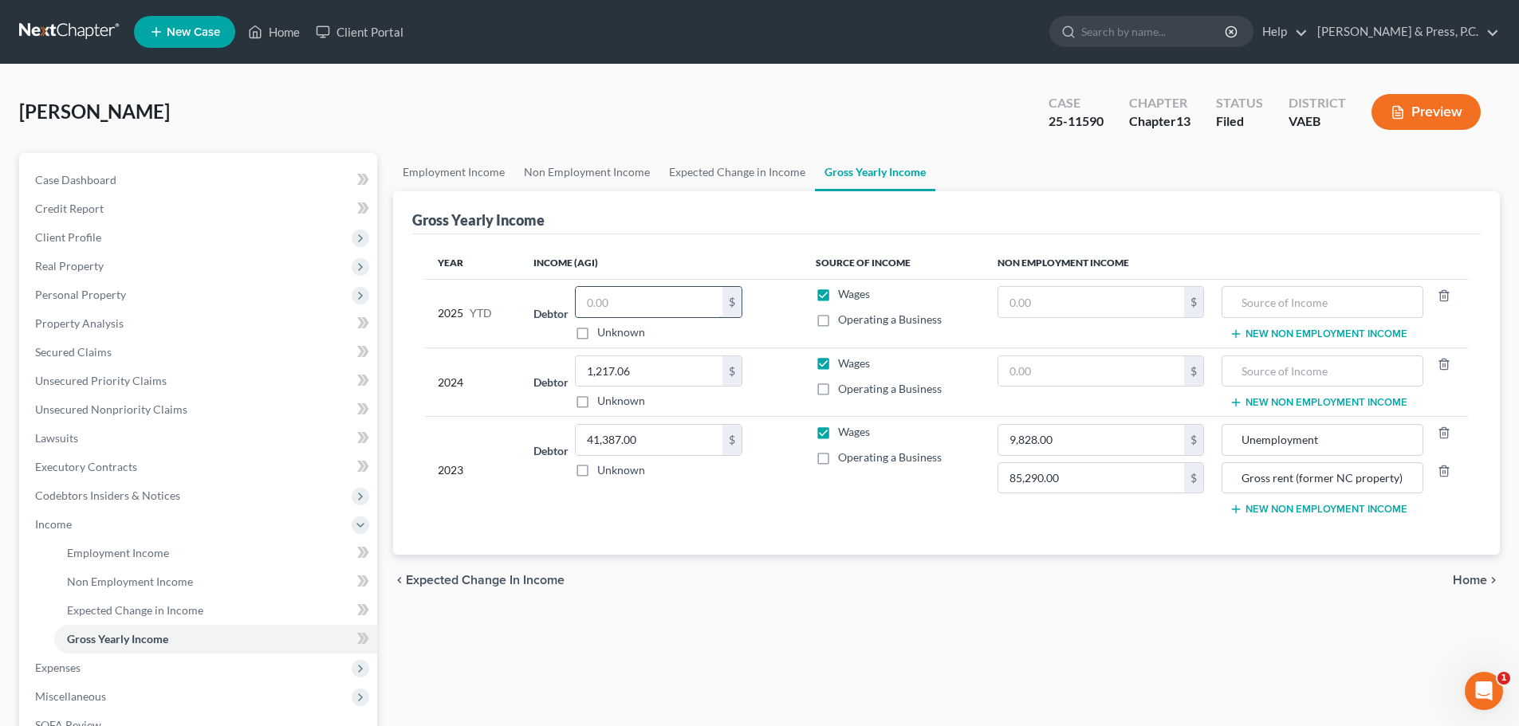
click at [641, 302] on input "text" at bounding box center [649, 302] width 147 height 30
type input "13,011.68"
click at [808, 698] on div "Employment Income Non Employment Income Expected Change in Income Gross Yearly …" at bounding box center [946, 541] width 1123 height 777
click at [1462, 578] on span "Home" at bounding box center [1470, 580] width 34 height 13
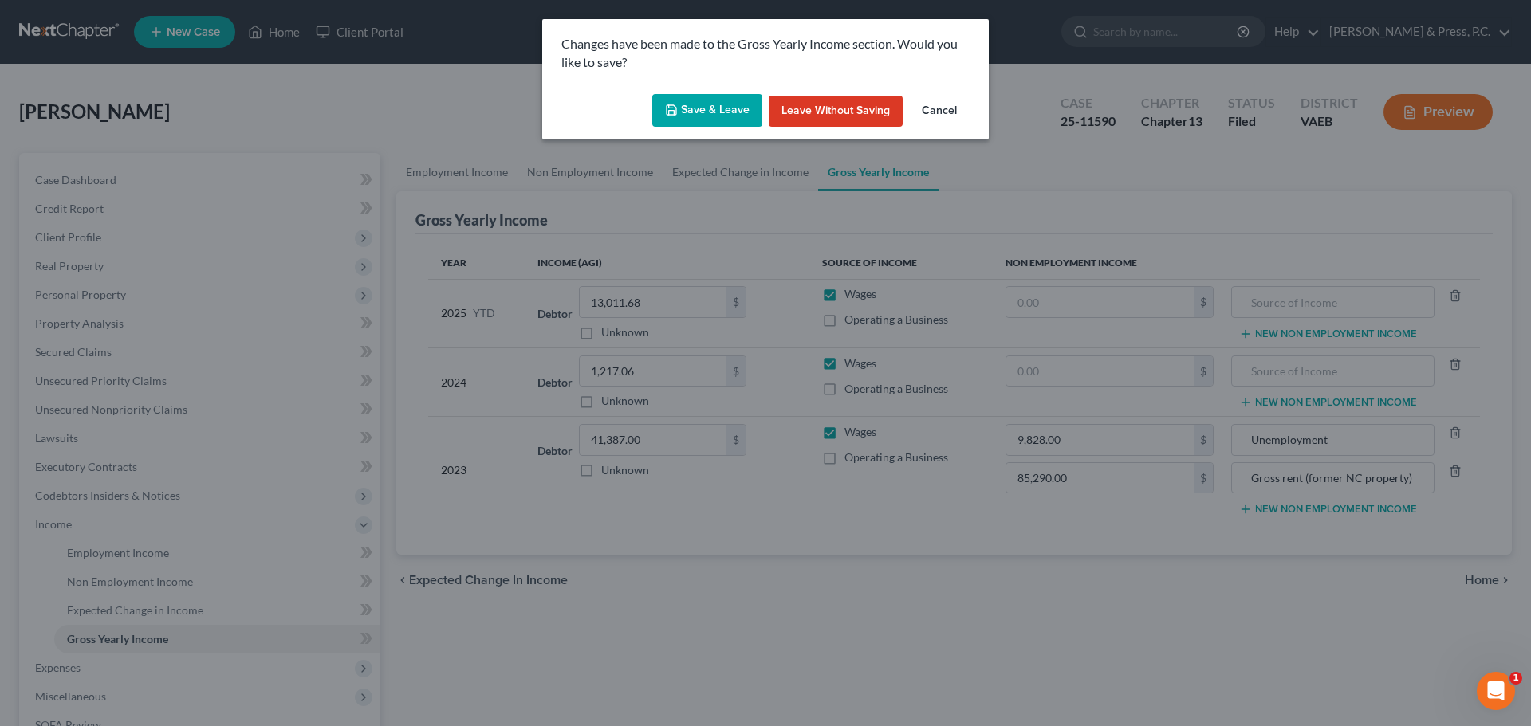
click at [734, 124] on button "Save & Leave" at bounding box center [707, 110] width 110 height 33
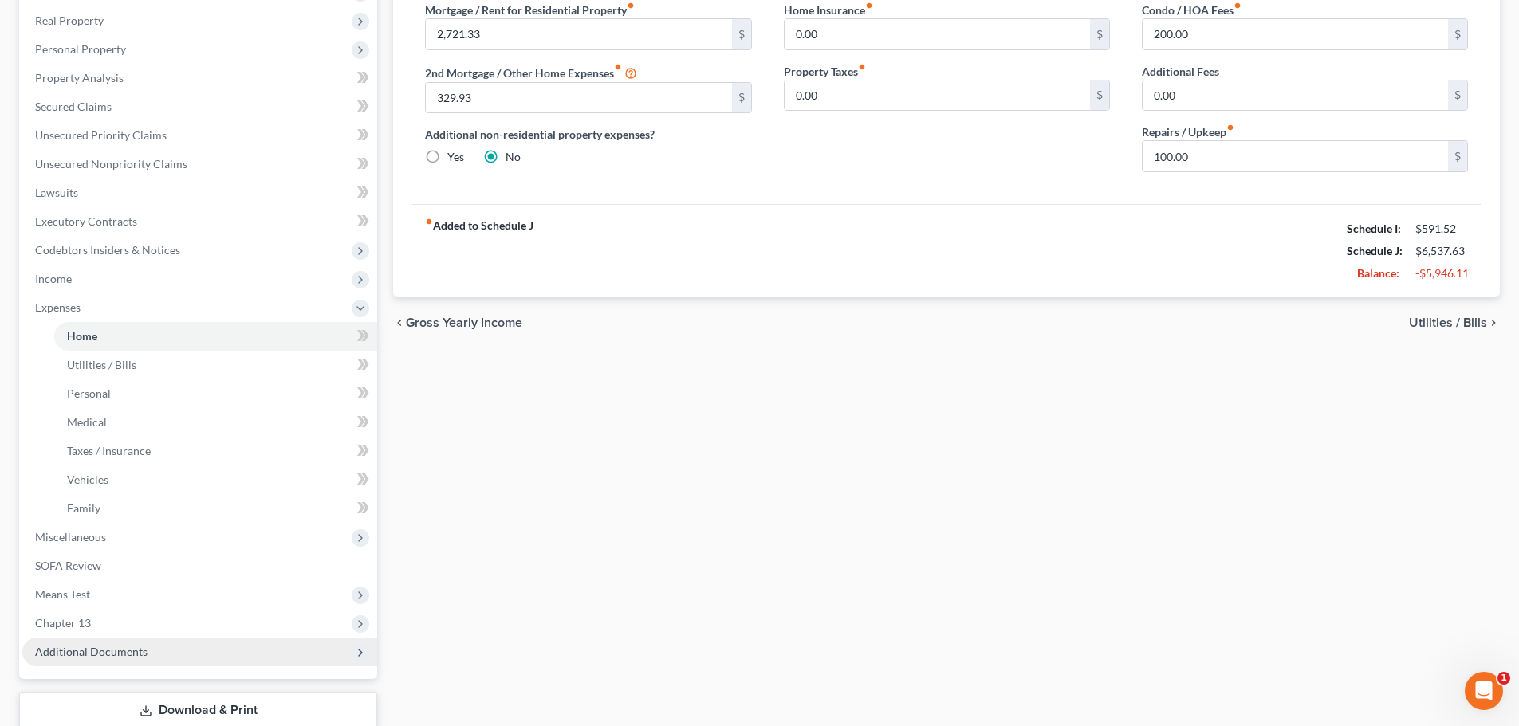
scroll to position [351, 0]
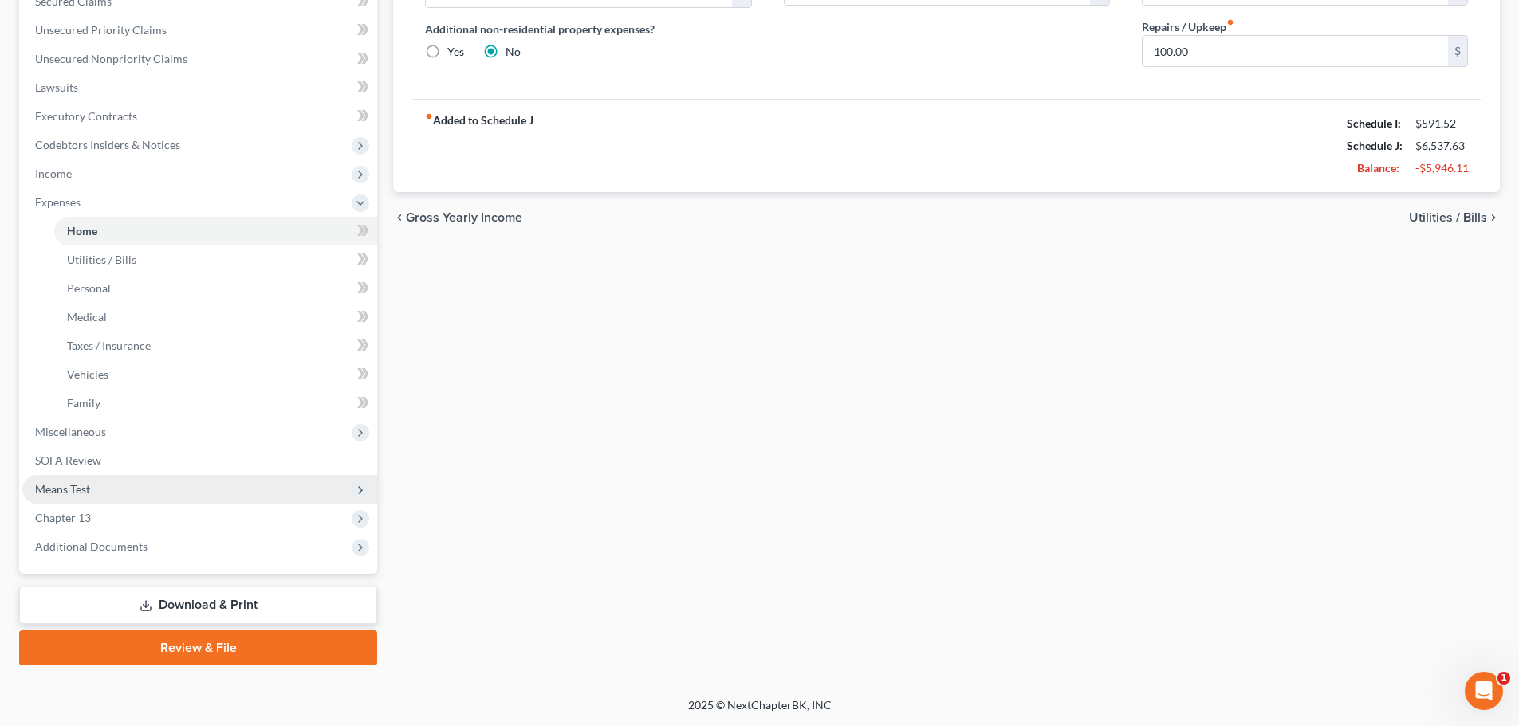
click at [84, 486] on span "Means Test" at bounding box center [62, 489] width 55 height 14
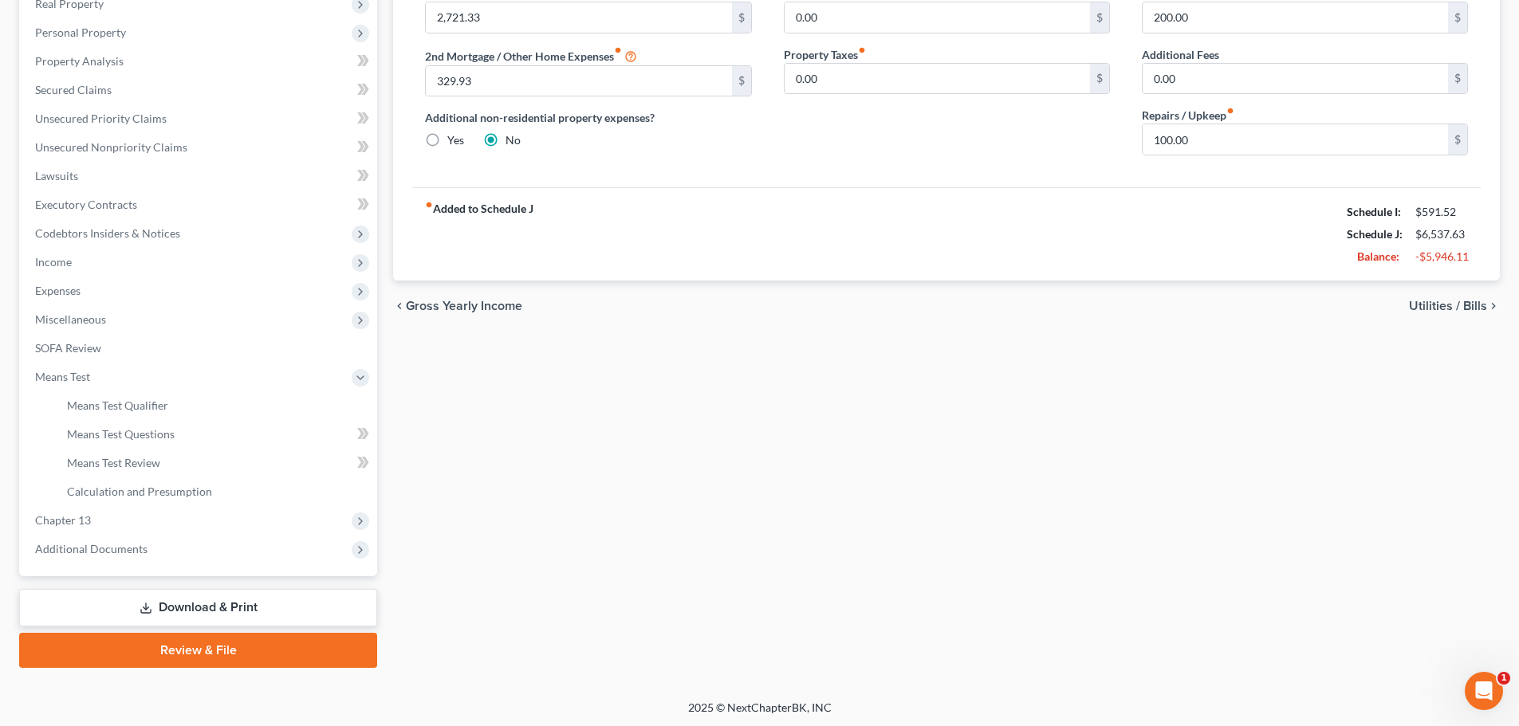
scroll to position [265, 0]
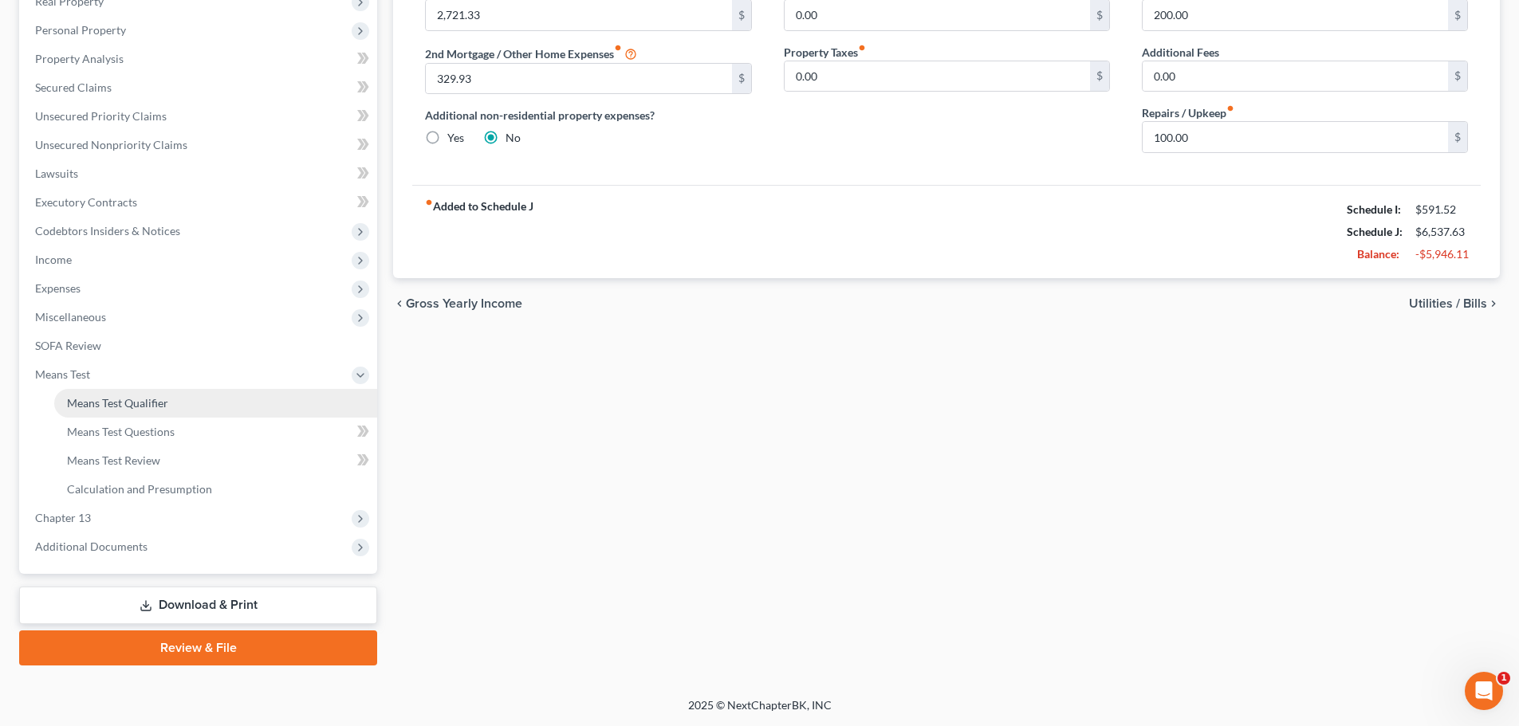
click at [78, 403] on span "Means Test Qualifier" at bounding box center [117, 403] width 101 height 14
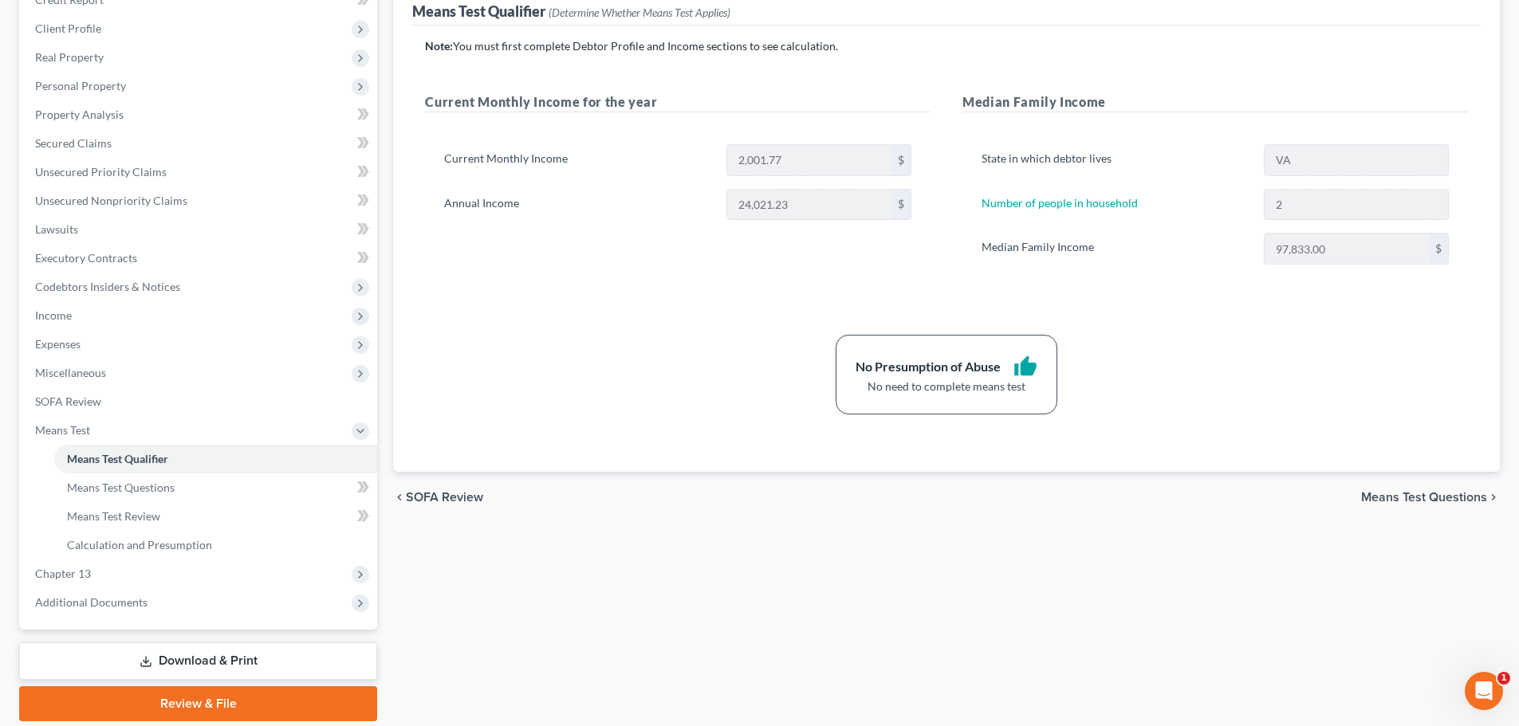
scroll to position [265, 0]
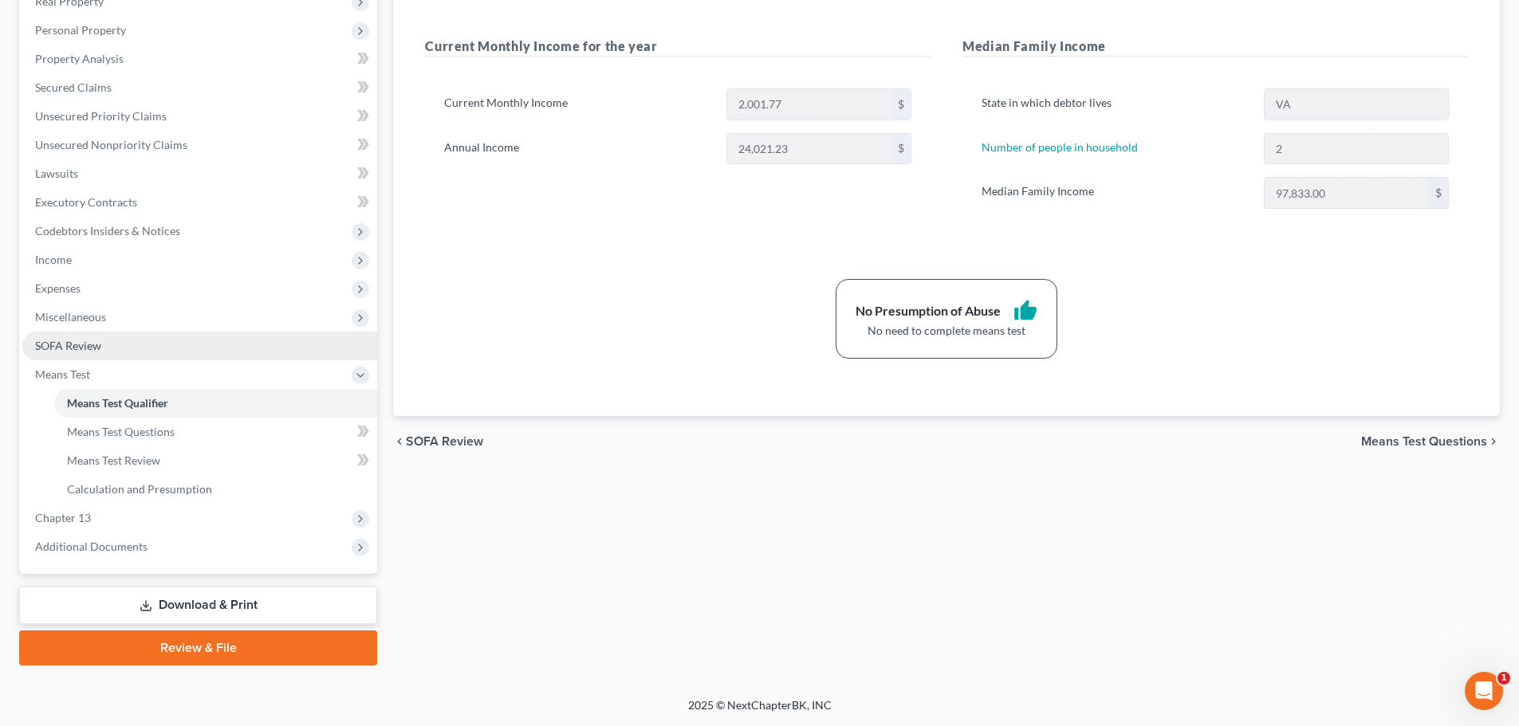
click at [68, 351] on span "SOFA Review" at bounding box center [68, 346] width 66 height 14
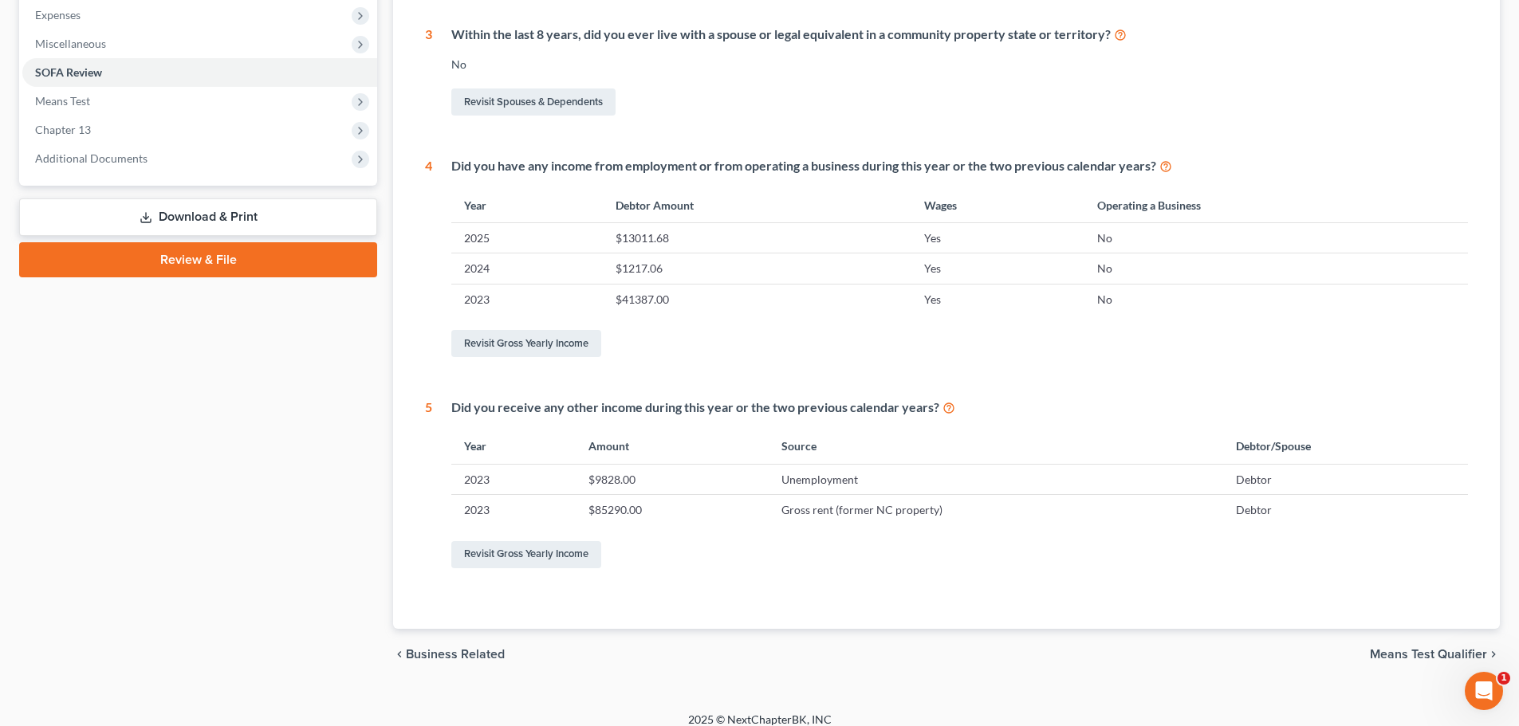
scroll to position [553, 0]
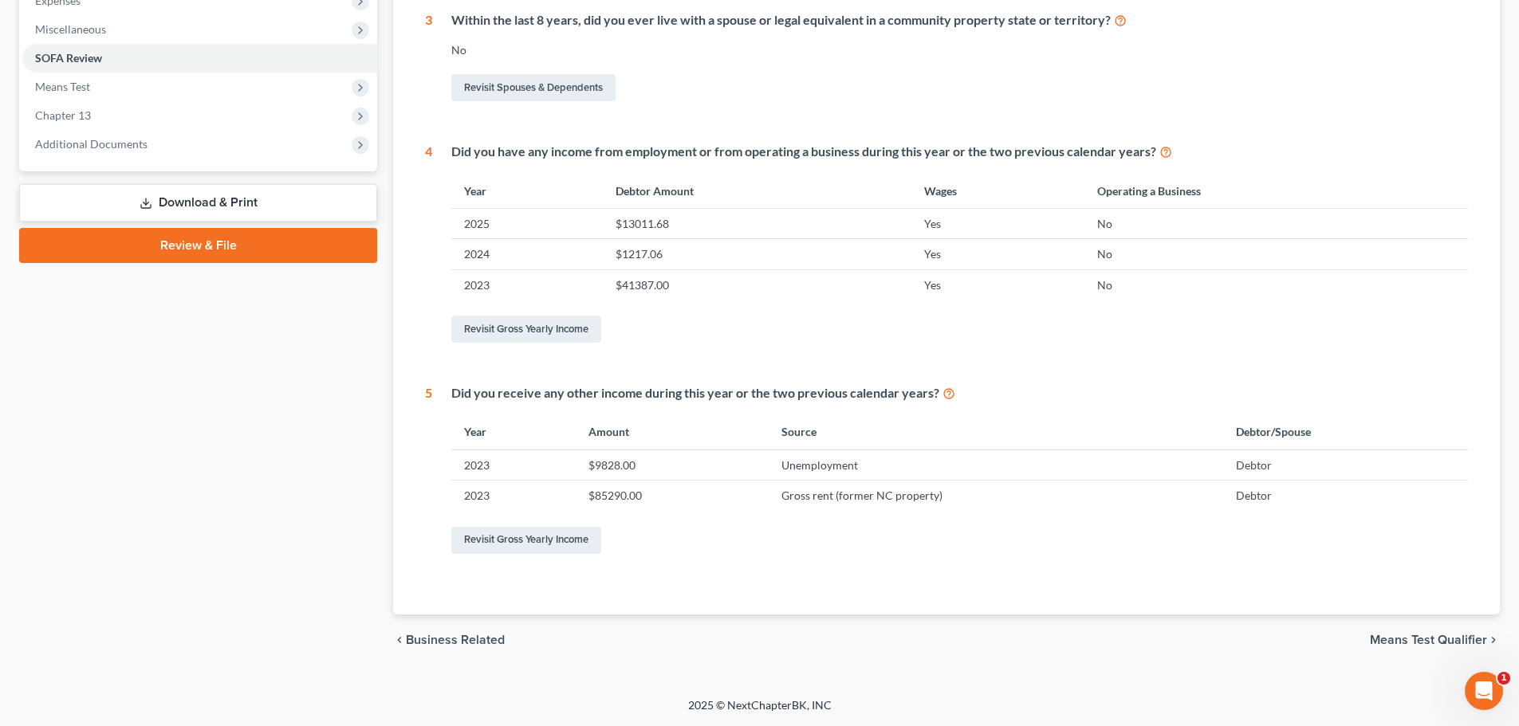
click at [1406, 639] on span "Means Test Qualifier" at bounding box center [1428, 640] width 117 height 13
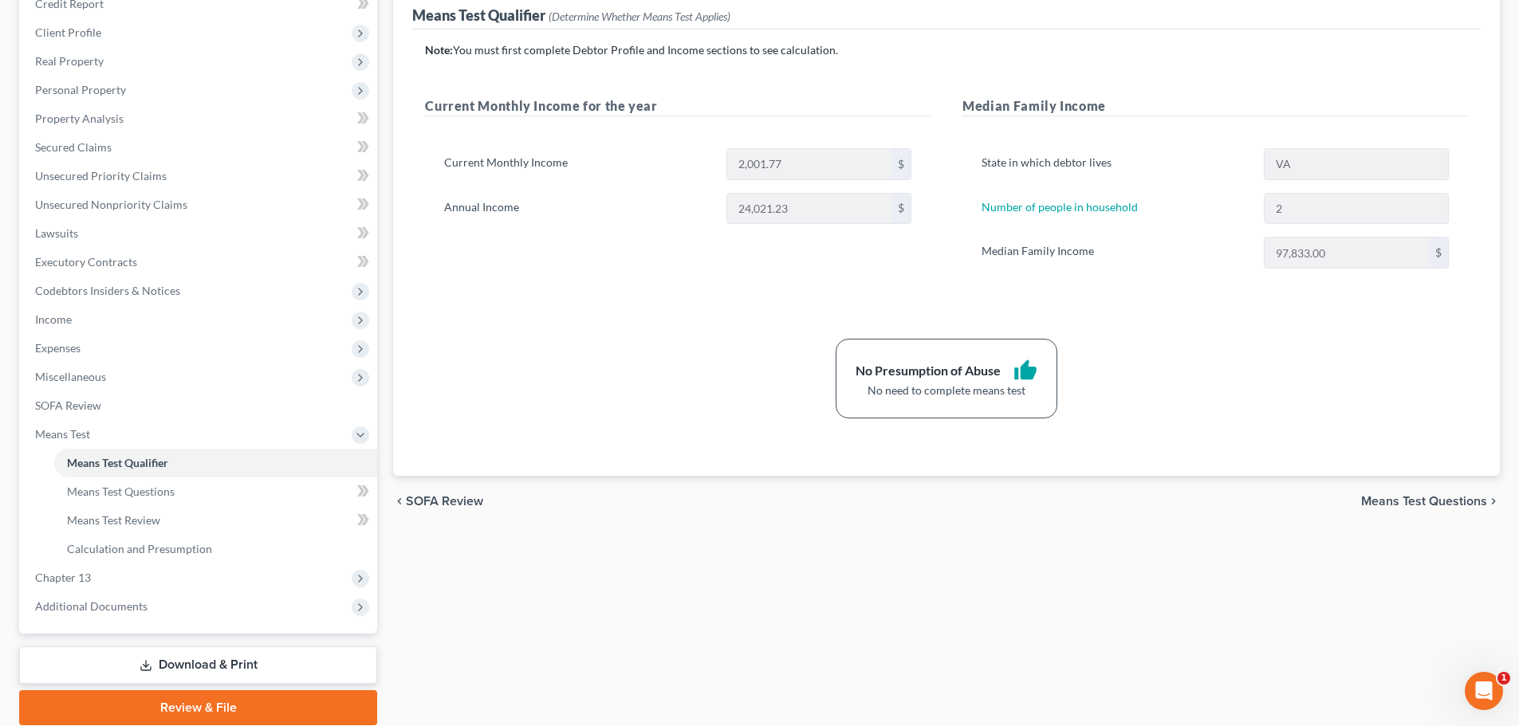
scroll to position [265, 0]
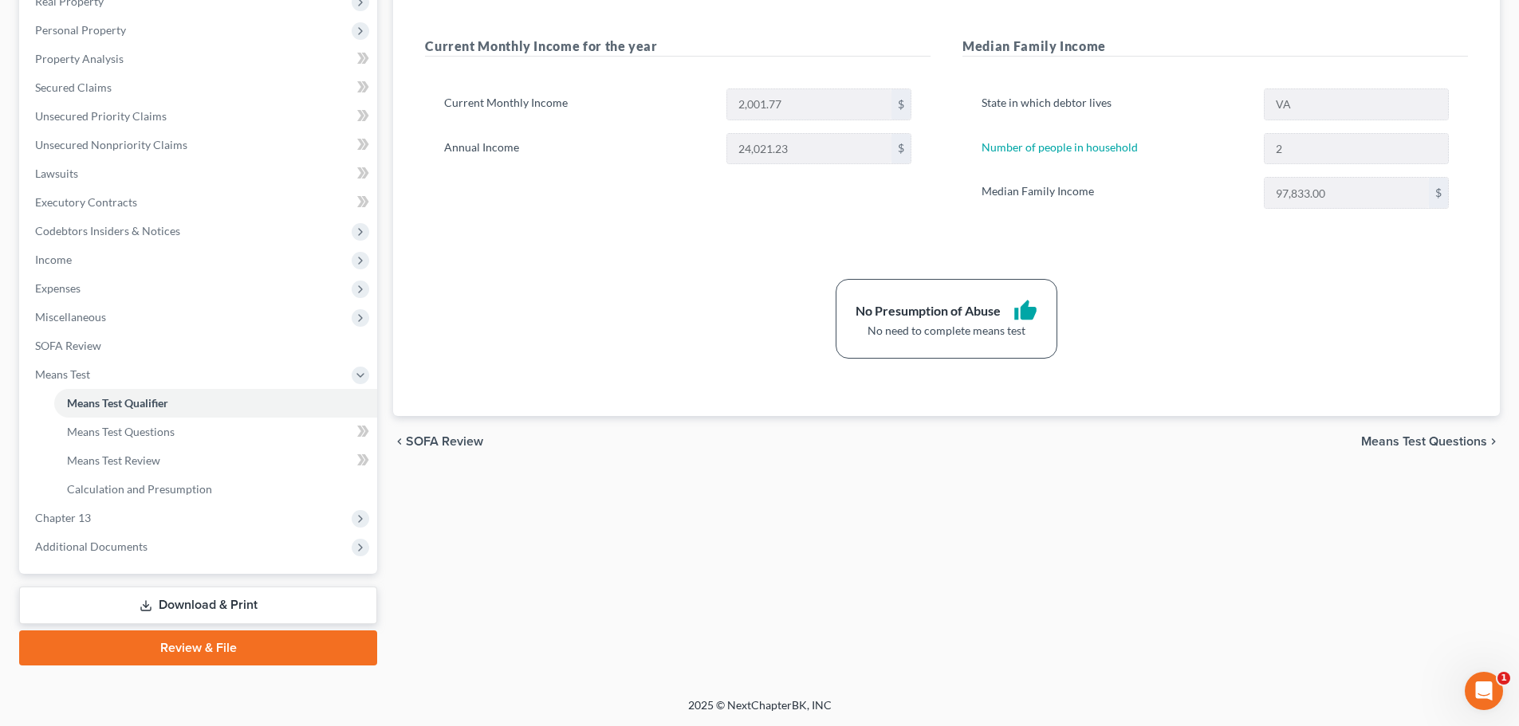
click at [458, 447] on span "SOFA Review" at bounding box center [444, 441] width 77 height 13
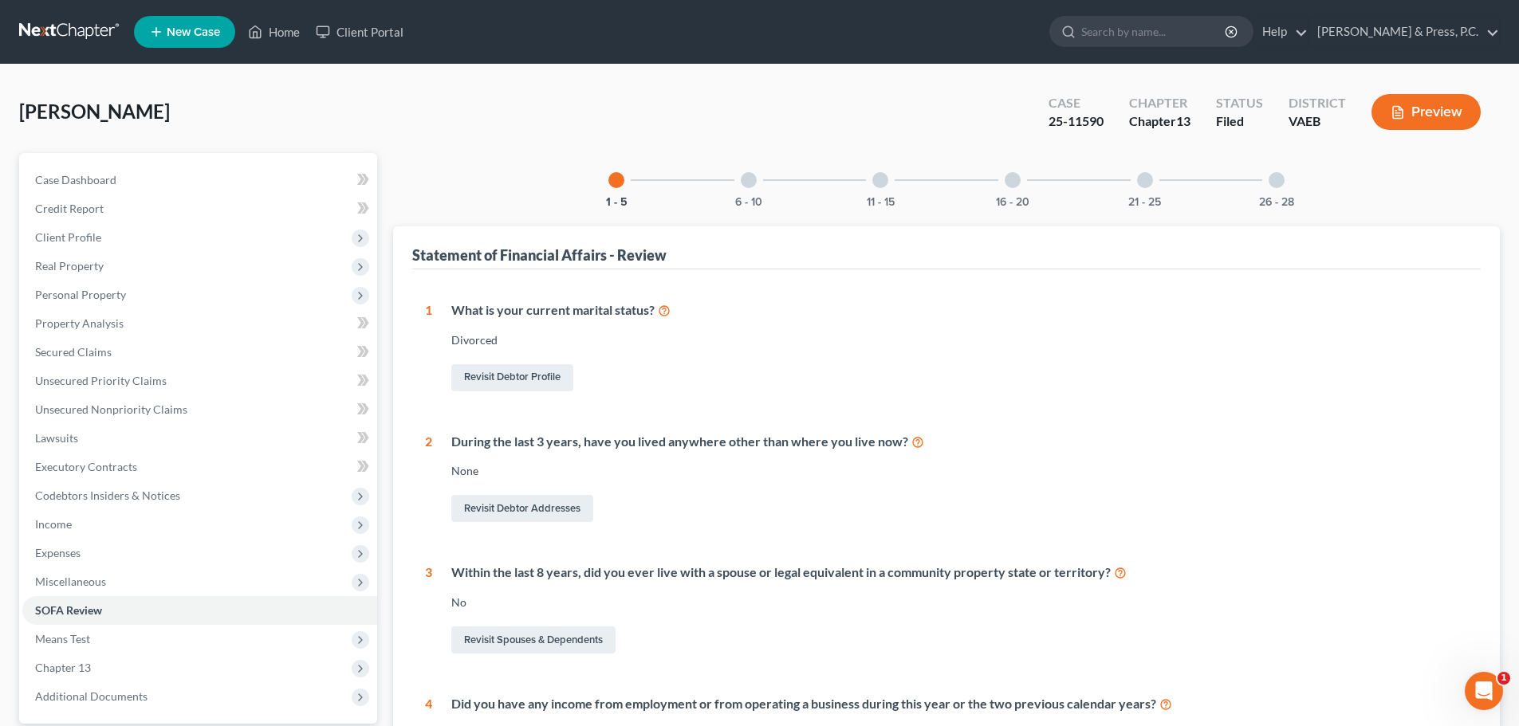
click at [752, 183] on div at bounding box center [749, 180] width 16 height 16
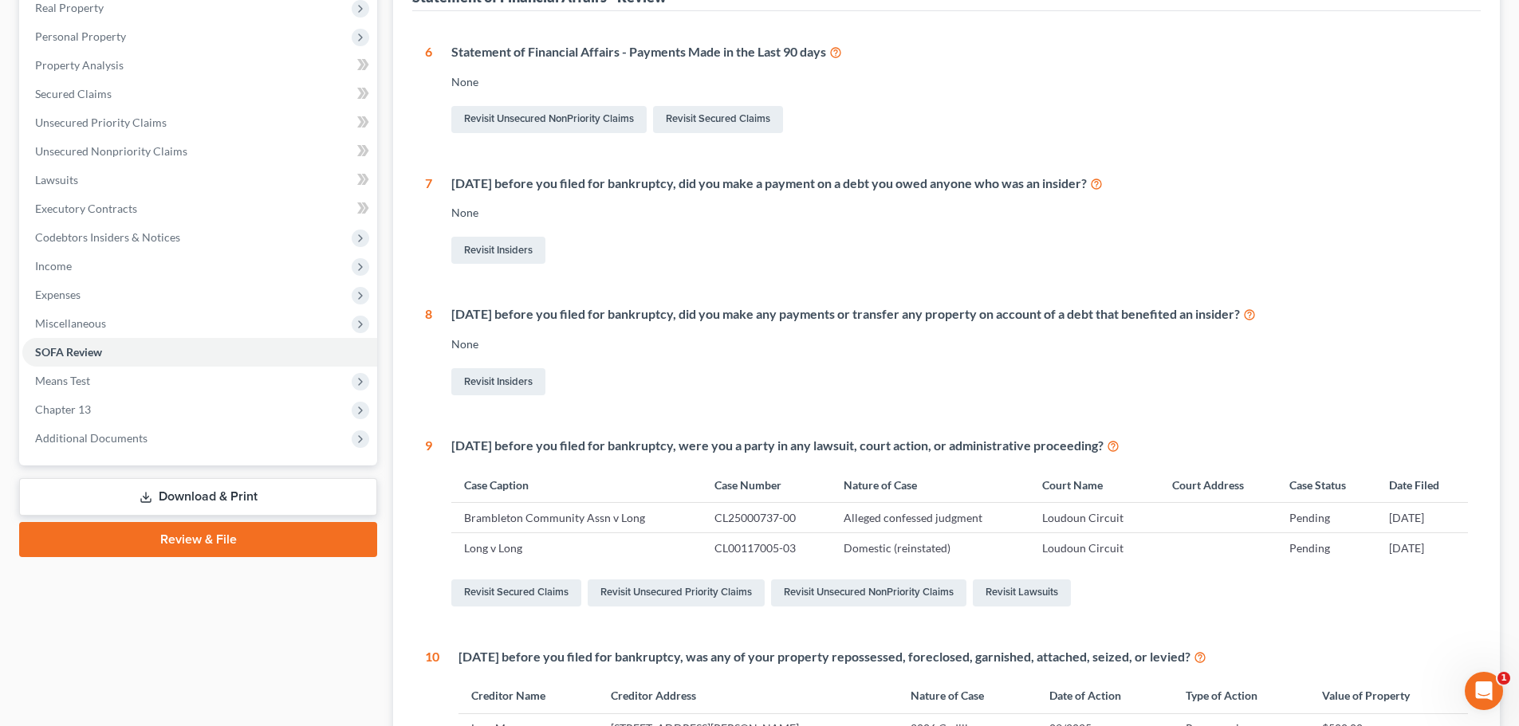
scroll to position [92, 0]
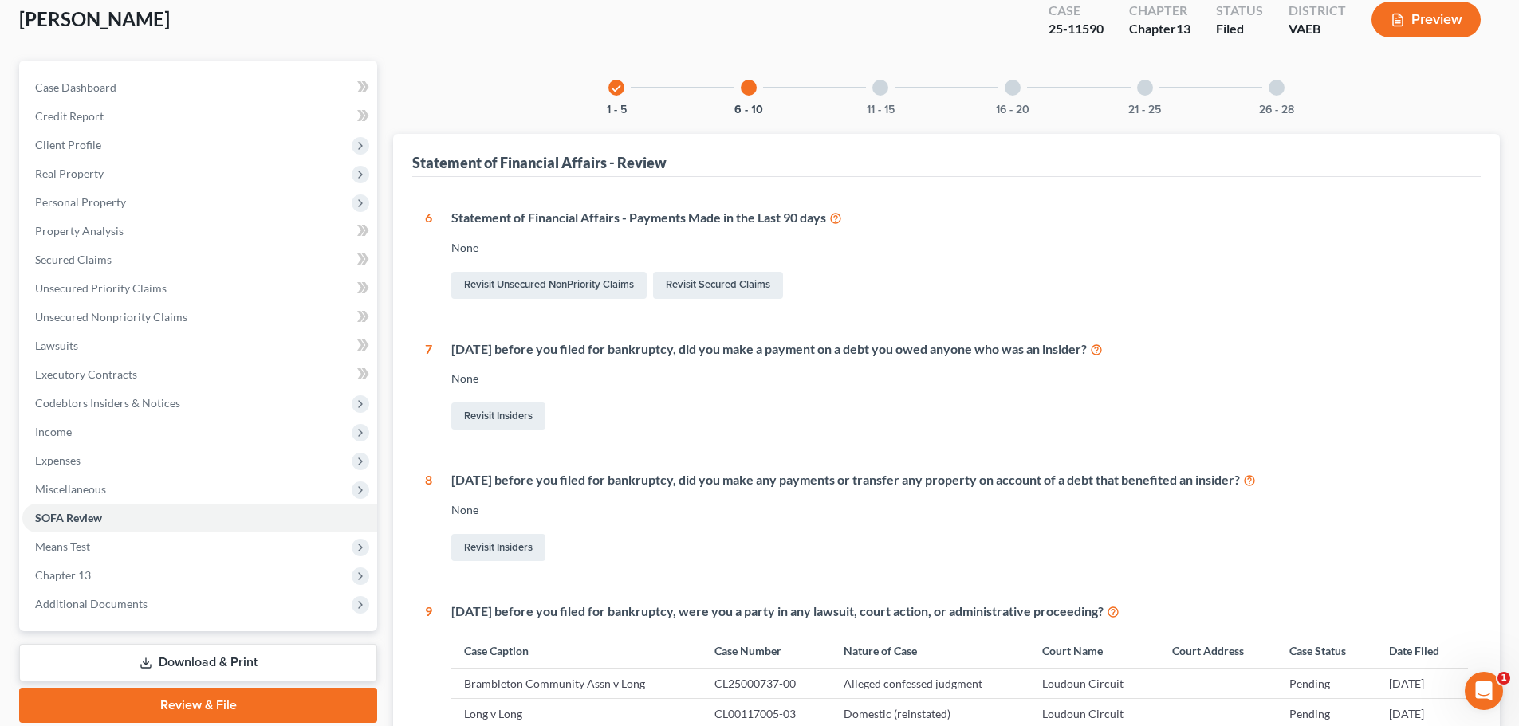
click at [883, 93] on div at bounding box center [880, 88] width 16 height 16
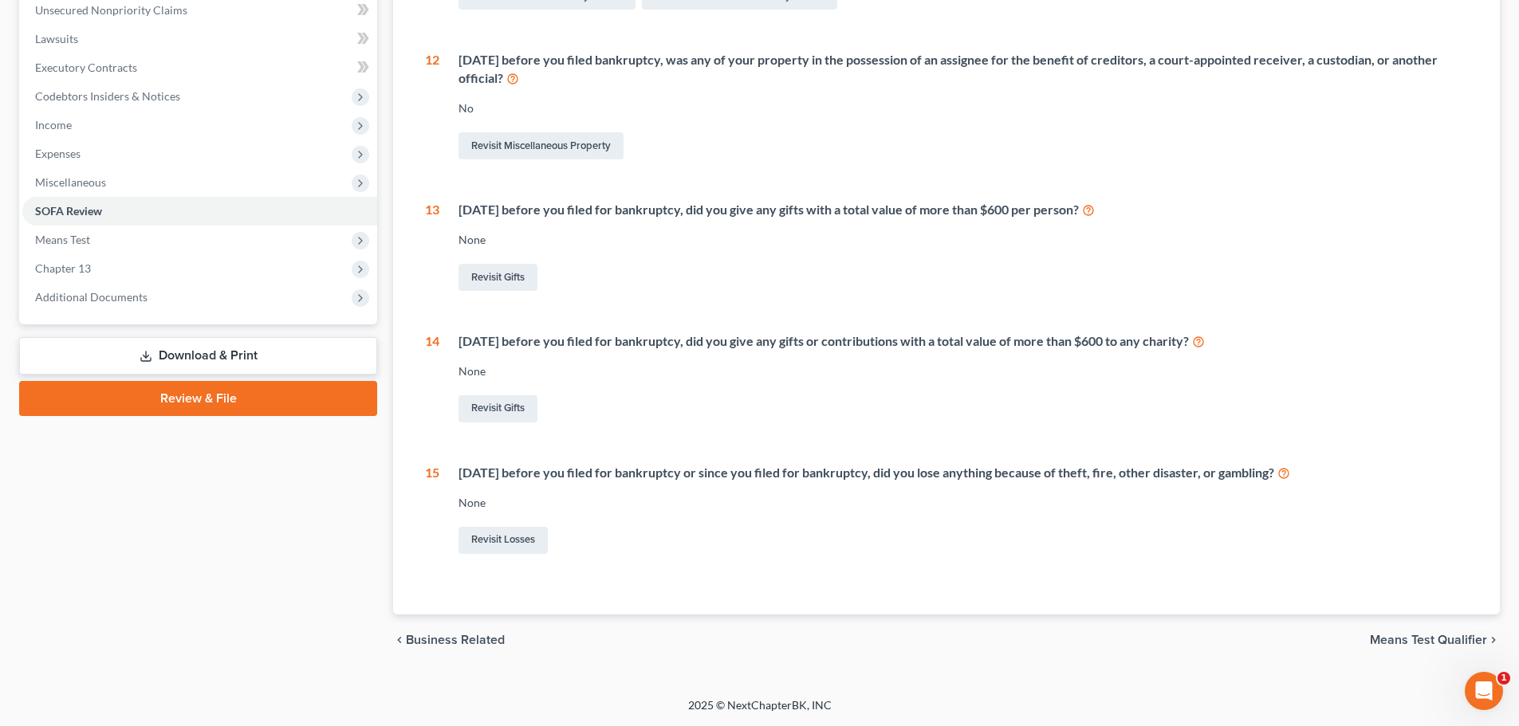
scroll to position [0, 0]
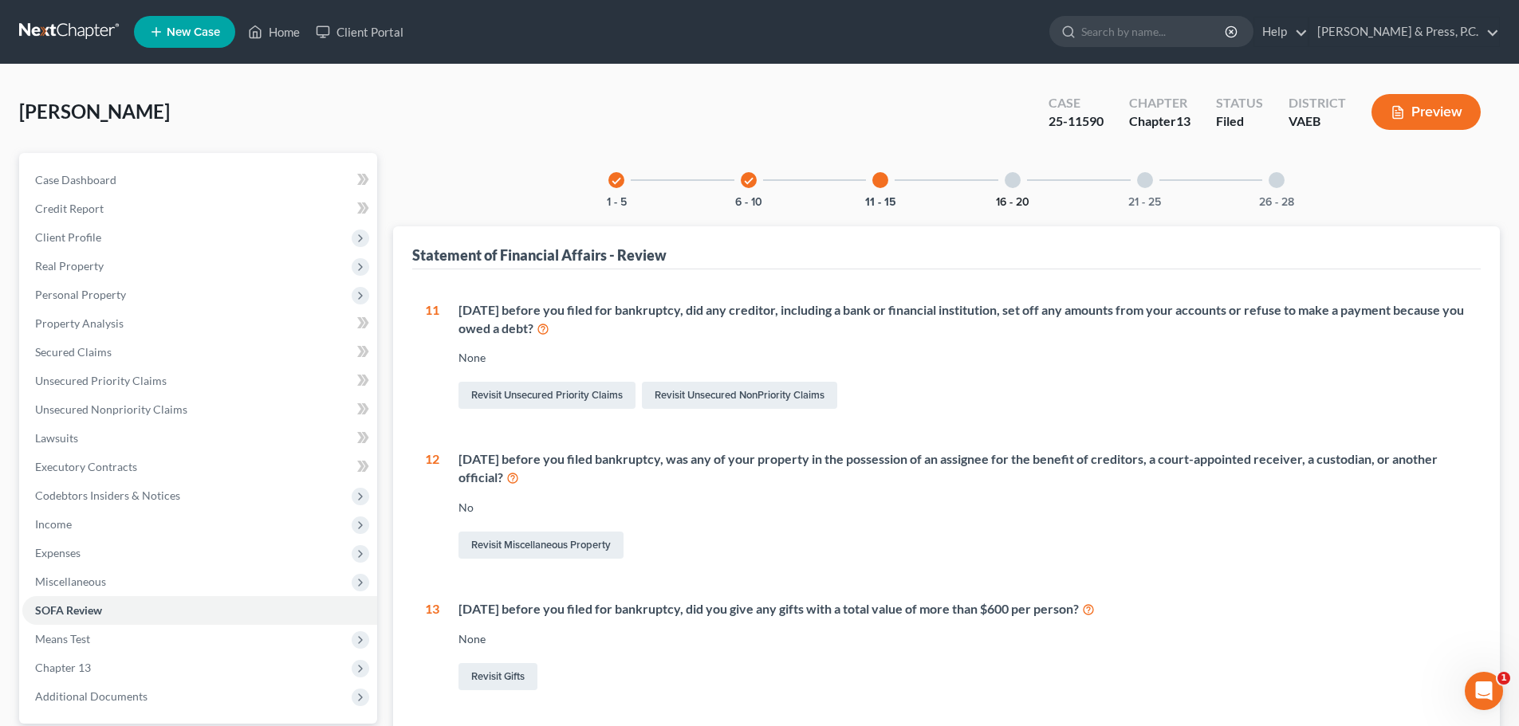
click at [1015, 192] on div "16 - 20" at bounding box center [1013, 180] width 54 height 54
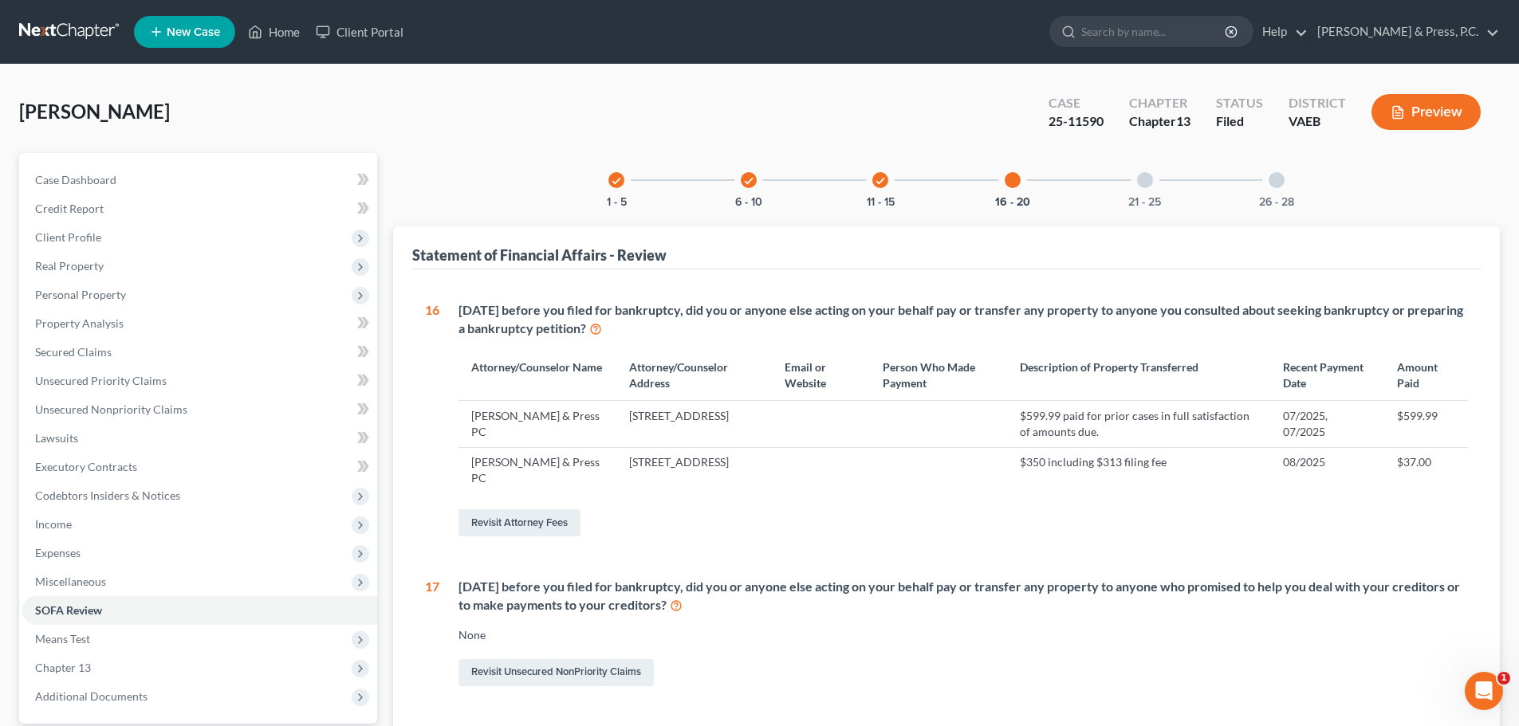
click at [782, 590] on div "[DATE] before you filed for bankruptcy, did you or anyone else acting on your b…" at bounding box center [962, 596] width 1009 height 37
click at [1146, 185] on div at bounding box center [1145, 180] width 16 height 16
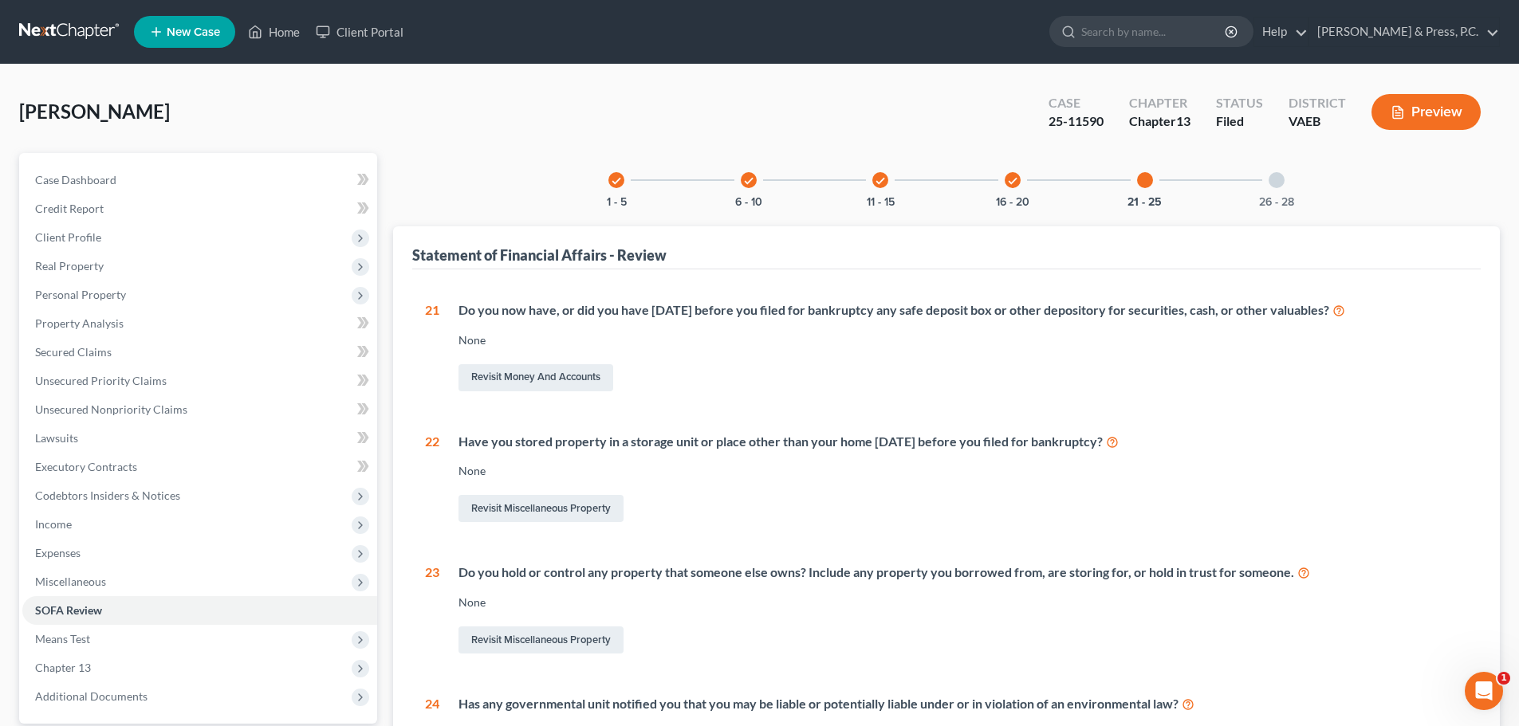
click at [1273, 183] on div at bounding box center [1277, 180] width 16 height 16
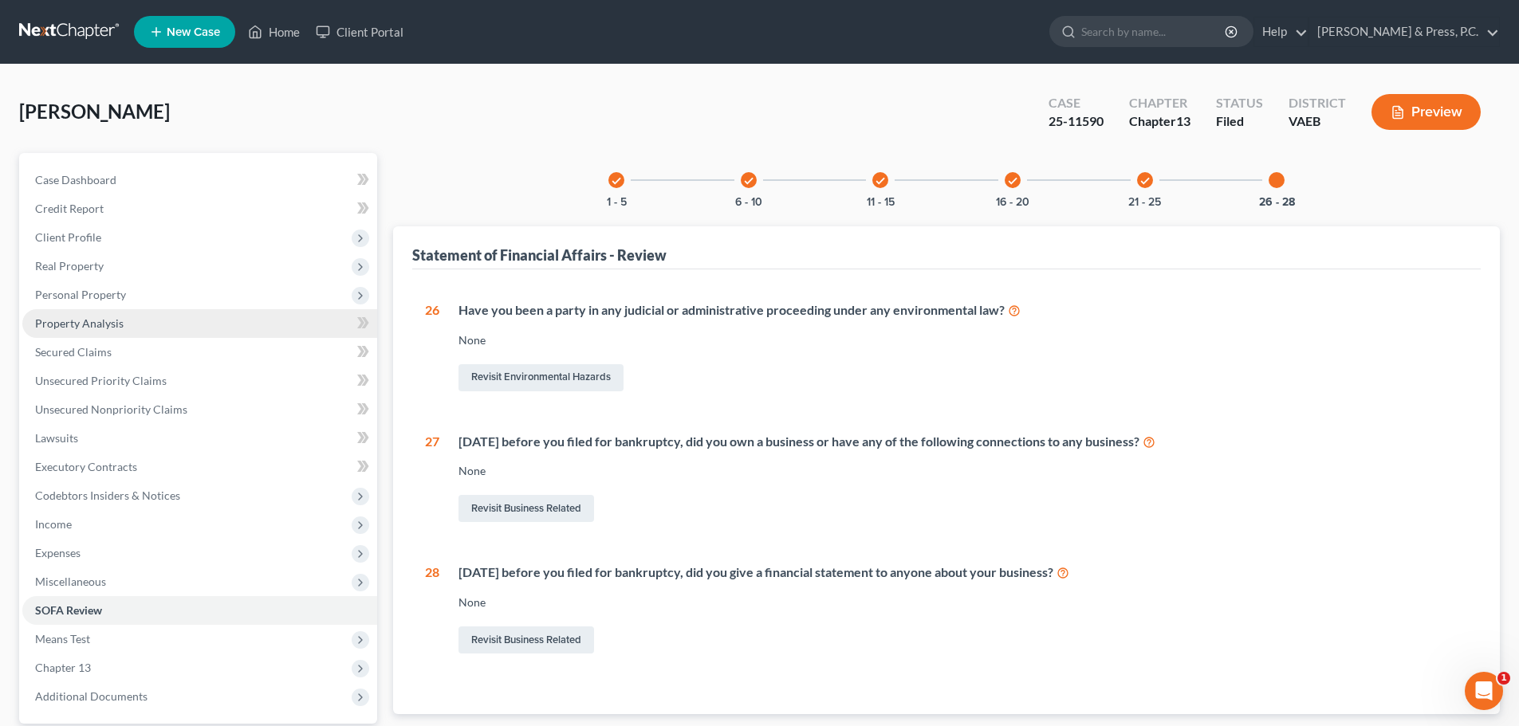
click at [112, 330] on link "Property Analysis" at bounding box center [199, 323] width 355 height 29
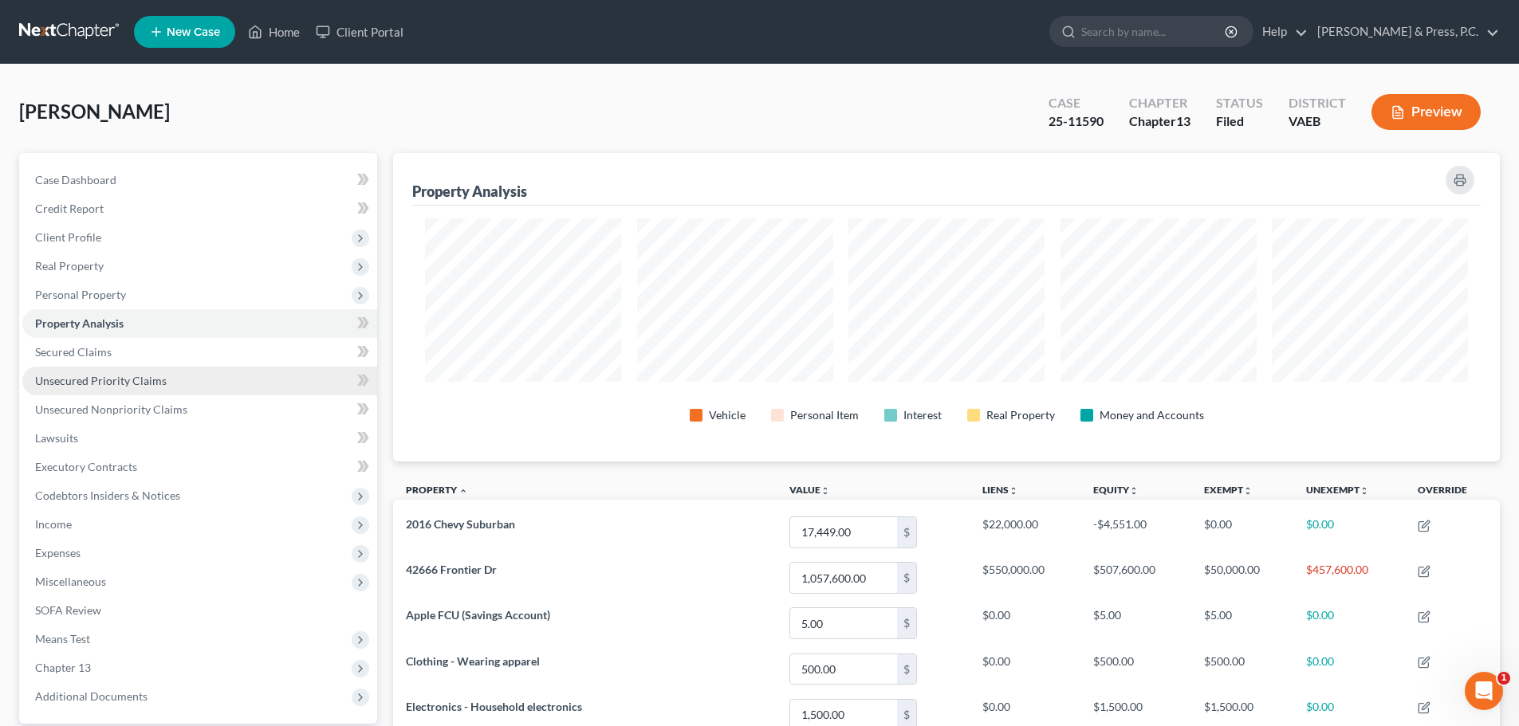
scroll to position [309, 1107]
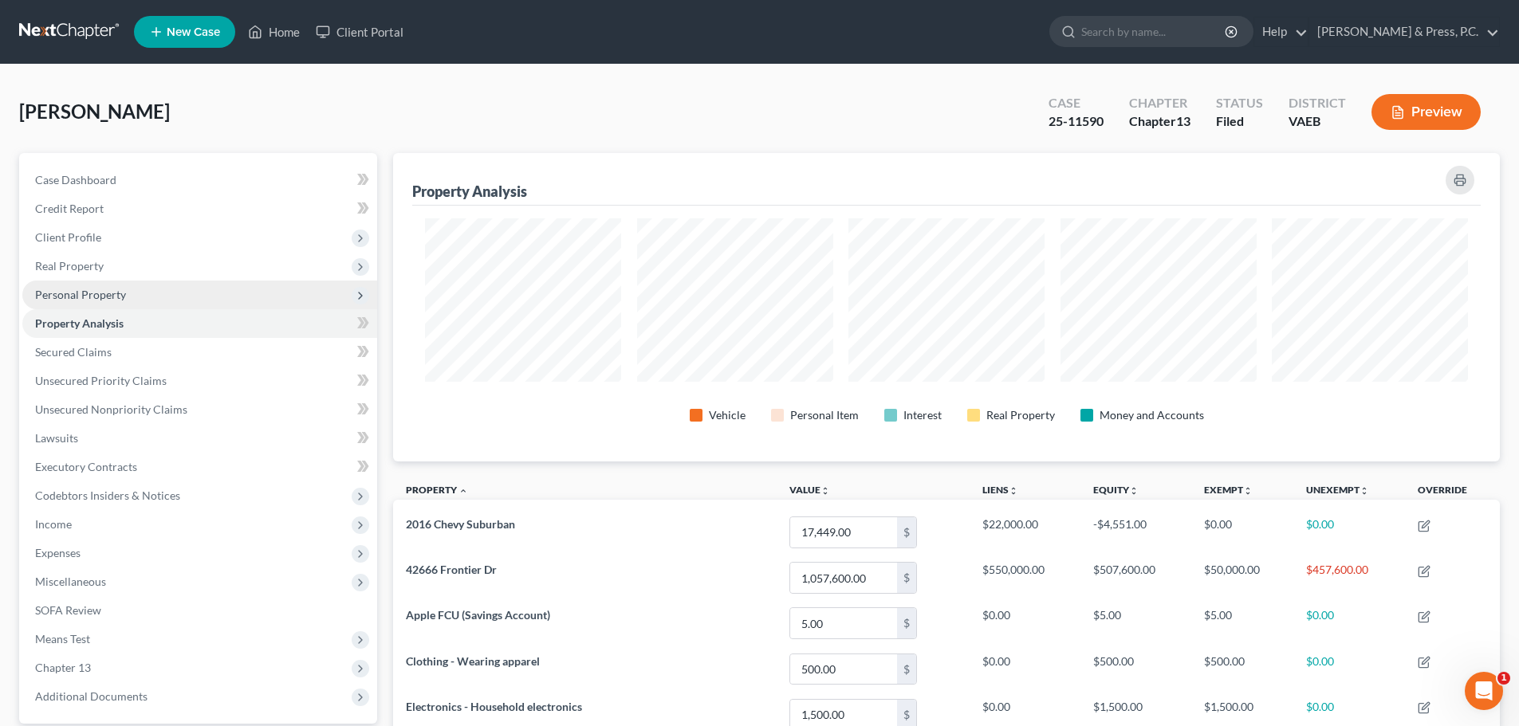
click at [104, 293] on span "Personal Property" at bounding box center [80, 295] width 91 height 14
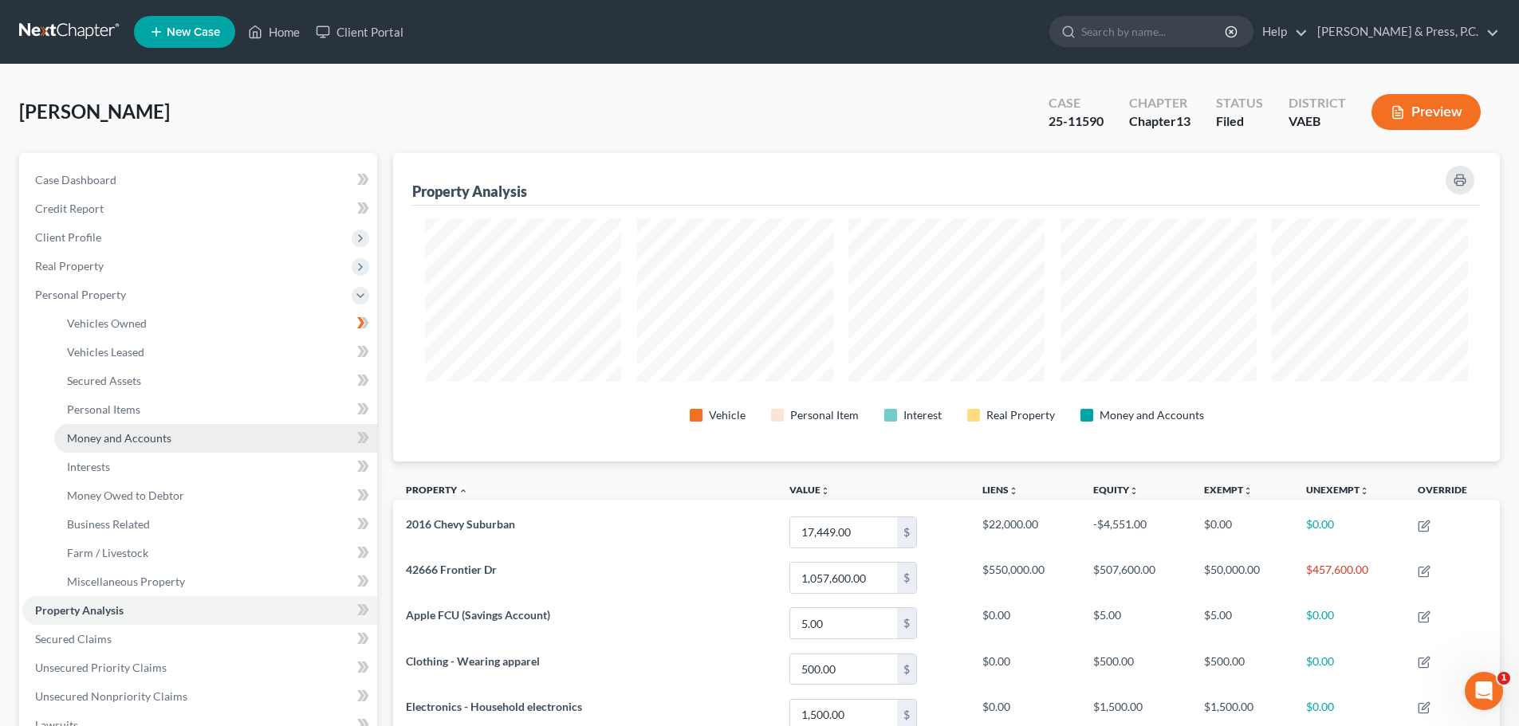
click at [110, 441] on span "Money and Accounts" at bounding box center [119, 438] width 104 height 14
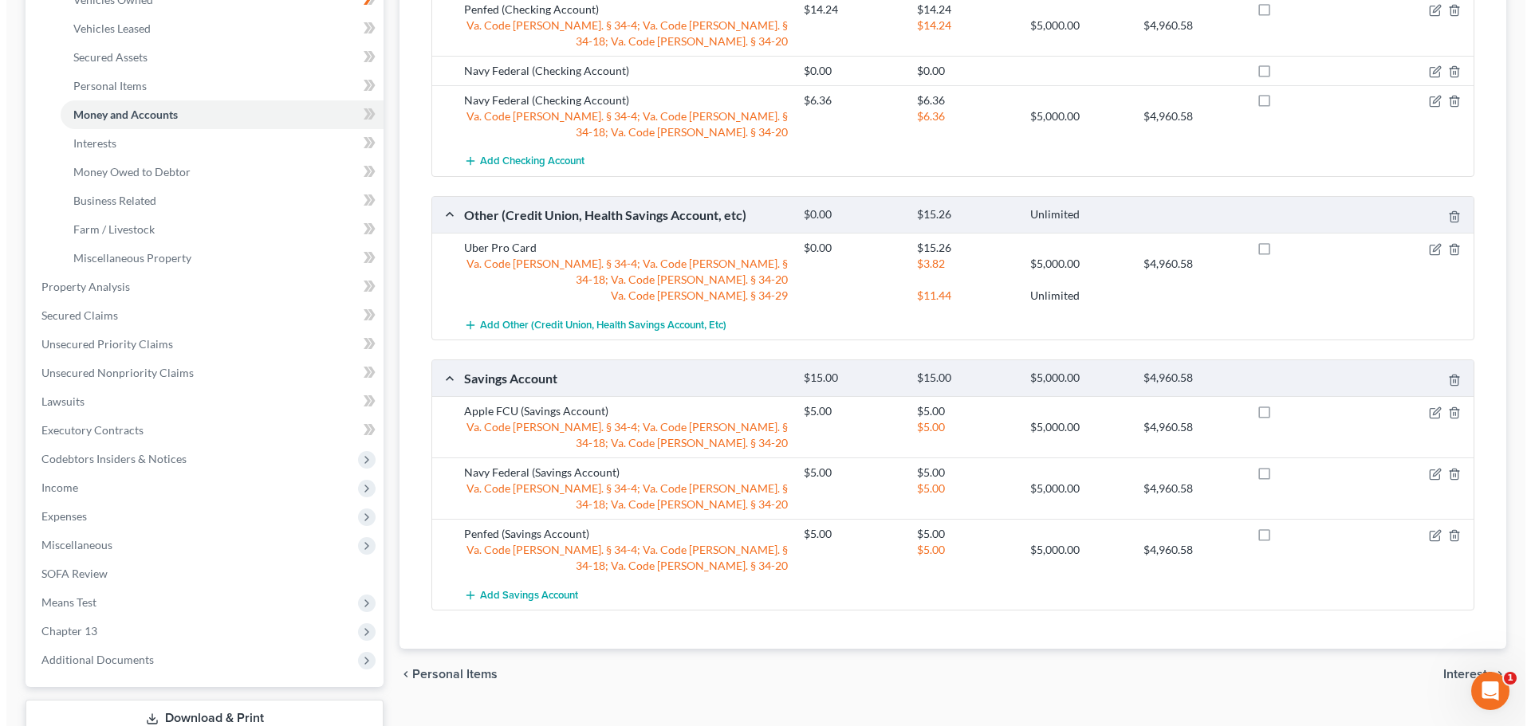
scroll to position [399, 0]
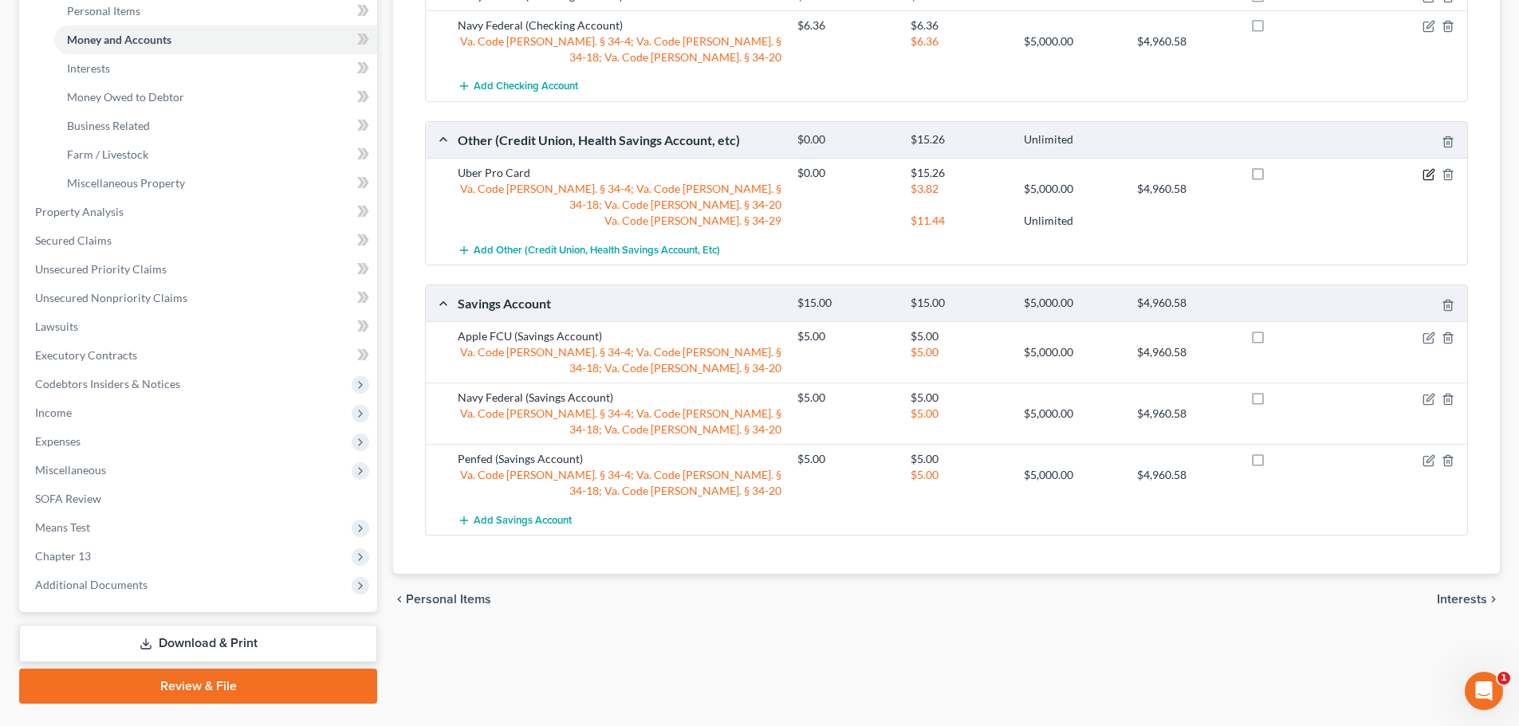
click at [1423, 171] on icon "button" at bounding box center [1428, 175] width 10 height 10
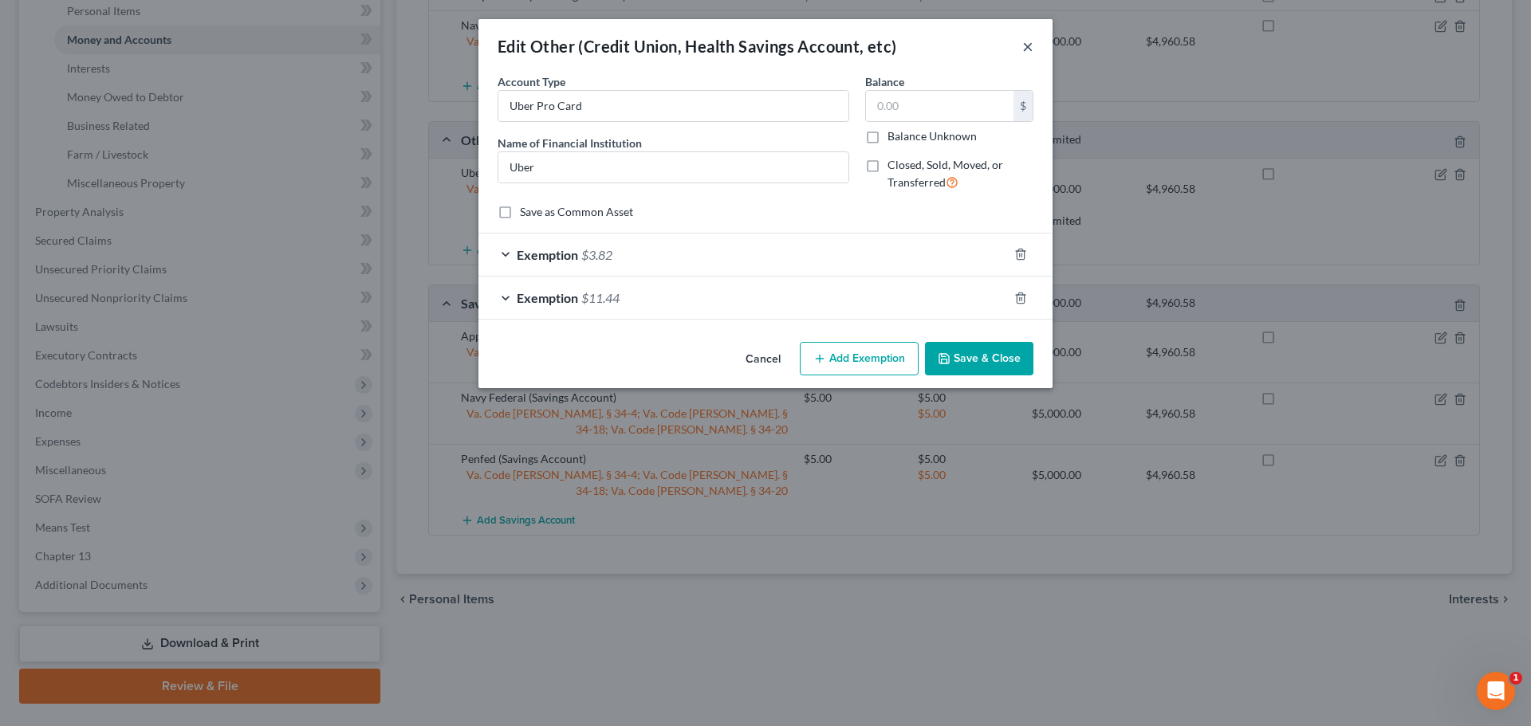
click at [1029, 41] on button "×" at bounding box center [1027, 46] width 11 height 19
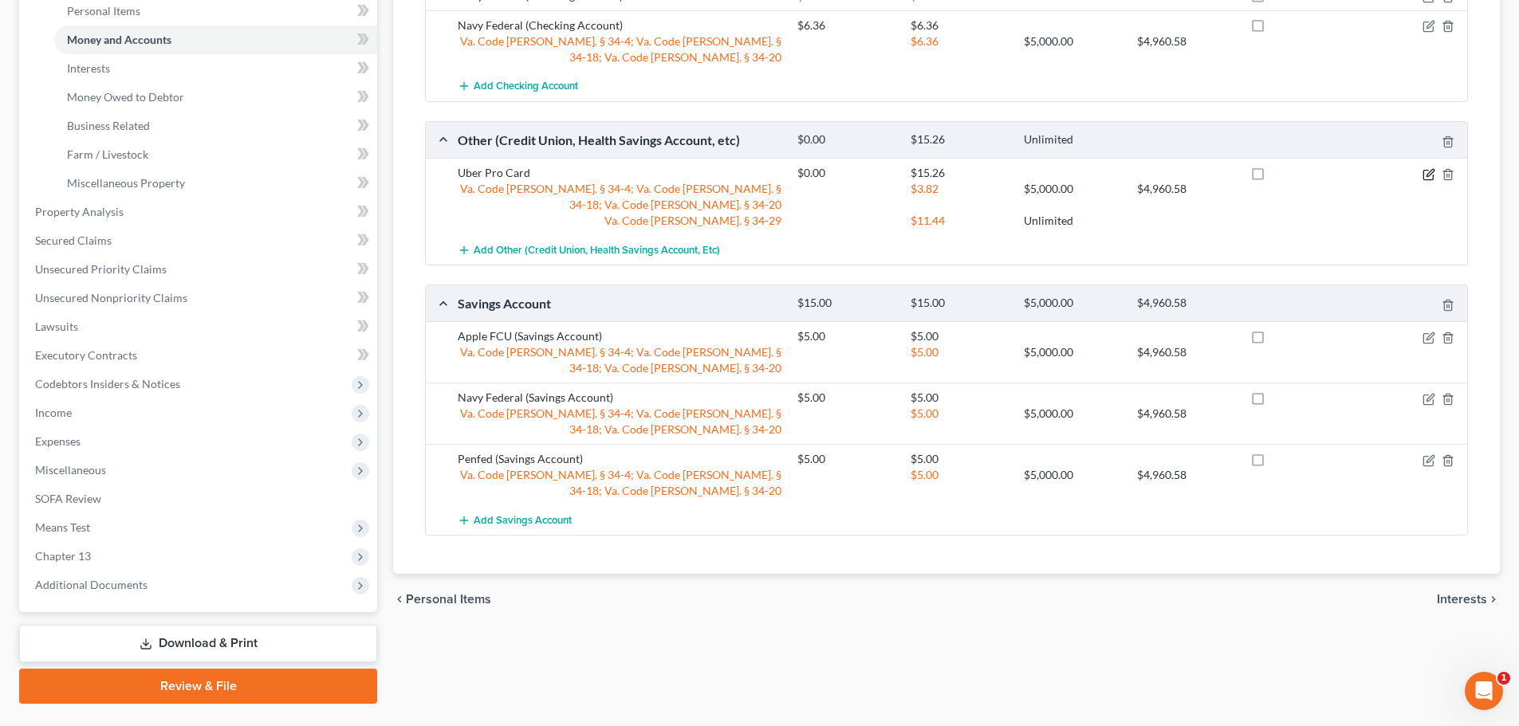
click at [1430, 172] on icon "button" at bounding box center [1428, 174] width 13 height 13
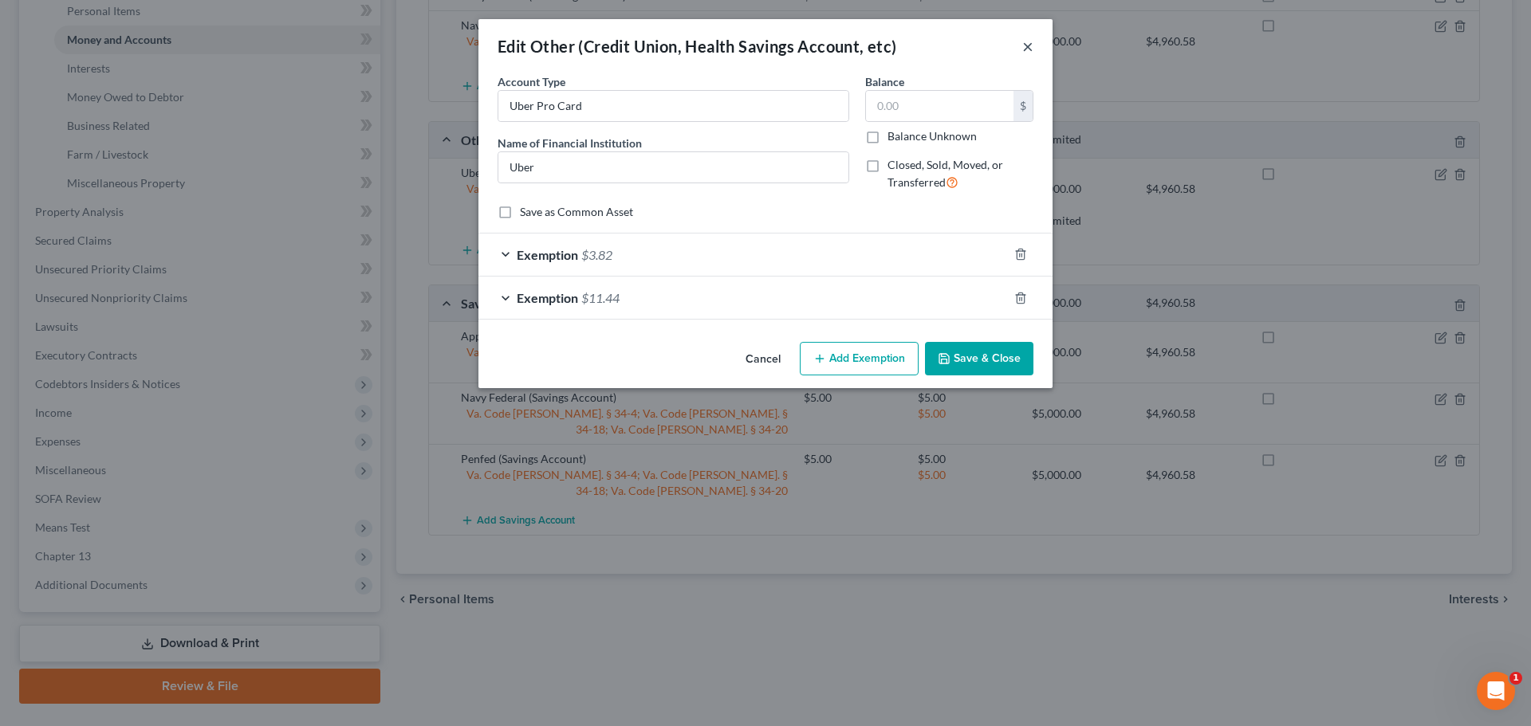
click at [1024, 46] on button "×" at bounding box center [1027, 46] width 11 height 19
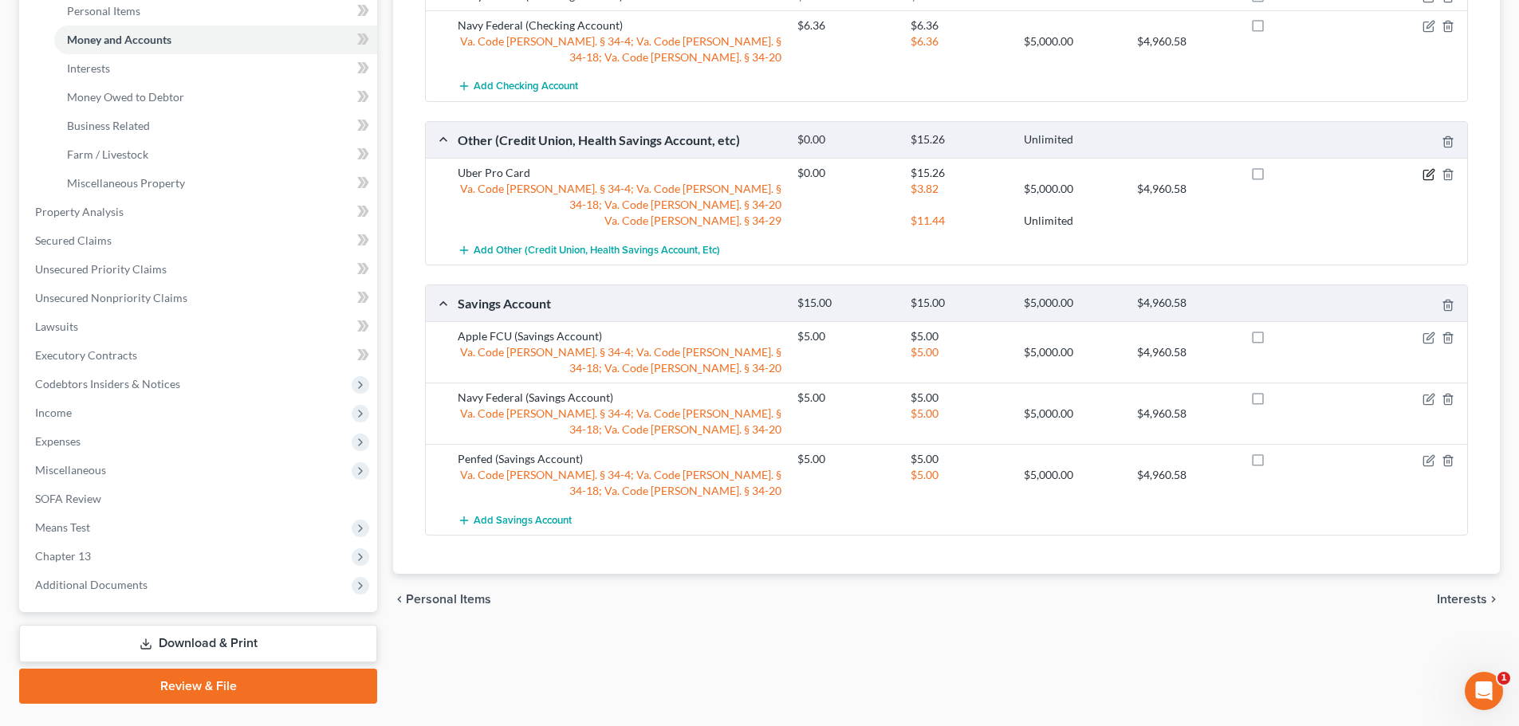
click at [1425, 172] on icon "button" at bounding box center [1428, 174] width 13 height 13
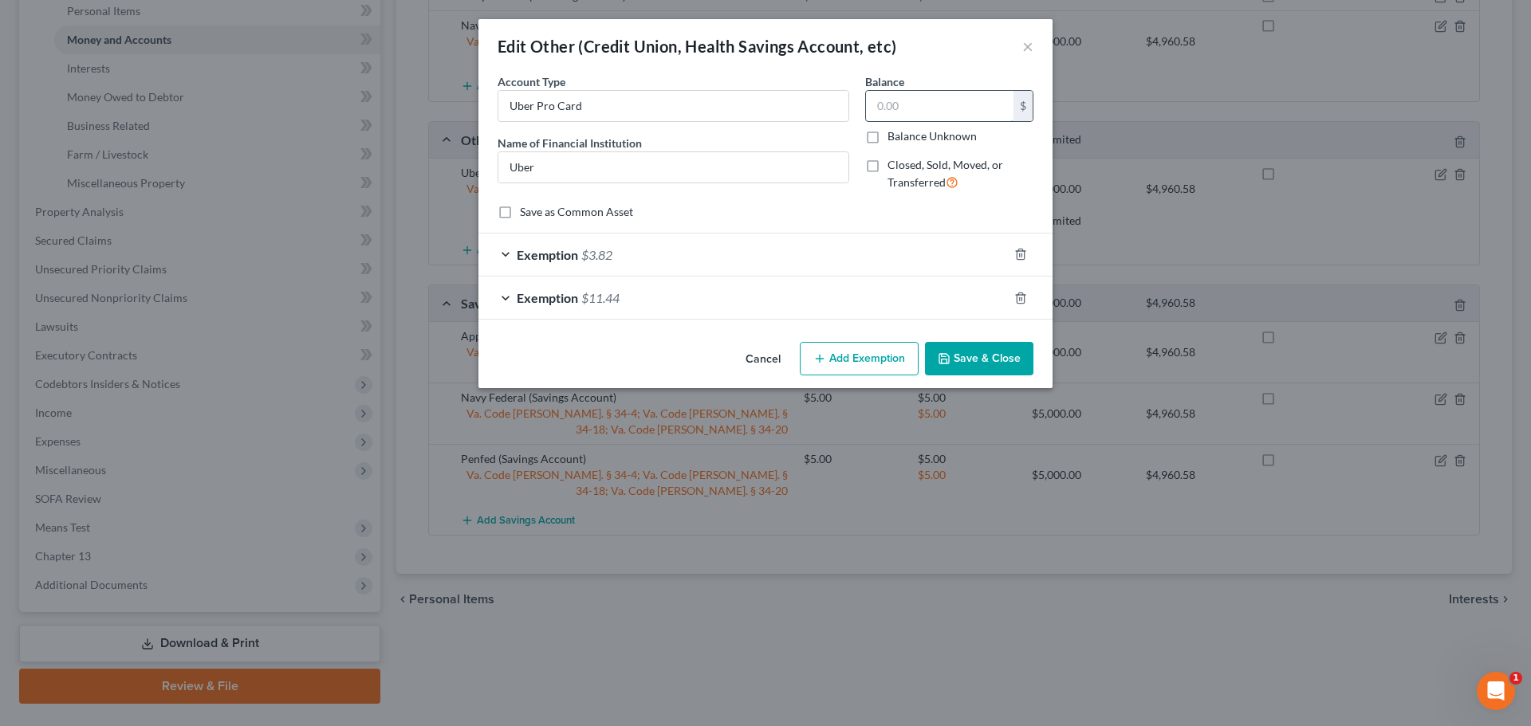
click at [938, 104] on input "text" at bounding box center [940, 106] width 148 height 30
type input "6.90"
click at [504, 260] on div "Exemption $3.82" at bounding box center [742, 255] width 529 height 42
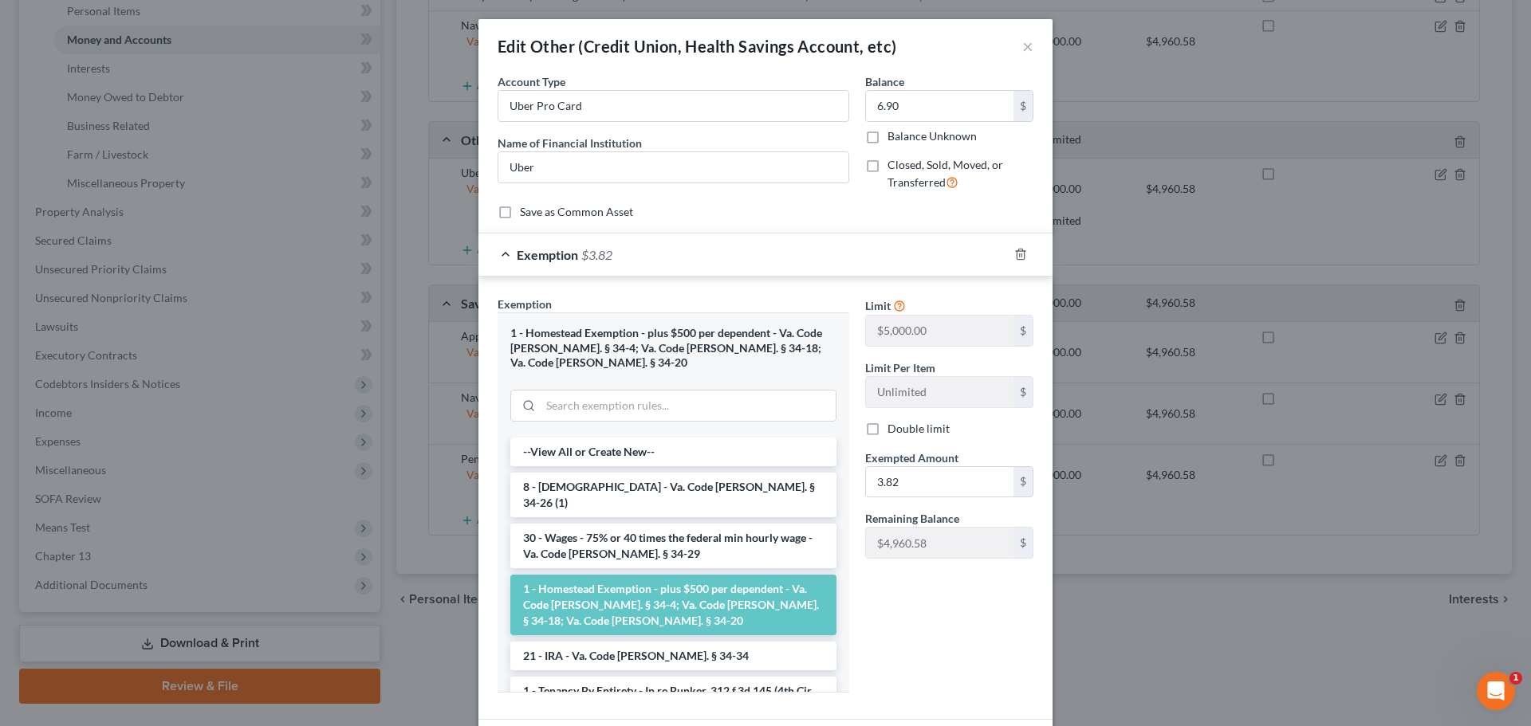
click at [971, 74] on div "Balance 6.90 $ Balance Unknown Balance Undetermined 6.90 $ Balance Unknown" at bounding box center [949, 108] width 168 height 71
click at [931, 482] on input "3.82" at bounding box center [940, 482] width 148 height 30
click at [931, 480] on input "3.82" at bounding box center [940, 482] width 148 height 30
type input "1.72"
click at [921, 621] on div "Limit $5,000.00 $ Limit Per Item Unlimited $ Double limit Exempted Amount * 1.7…" at bounding box center [949, 501] width 184 height 410
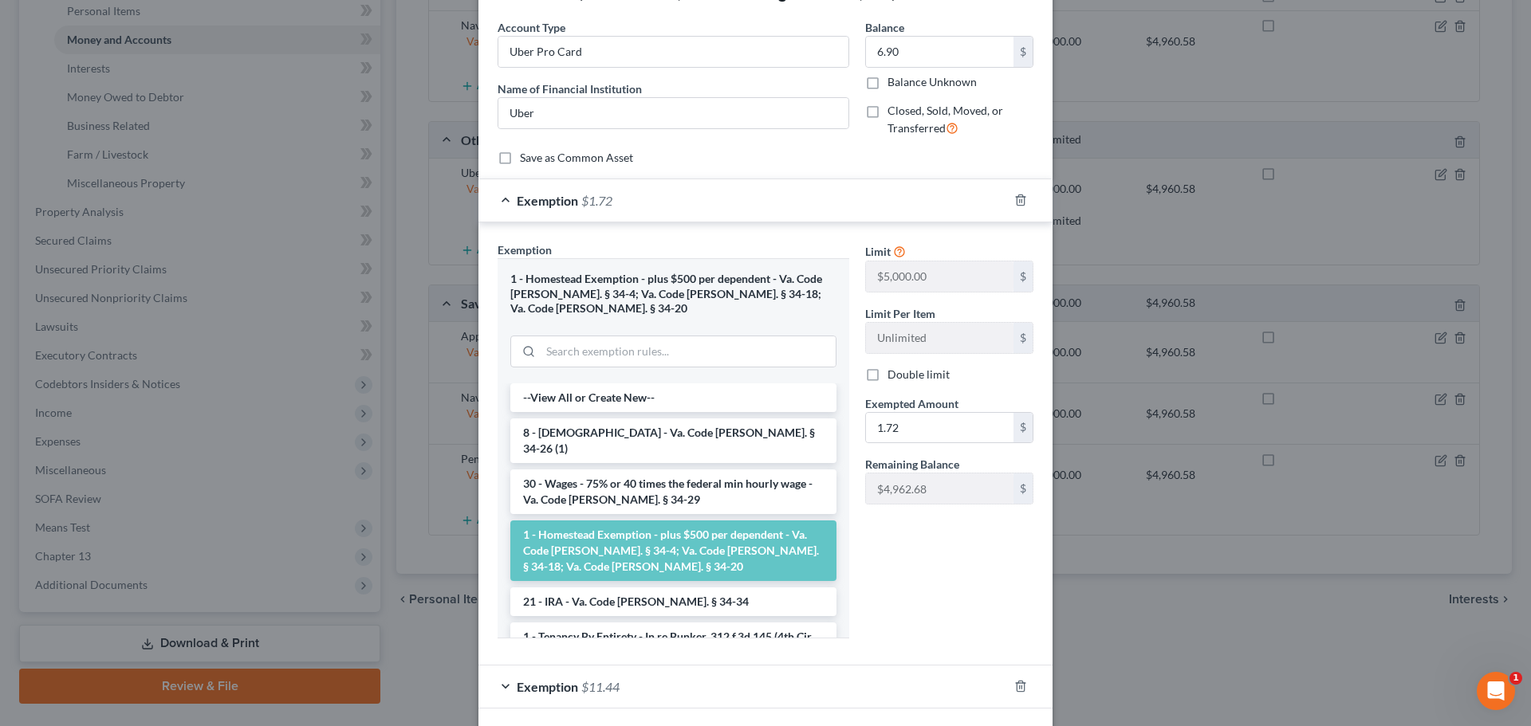
scroll to position [109, 0]
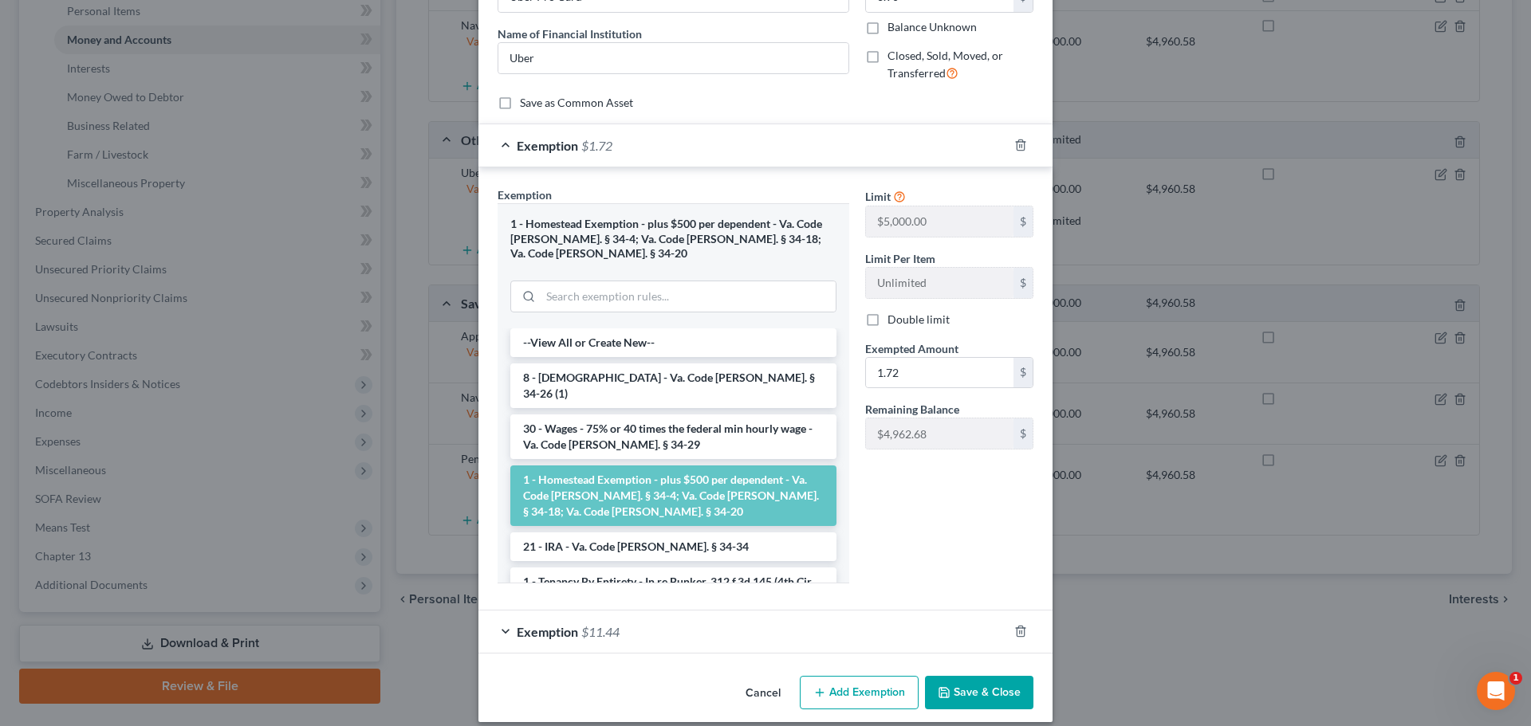
click at [965, 676] on button "Save & Close" at bounding box center [979, 692] width 108 height 33
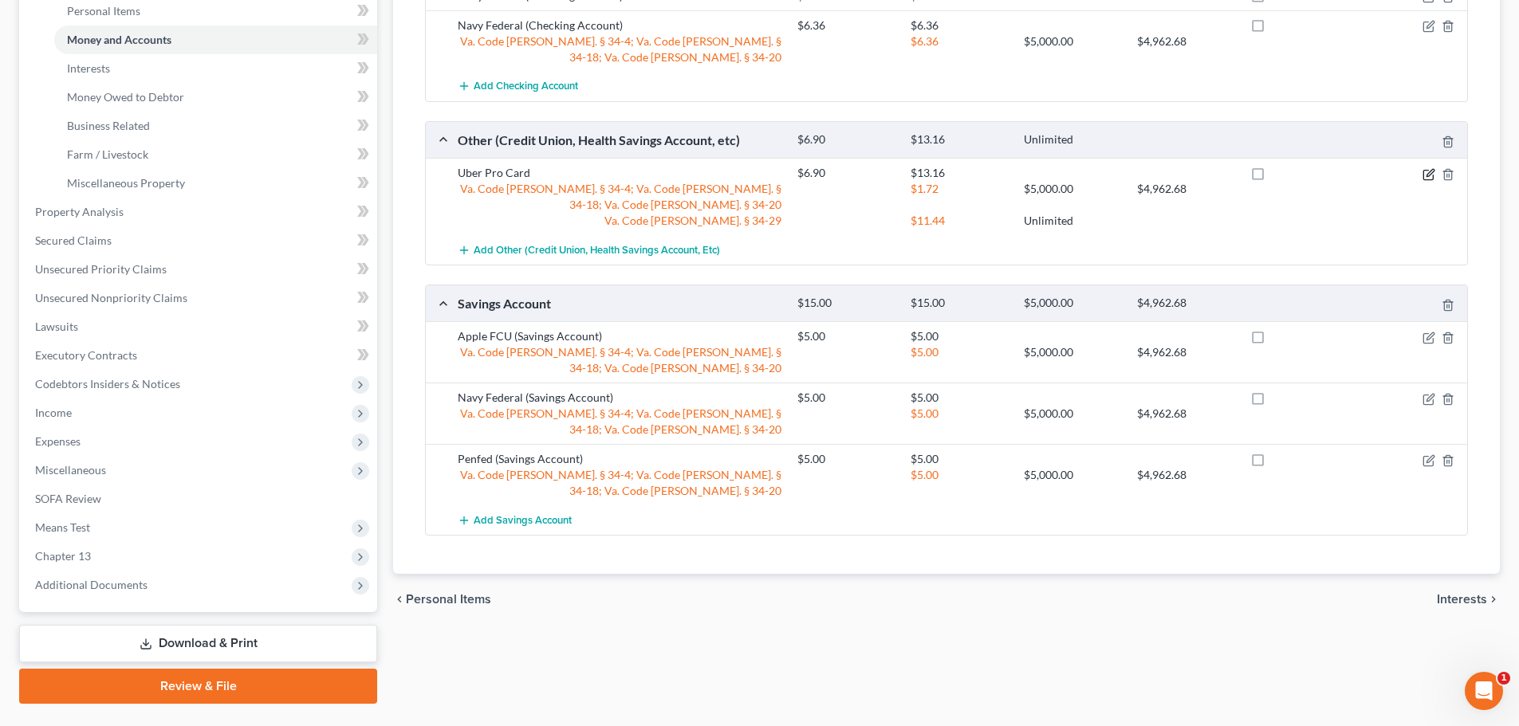
click at [1431, 175] on icon "button" at bounding box center [1428, 174] width 13 height 13
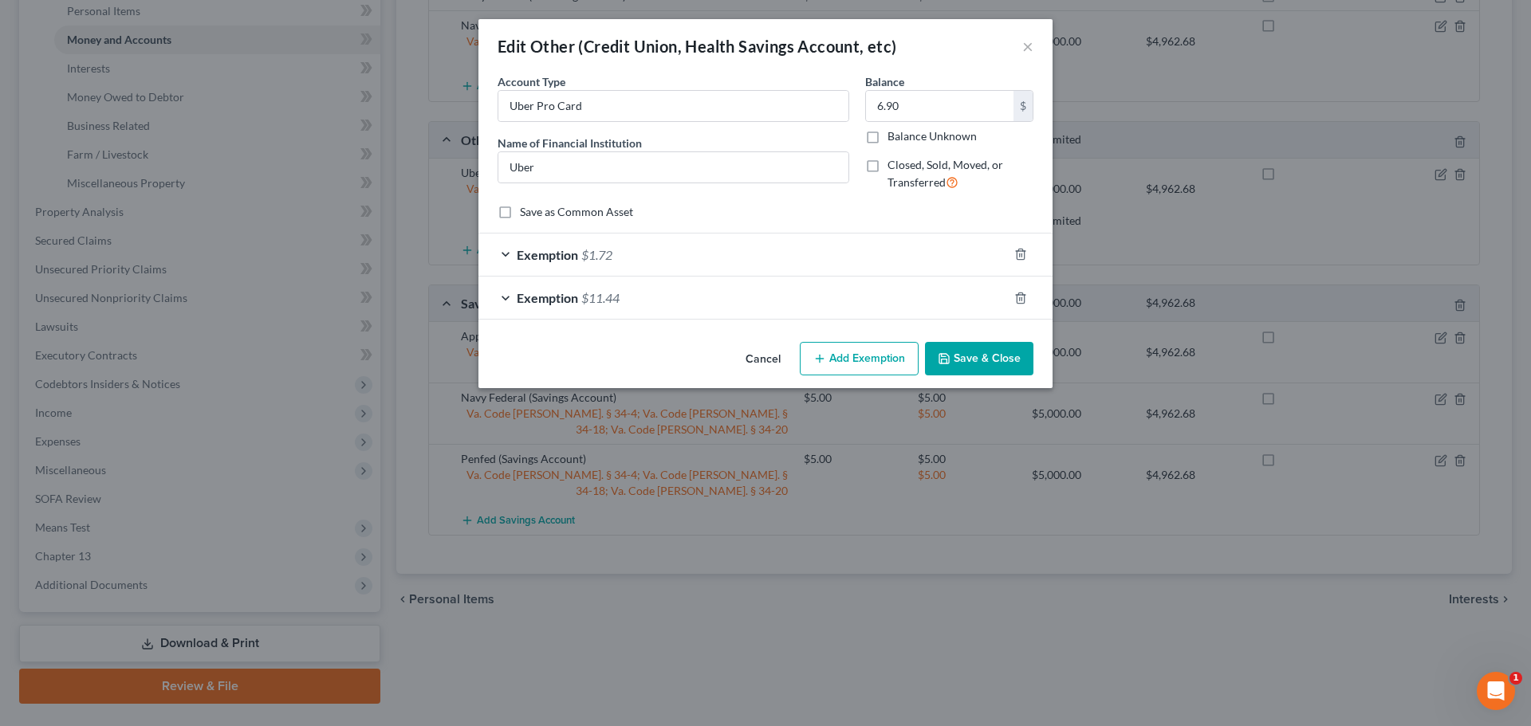
click at [990, 68] on div "Edit Other (Credit Union, Health Savings Account, etc) ×" at bounding box center [765, 46] width 574 height 54
click at [503, 297] on div "Exemption $11.44" at bounding box center [742, 298] width 529 height 42
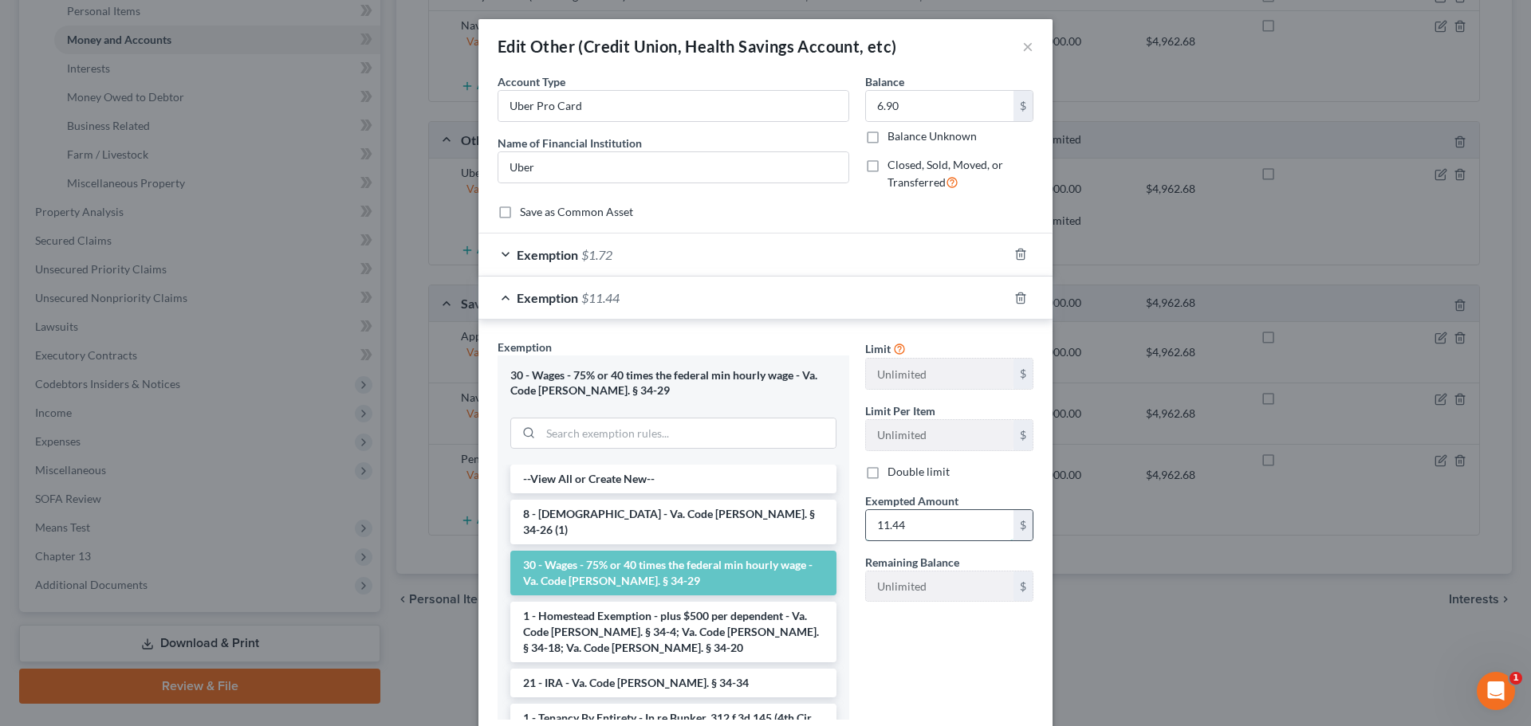
click at [938, 530] on input "11.44" at bounding box center [940, 525] width 148 height 30
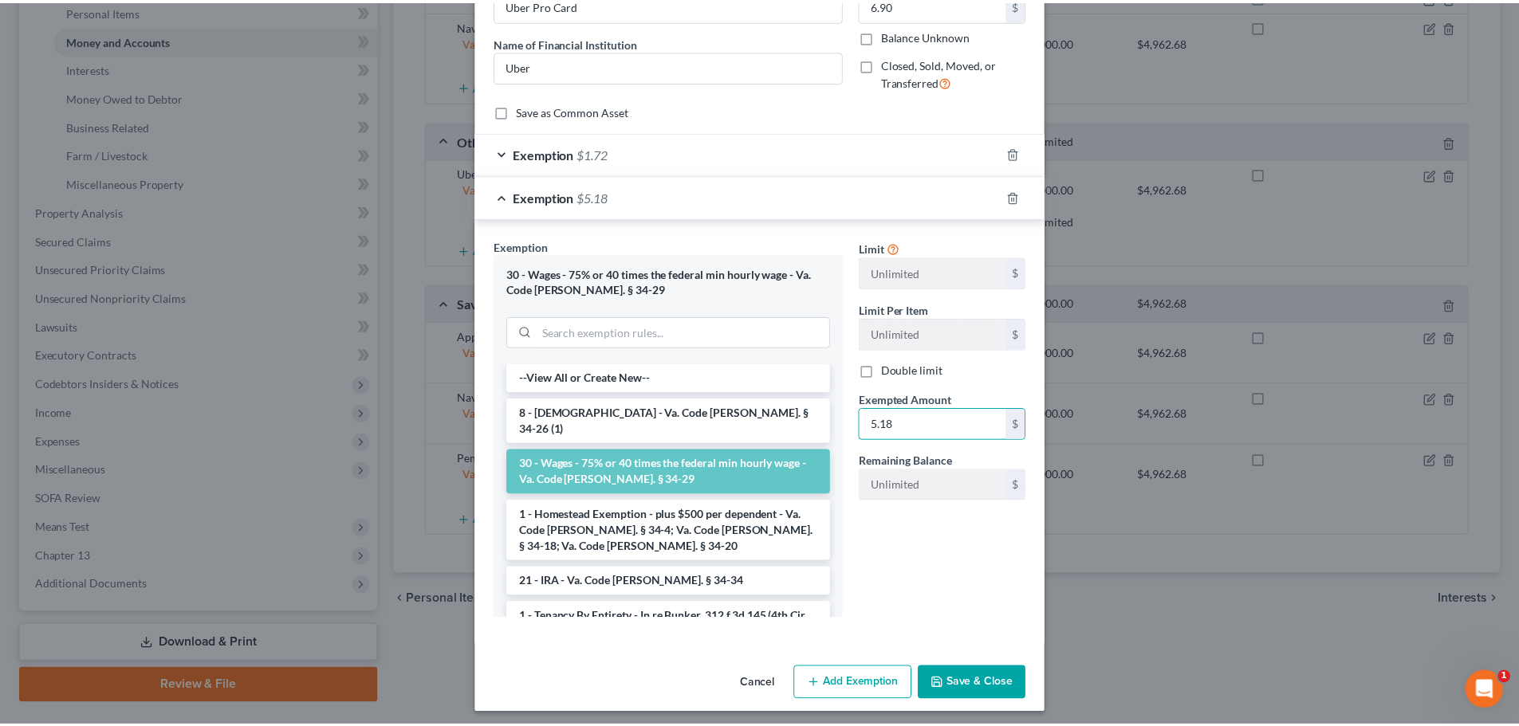
scroll to position [108, 0]
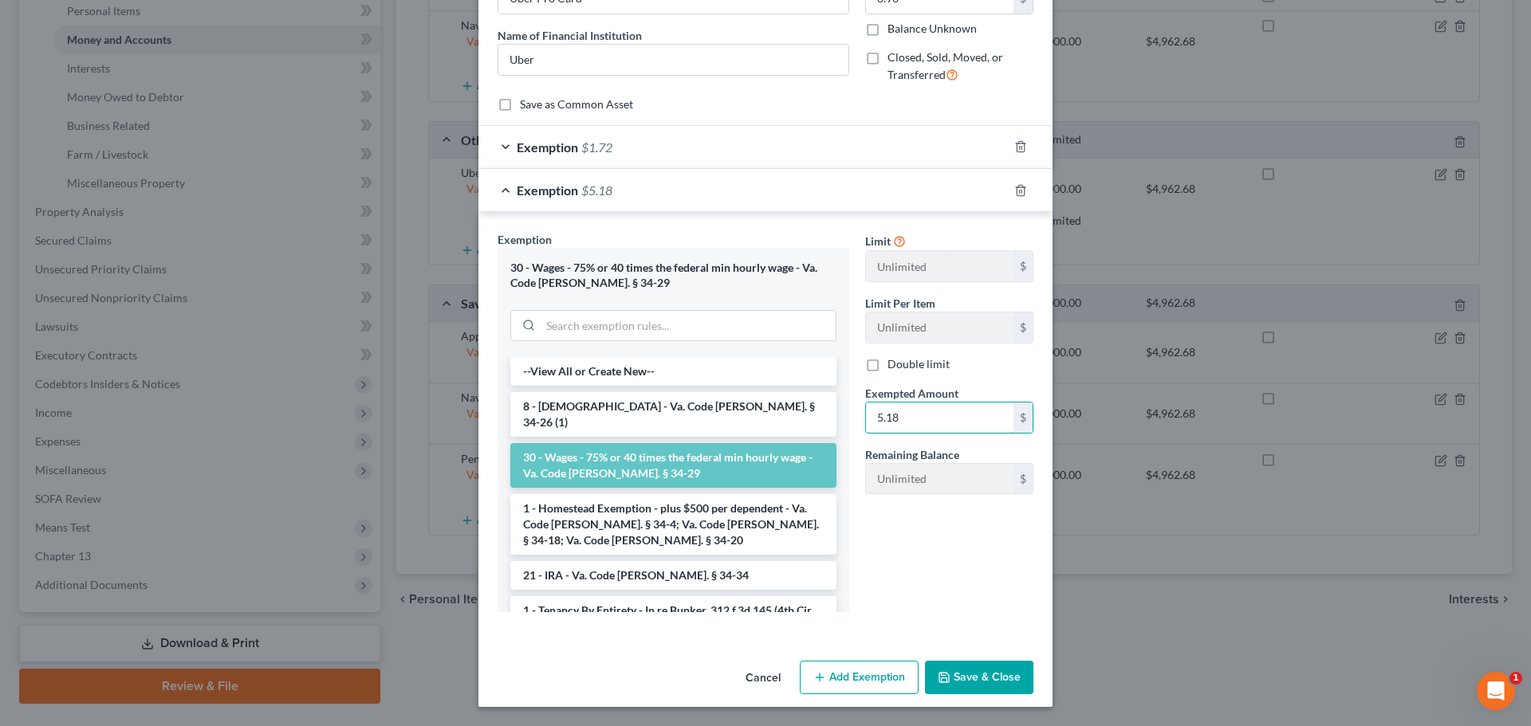
type input "5.18"
click at [962, 691] on button "Save & Close" at bounding box center [979, 677] width 108 height 33
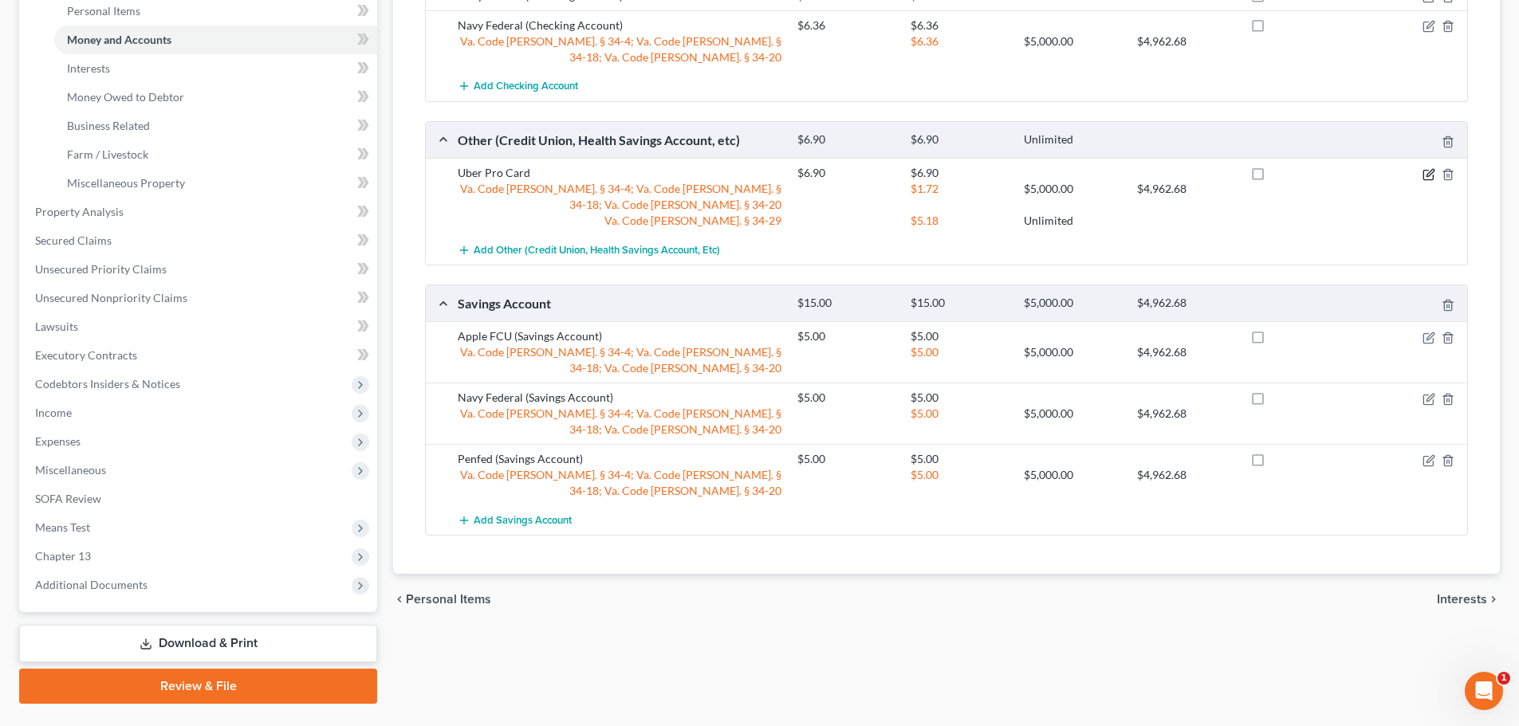
click at [1428, 171] on icon "button" at bounding box center [1428, 174] width 13 height 13
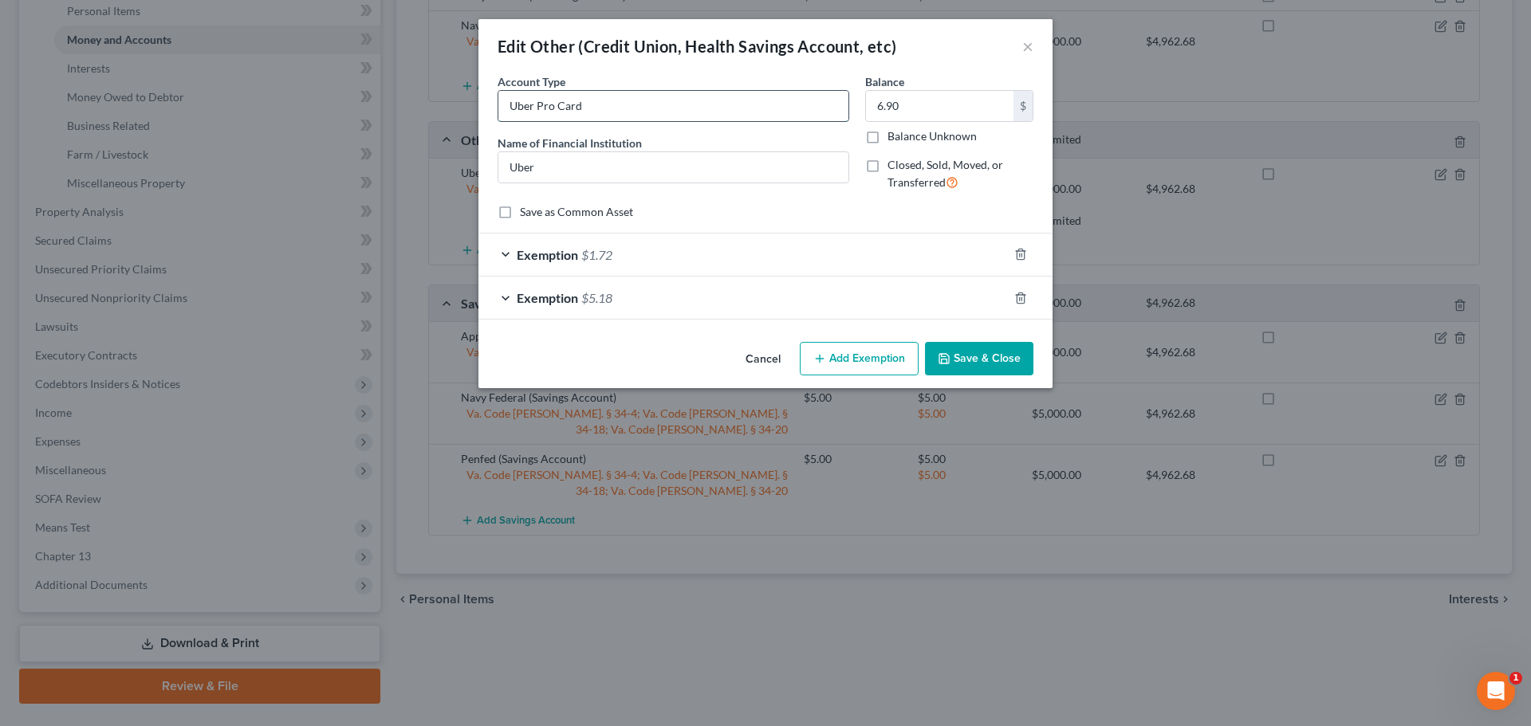
click at [590, 108] on input "Uber Pro Card" at bounding box center [673, 106] width 350 height 30
type input "Lyft card"
click at [532, 173] on input "Uber" at bounding box center [673, 167] width 350 height 30
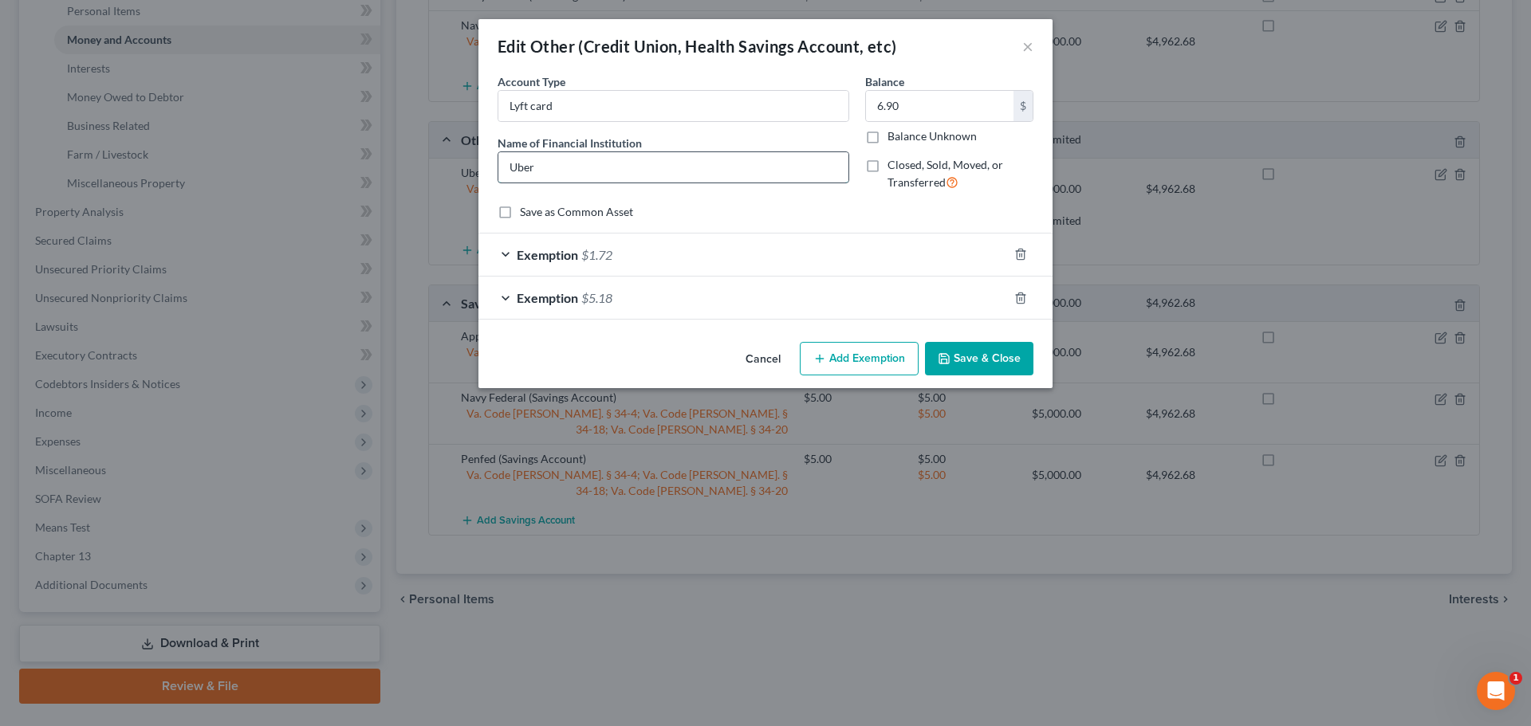
click at [532, 173] on input "Uber" at bounding box center [673, 167] width 350 height 30
type input "Lyft"
click at [975, 356] on button "Save & Close" at bounding box center [979, 358] width 108 height 33
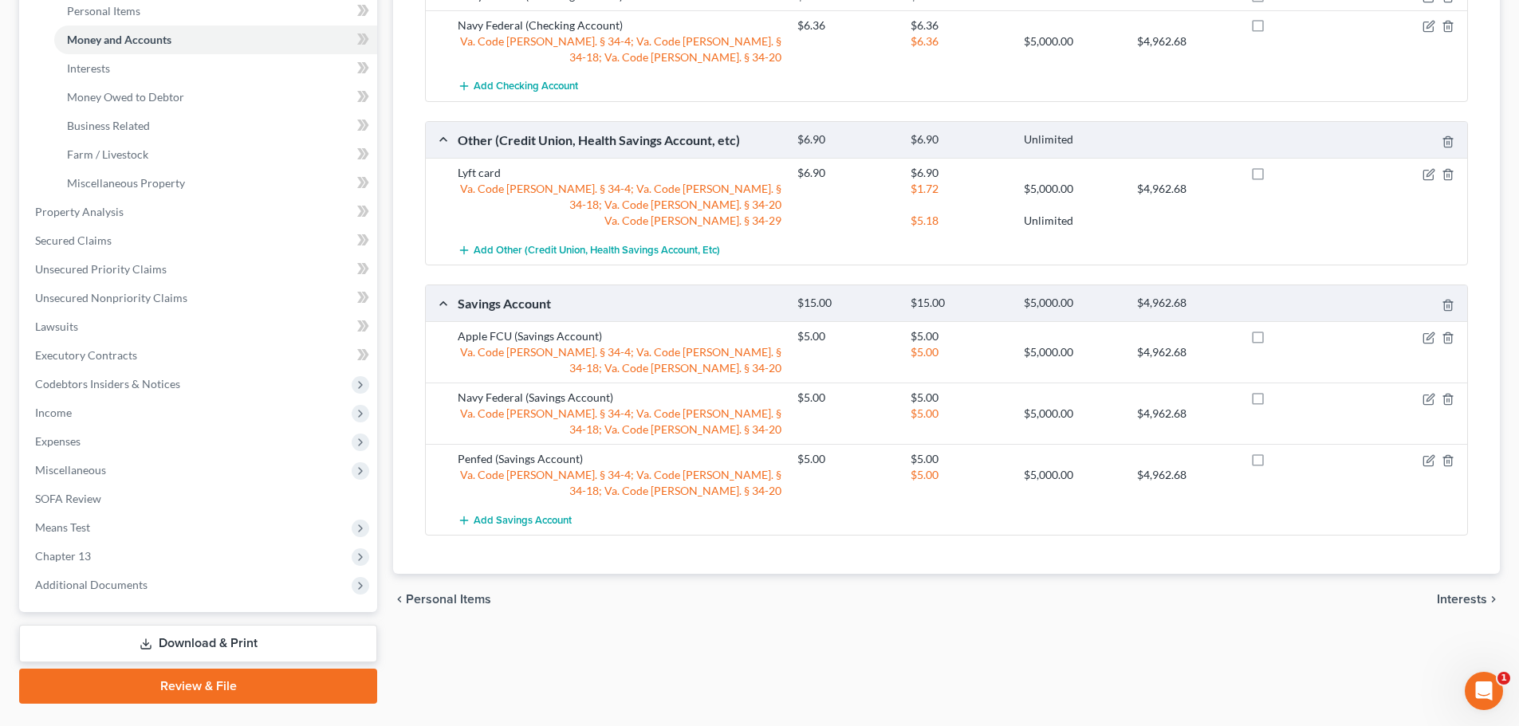
click at [1420, 171] on div at bounding box center [1411, 173] width 113 height 16
click at [1111, 136] on div "Unlimited" at bounding box center [1072, 139] width 113 height 15
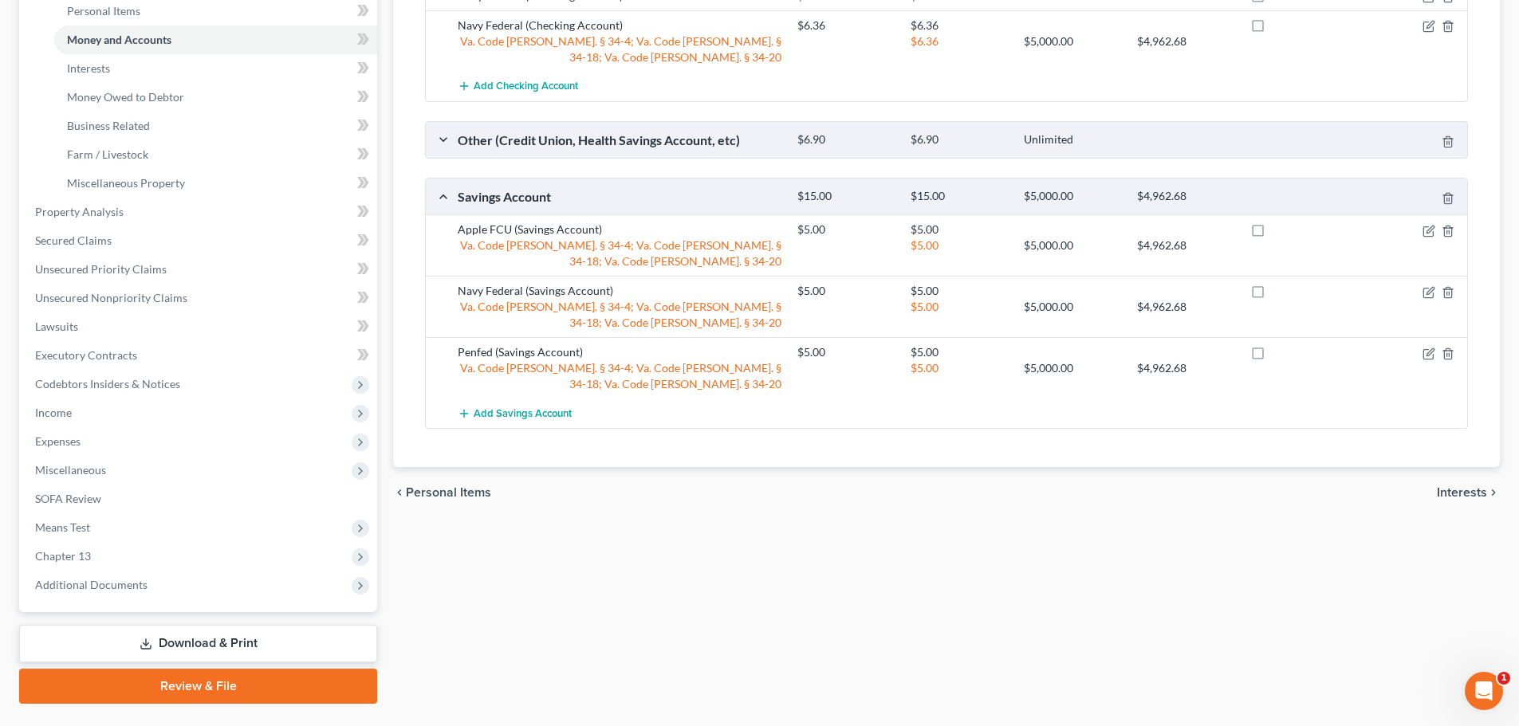
click at [1116, 148] on div "$6.90 $6.90 Unlimited" at bounding box center [1128, 140] width 679 height 17
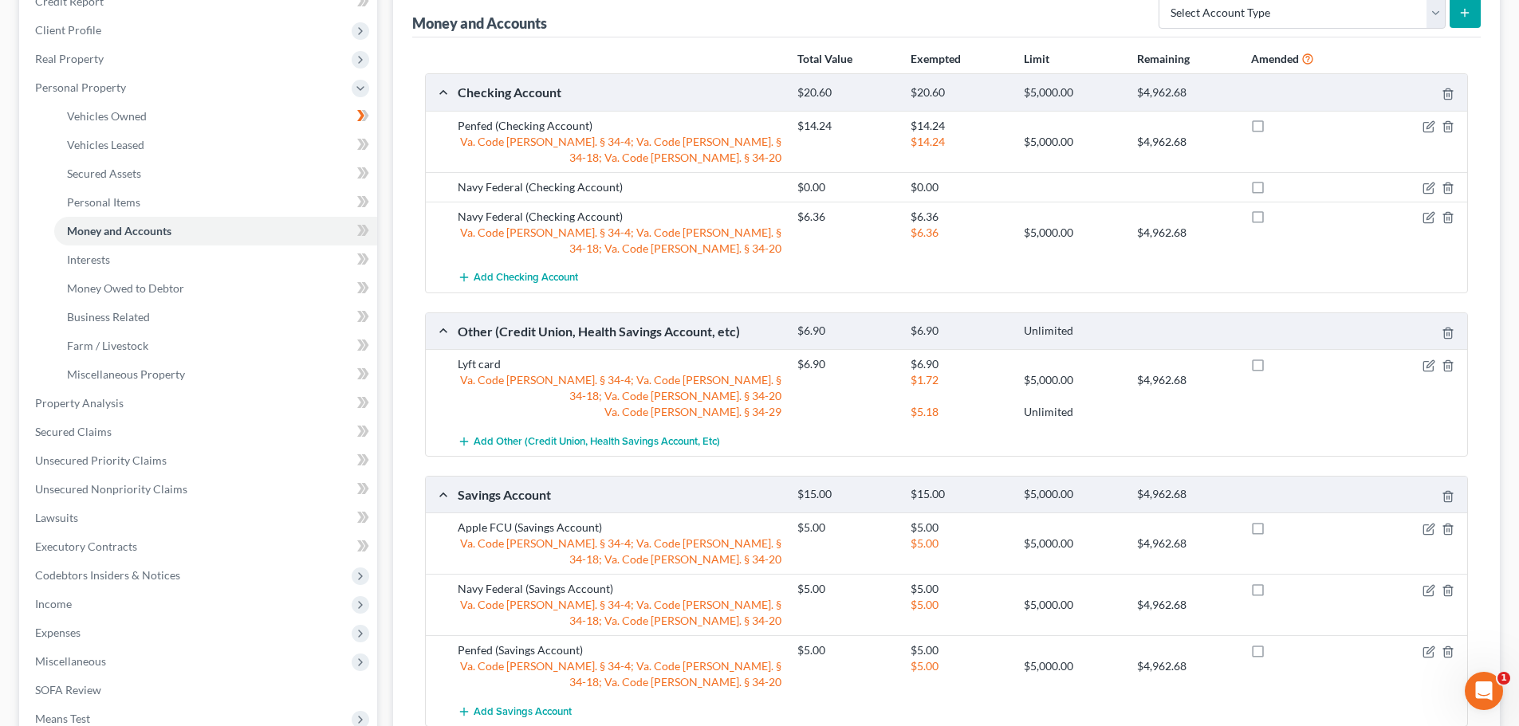
scroll to position [0, 0]
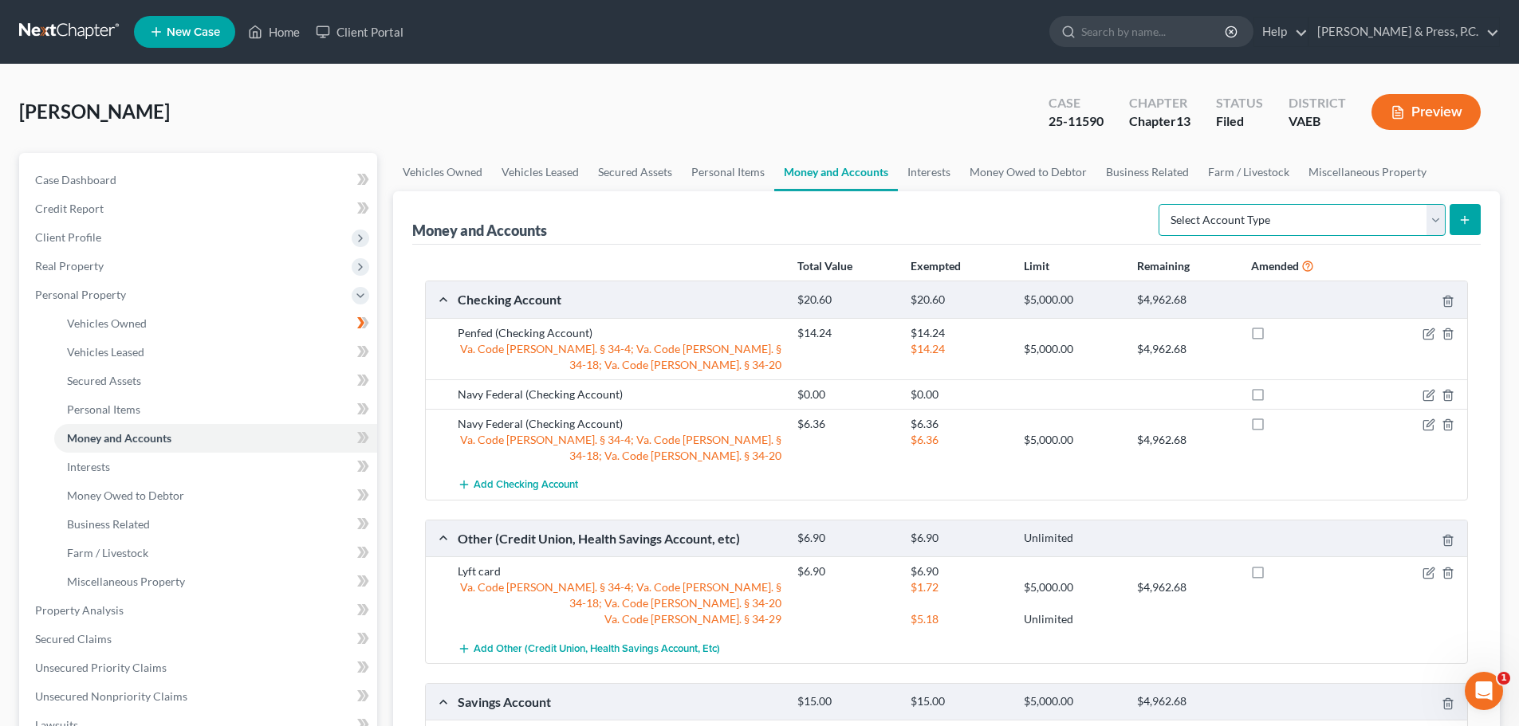
click at [1234, 219] on select "Select Account Type Brokerage Cash on Hand Certificates of Deposit Checking Acc…" at bounding box center [1302, 220] width 287 height 32
select select "other"
click at [1162, 204] on select "Select Account Type Brokerage Cash on Hand Certificates of Deposit Checking Acc…" at bounding box center [1302, 220] width 287 height 32
click at [1463, 220] on line "submit" at bounding box center [1465, 220] width 7 height 0
click at [1465, 212] on button "submit" at bounding box center [1465, 219] width 31 height 31
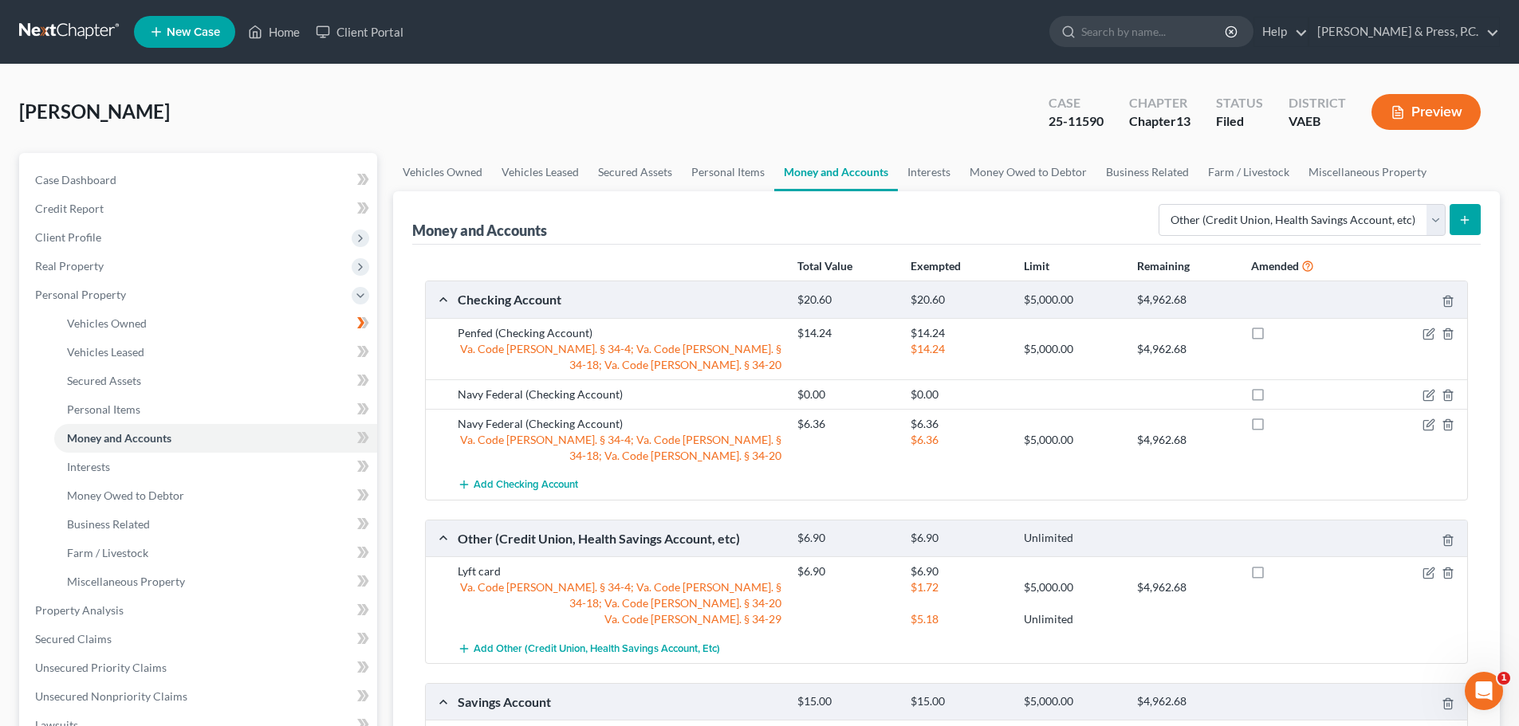
click at [866, 231] on div "Money and Accounts Select Account Type Brokerage Cash on Hand Certificates of D…" at bounding box center [946, 217] width 1068 height 53
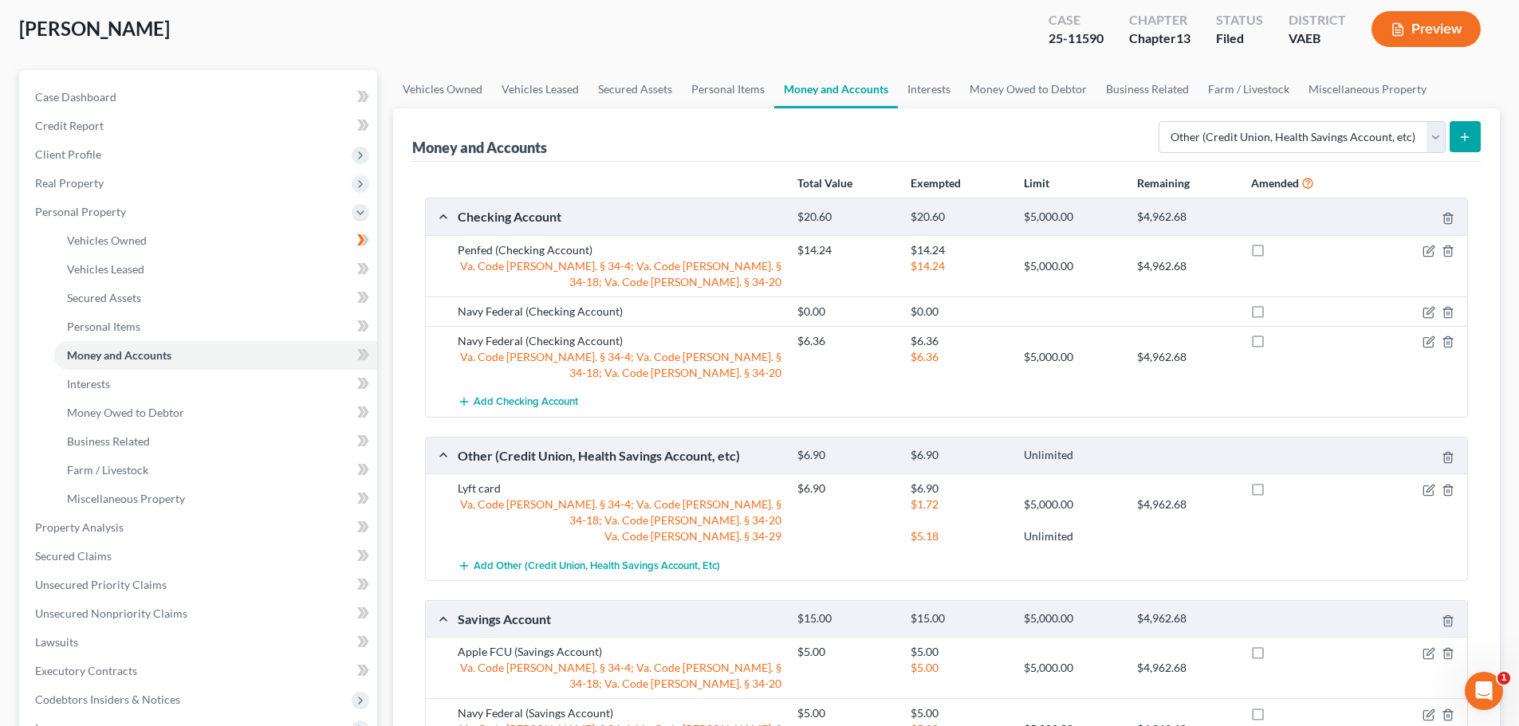
scroll to position [319, 0]
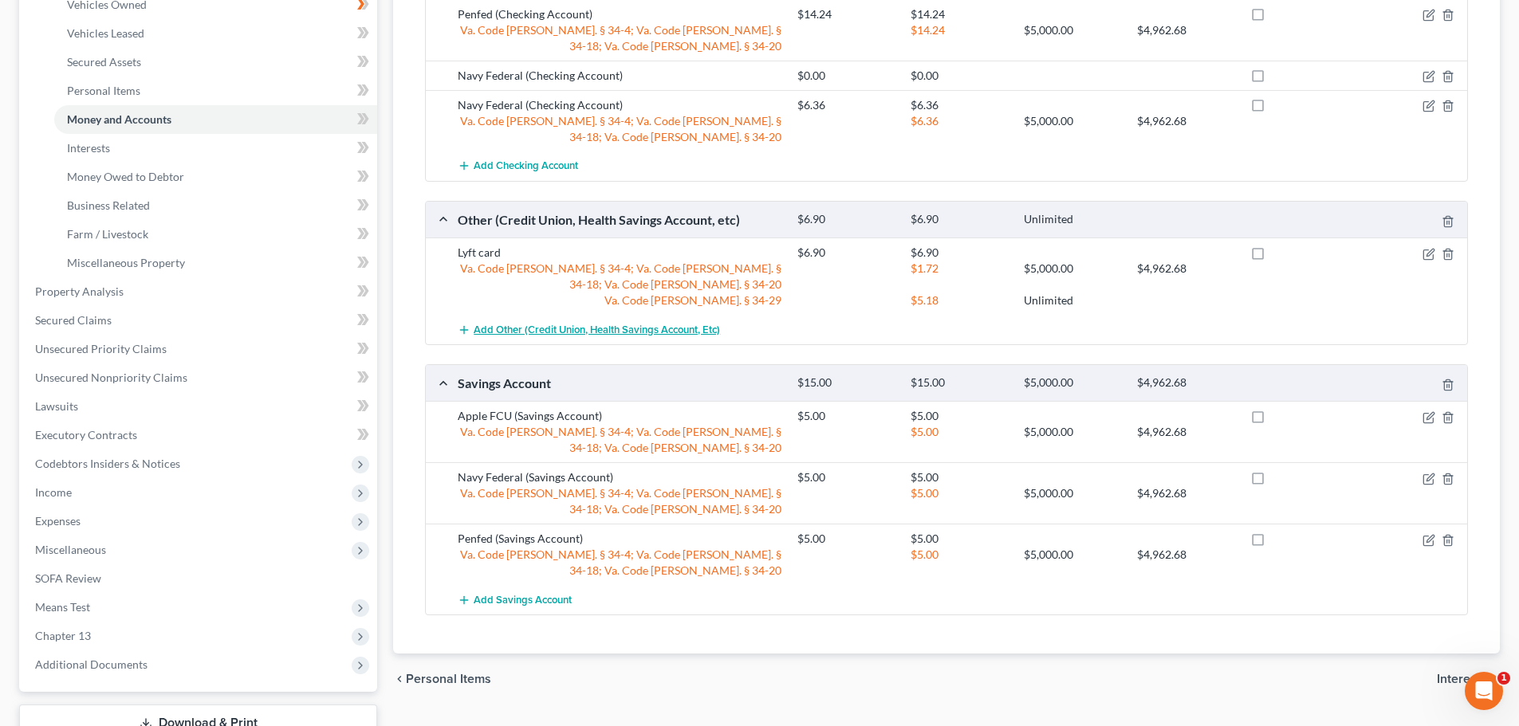
click at [496, 326] on span "Add Other (Credit Union, Health Savings Account, etc)" at bounding box center [597, 330] width 246 height 13
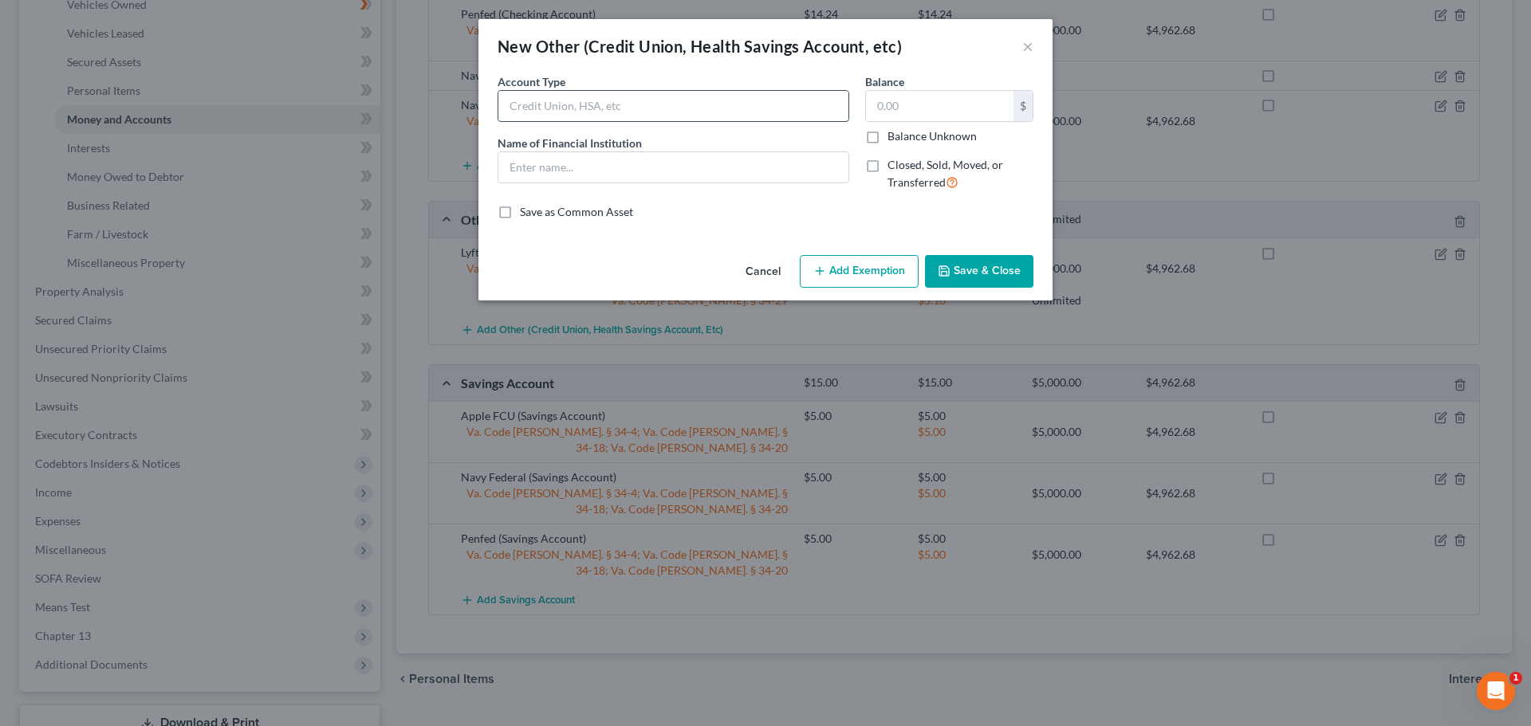
click at [519, 109] on input "text" at bounding box center [673, 106] width 350 height 30
type input "Uber Pro Card"
click at [538, 158] on input "text" at bounding box center [673, 167] width 350 height 30
type input "Uber"
click at [920, 97] on input "text" at bounding box center [940, 106] width 148 height 30
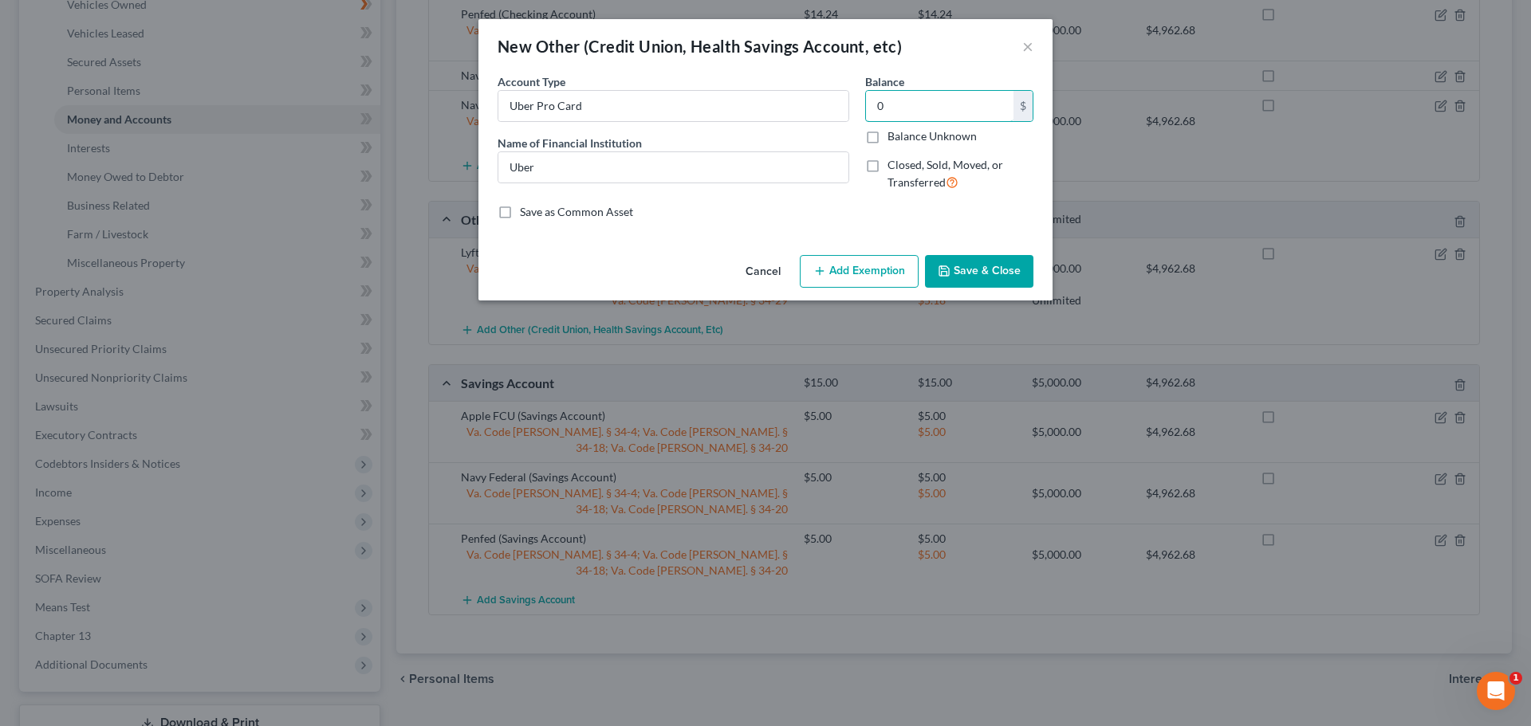
type input "0"
drag, startPoint x: 698, startPoint y: 226, endPoint x: 793, endPoint y: 231, distance: 95.0
click at [698, 226] on div "An exemption set must first be selected from the Filing Information section. Co…" at bounding box center [765, 160] width 574 height 175
click at [1000, 266] on button "Save & Close" at bounding box center [979, 271] width 108 height 33
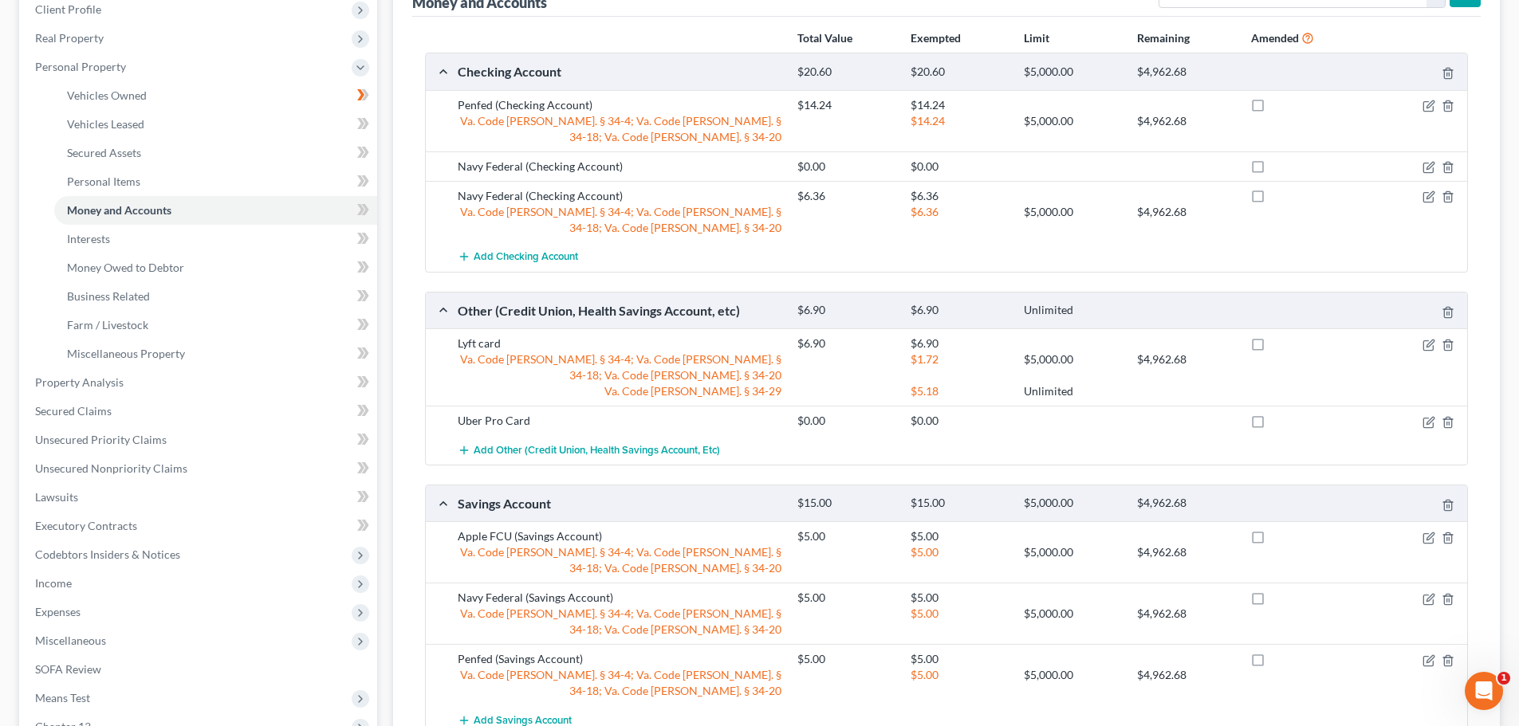
scroll to position [399, 0]
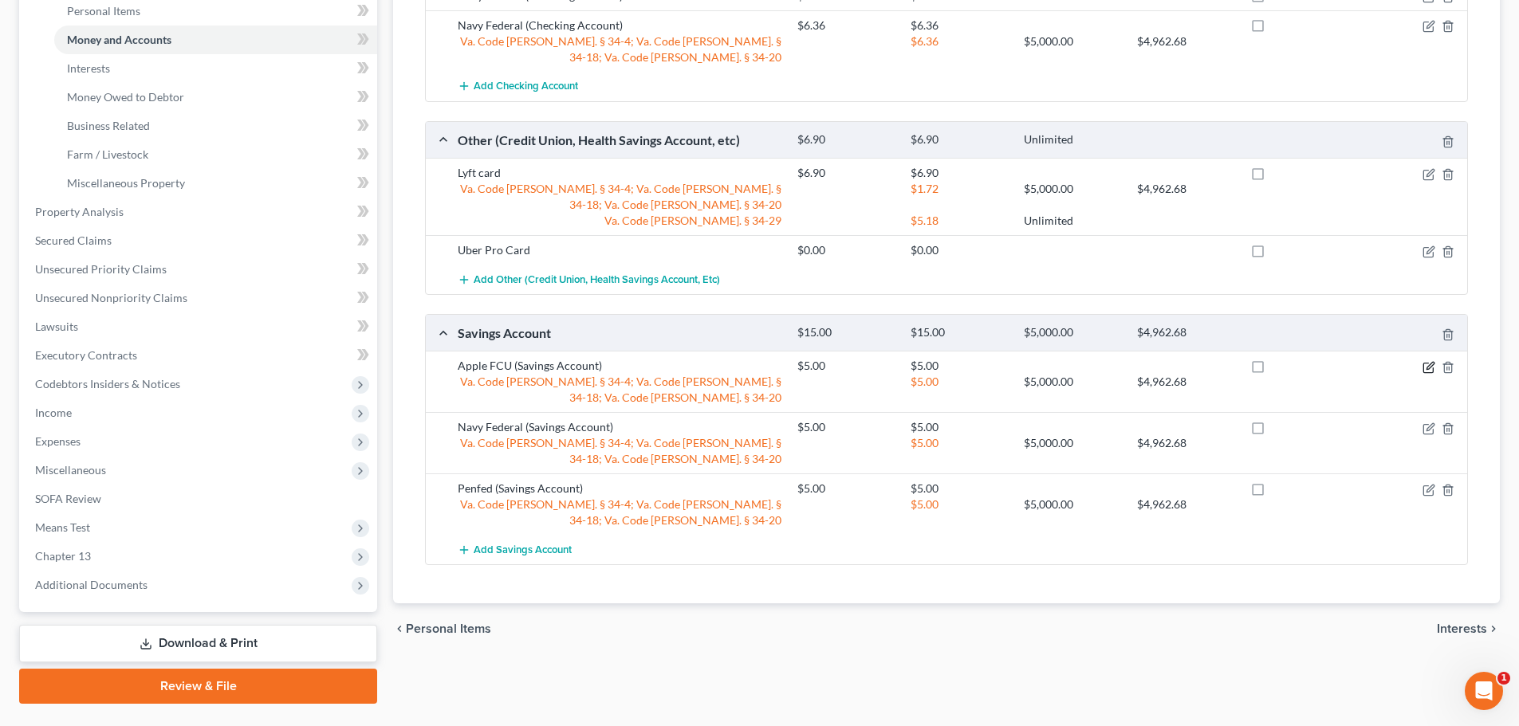
click at [1428, 368] on icon "button" at bounding box center [1428, 367] width 13 height 13
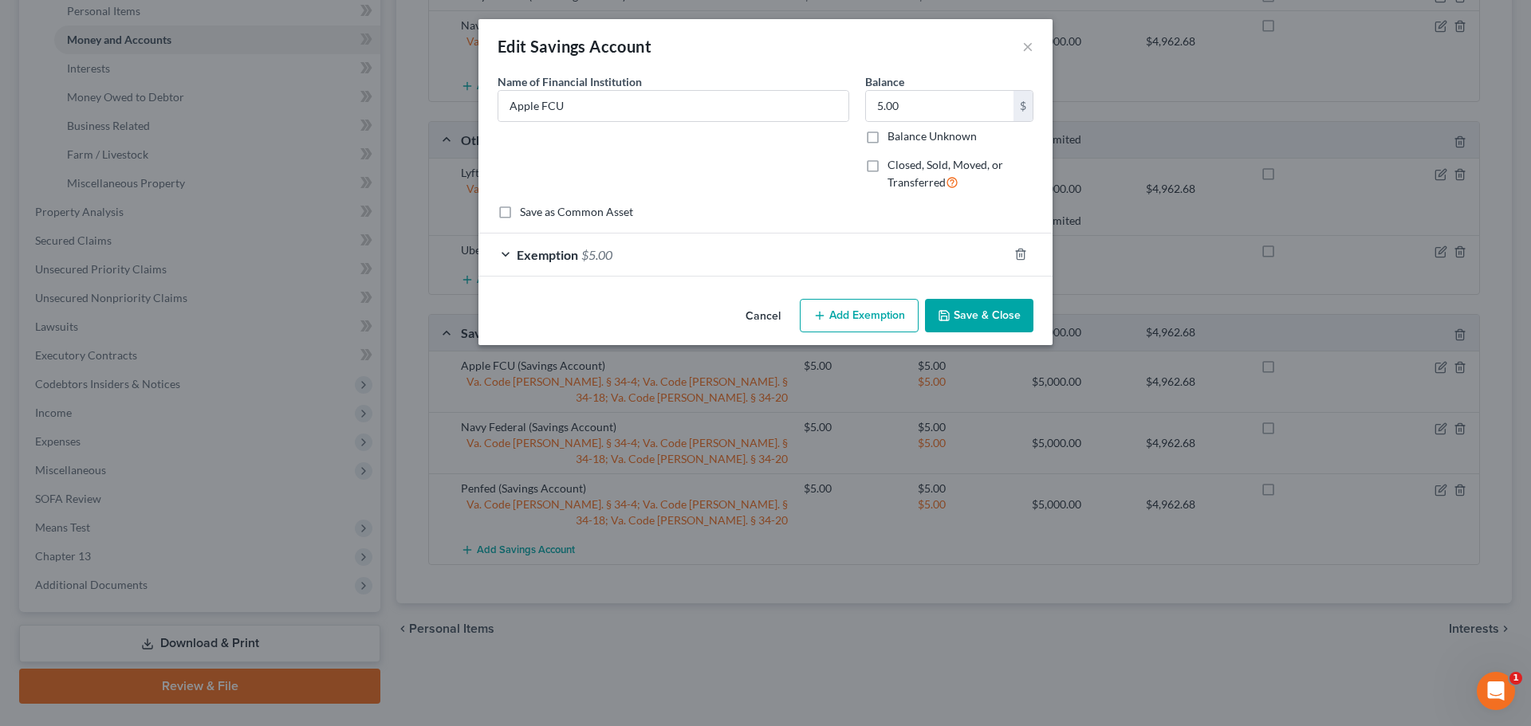
click at [803, 155] on div "Name of Financial Institution * Apple FCU" at bounding box center [674, 138] width 368 height 131
click at [974, 317] on button "Save & Close" at bounding box center [979, 315] width 108 height 33
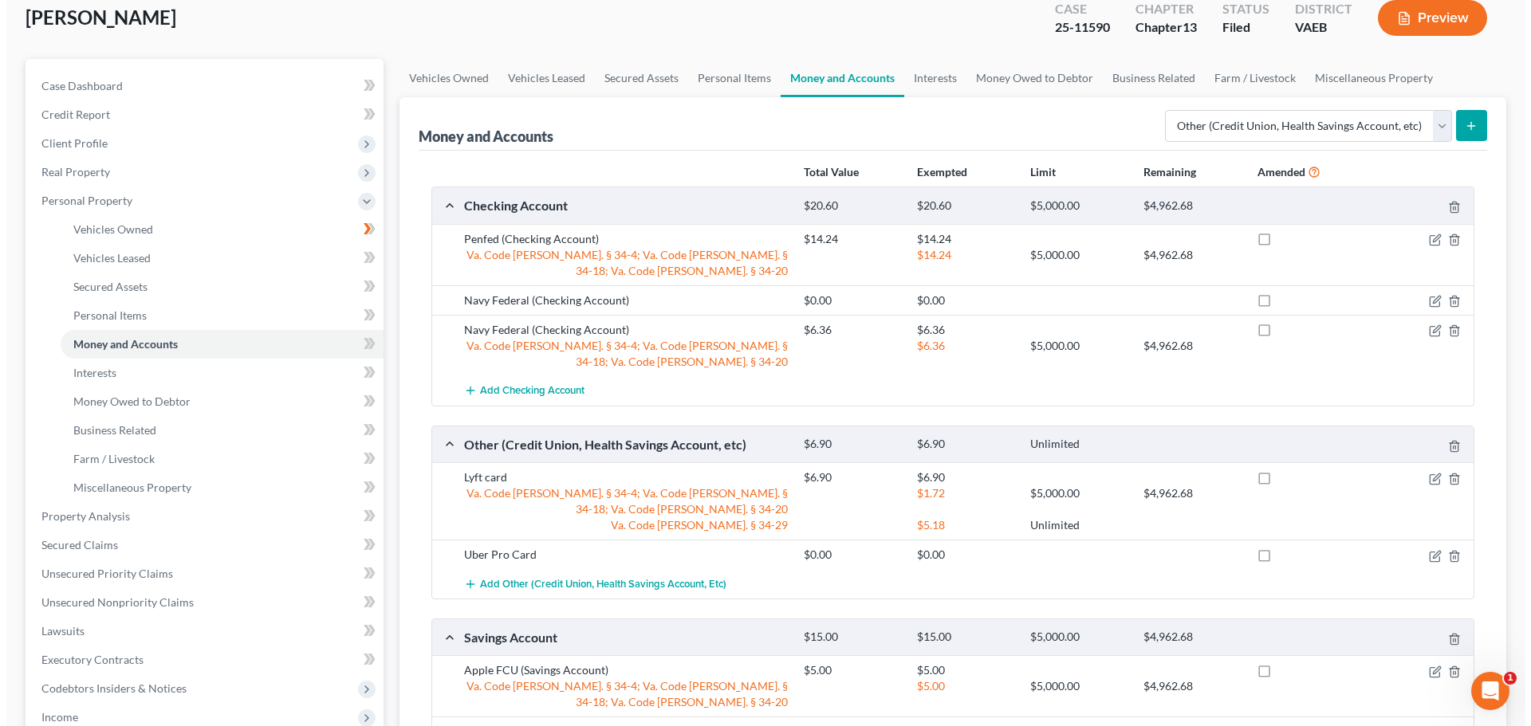
scroll to position [0, 0]
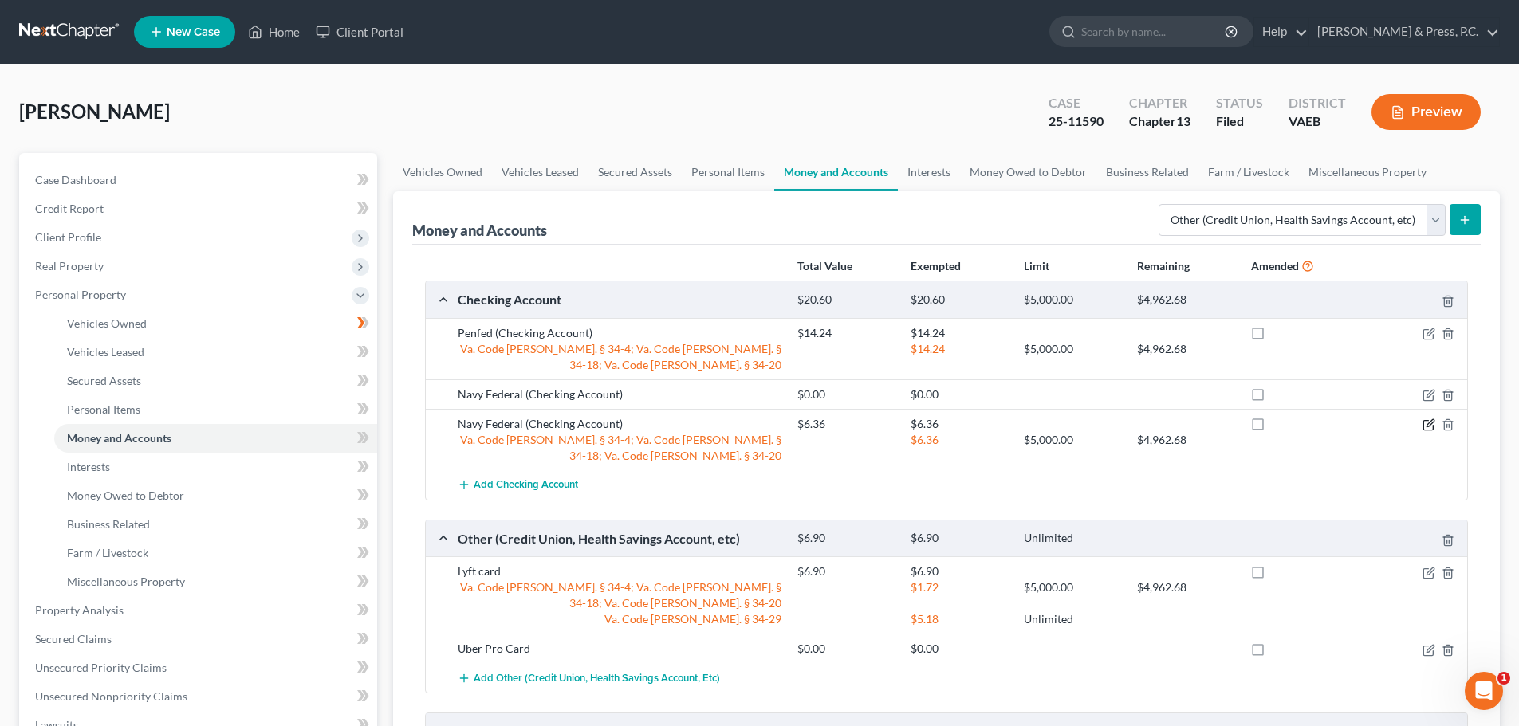
click at [1430, 425] on icon "button" at bounding box center [1429, 422] width 7 height 7
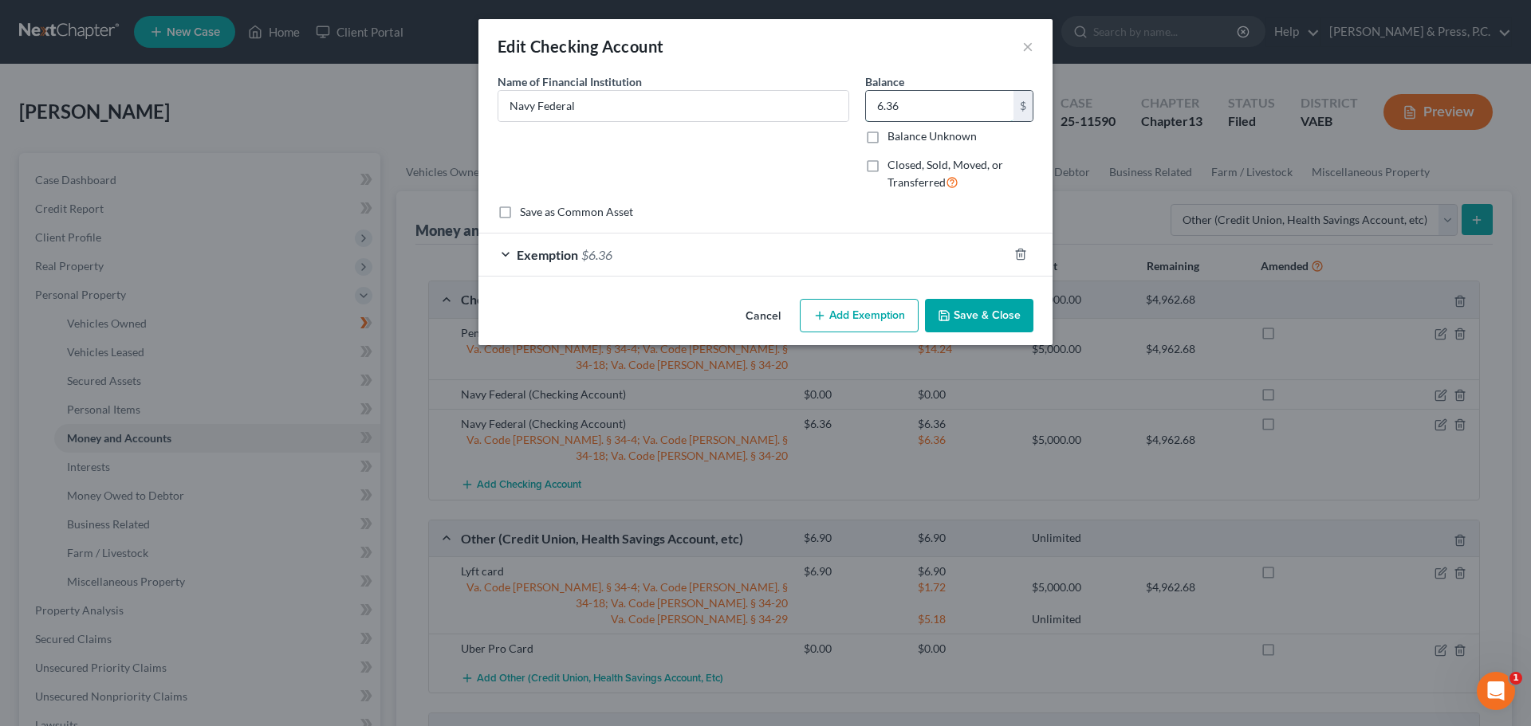
click at [907, 104] on input "6.36" at bounding box center [940, 106] width 148 height 30
type input "86.30"
click at [502, 255] on div "Exemption $6.36" at bounding box center [742, 255] width 529 height 42
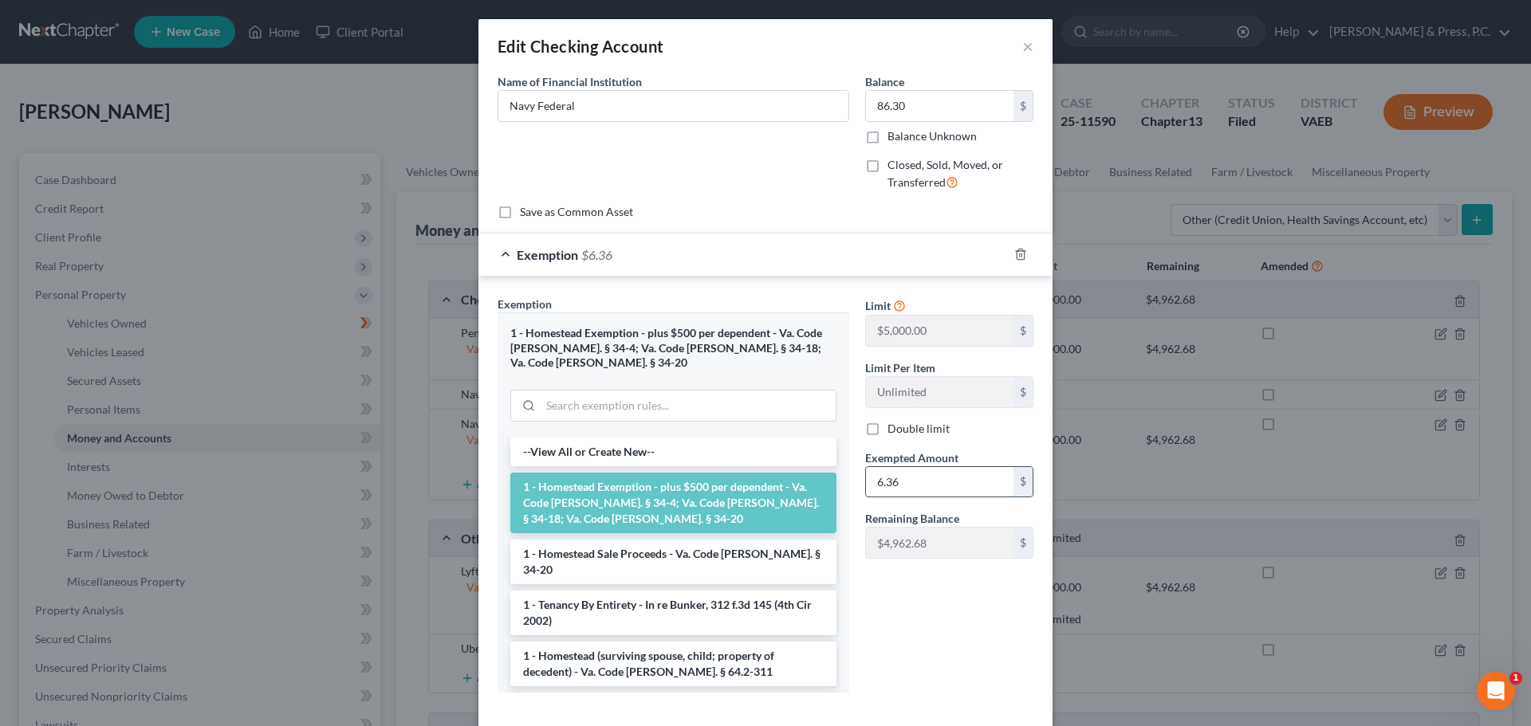
click at [919, 479] on input "6.36" at bounding box center [940, 482] width 148 height 30
type input "86.30"
click at [946, 623] on div "Limit $5,000.00 $ Limit Per Item Unlimited $ Double limit Exempted Amount * 86.…" at bounding box center [949, 501] width 184 height 410
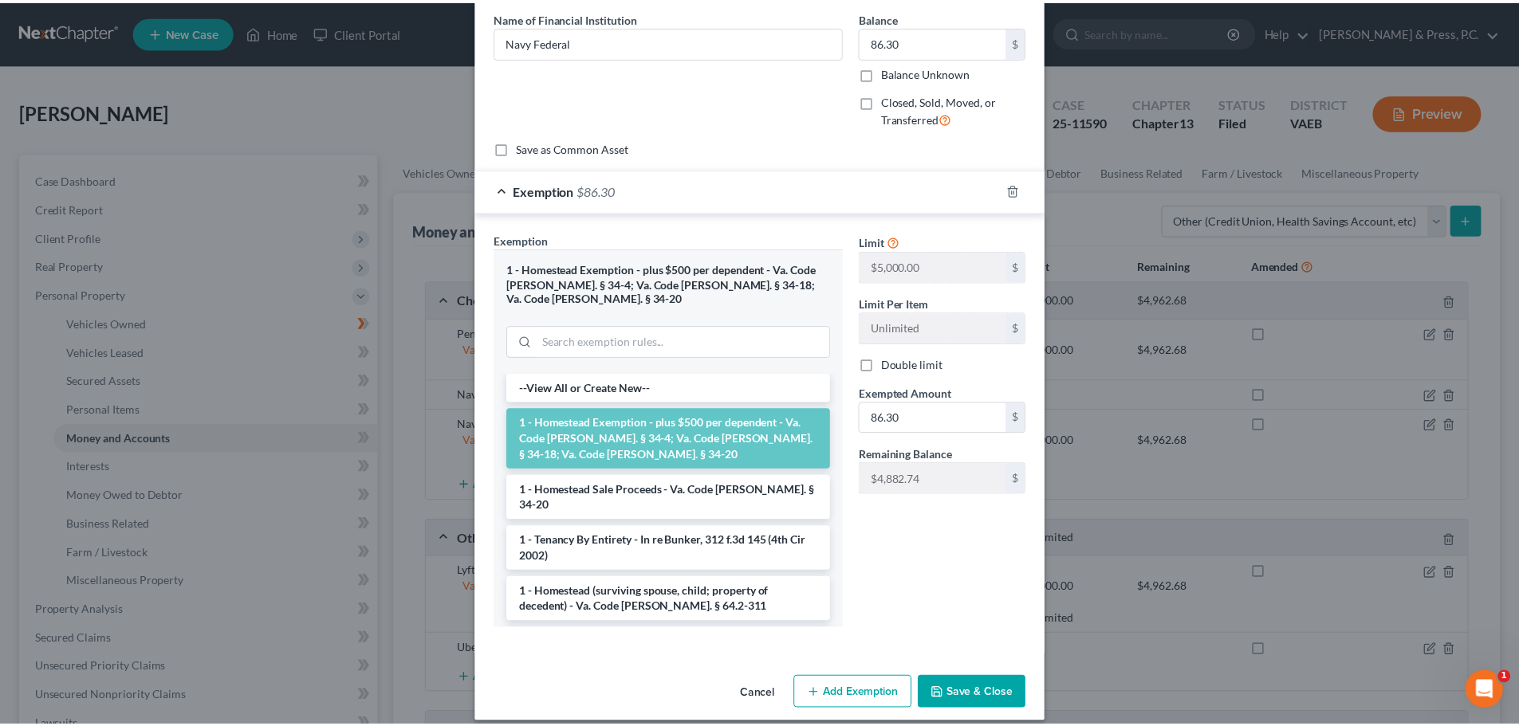
scroll to position [65, 0]
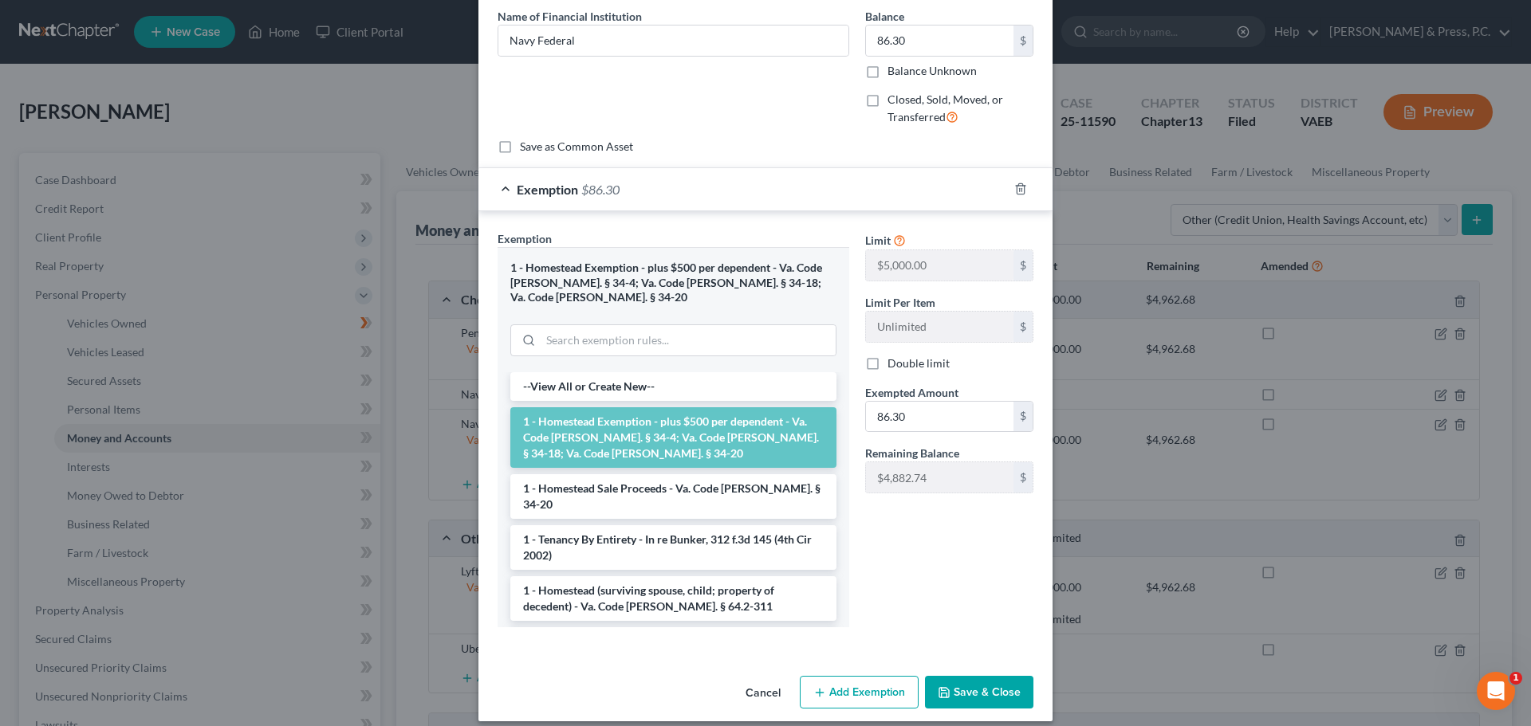
click at [966, 677] on button "Save & Close" at bounding box center [979, 692] width 108 height 33
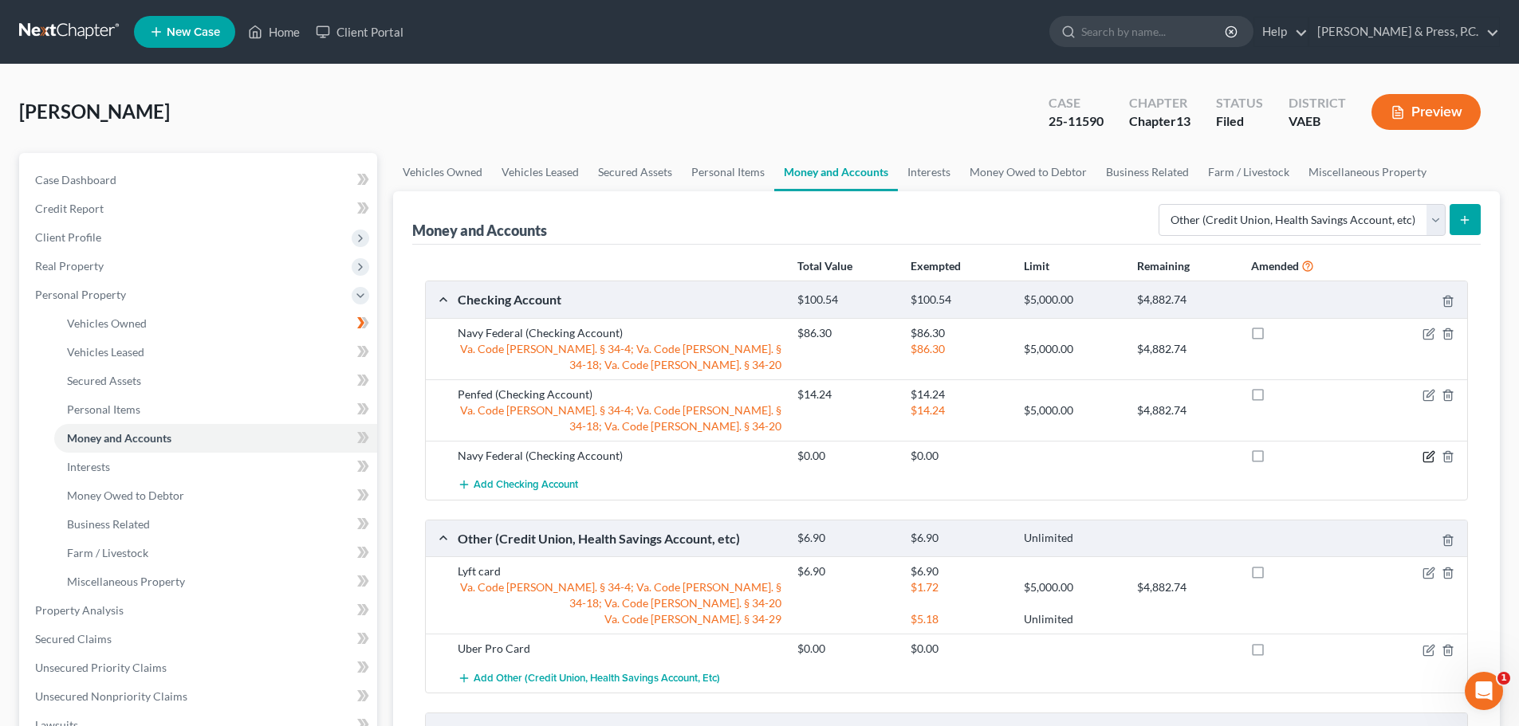
click at [1430, 454] on icon "button" at bounding box center [1429, 454] width 7 height 7
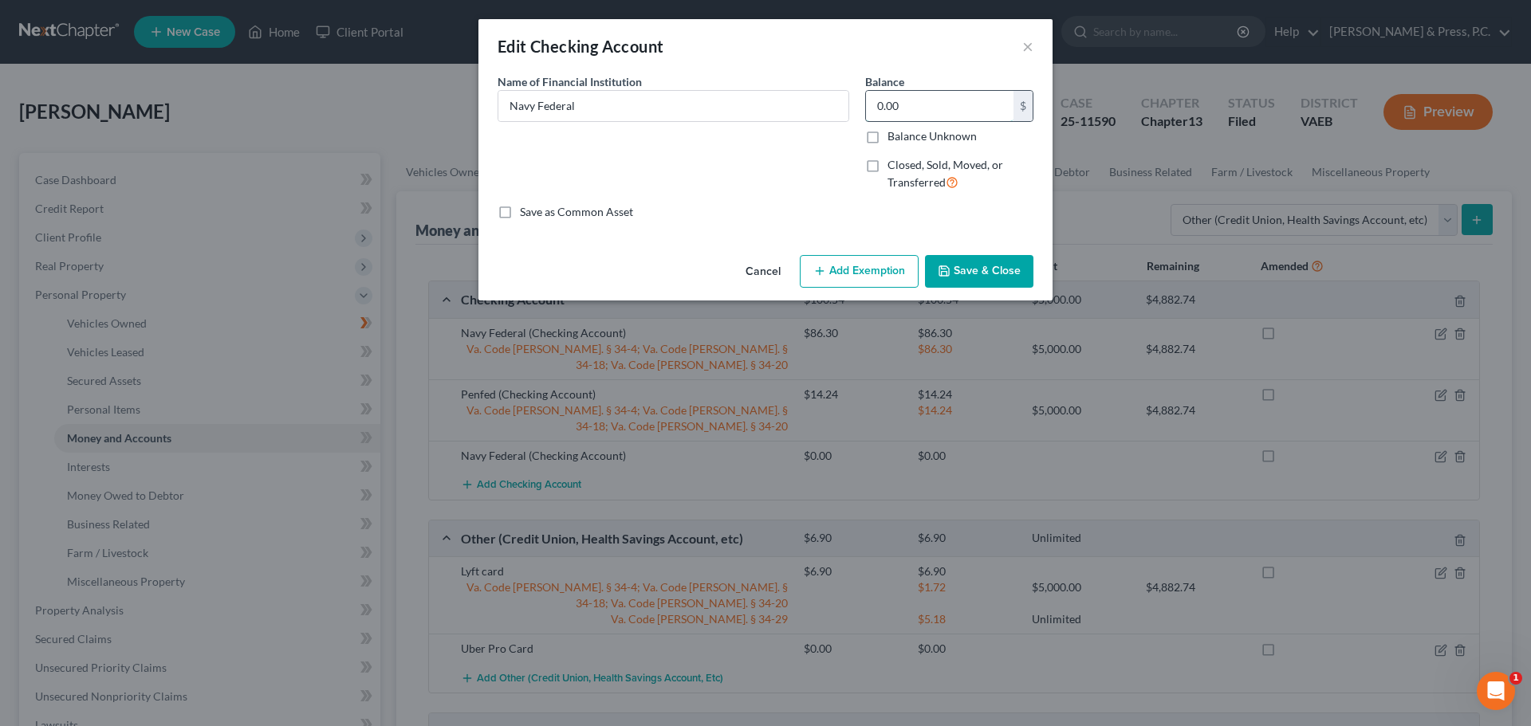
click at [883, 107] on input "0.00" at bounding box center [940, 106] width 148 height 30
type input "041.37"
click at [691, 171] on div "Name of Financial Institution * Navy Federal" at bounding box center [674, 138] width 368 height 131
click at [832, 276] on button "Add Exemption" at bounding box center [859, 271] width 119 height 33
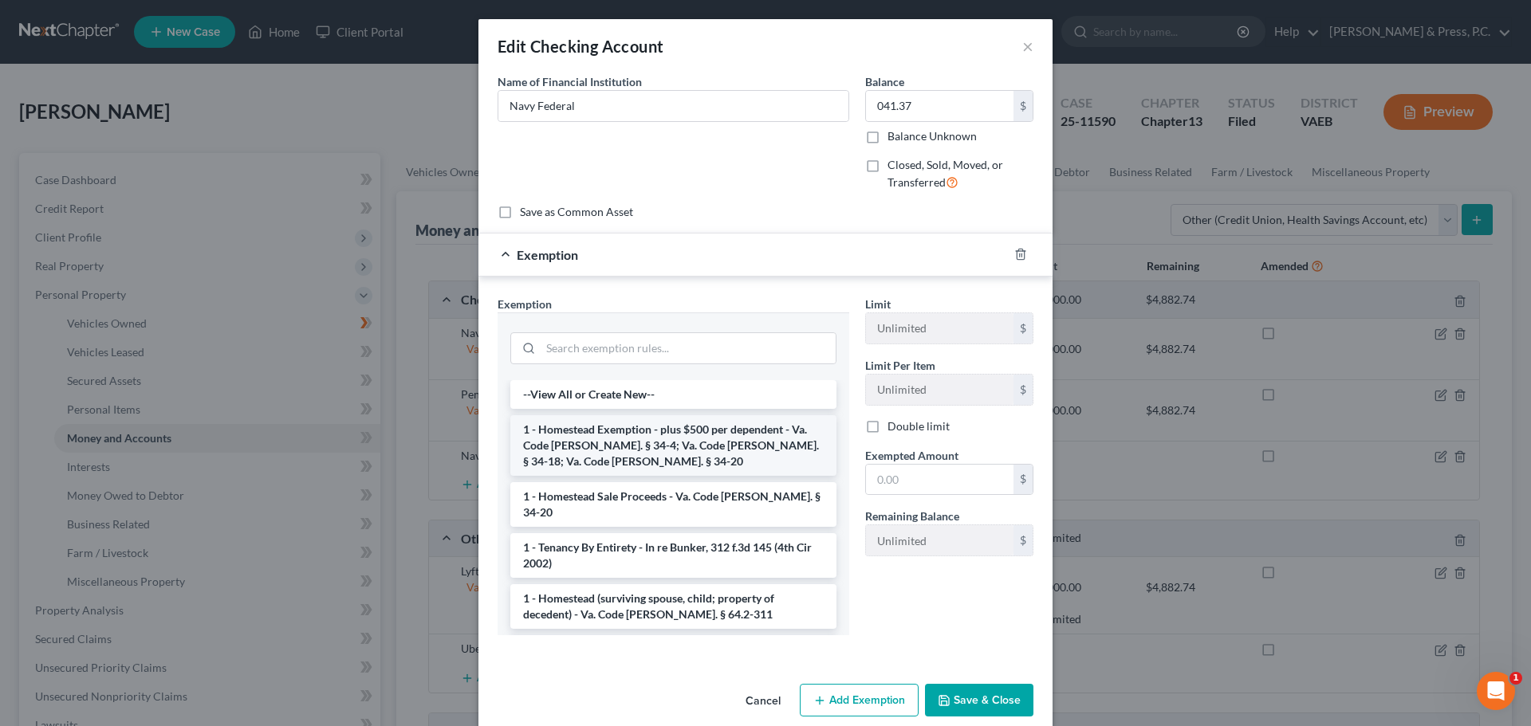
click at [604, 444] on li "1 - Homestead Exemption - plus $500 per dependent - Va. Code [PERSON_NAME]. § 3…" at bounding box center [673, 445] width 326 height 61
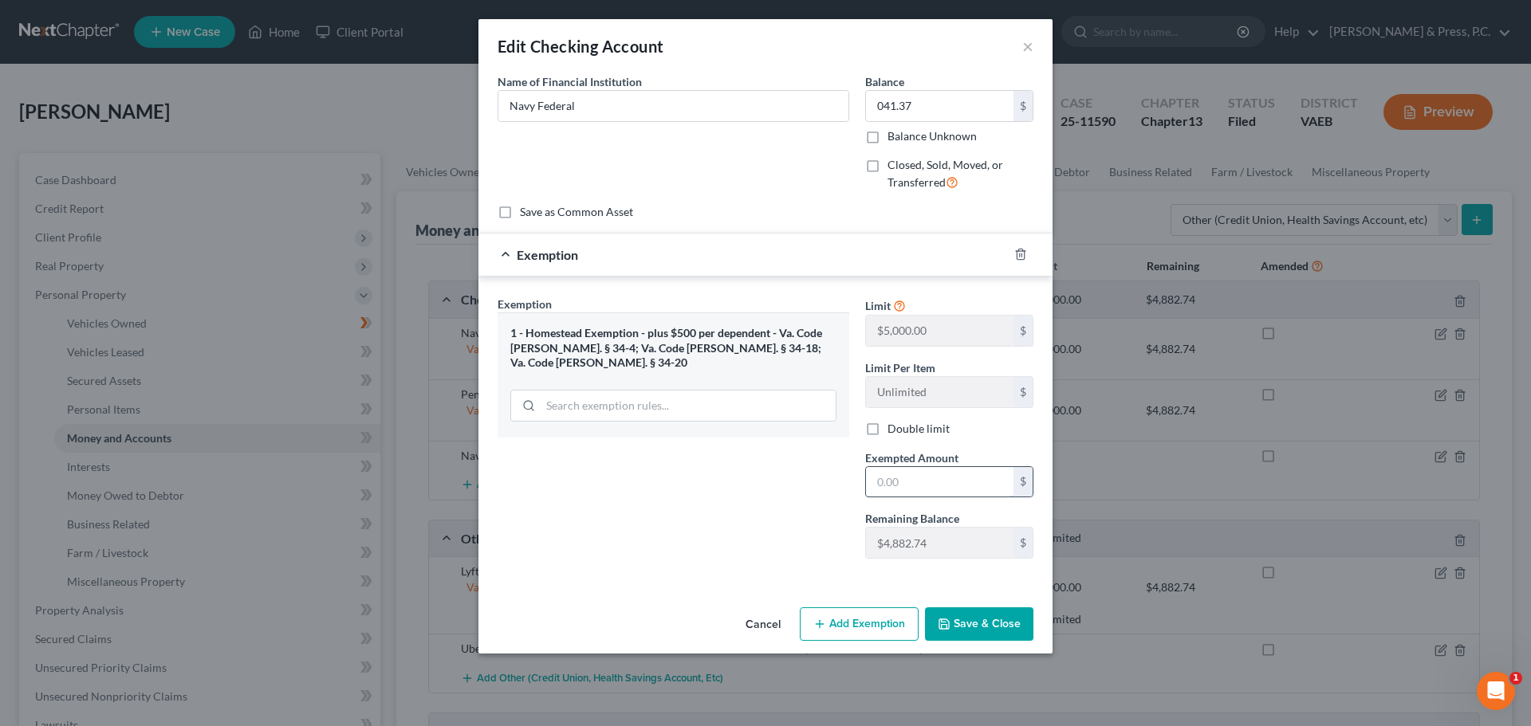
click at [901, 486] on input "text" at bounding box center [940, 482] width 148 height 30
type input "41.37"
click at [942, 626] on polyline "button" at bounding box center [945, 627] width 6 height 4
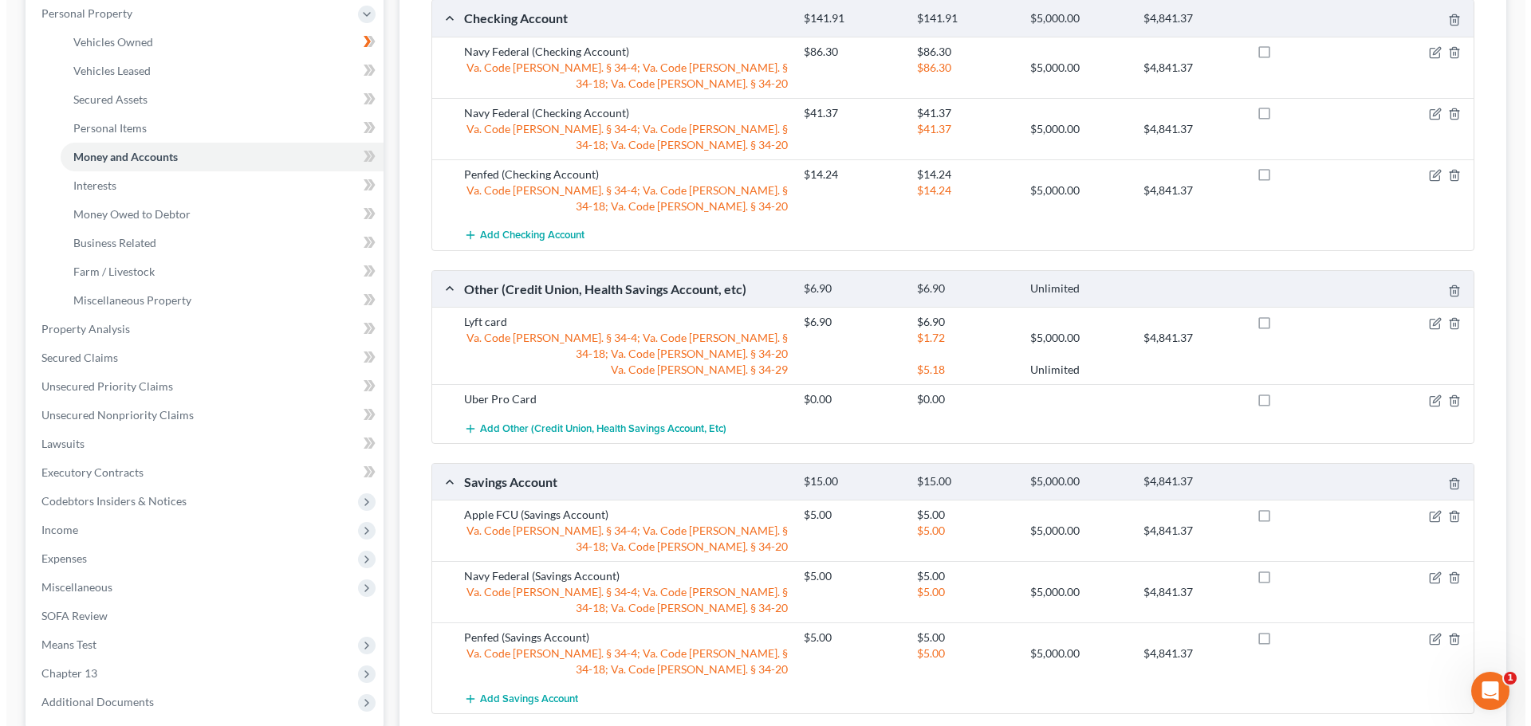
scroll to position [277, 0]
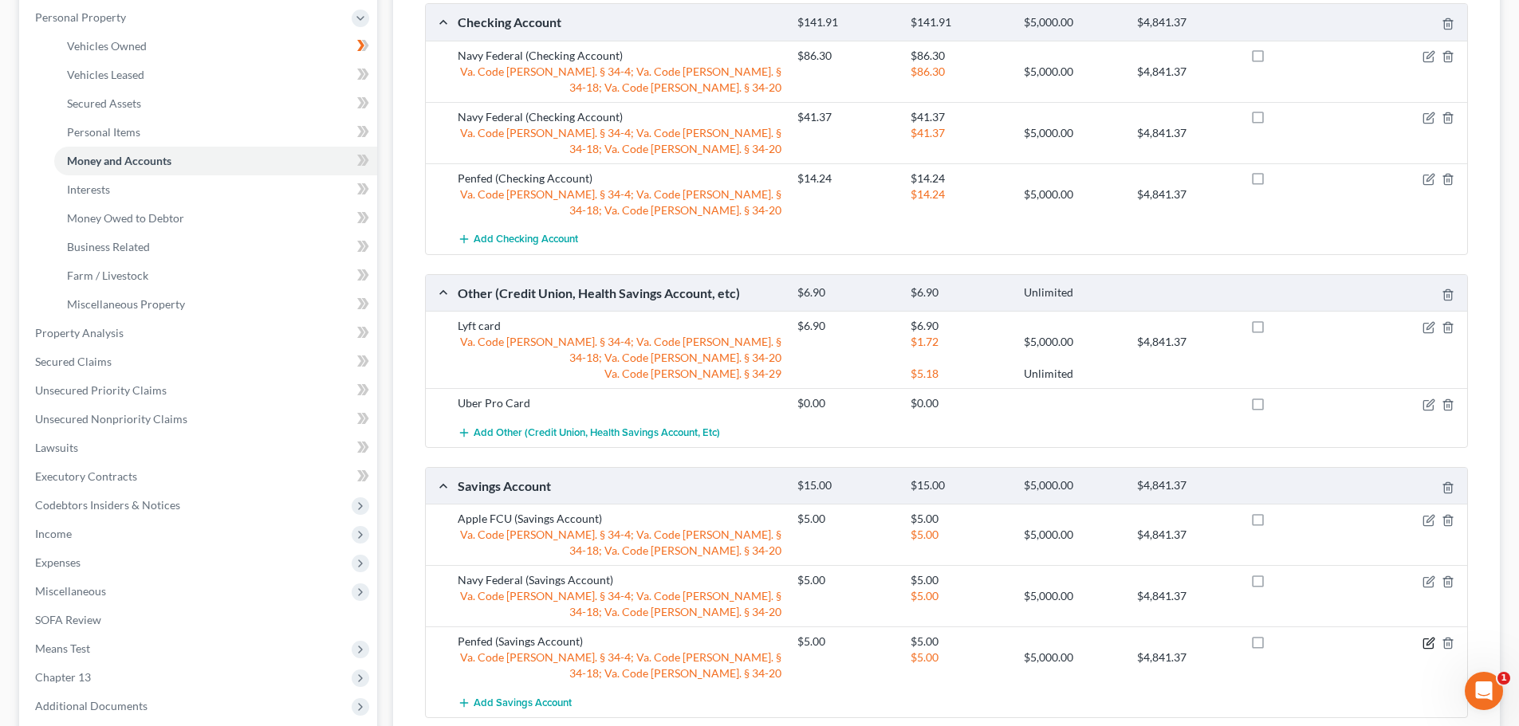
click at [1428, 644] on icon "button" at bounding box center [1428, 643] width 13 height 13
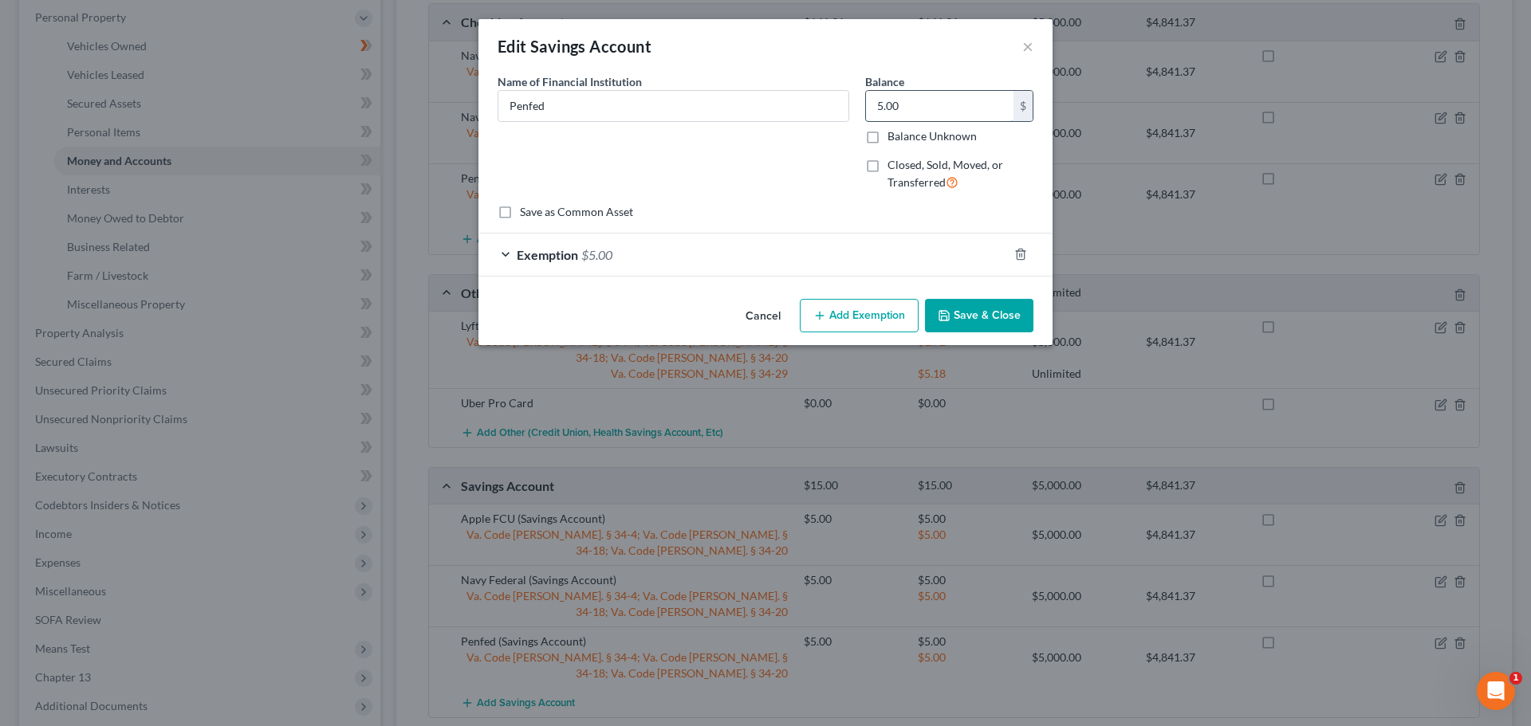
click at [935, 107] on input "5.00" at bounding box center [940, 106] width 148 height 30
click at [927, 104] on input "5.00" at bounding box center [940, 106] width 148 height 30
type input "5.01"
click at [512, 254] on div "Exemption $5.00" at bounding box center [742, 255] width 529 height 42
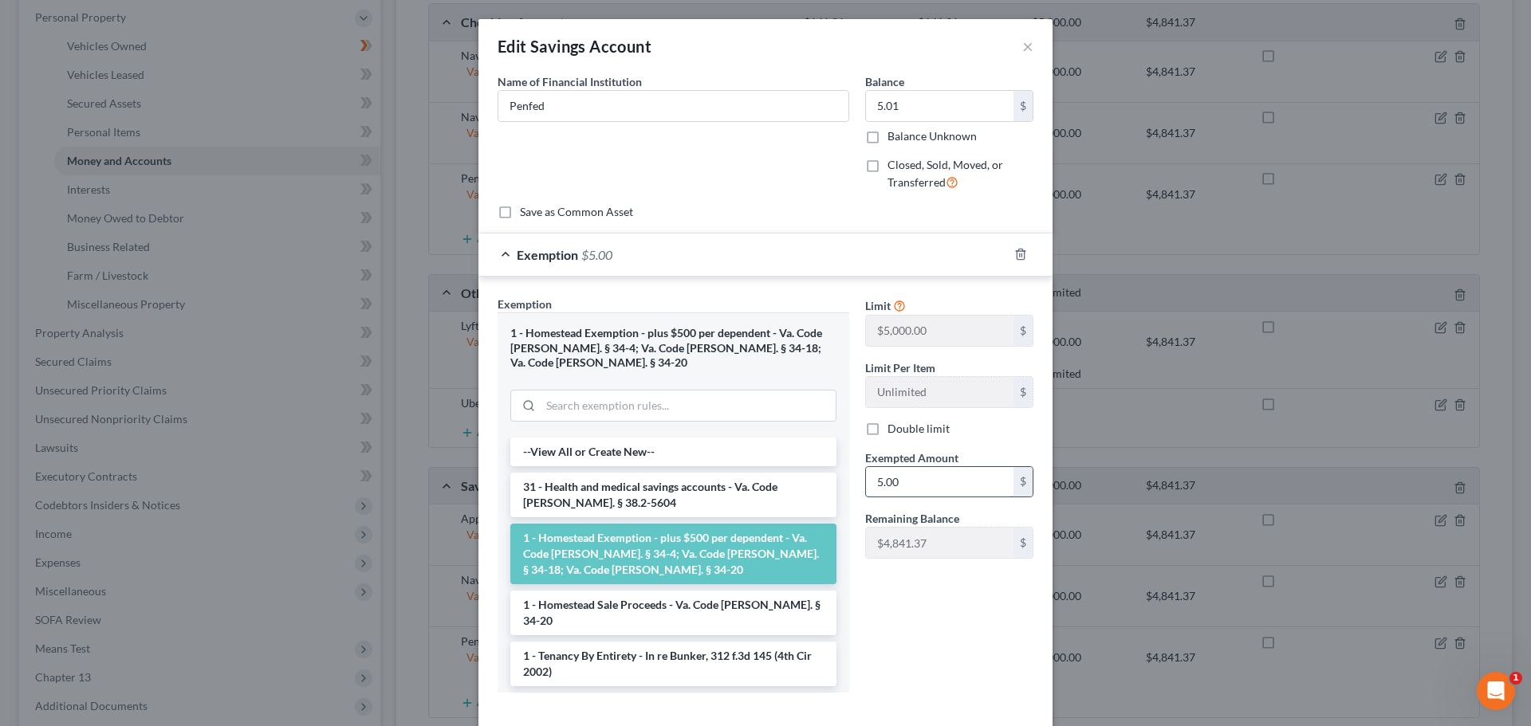
click at [899, 481] on input "5.00" at bounding box center [940, 482] width 148 height 30
type input "5.01"
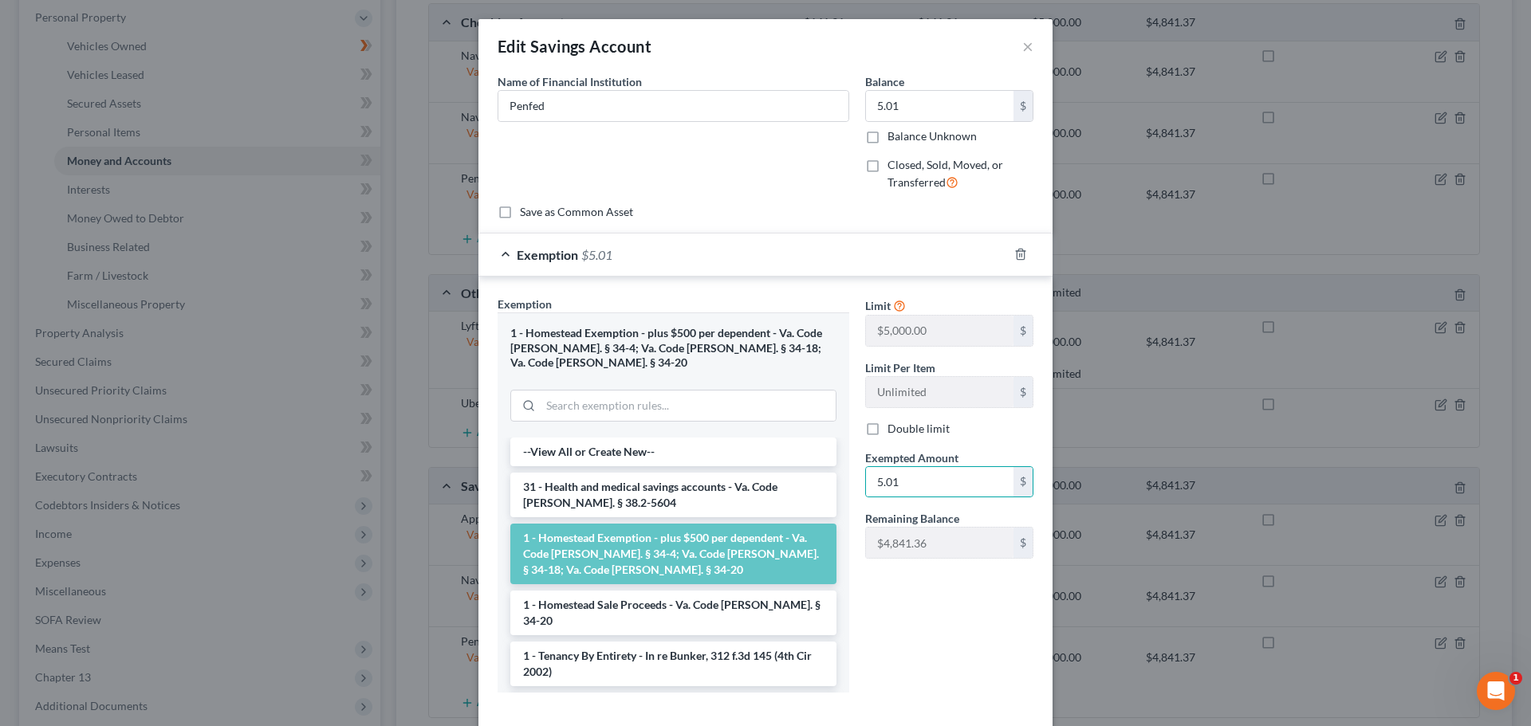
click at [861, 601] on div "Limit $5,000.00 $ Limit Per Item Unlimited $ Double limit Exempted Amount * 5.0…" at bounding box center [949, 501] width 184 height 410
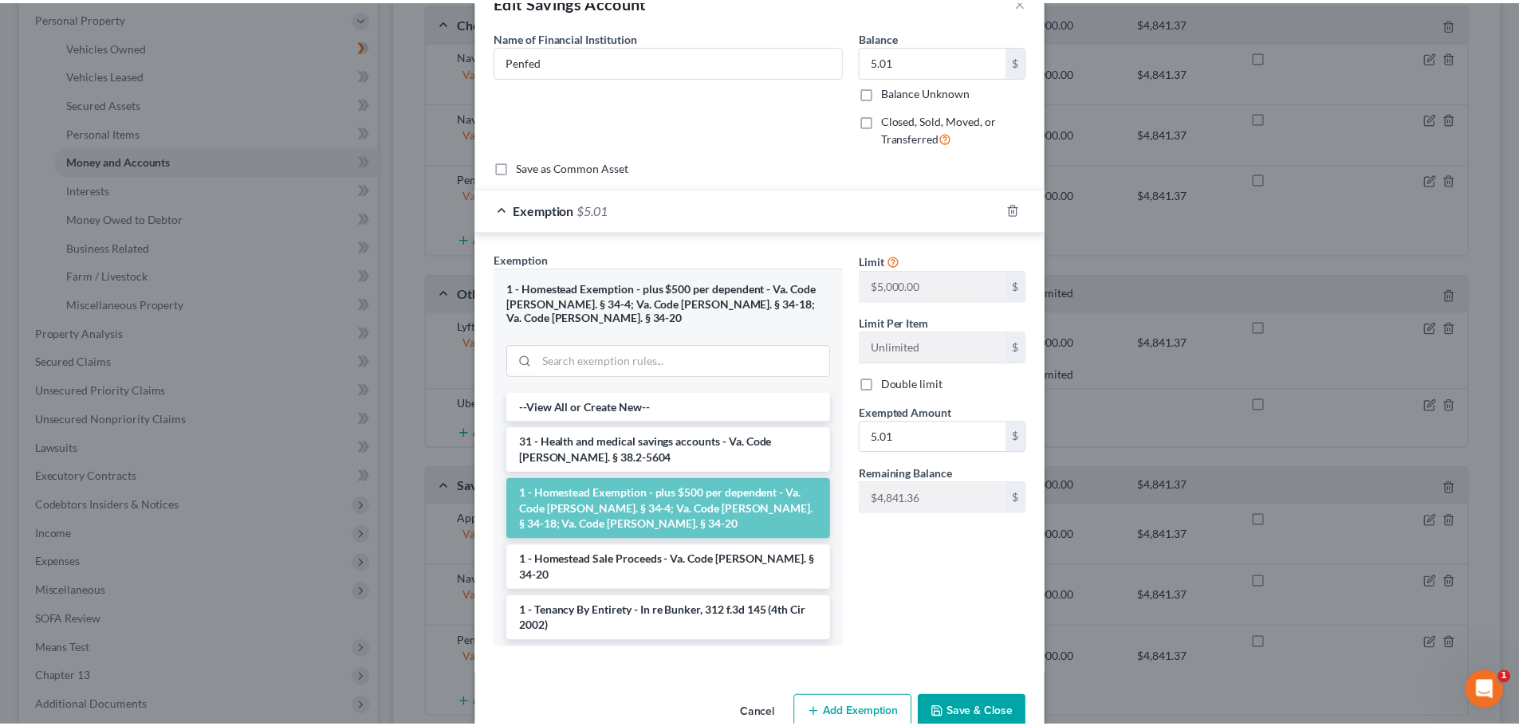
scroll to position [65, 0]
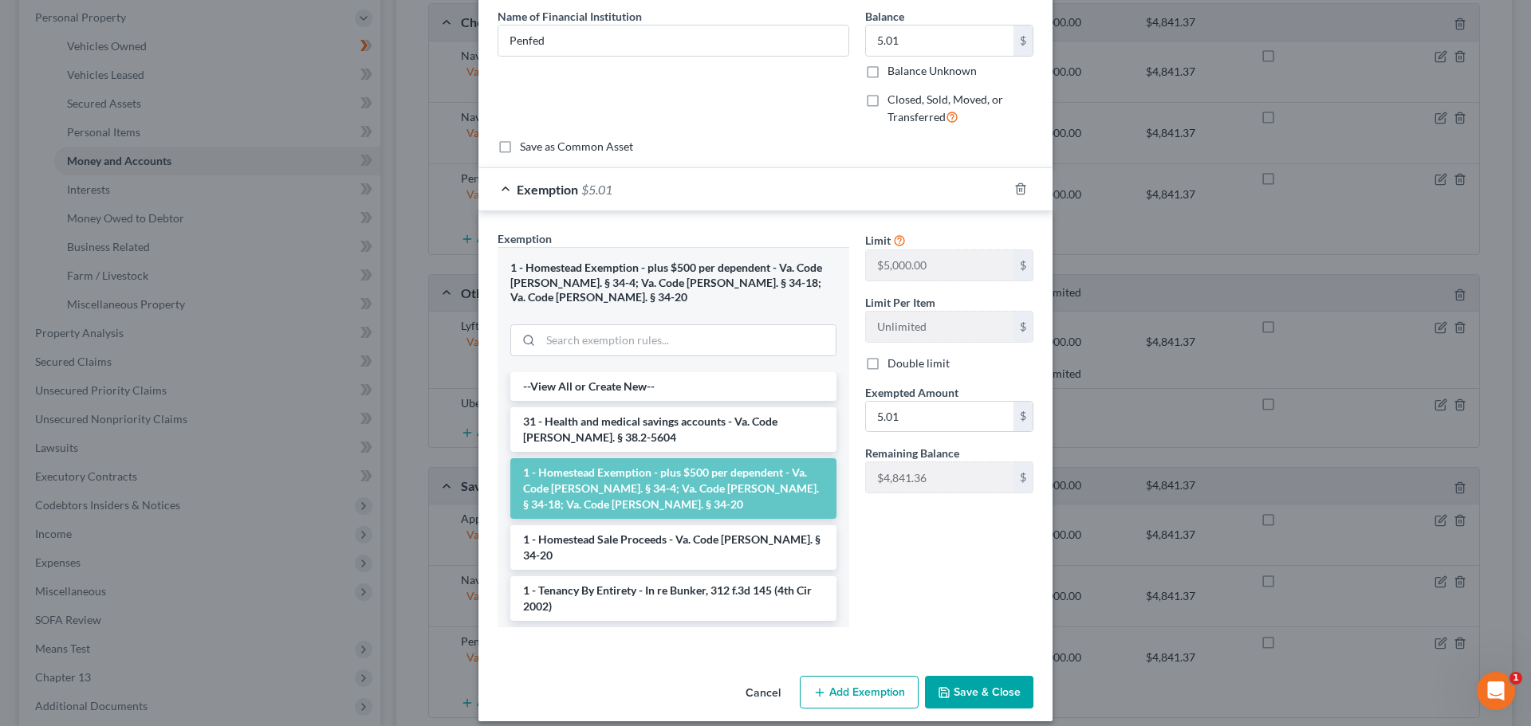
click at [982, 676] on button "Save & Close" at bounding box center [979, 692] width 108 height 33
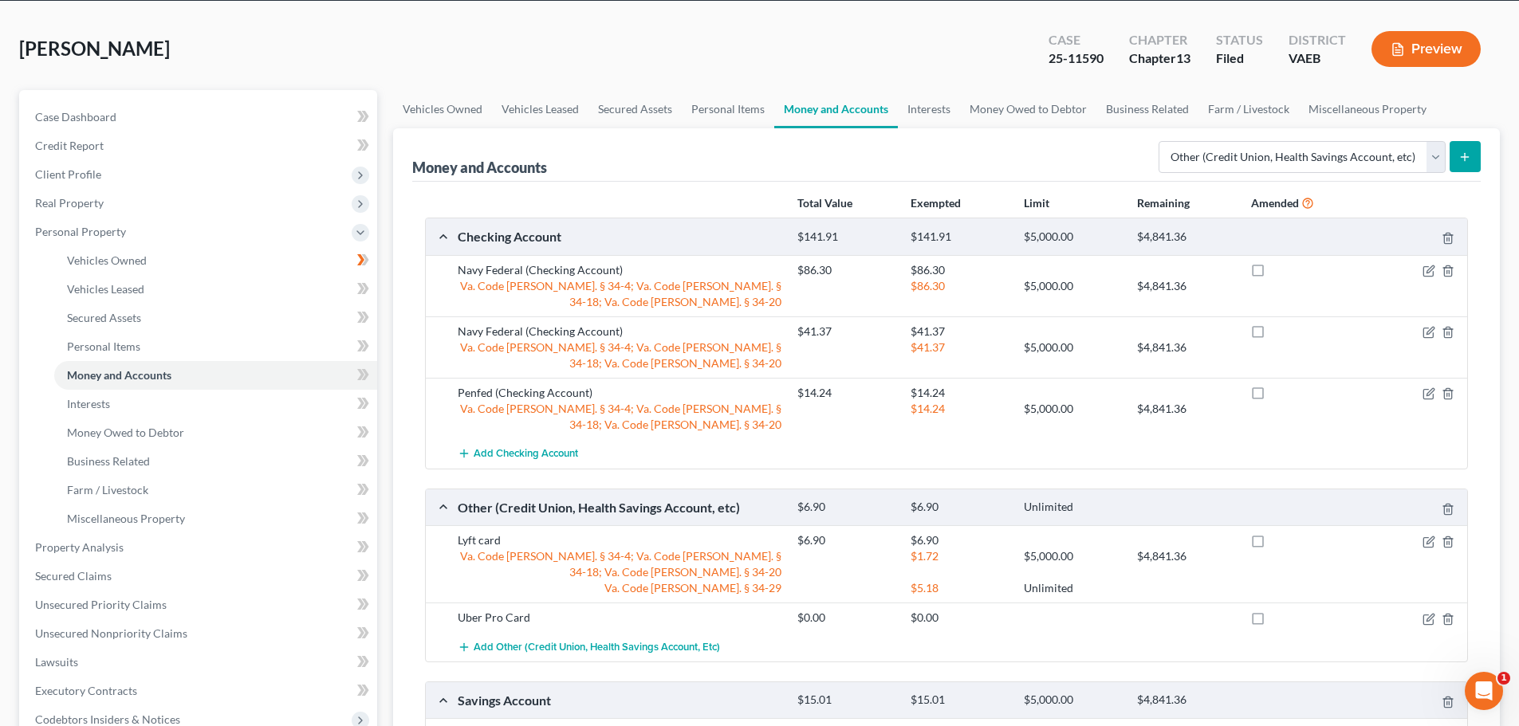
scroll to position [38, 0]
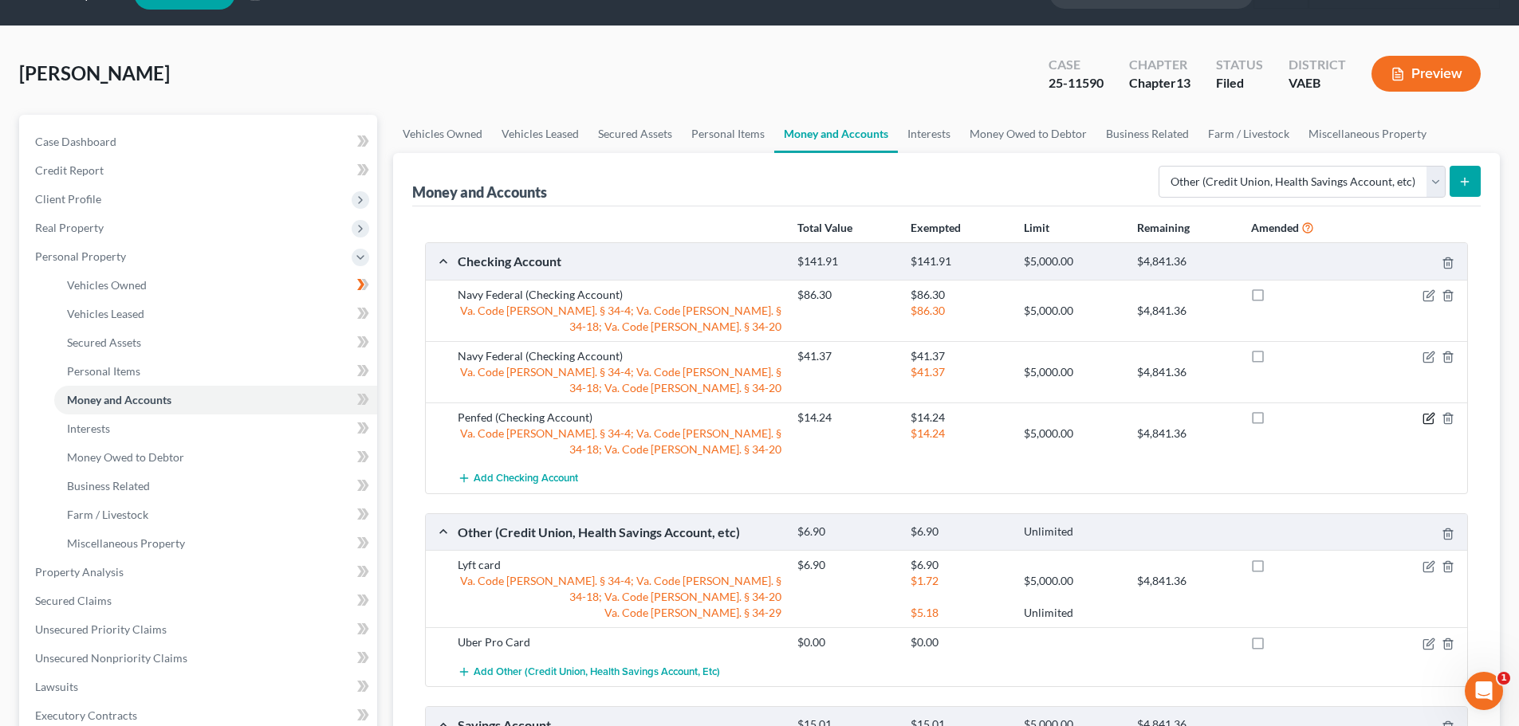
click at [1432, 415] on icon "button" at bounding box center [1428, 418] width 13 height 13
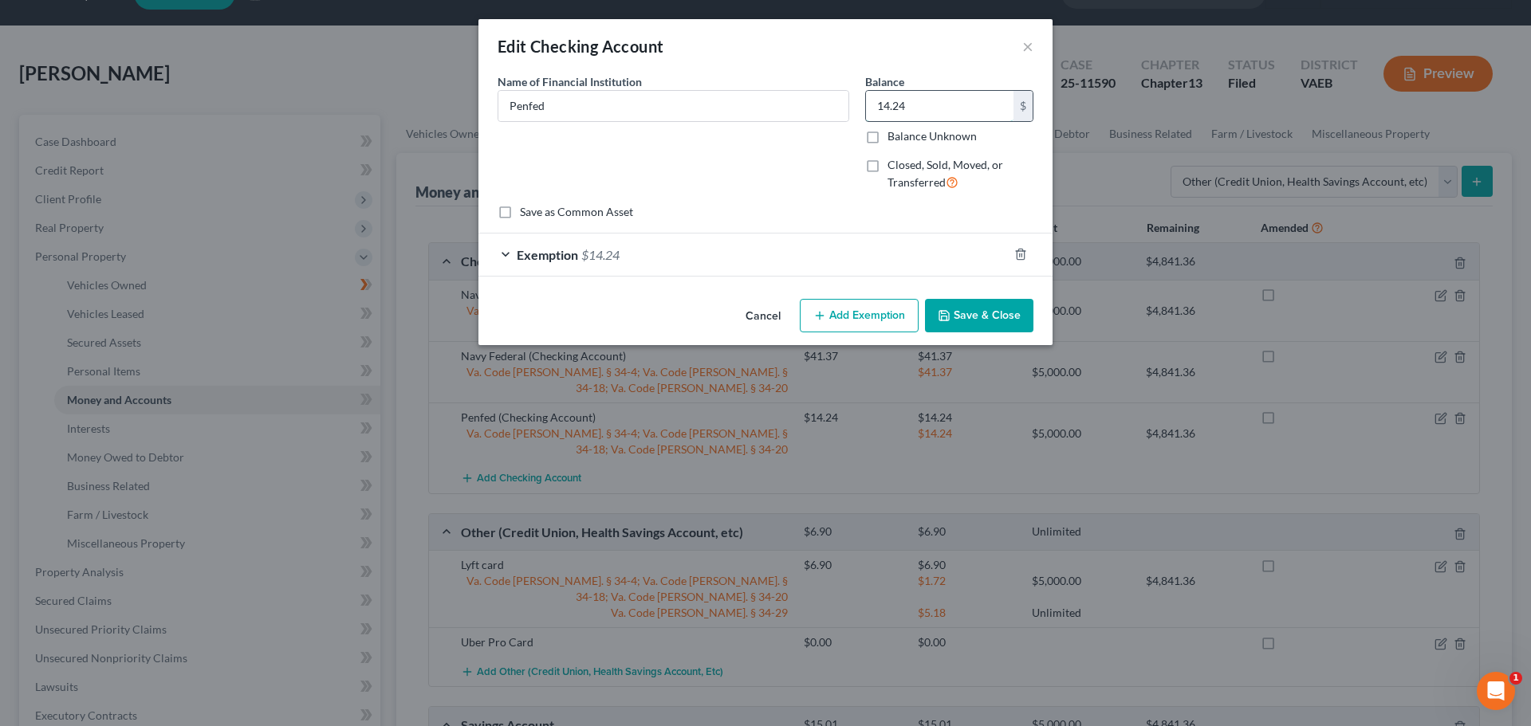
click at [982, 100] on input "14.24" at bounding box center [940, 106] width 148 height 30
type input "0"
click at [777, 195] on div "Name of Financial Institution * Penfed" at bounding box center [674, 138] width 368 height 131
click at [513, 260] on div "Exemption $14.24" at bounding box center [742, 255] width 529 height 42
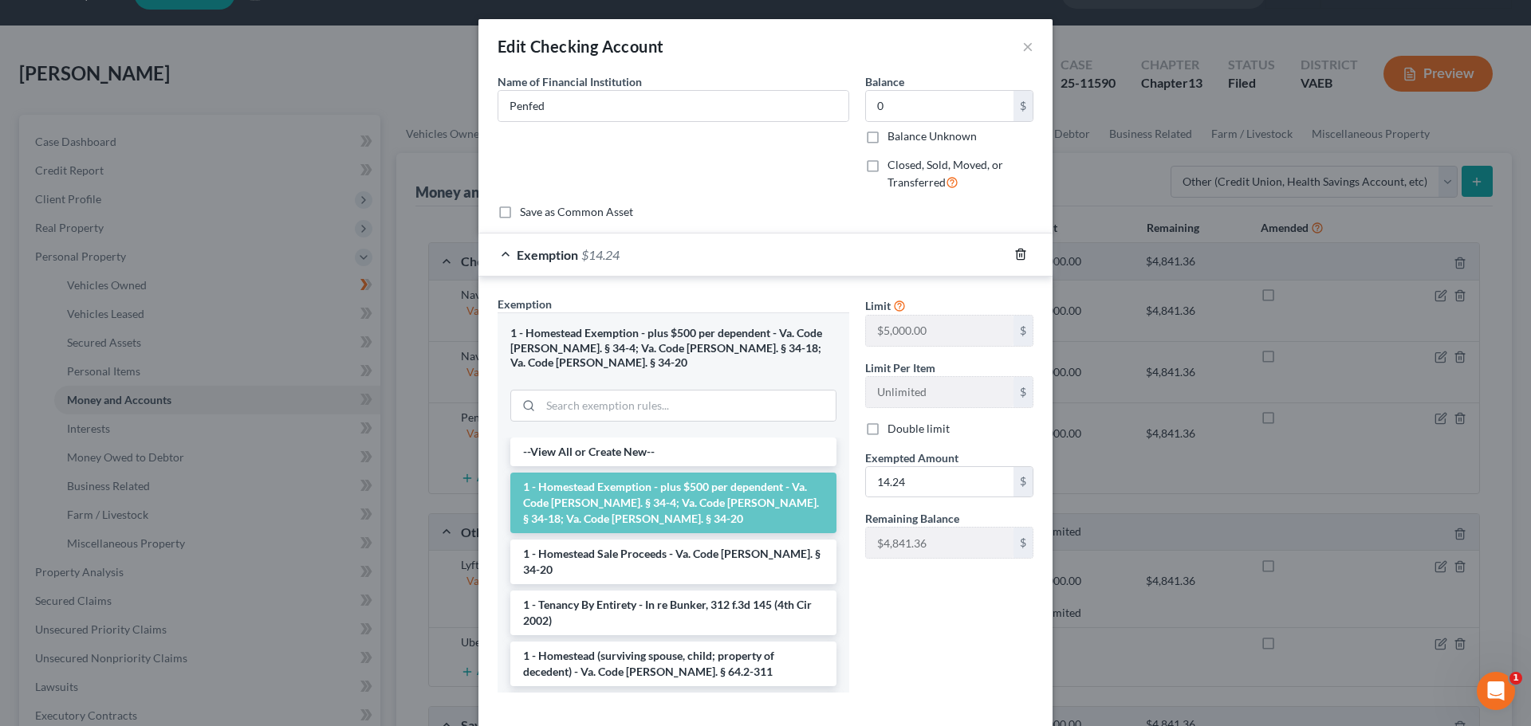
click at [1019, 255] on icon "button" at bounding box center [1020, 254] width 13 height 13
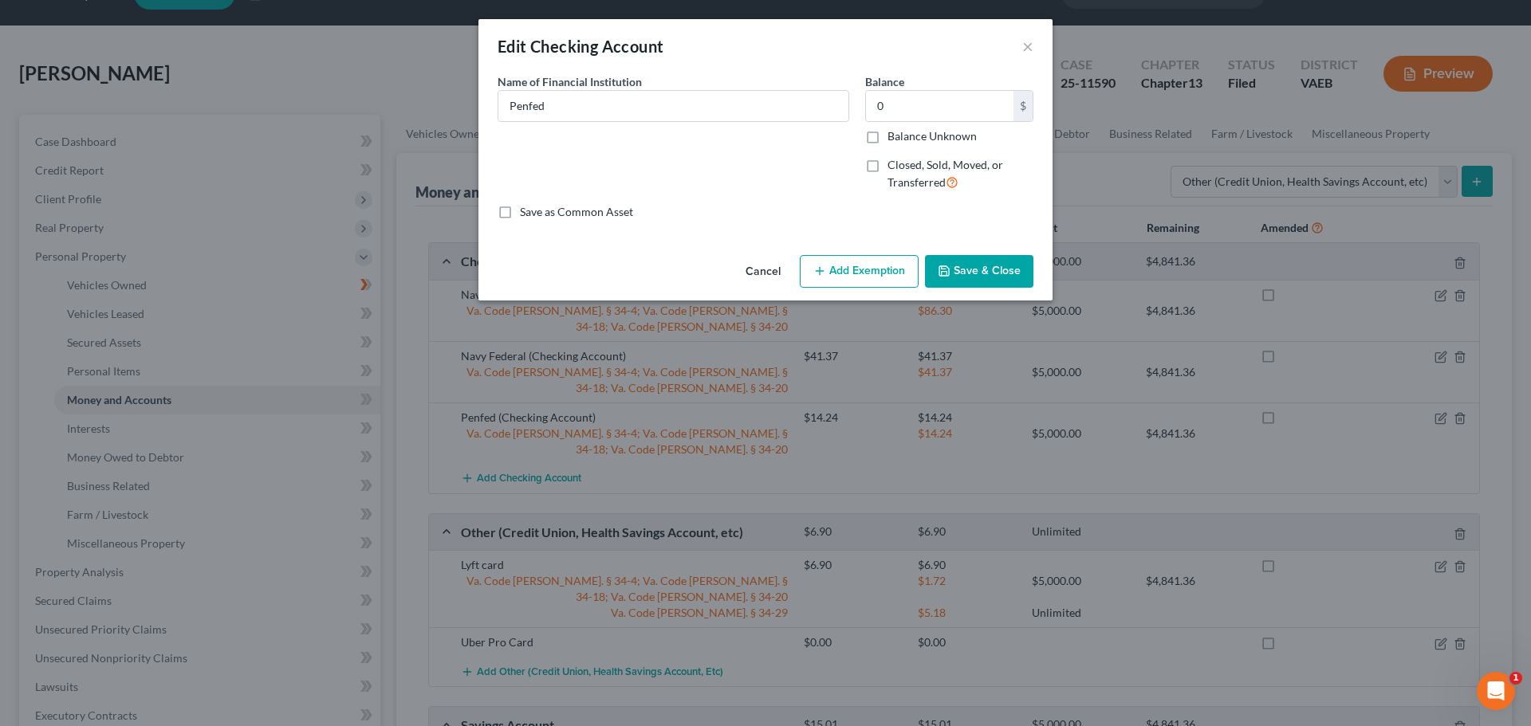
click at [717, 191] on div "Name of Financial Institution * Penfed" at bounding box center [674, 138] width 368 height 131
click at [969, 265] on button "Save & Close" at bounding box center [979, 271] width 108 height 33
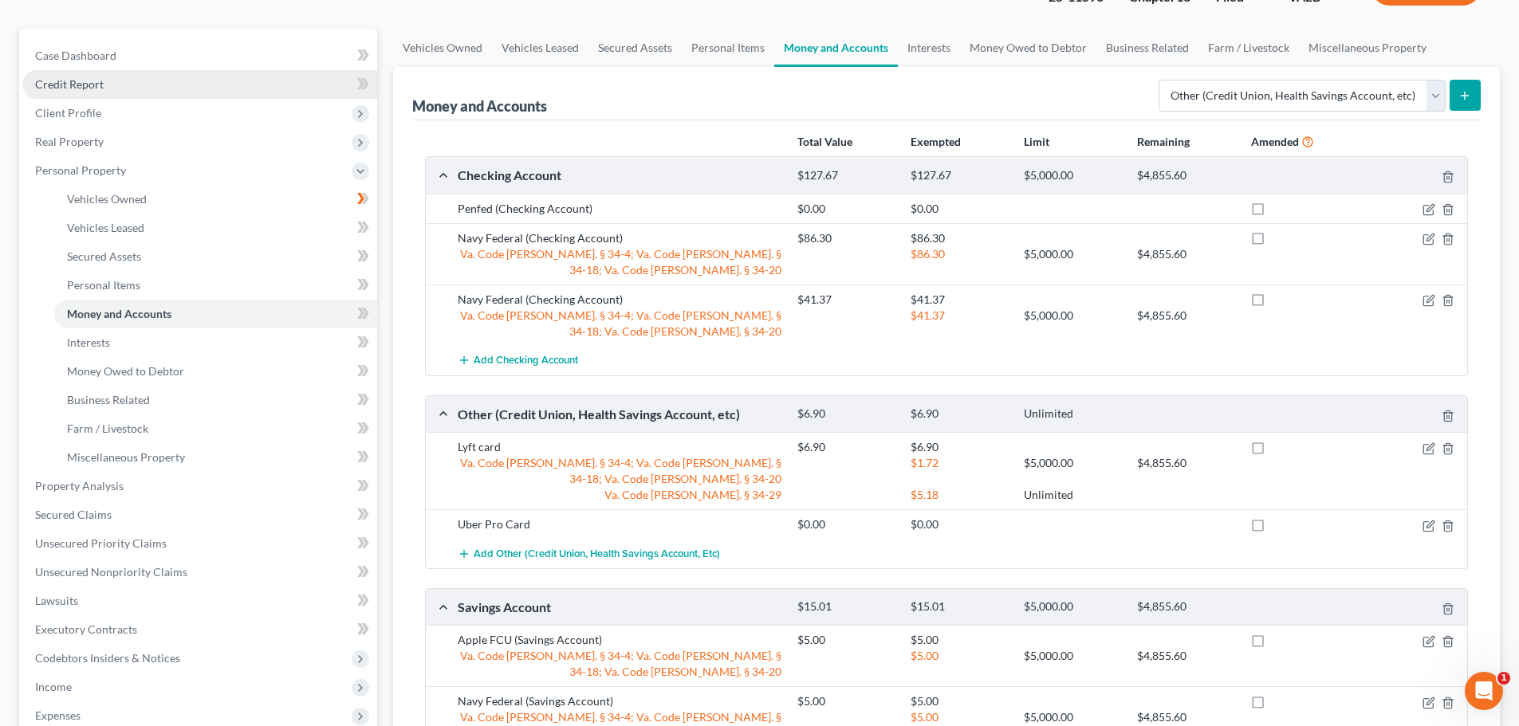
scroll to position [118, 0]
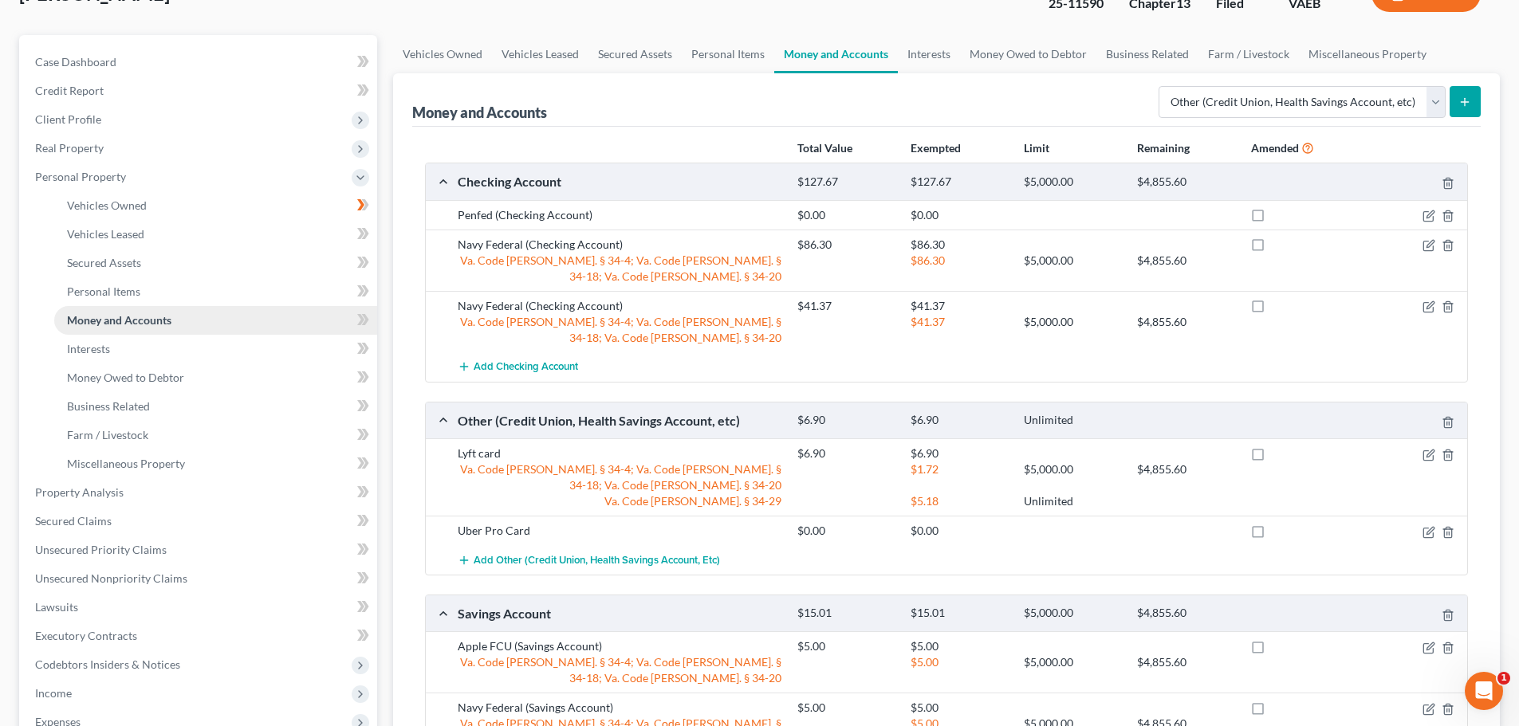
click at [90, 322] on span "Money and Accounts" at bounding box center [119, 320] width 104 height 14
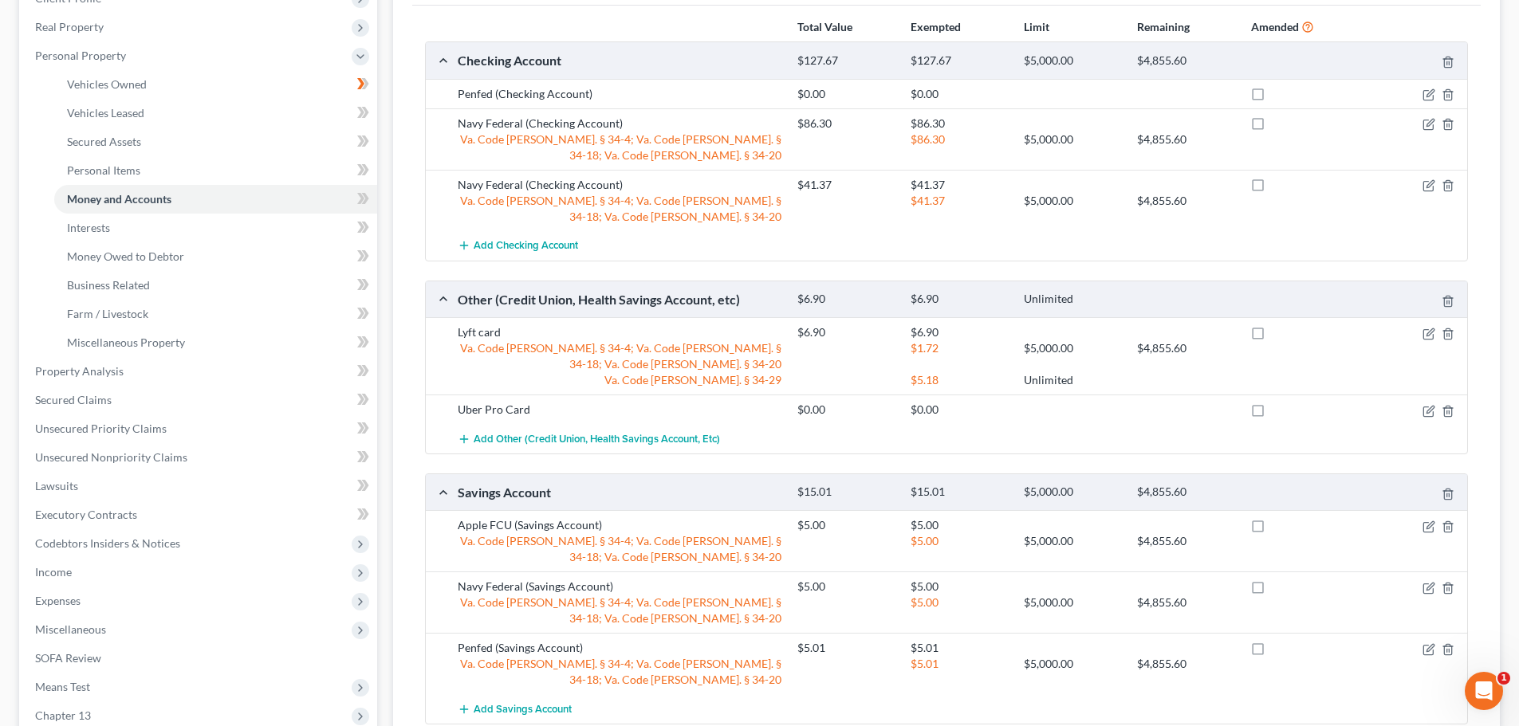
scroll to position [357, 0]
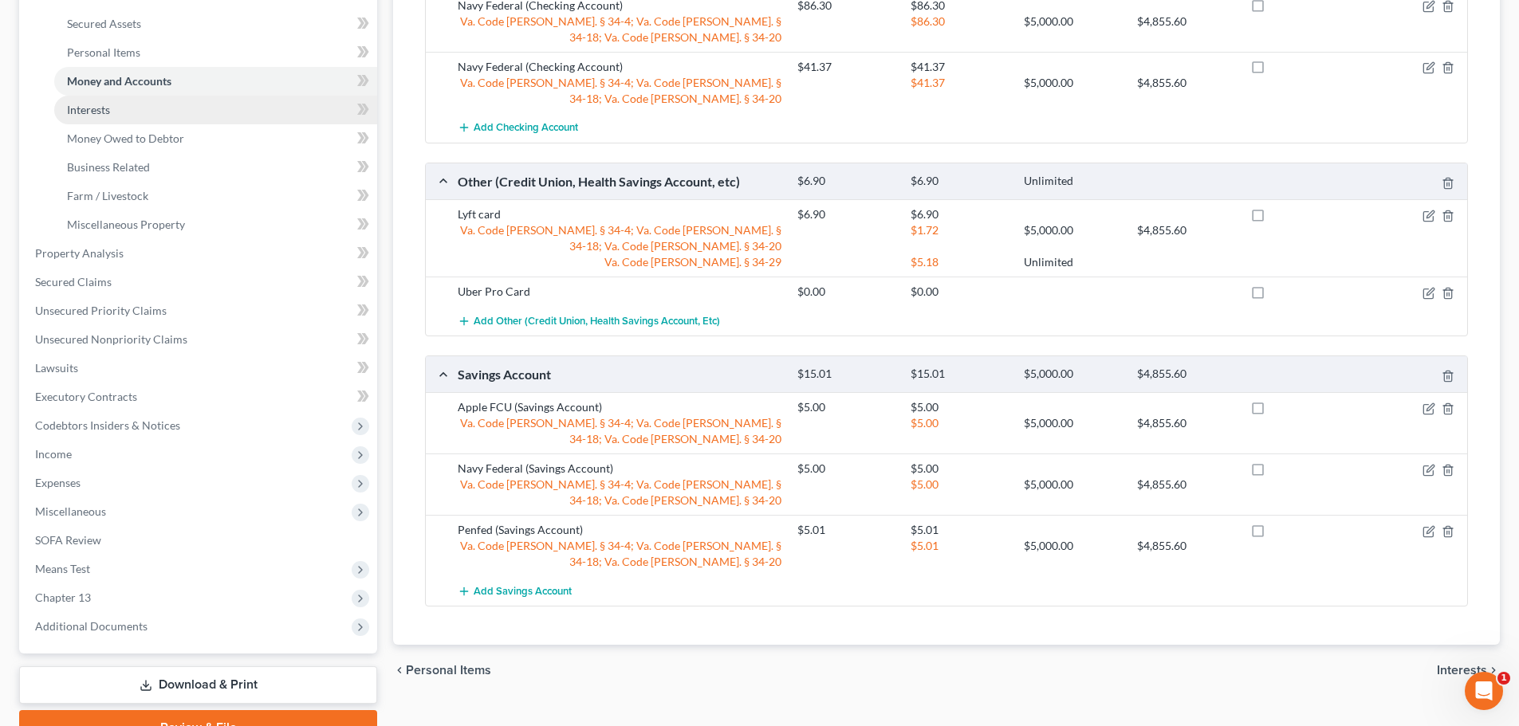
click at [162, 118] on link "Interests" at bounding box center [215, 110] width 323 height 29
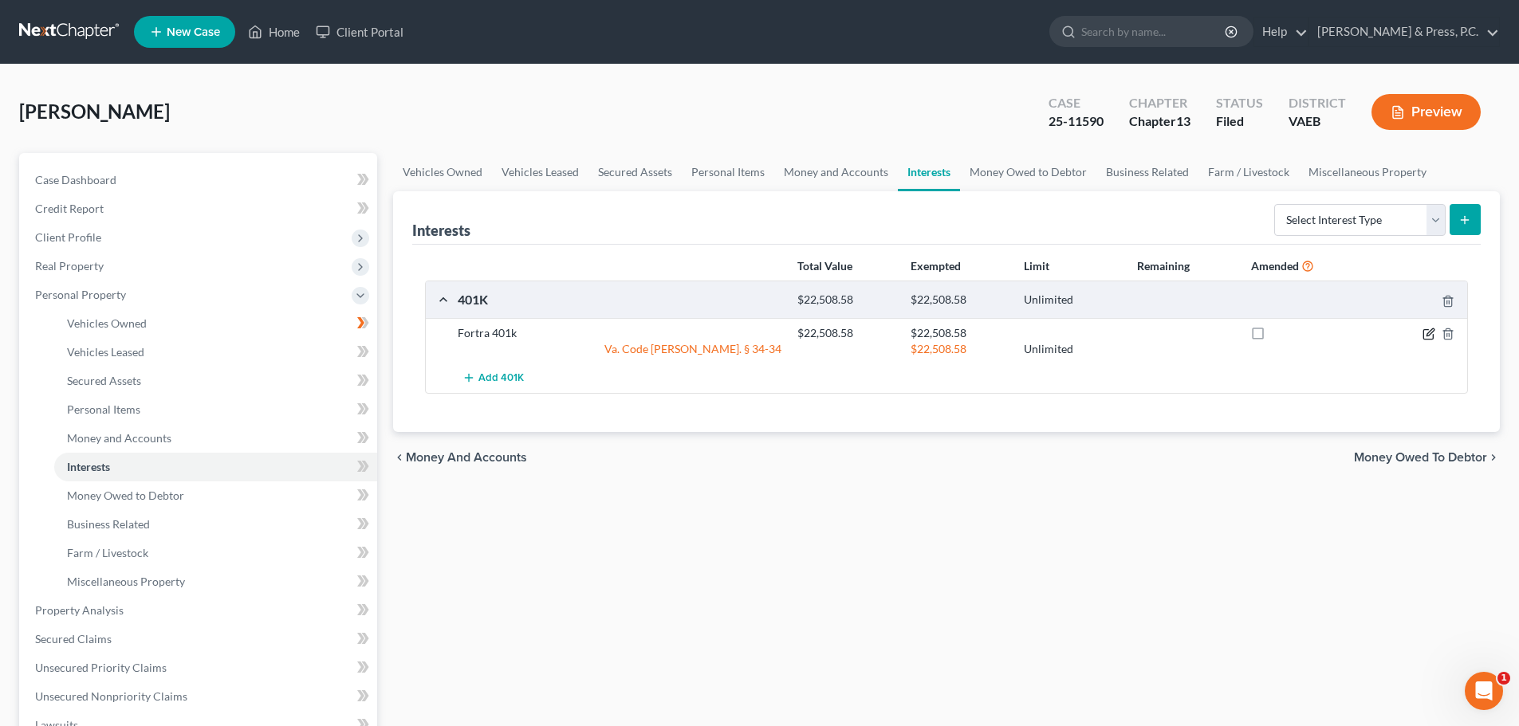
click at [1431, 333] on icon "button" at bounding box center [1429, 332] width 7 height 7
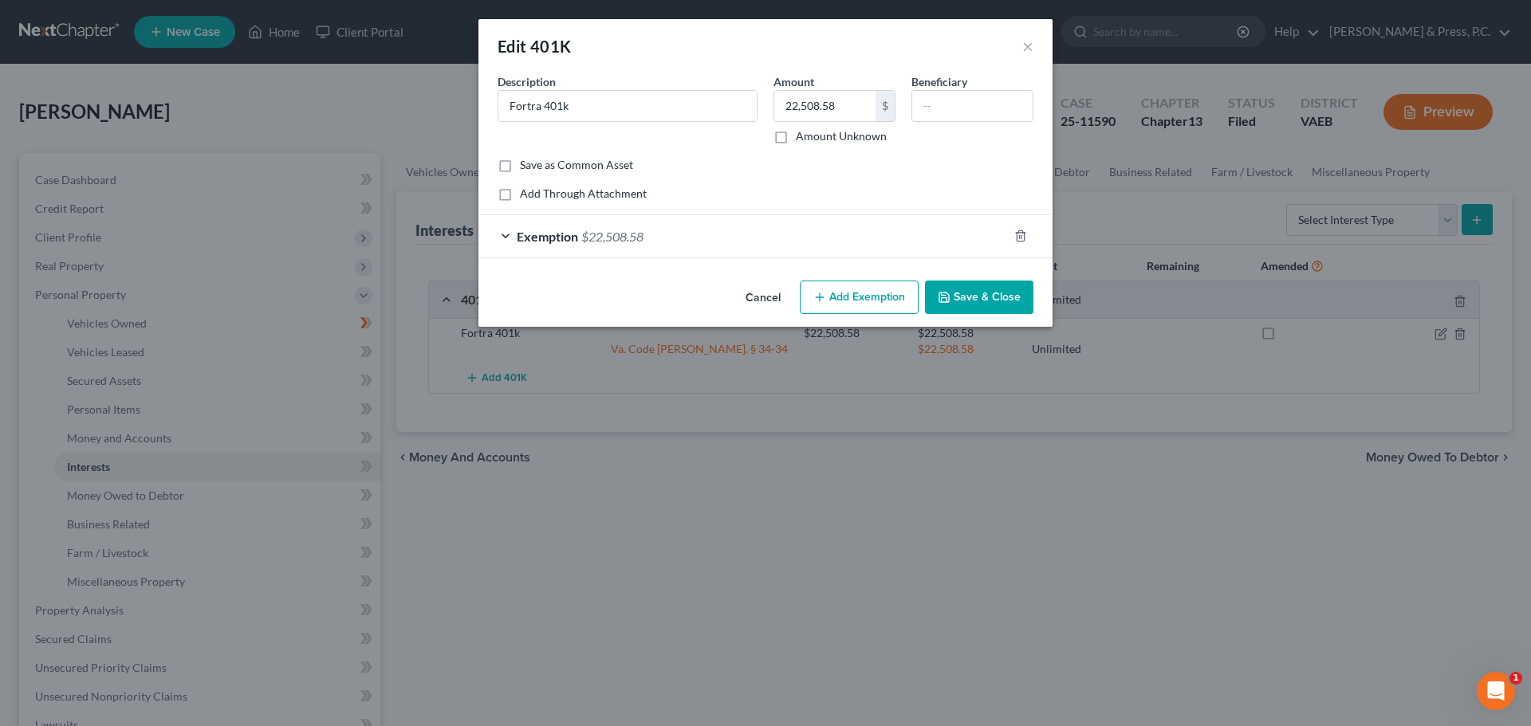
click at [508, 240] on div "Exemption $22,508.58" at bounding box center [742, 236] width 529 height 42
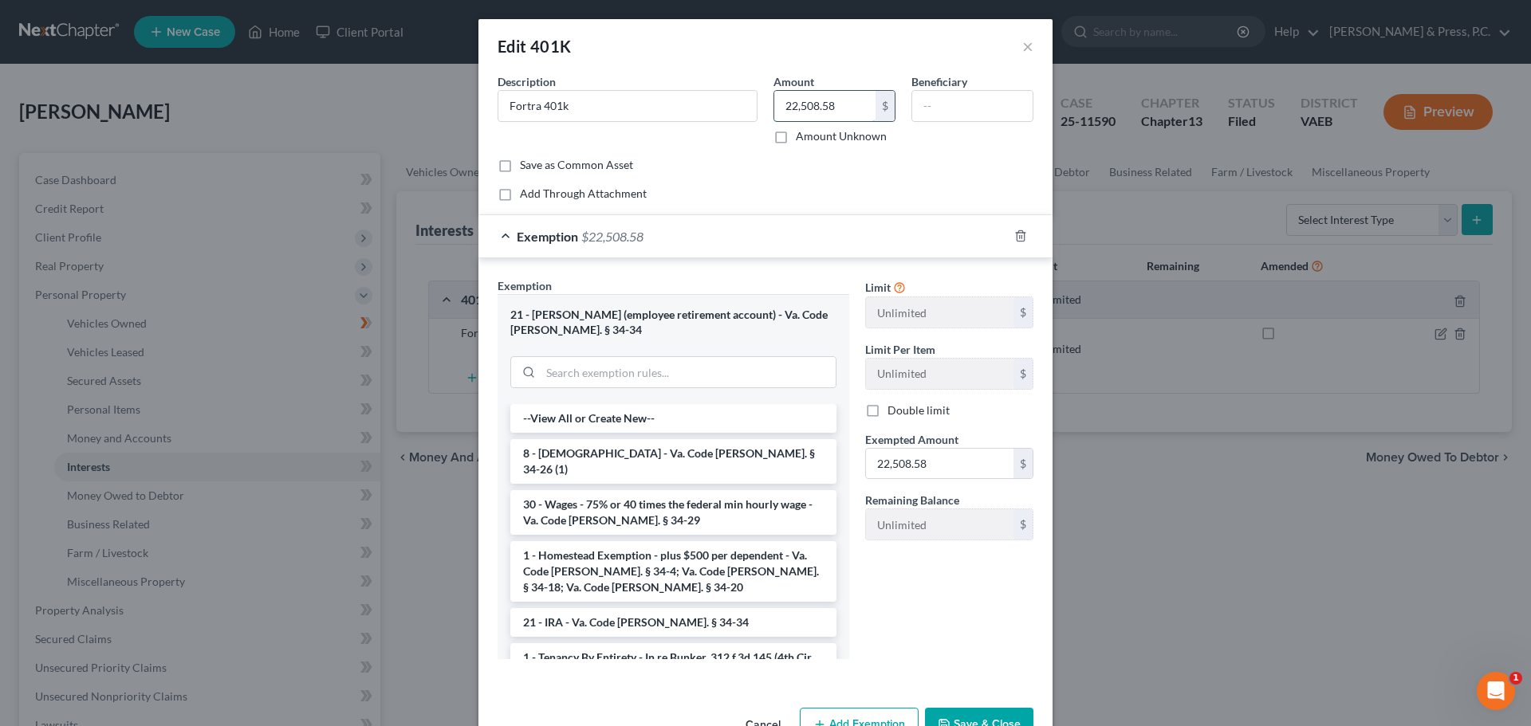
click at [839, 113] on input "22,508.58" at bounding box center [824, 106] width 101 height 30
type input "46.34"
click at [720, 170] on div "Save as Common Asset" at bounding box center [766, 165] width 536 height 16
click at [887, 458] on input "22,508.58" at bounding box center [940, 464] width 148 height 30
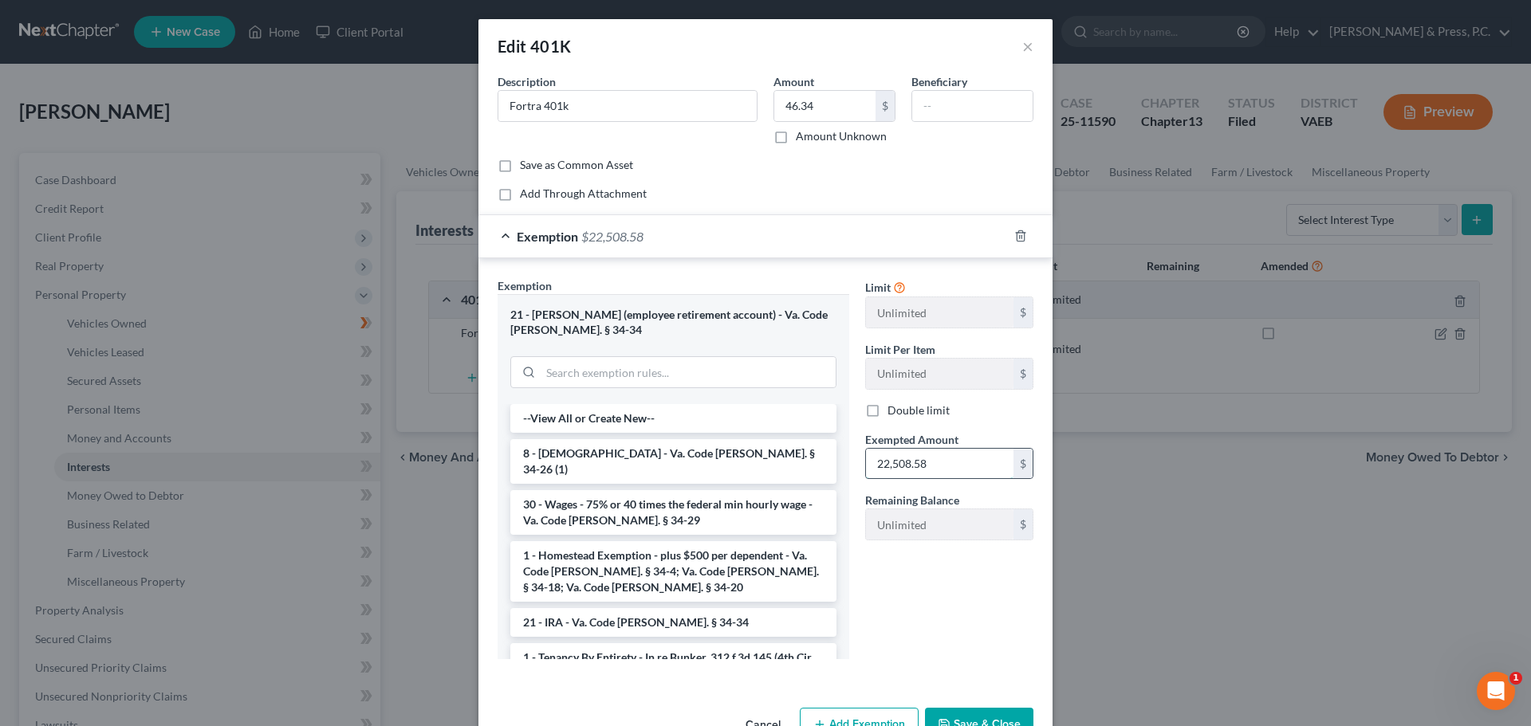
click at [887, 457] on input "22,508.58" at bounding box center [940, 464] width 148 height 30
click at [869, 474] on input "22,508.58" at bounding box center [940, 464] width 148 height 30
type input "46.34"
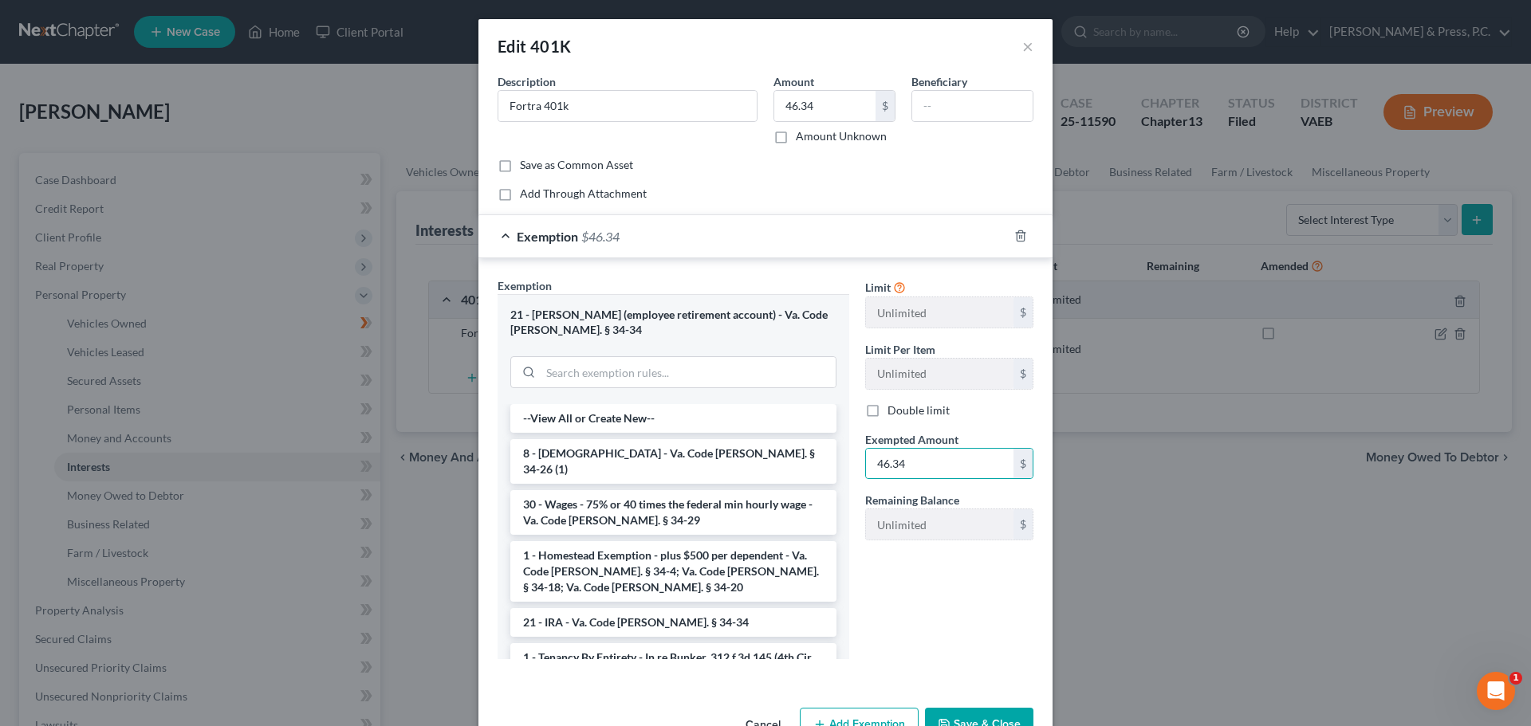
drag, startPoint x: 874, startPoint y: 601, endPoint x: 865, endPoint y: 597, distance: 9.6
click at [865, 600] on div "Limit Unlimited $ Limit Per Item Unlimited $ Double limit Exempted Amount * 46.…" at bounding box center [949, 474] width 184 height 395
click at [972, 684] on div "An exemption set must first be selected from the Filing Information section. Co…" at bounding box center [765, 387] width 574 height 628
click at [969, 725] on button "Save & Close" at bounding box center [979, 724] width 108 height 33
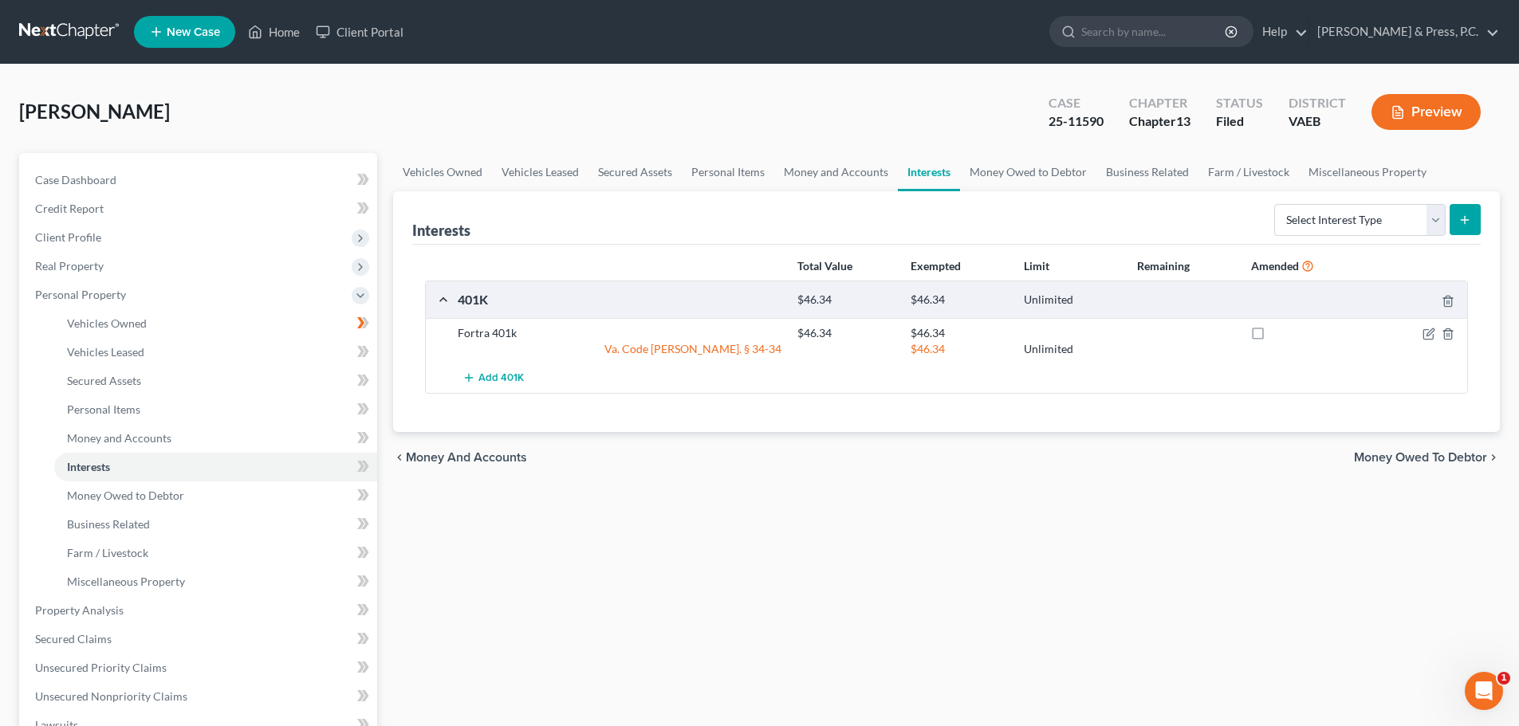
click at [1078, 557] on div "Vehicles Owned Vehicles Leased Secured Assets Personal Items Money and Accounts…" at bounding box center [946, 628] width 1123 height 950
click at [495, 488] on div "Vehicles Owned Vehicles Leased Secured Assets Personal Items Money and Accounts…" at bounding box center [946, 628] width 1123 height 950
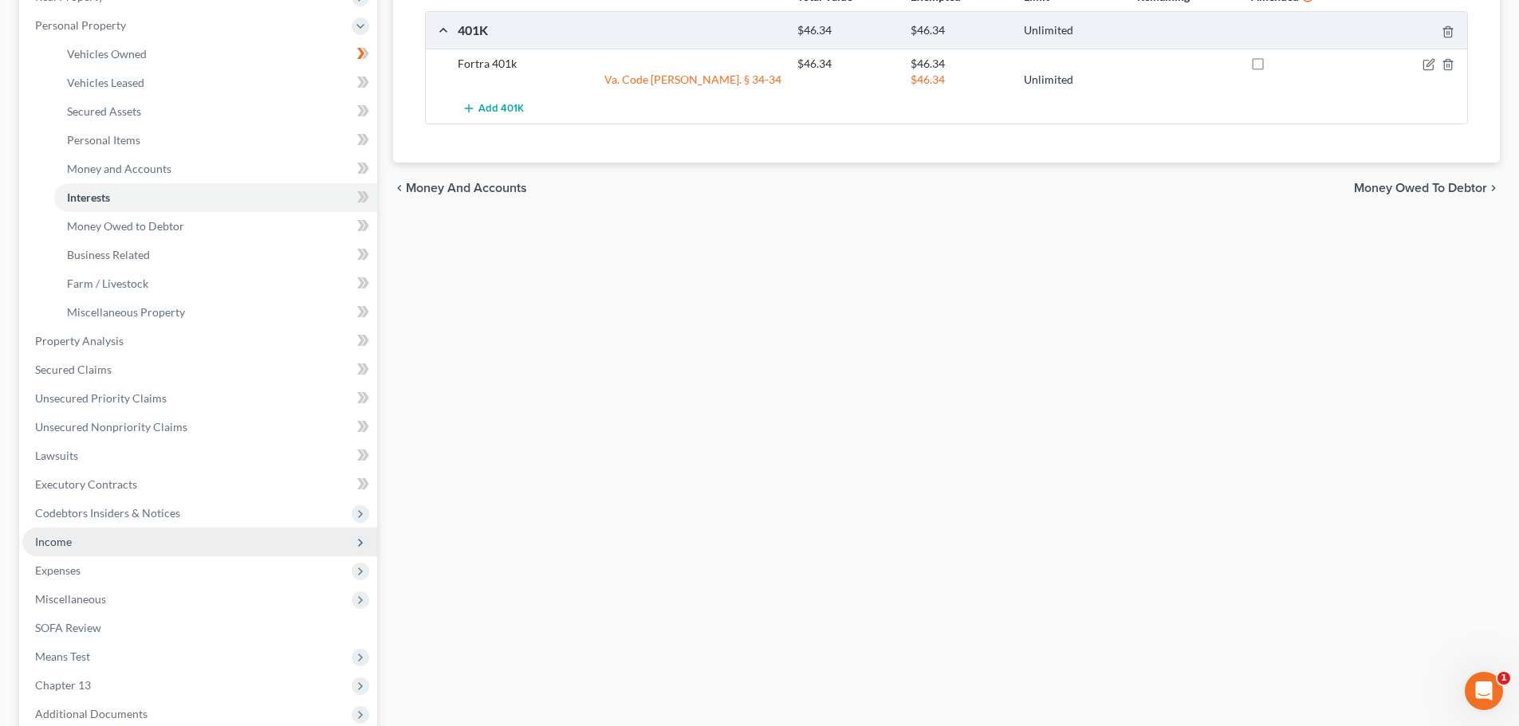
scroll to position [319, 0]
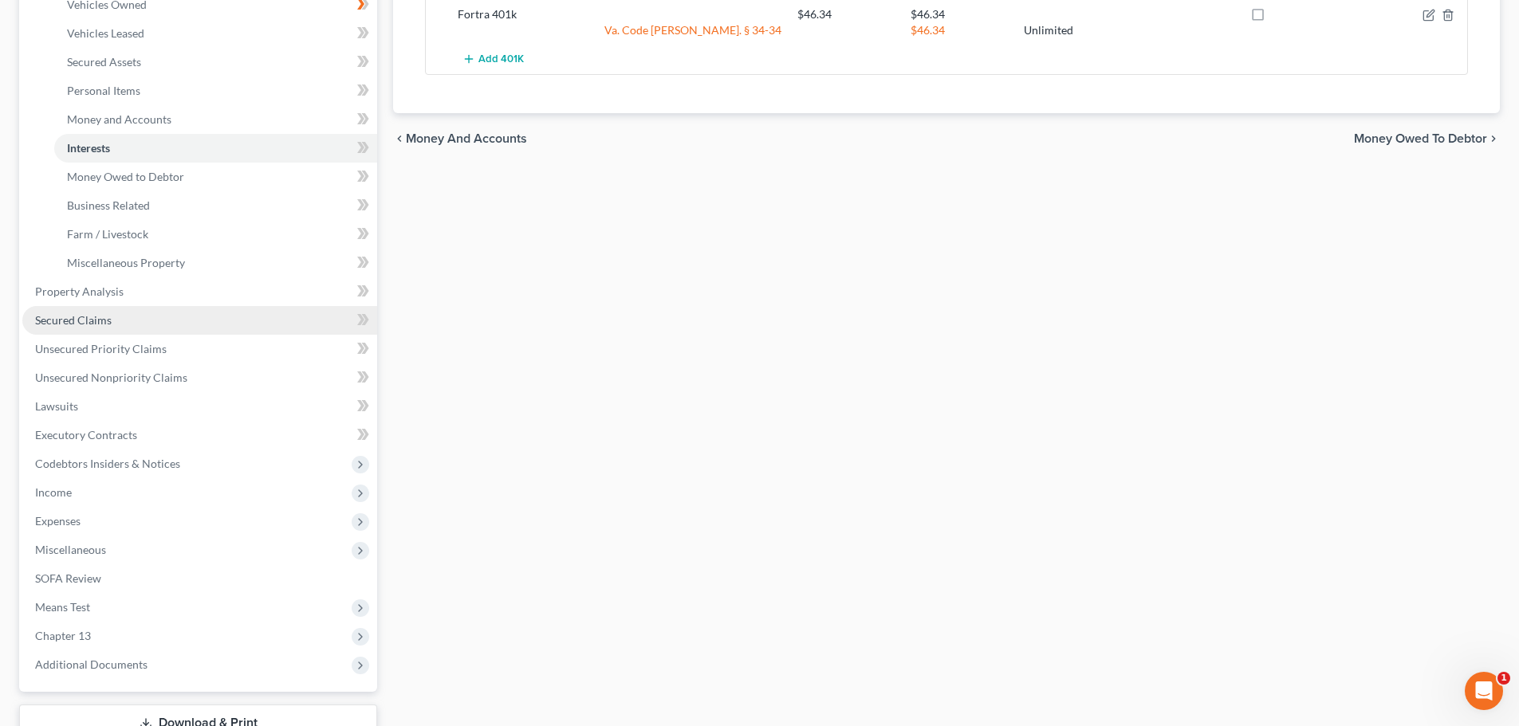
click at [65, 324] on span "Secured Claims" at bounding box center [73, 320] width 77 height 14
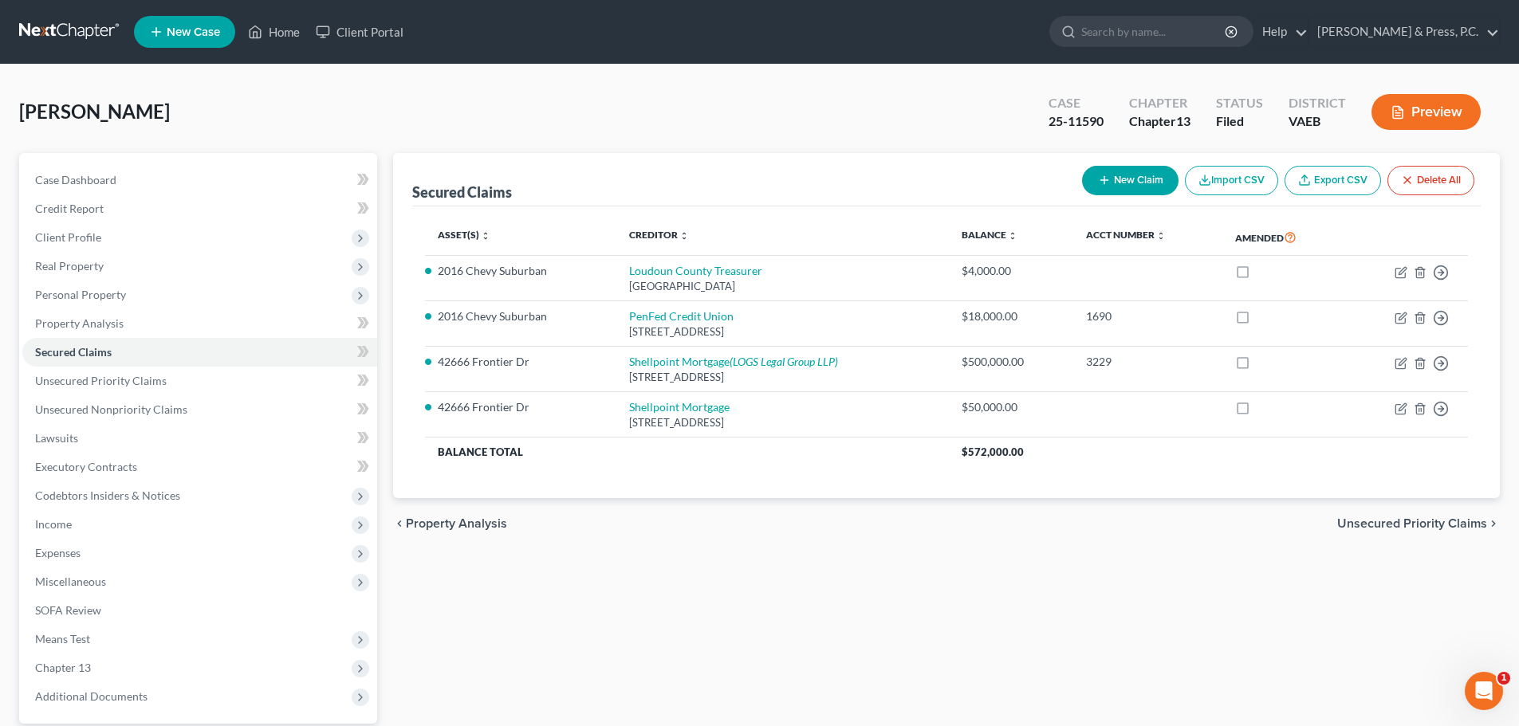
click at [537, 584] on div "Secured Claims New Claim Import CSV Export CSV Delete All Asset(s) expand_more …" at bounding box center [946, 484] width 1123 height 663
click at [69, 407] on span "Unsecured Nonpriority Claims" at bounding box center [111, 410] width 152 height 14
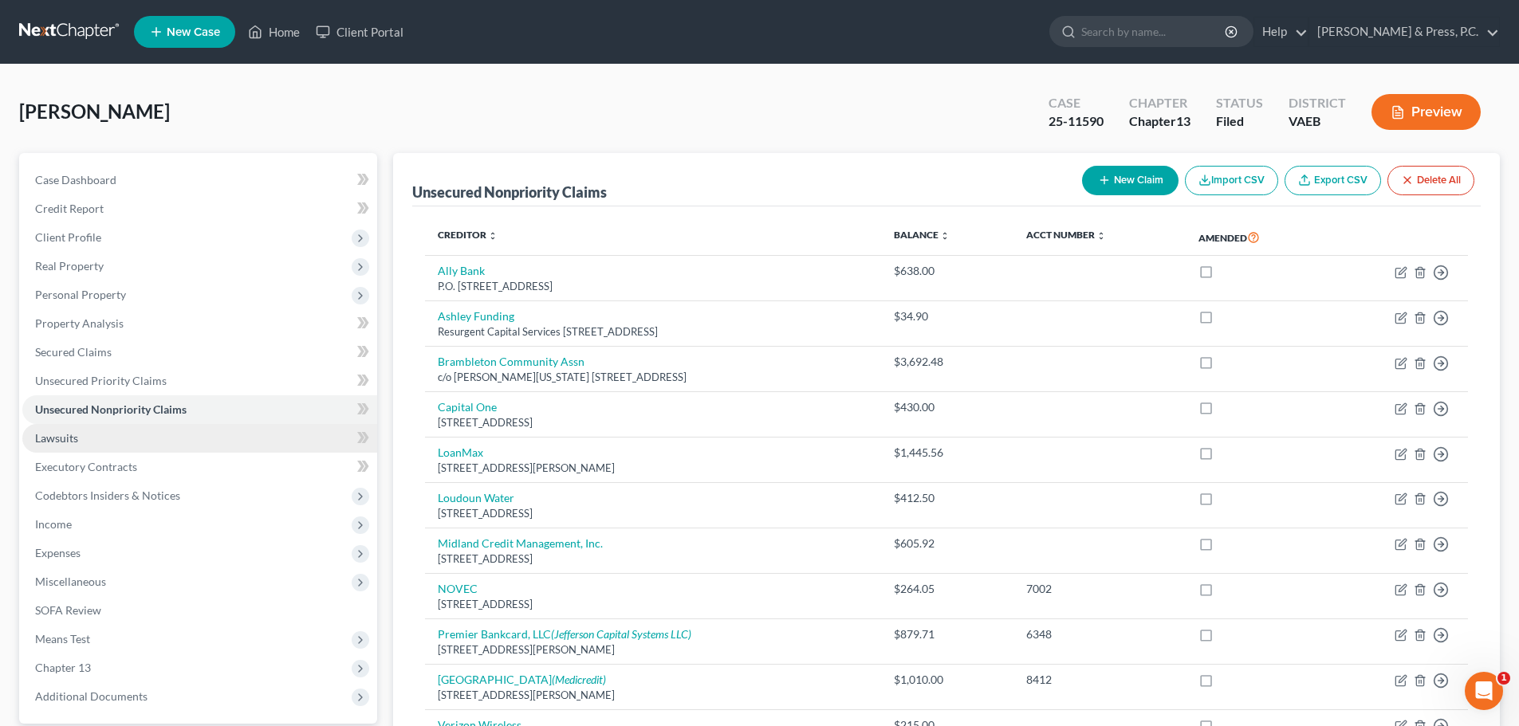
click at [49, 441] on span "Lawsuits" at bounding box center [56, 438] width 43 height 14
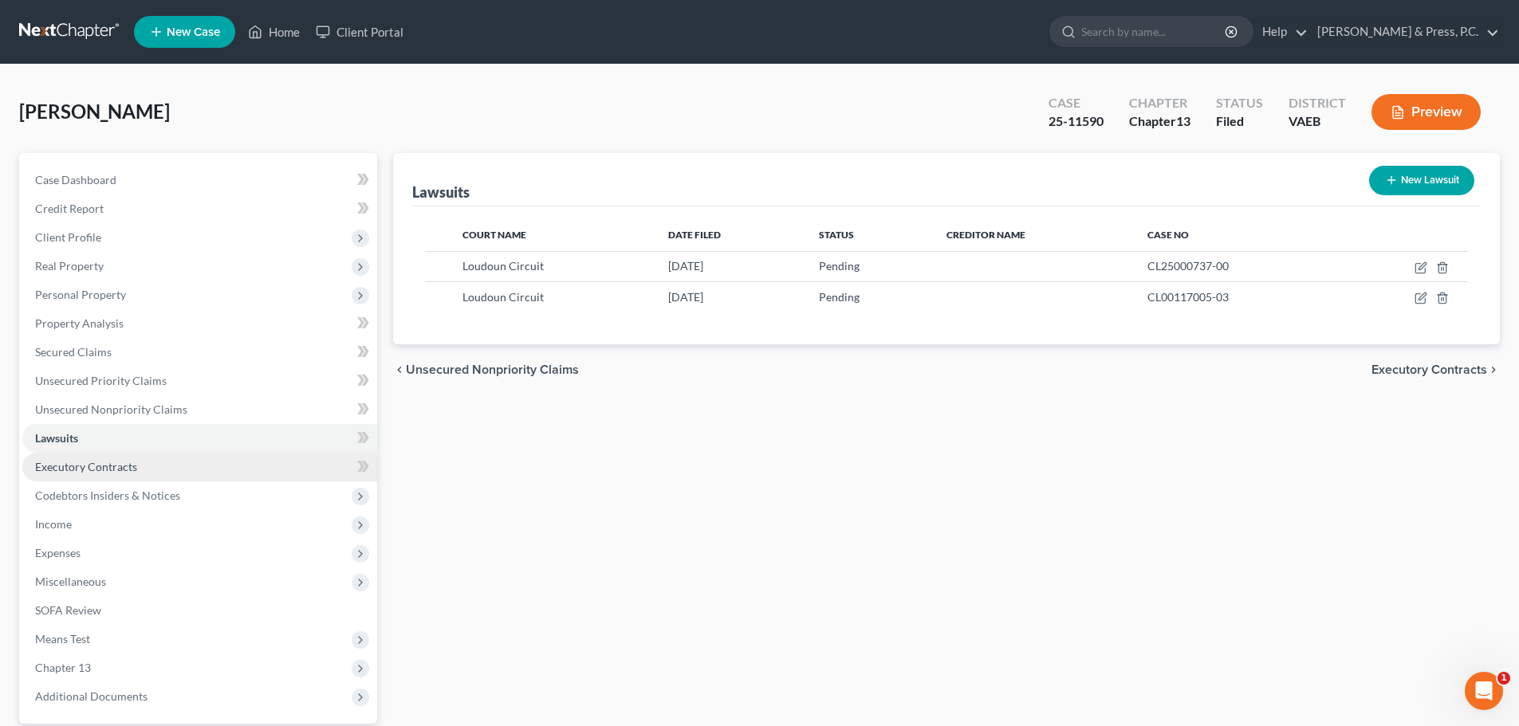
click at [64, 461] on span "Executory Contracts" at bounding box center [86, 467] width 102 height 14
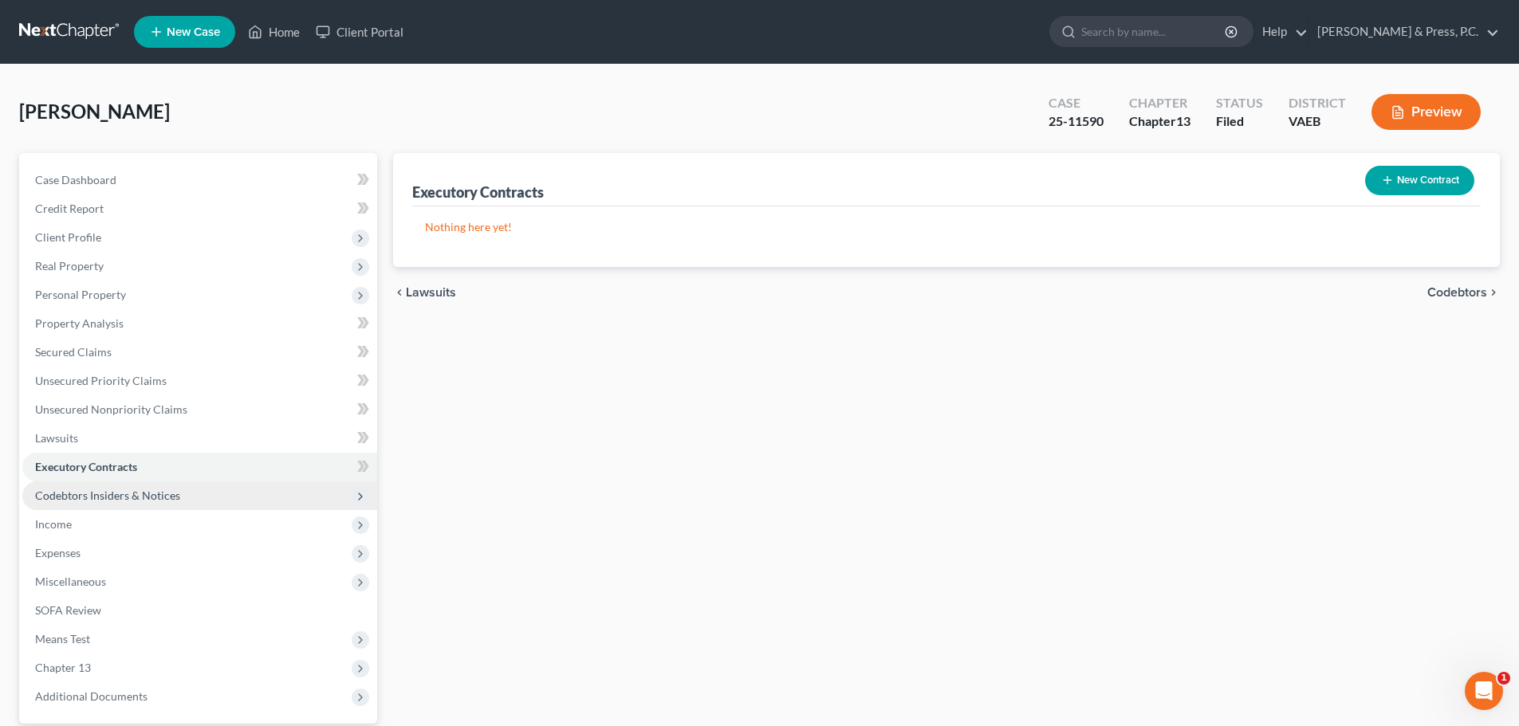
click at [85, 490] on span "Codebtors Insiders & Notices" at bounding box center [107, 496] width 145 height 14
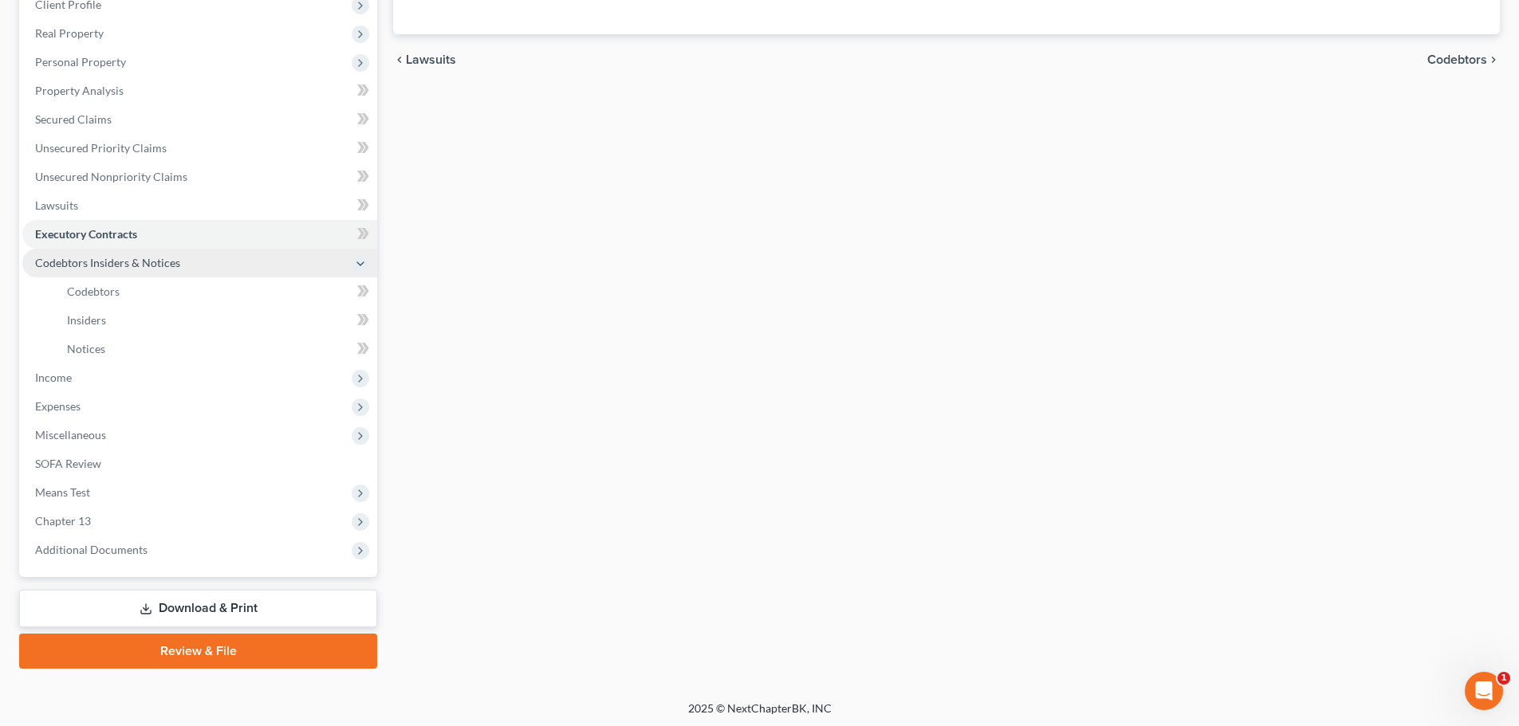
scroll to position [236, 0]
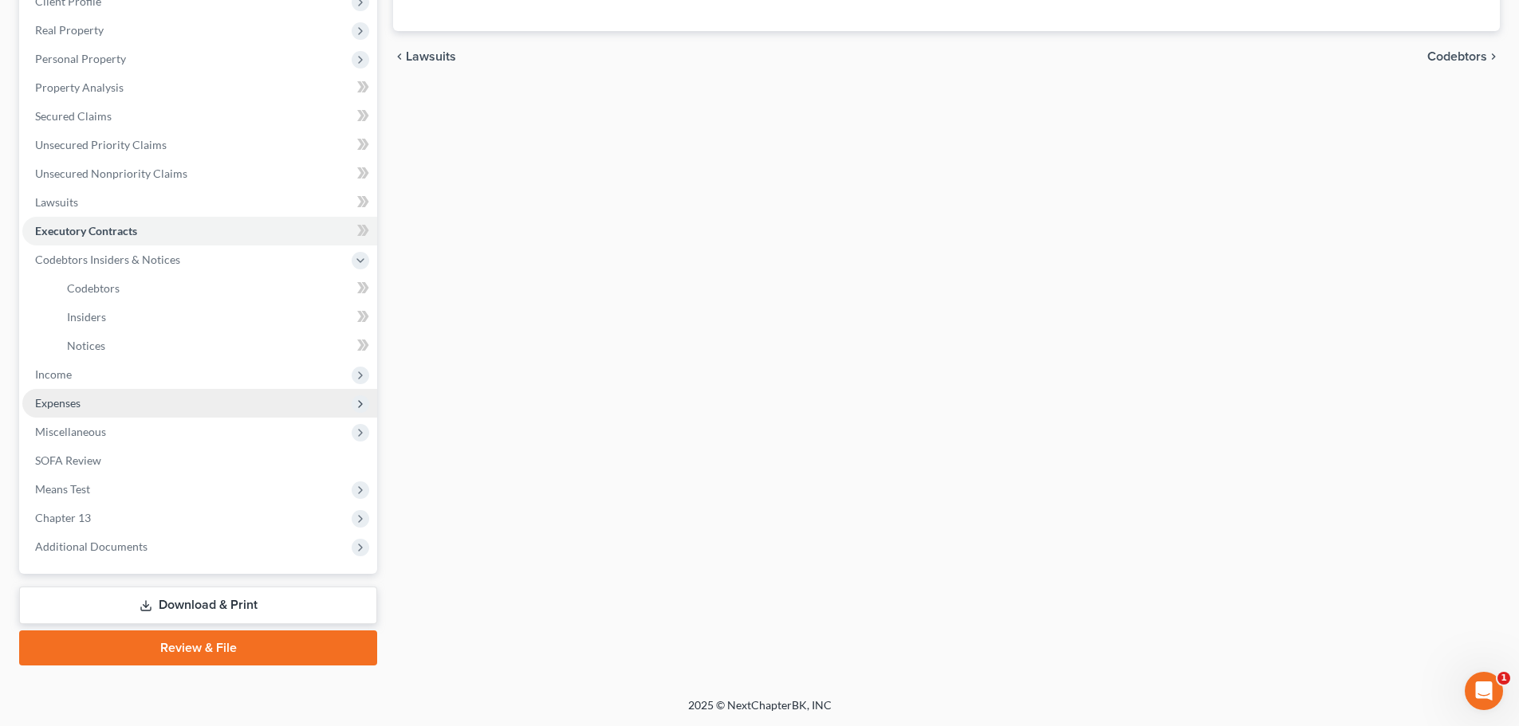
click at [77, 409] on span "Expenses" at bounding box center [57, 403] width 45 height 14
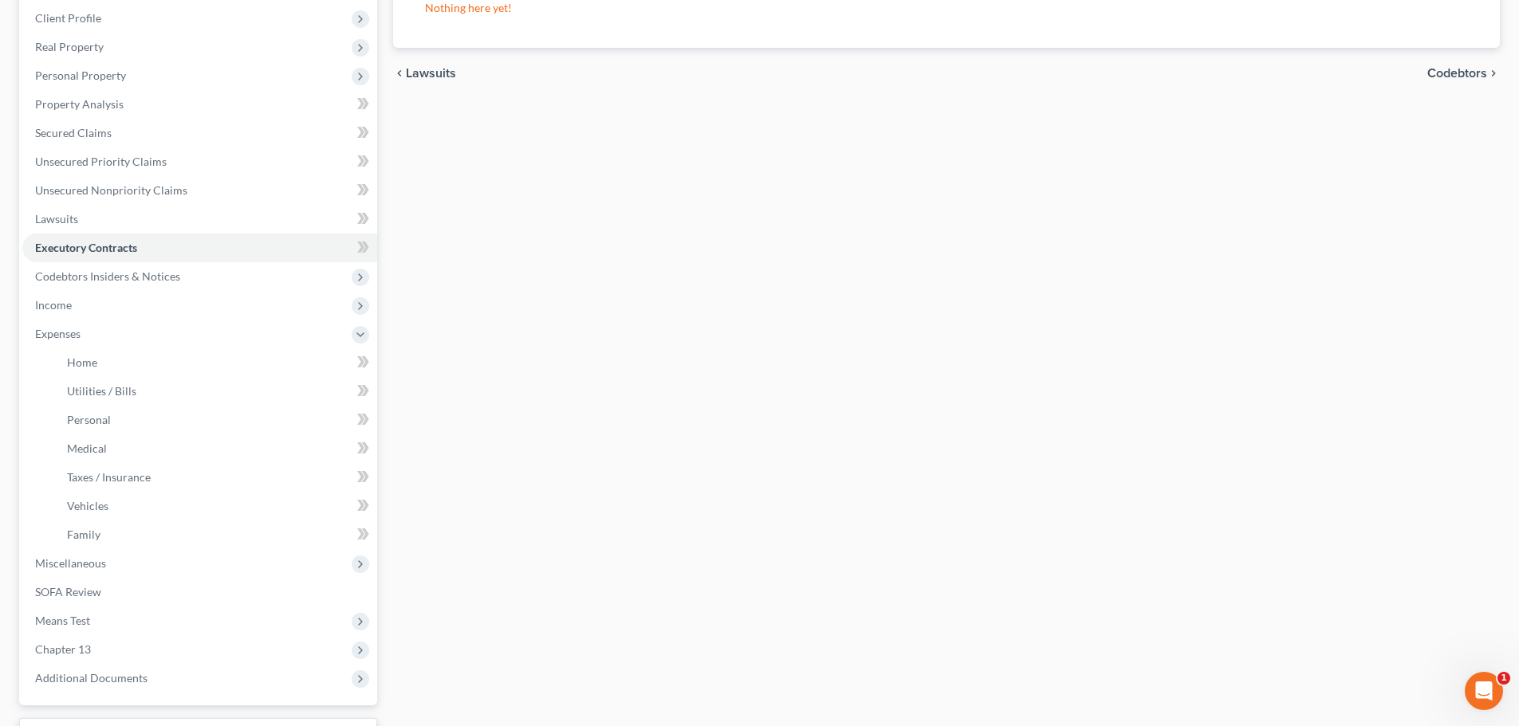
scroll to position [0, 0]
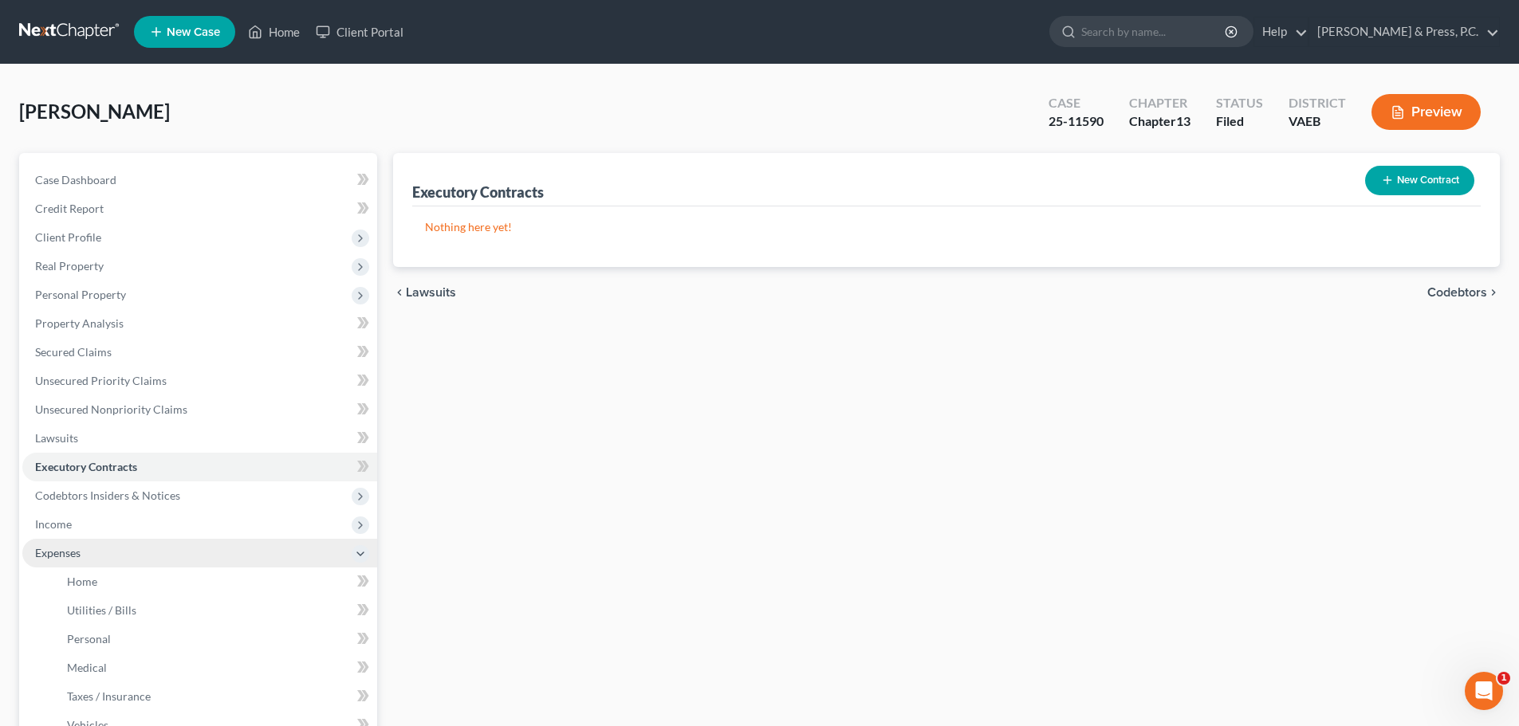
click at [77, 561] on span "Expenses" at bounding box center [199, 553] width 355 height 29
click at [79, 562] on span "Expenses" at bounding box center [199, 553] width 355 height 29
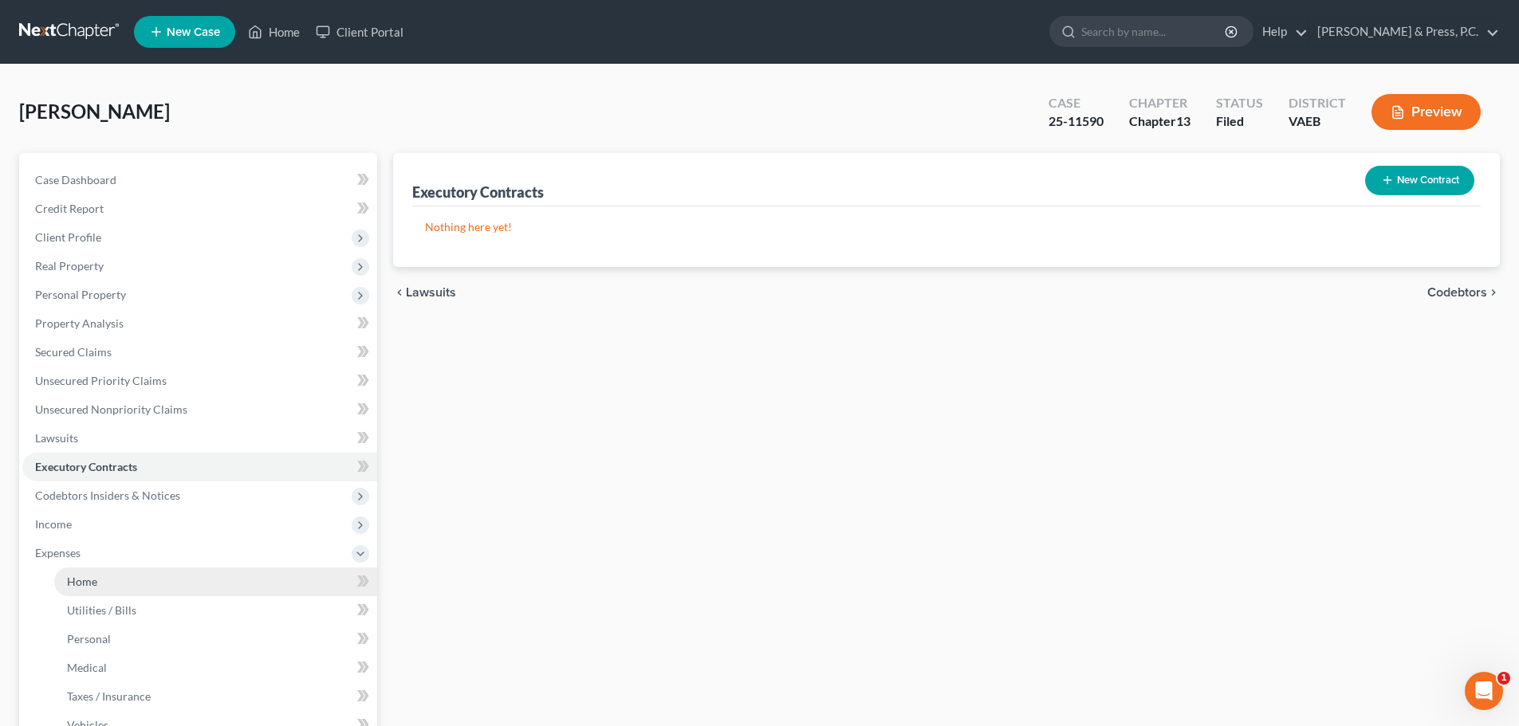
click at [78, 575] on span "Home" at bounding box center [82, 582] width 30 height 14
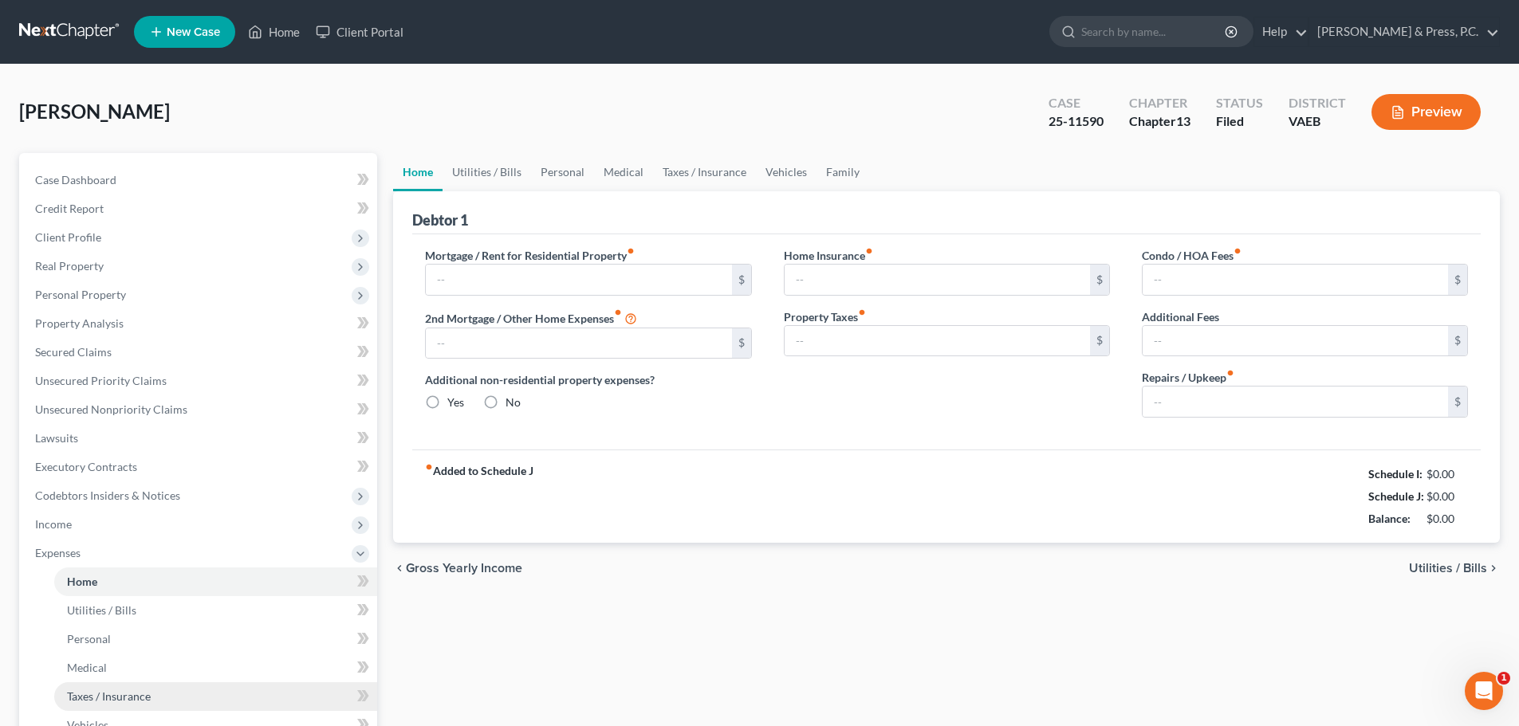
type input "2,721.33"
type input "329.93"
radio input "true"
type input "0.00"
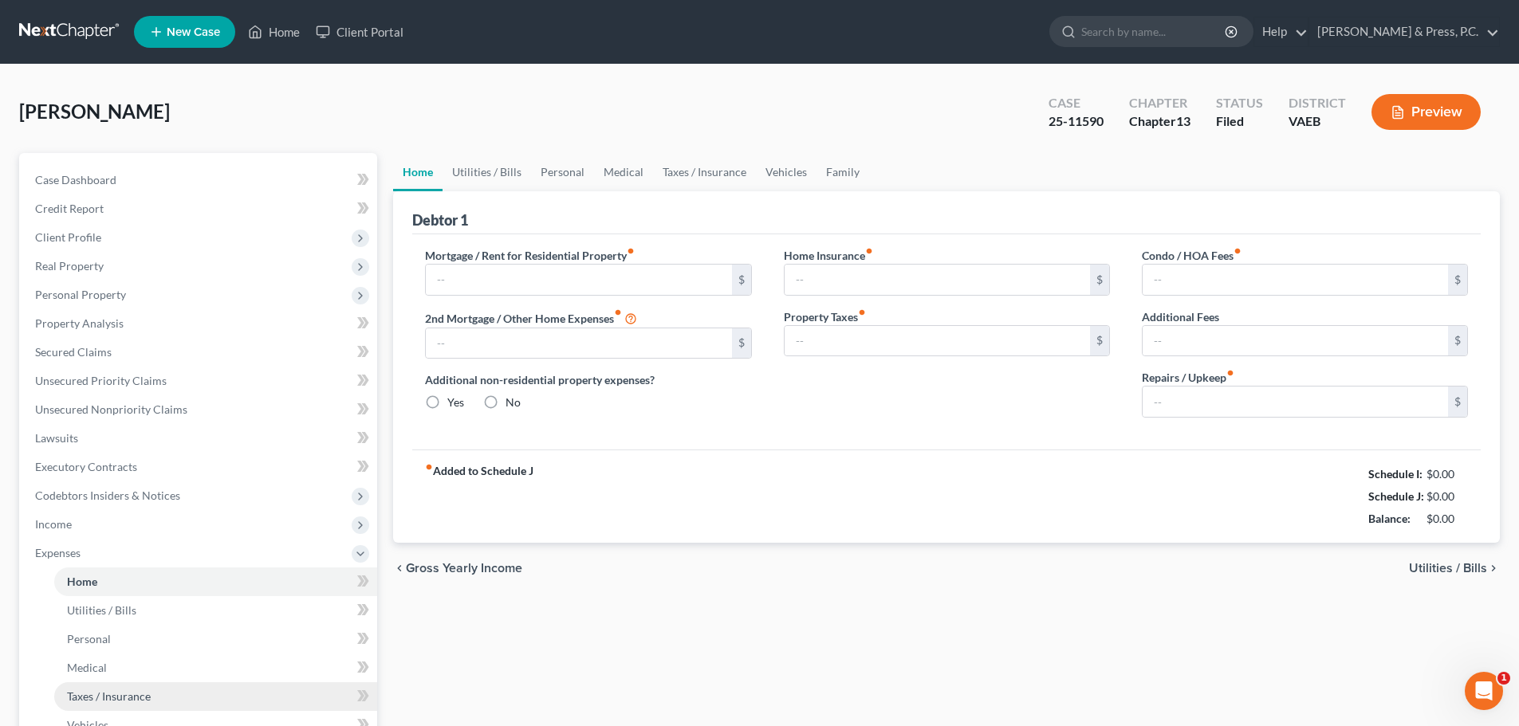
type input "200.00"
type input "0.00"
type input "100.00"
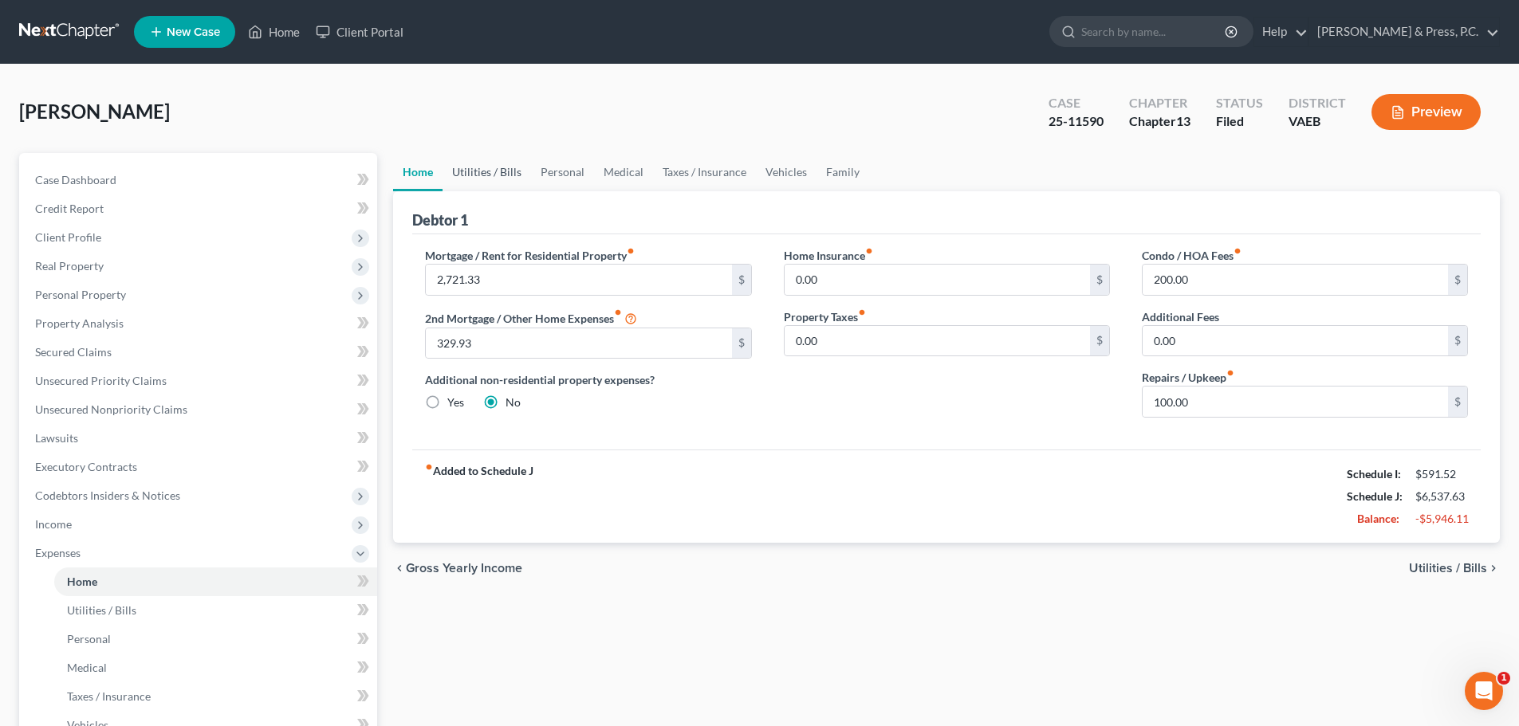
click at [492, 179] on link "Utilities / Bills" at bounding box center [487, 172] width 89 height 38
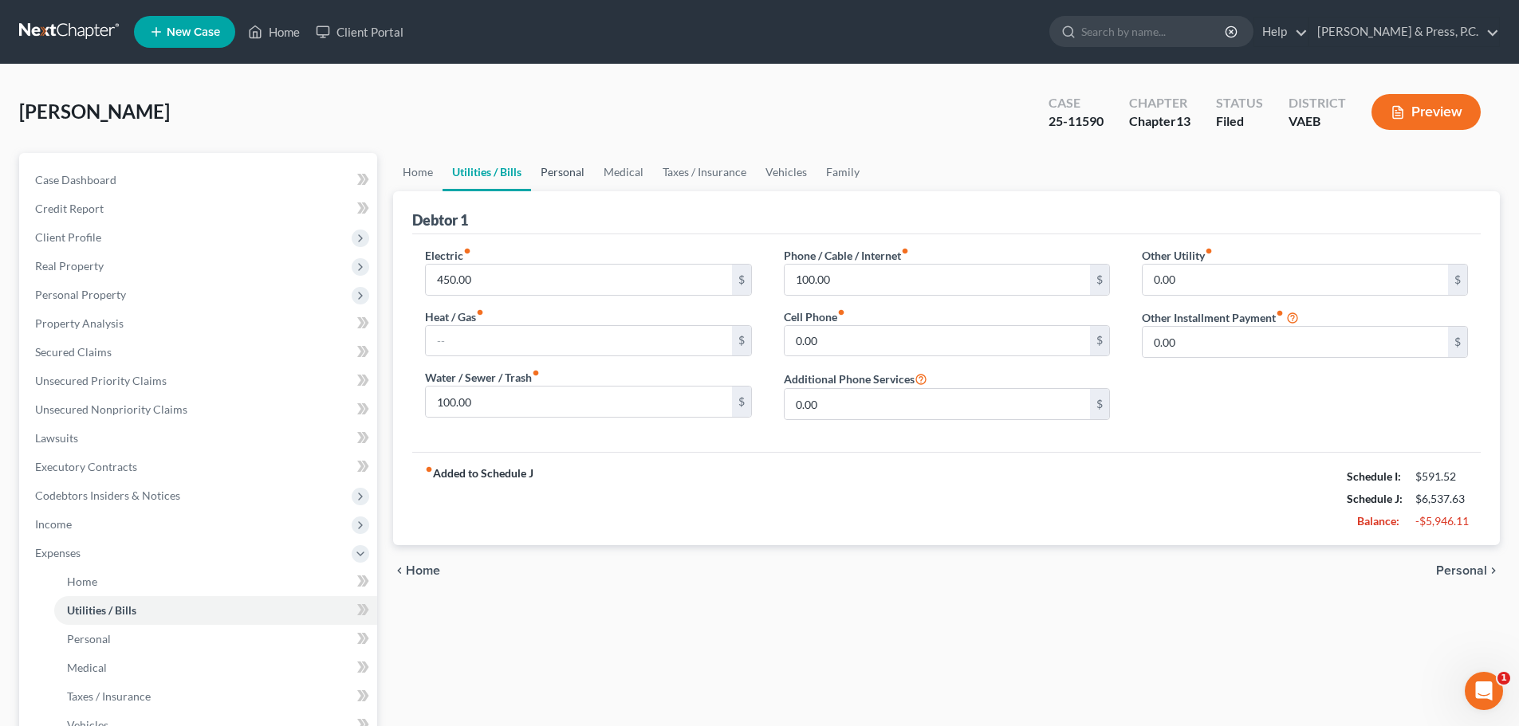
click at [553, 165] on link "Personal" at bounding box center [562, 172] width 63 height 38
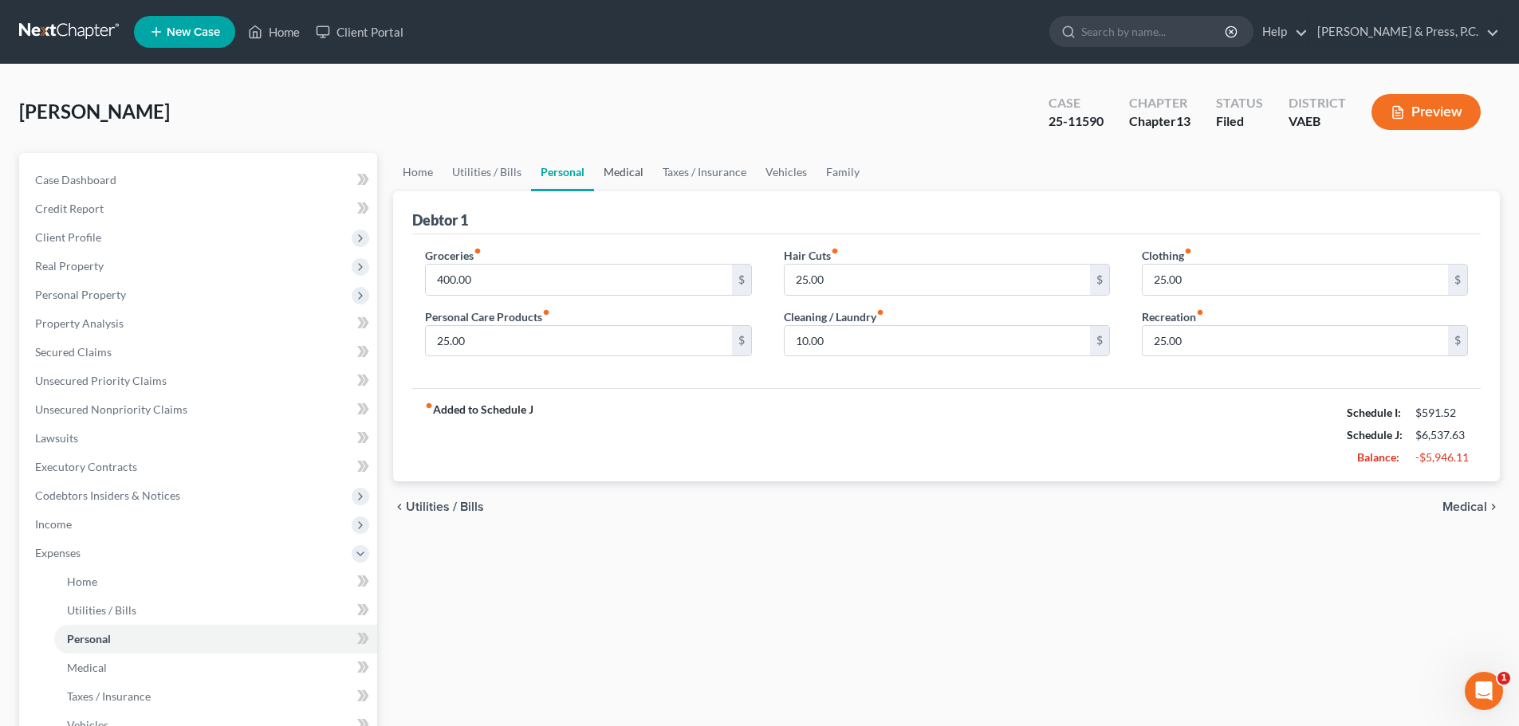
click at [626, 165] on link "Medical" at bounding box center [623, 172] width 59 height 38
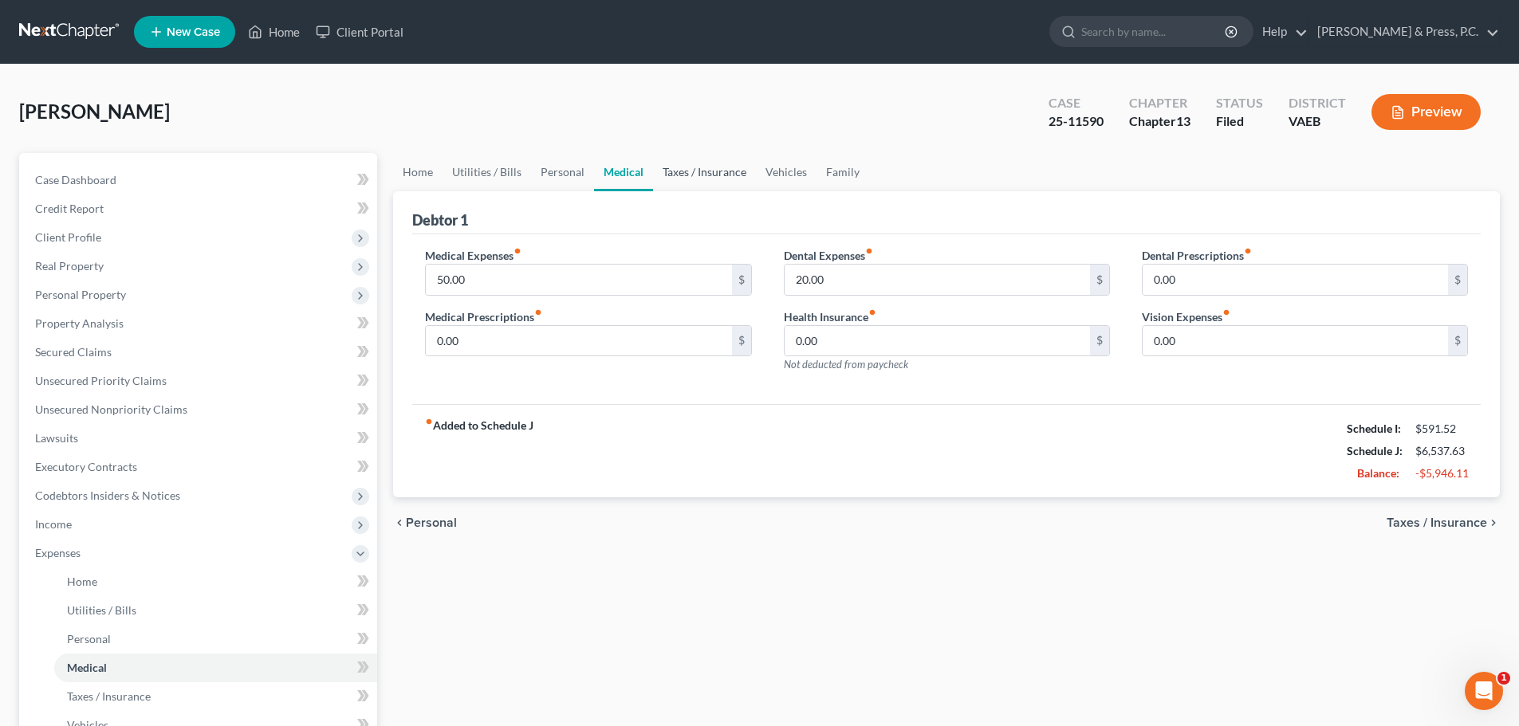
click at [692, 177] on link "Taxes / Insurance" at bounding box center [704, 172] width 103 height 38
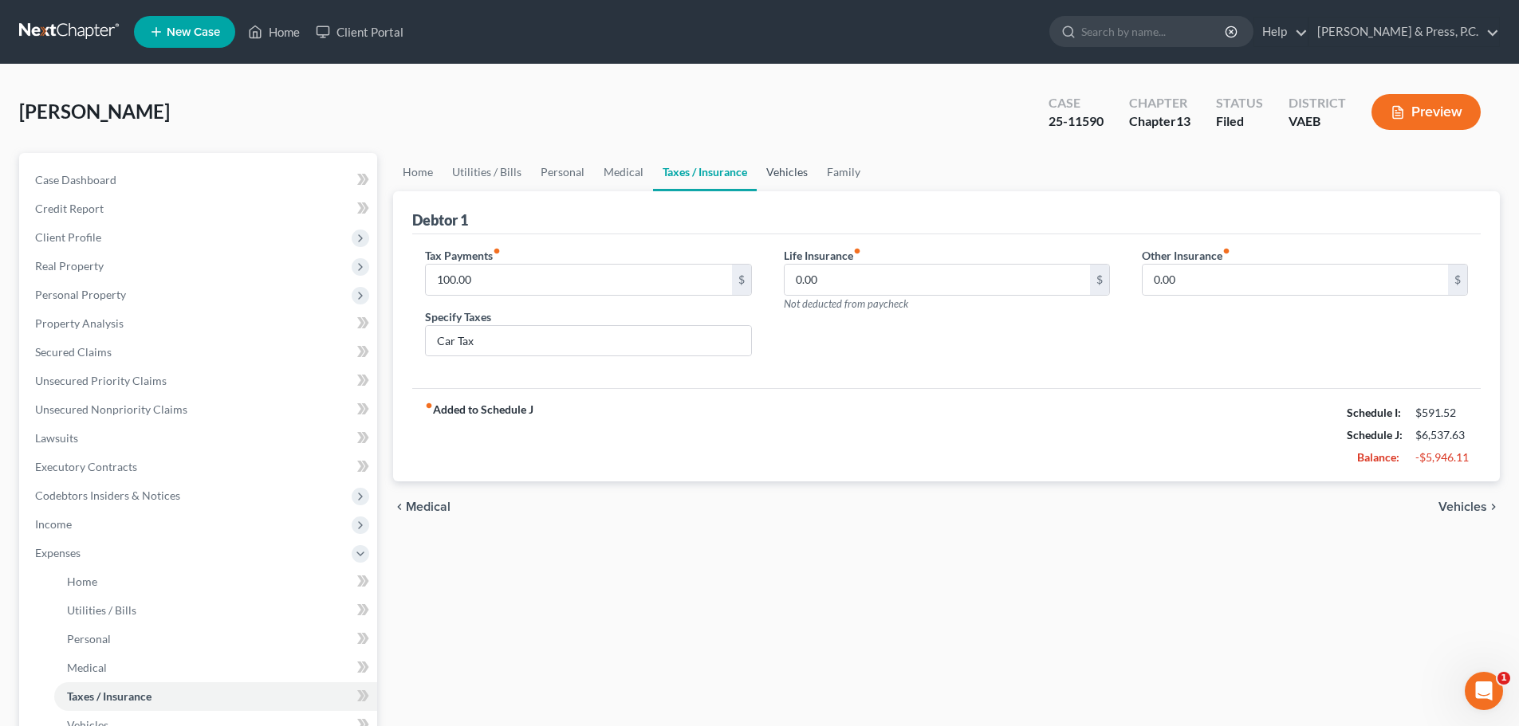
click at [775, 166] on link "Vehicles" at bounding box center [787, 172] width 61 height 38
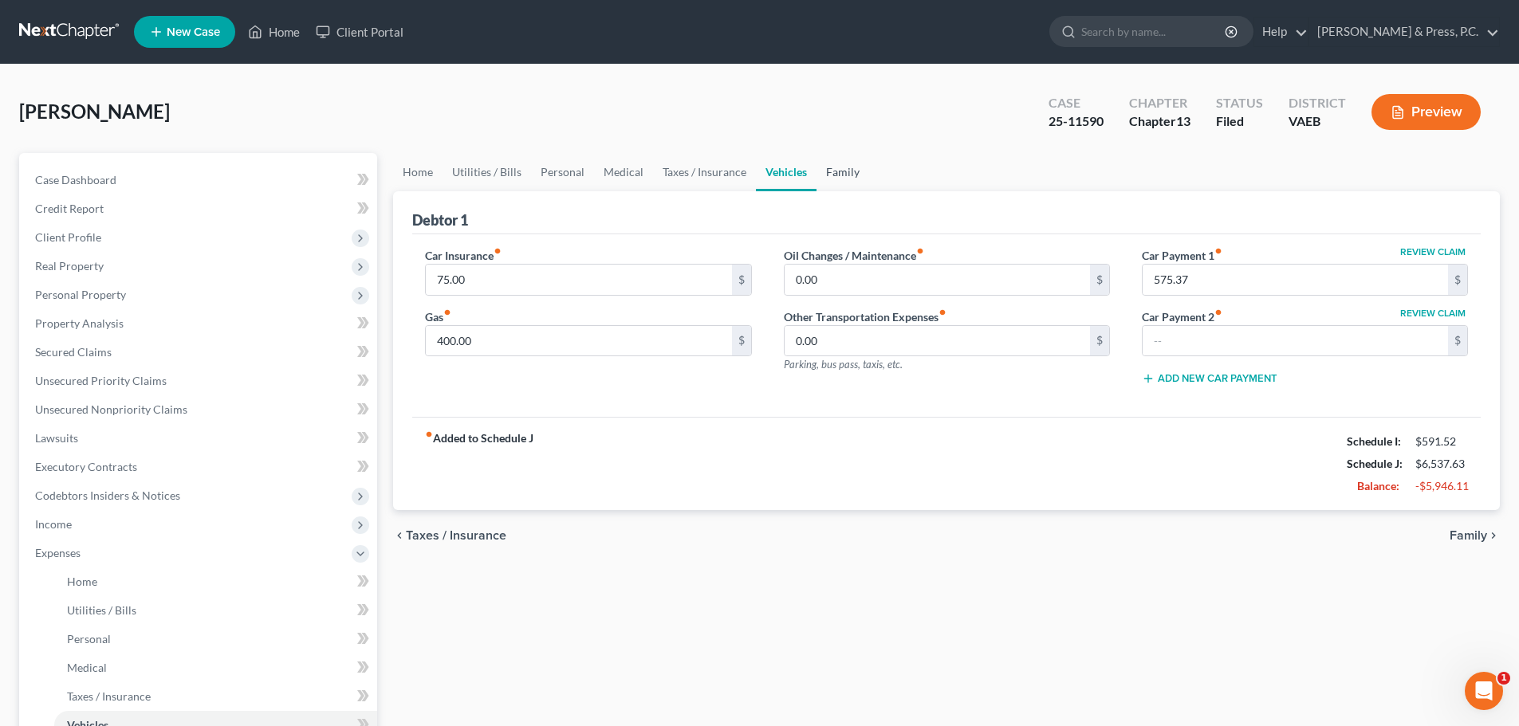
click at [862, 175] on link "Family" at bounding box center [842, 172] width 53 height 38
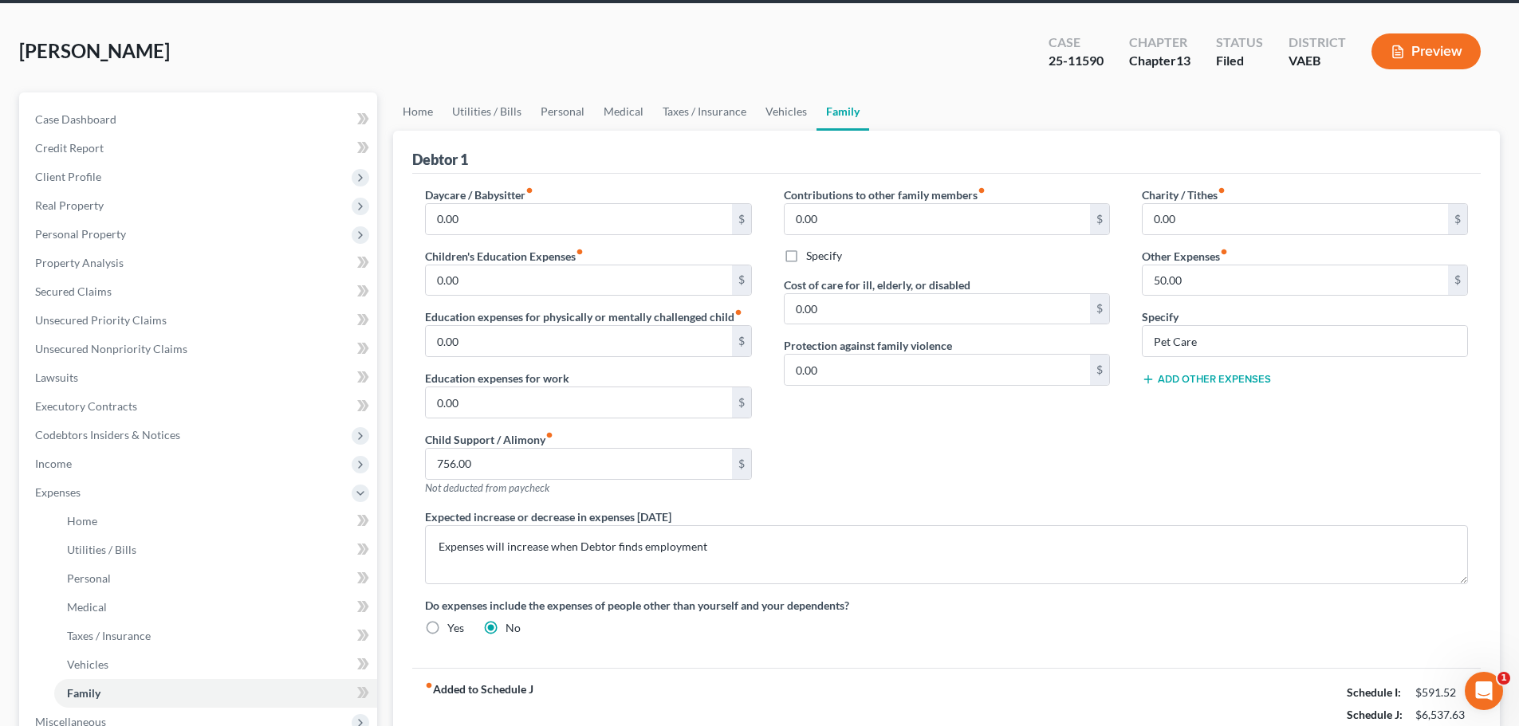
scroll to position [351, 0]
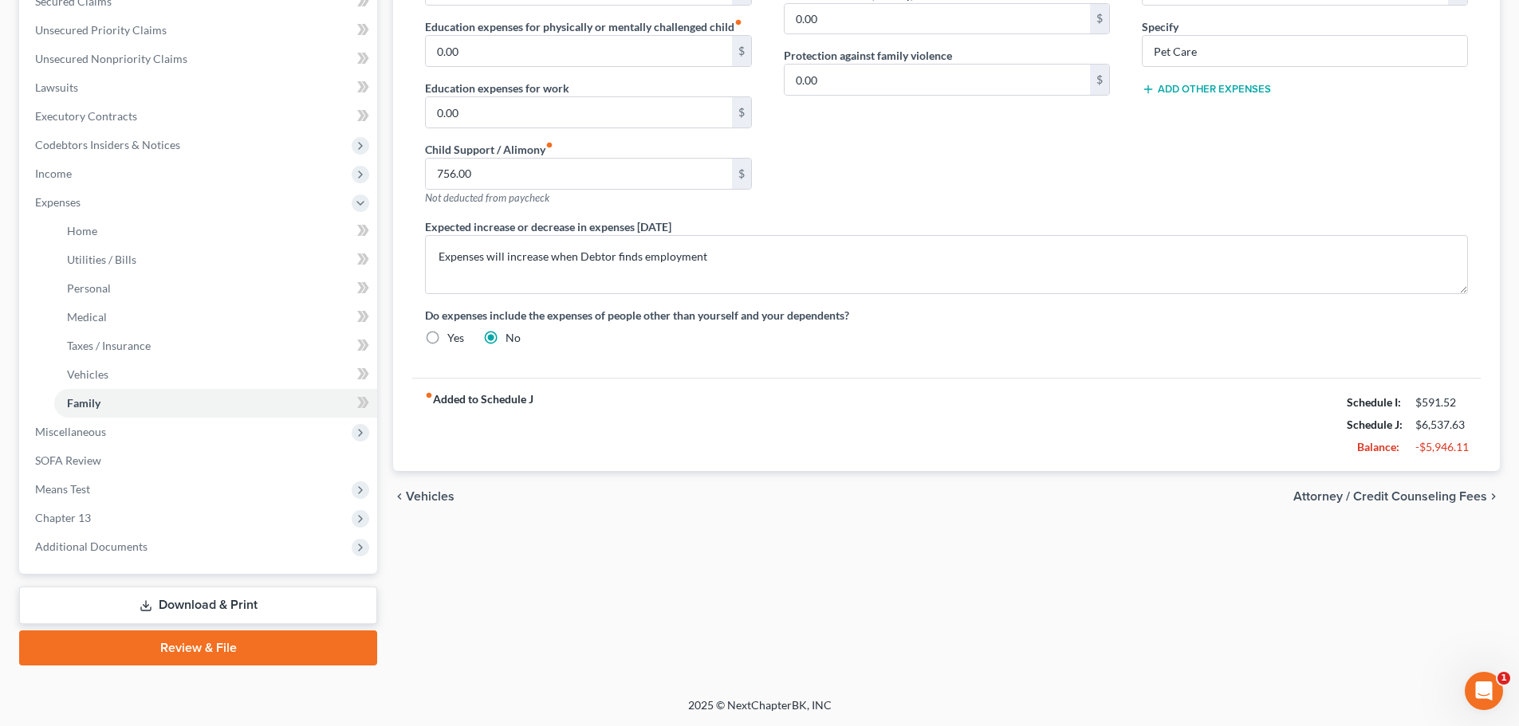
click at [1355, 498] on span "Attorney / Credit Counseling Fees" at bounding box center [1390, 496] width 194 height 13
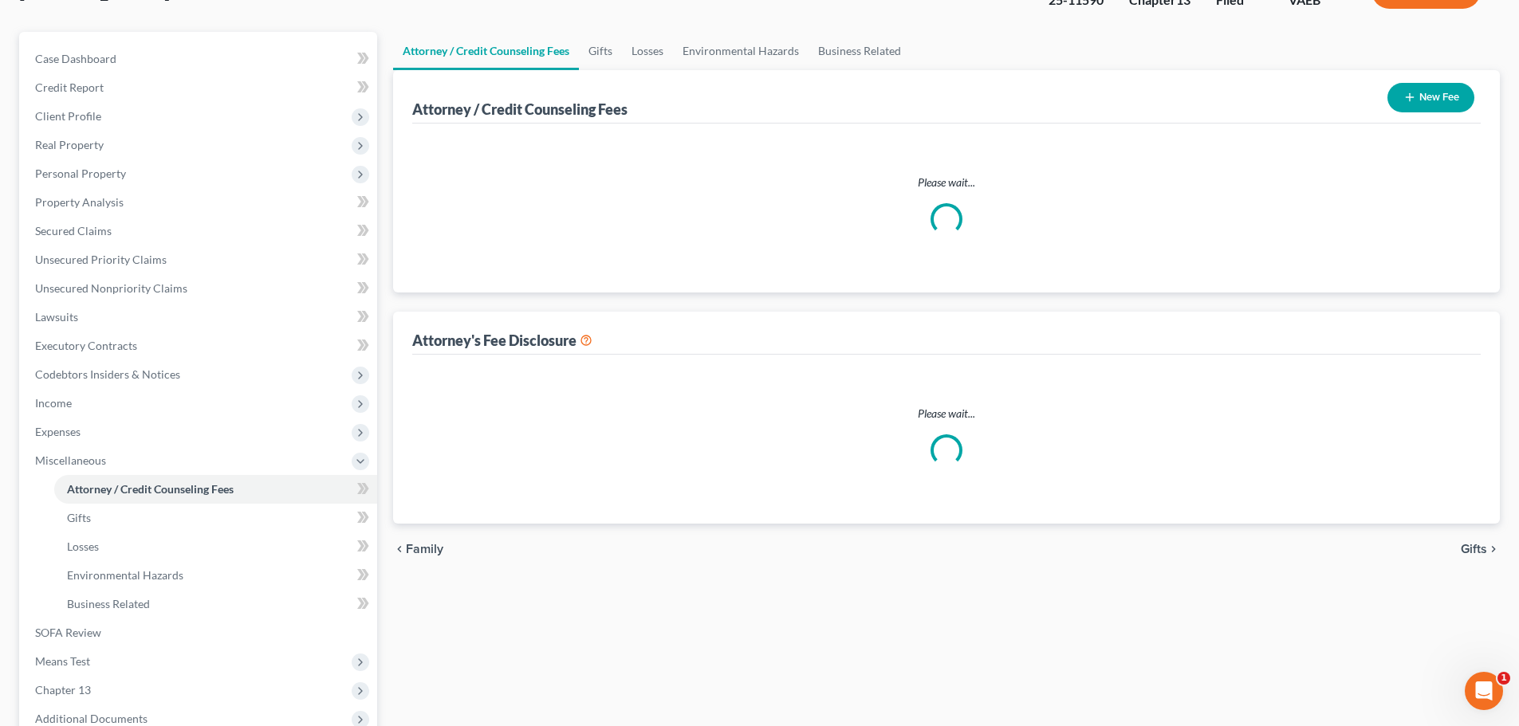
select select "3"
select select "0"
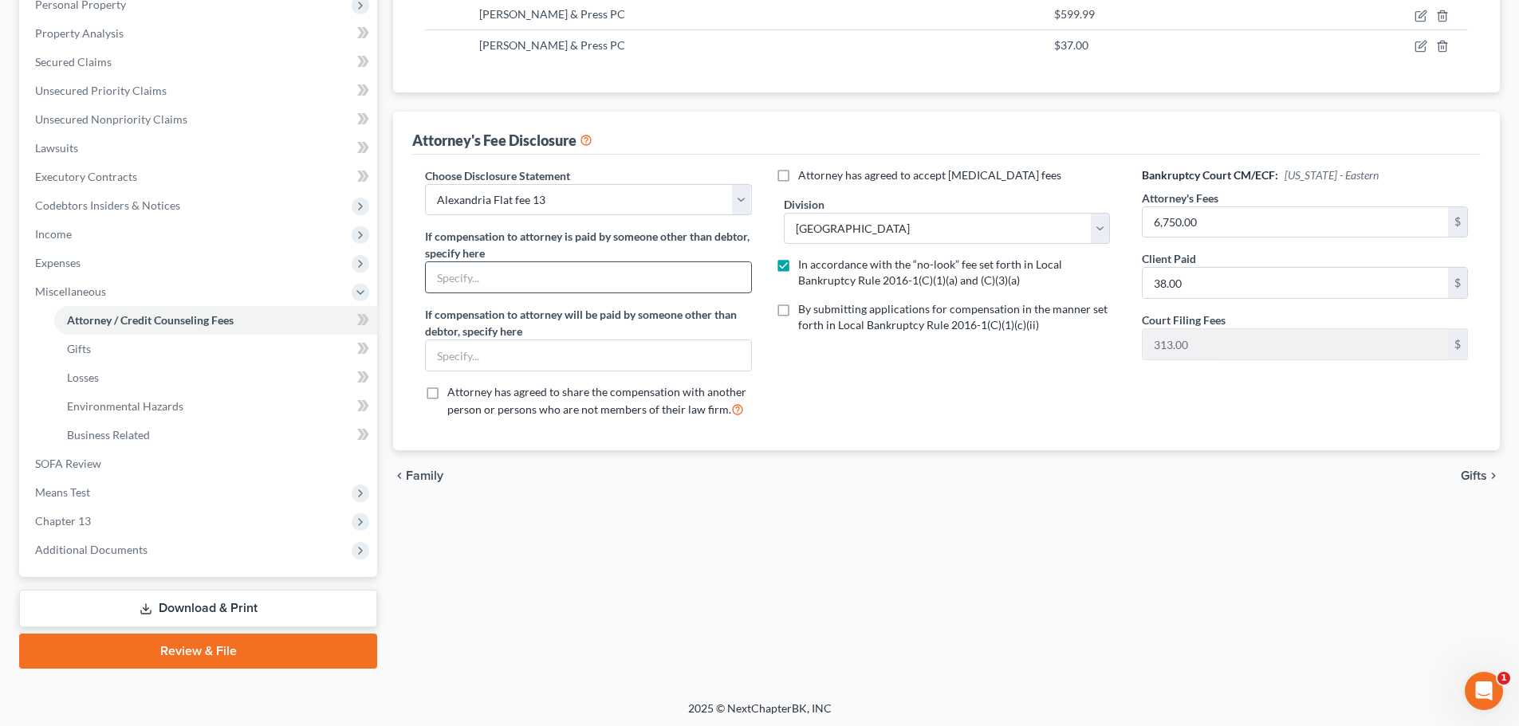
scroll to position [293, 0]
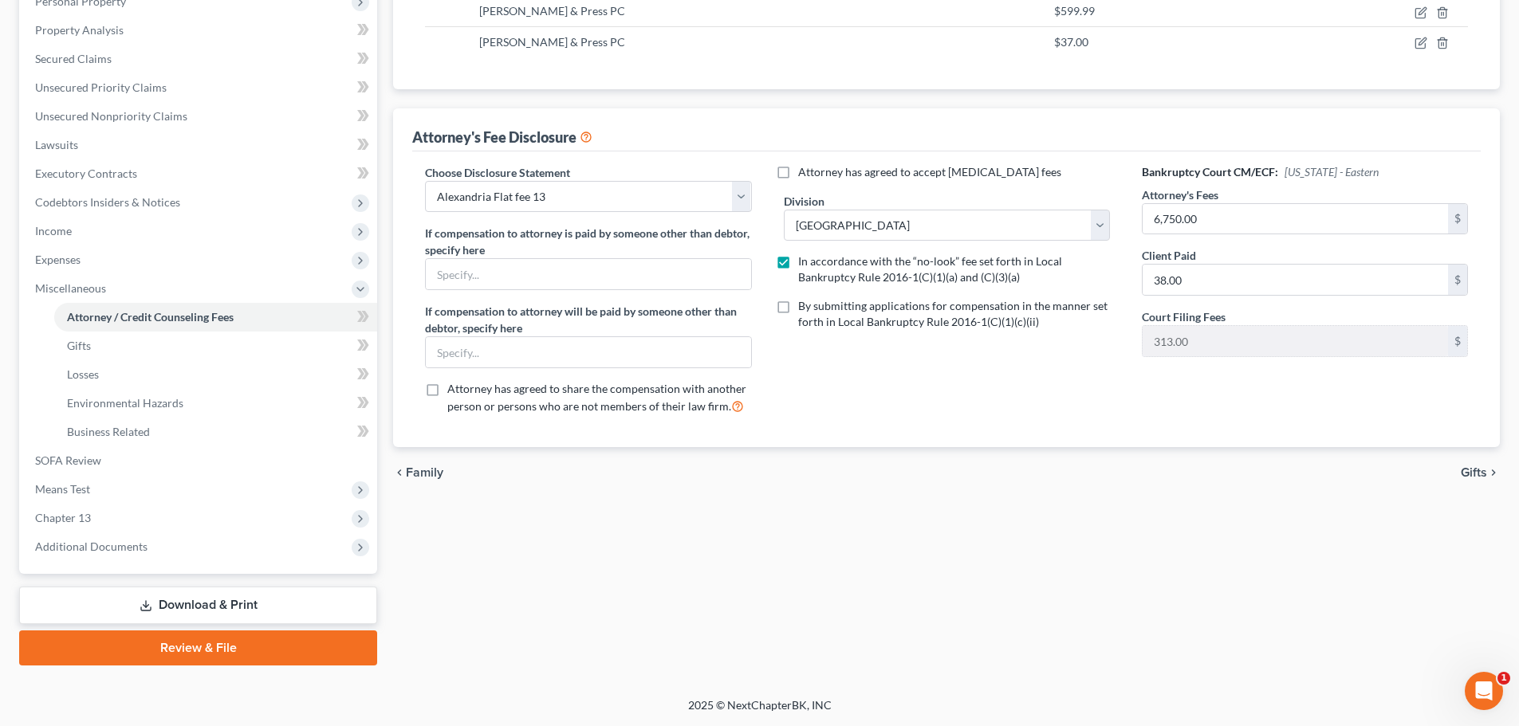
click at [200, 609] on link "Download & Print" at bounding box center [198, 605] width 358 height 37
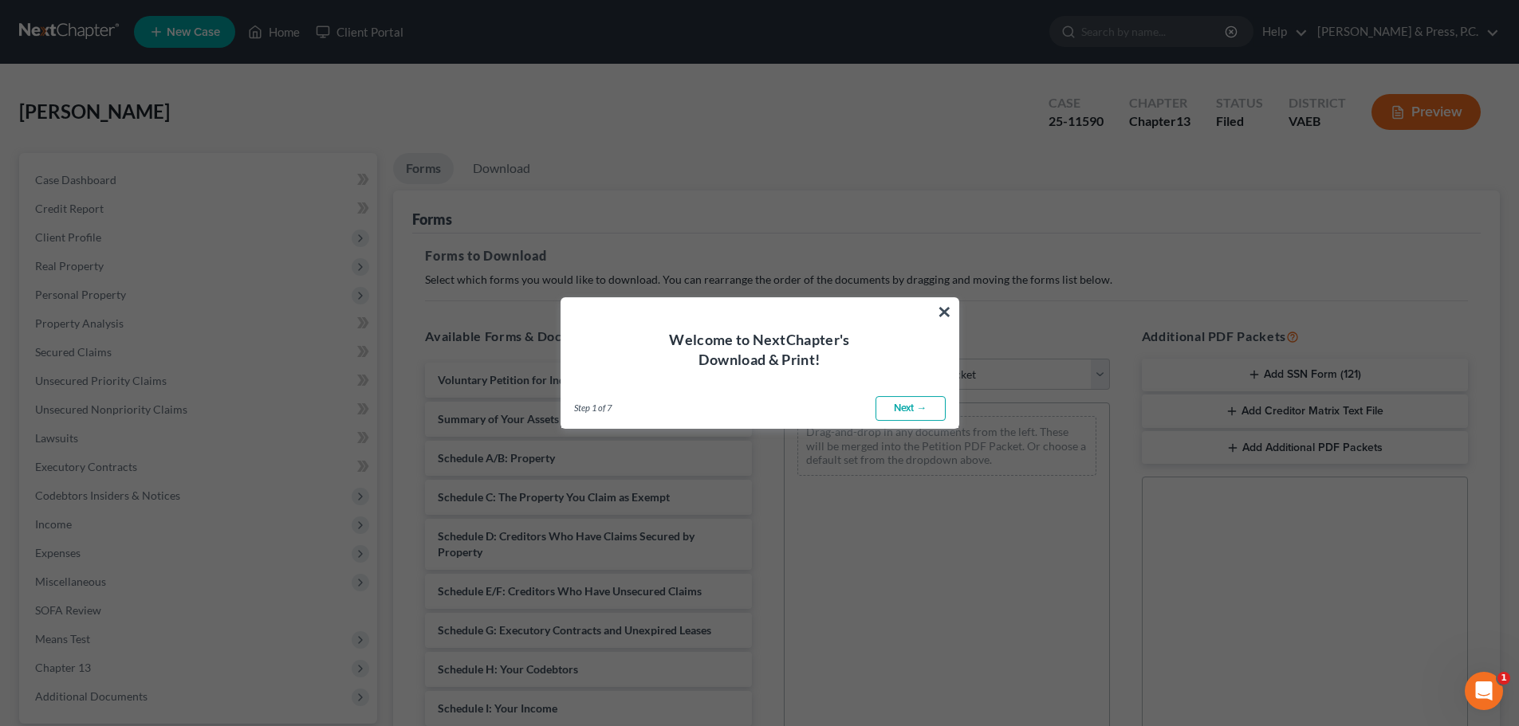
click at [914, 409] on link "Next →" at bounding box center [910, 409] width 70 height 26
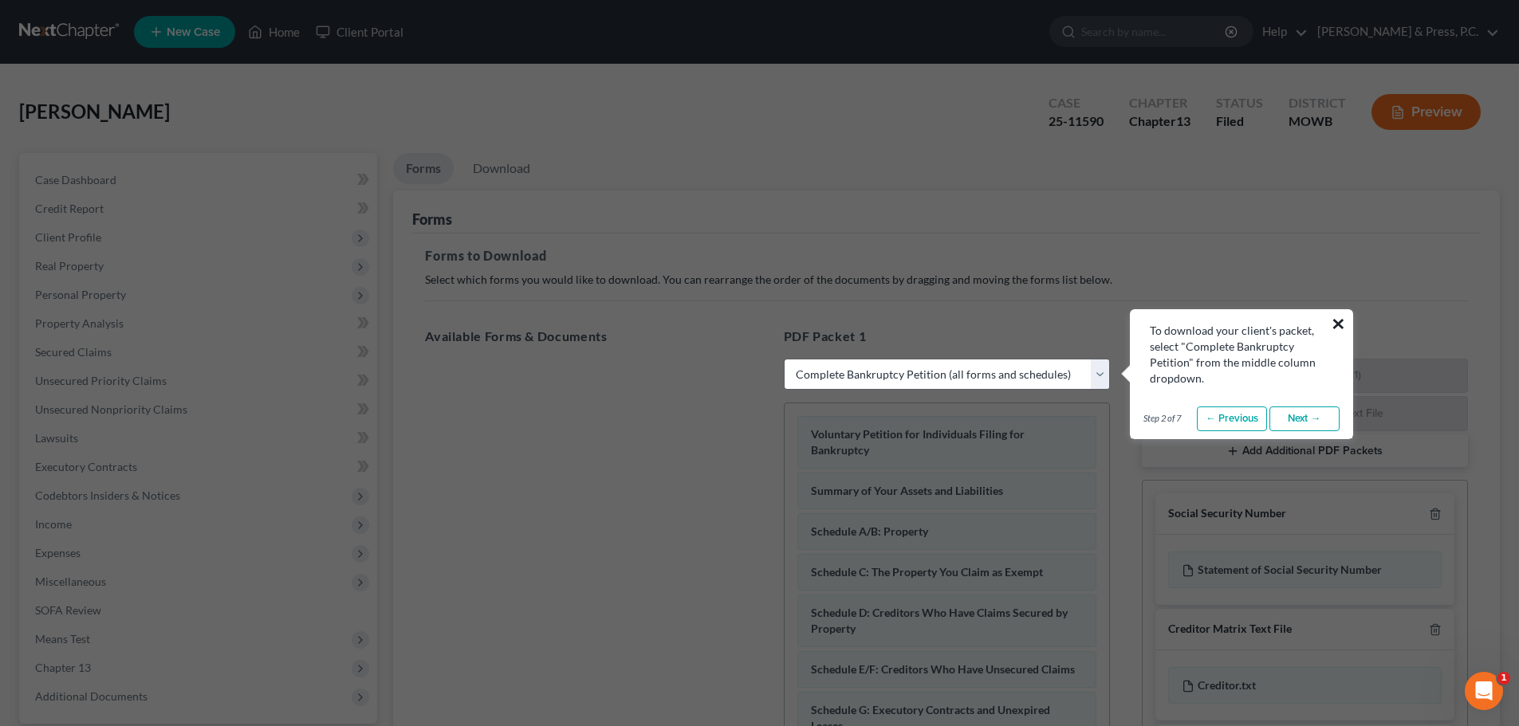
click at [1332, 323] on button "×" at bounding box center [1338, 324] width 15 height 26
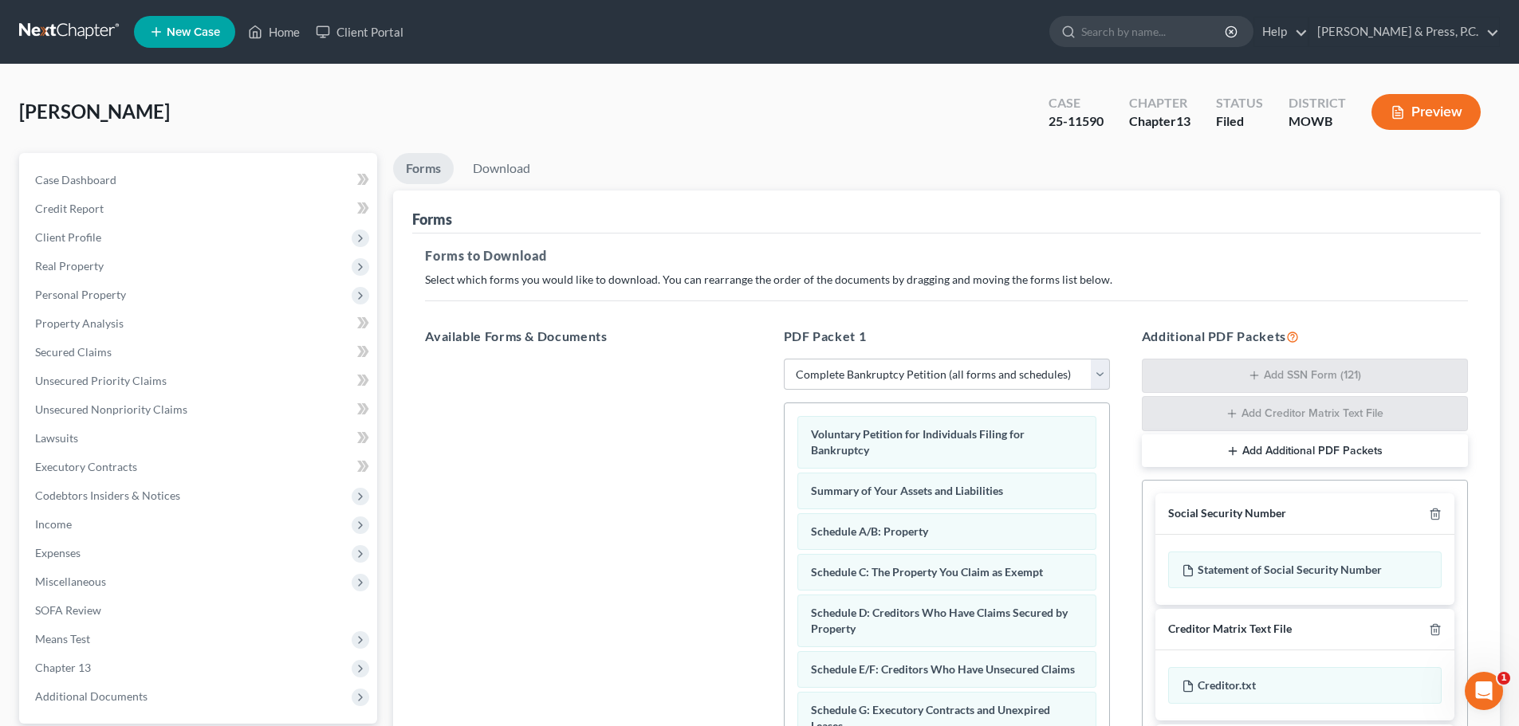
click at [596, 531] on div at bounding box center [588, 578] width 352 height 439
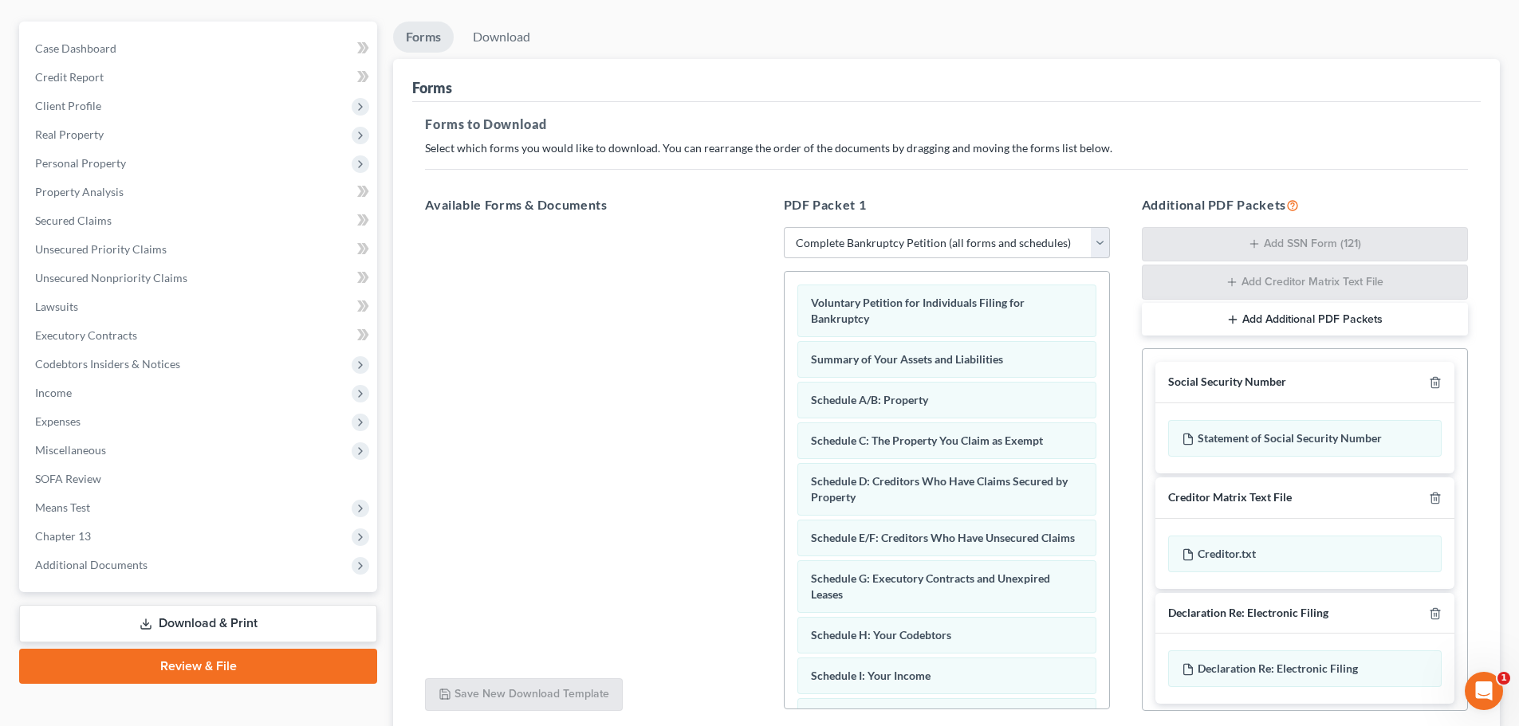
scroll to position [260, 0]
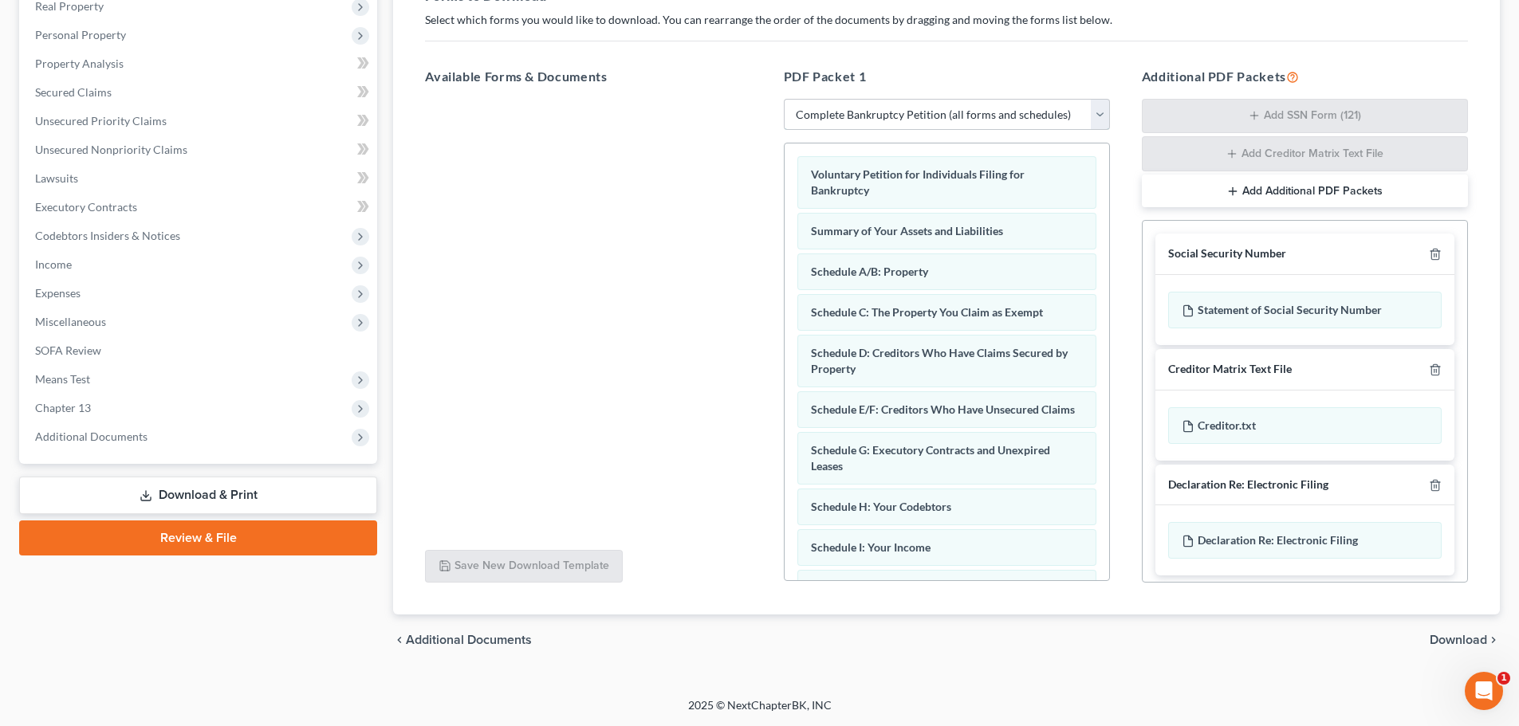
click at [957, 115] on select "Choose Default Petition PDF Packet Complete Bankruptcy Petition (all forms and …" at bounding box center [947, 115] width 326 height 32
select select "7"
click at [784, 100] on select "Choose Default Petition PDF Packet Complete Bankruptcy Petition (all forms and …" at bounding box center [947, 115] width 326 height 32
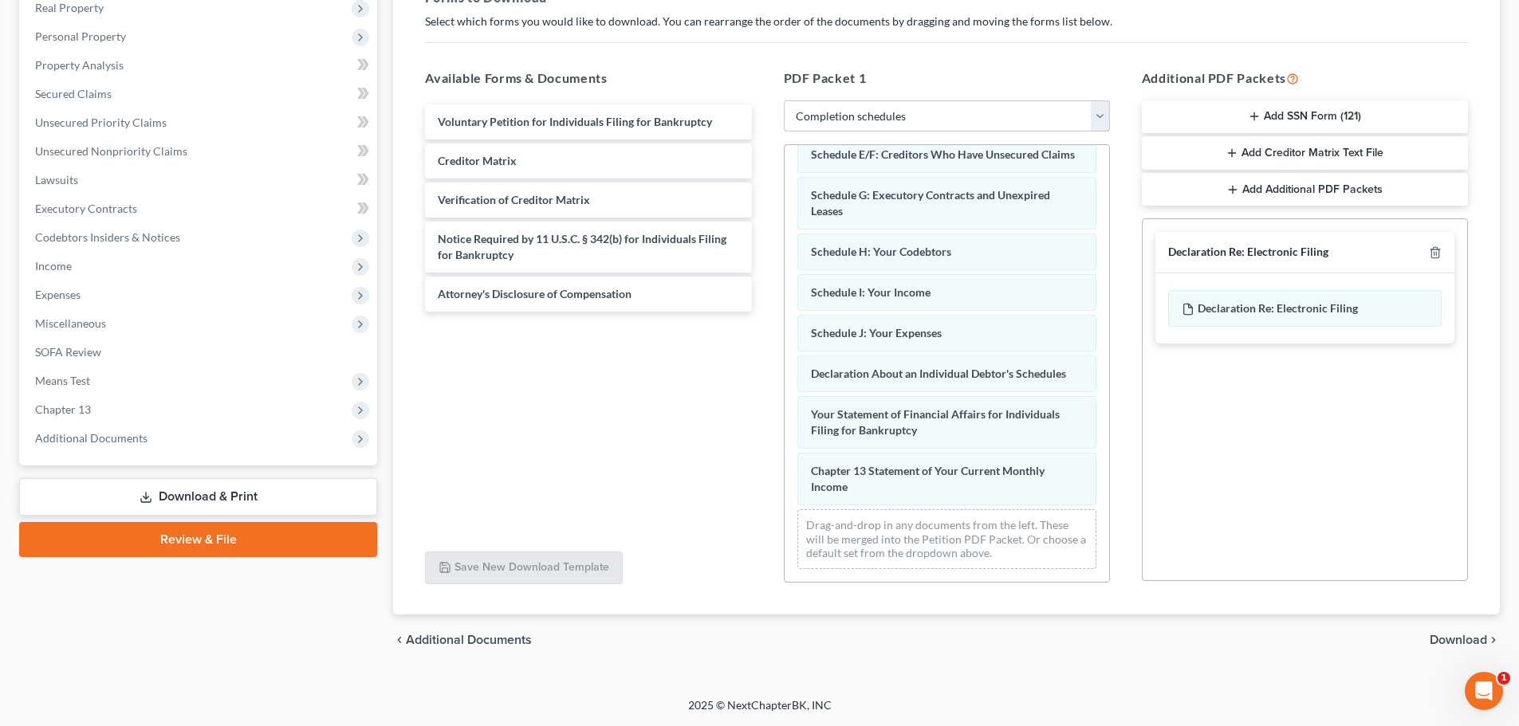
scroll to position [0, 0]
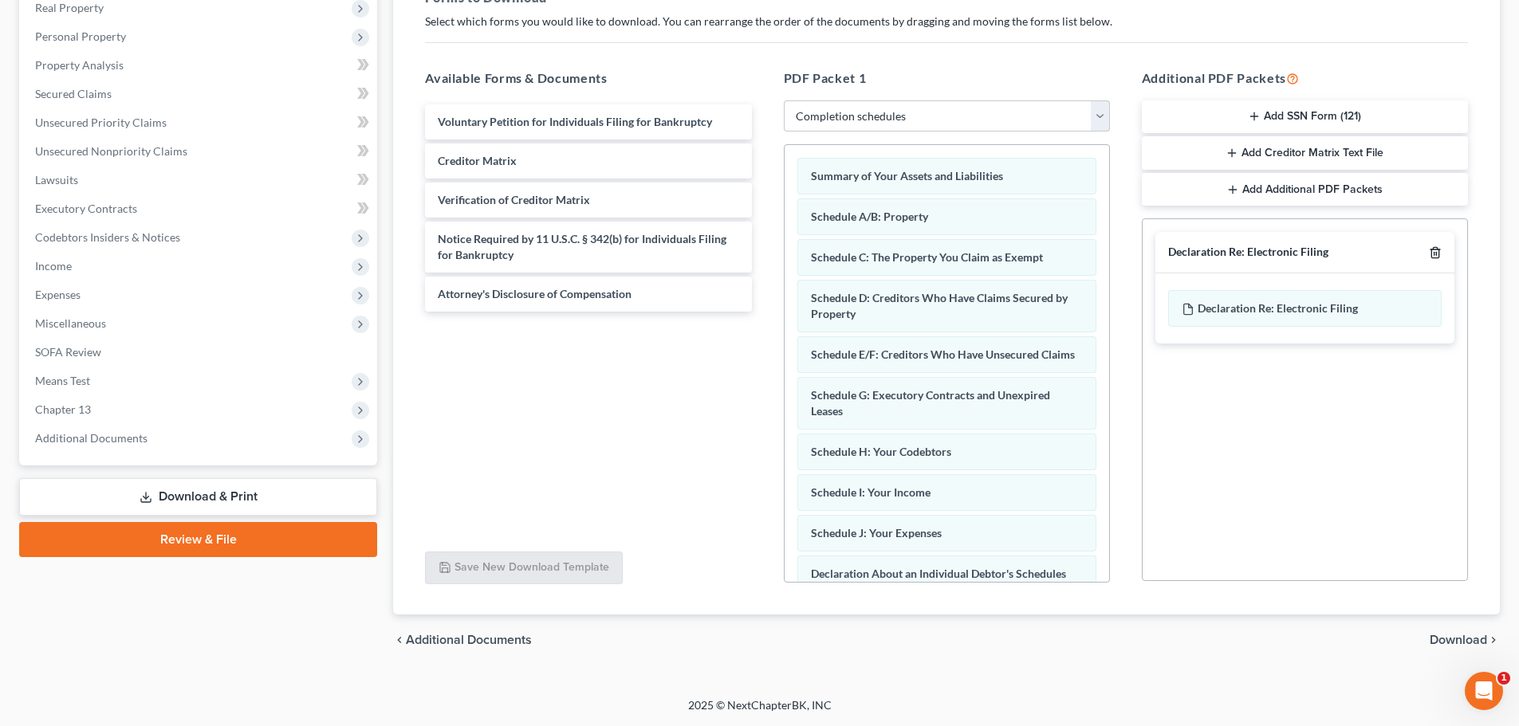
click at [1430, 252] on icon "button" at bounding box center [1435, 252] width 13 height 13
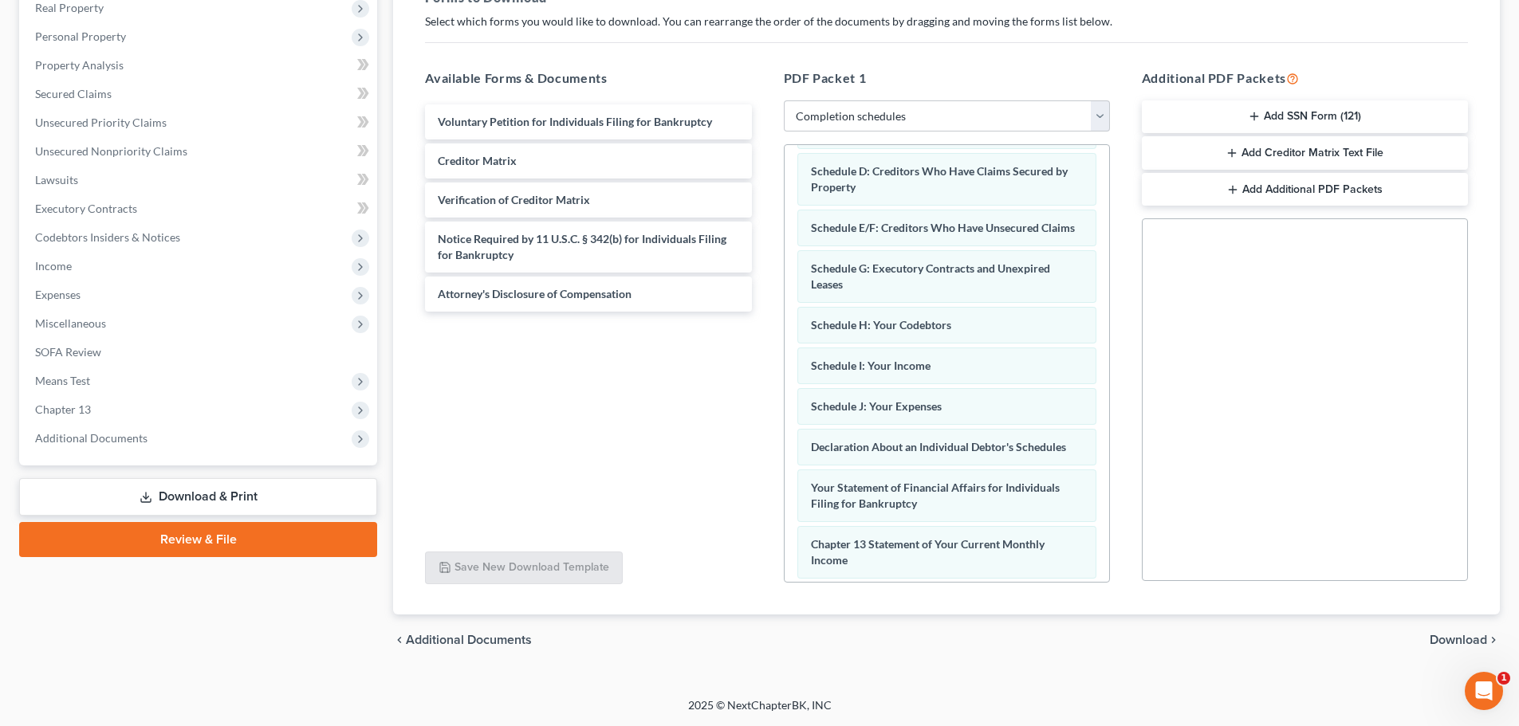
scroll to position [216, 0]
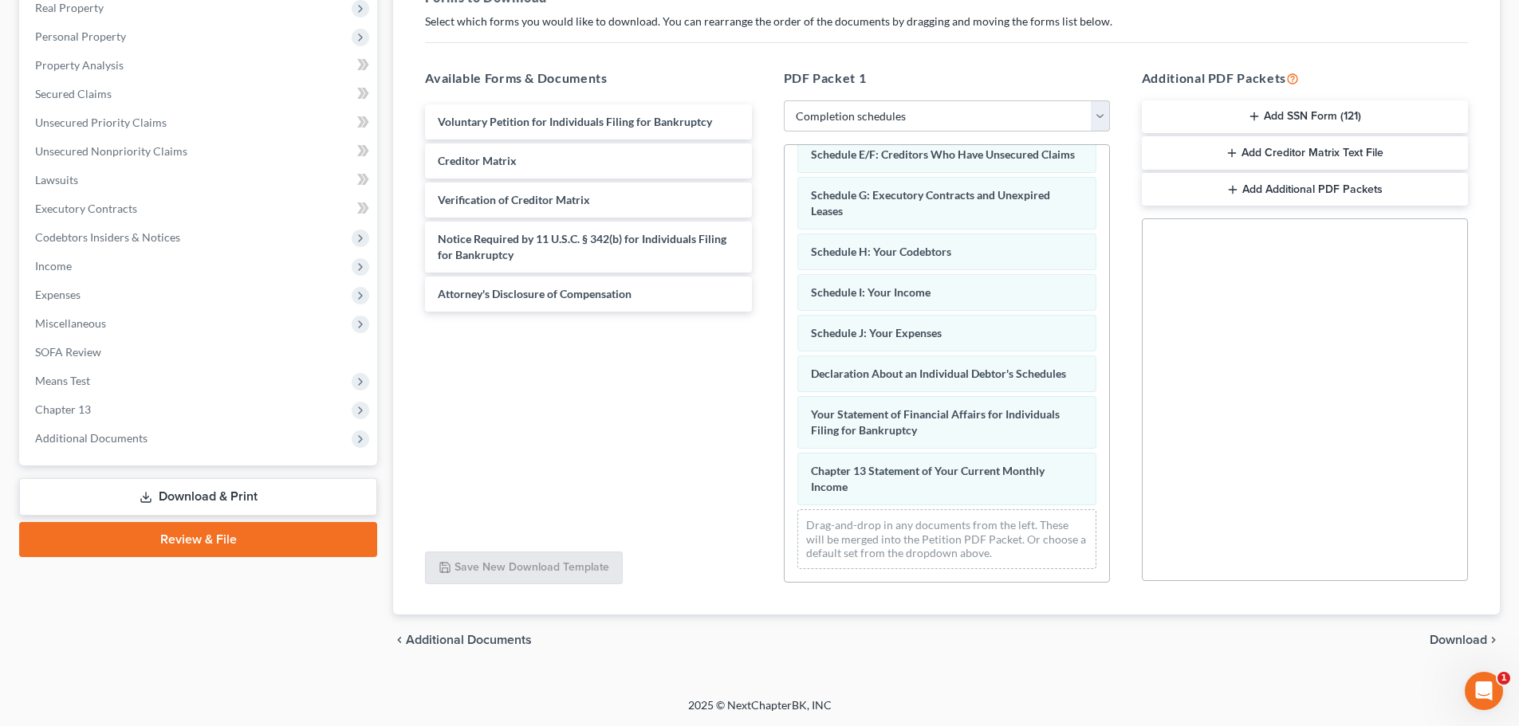
click at [1438, 639] on span "Download" at bounding box center [1458, 640] width 57 height 13
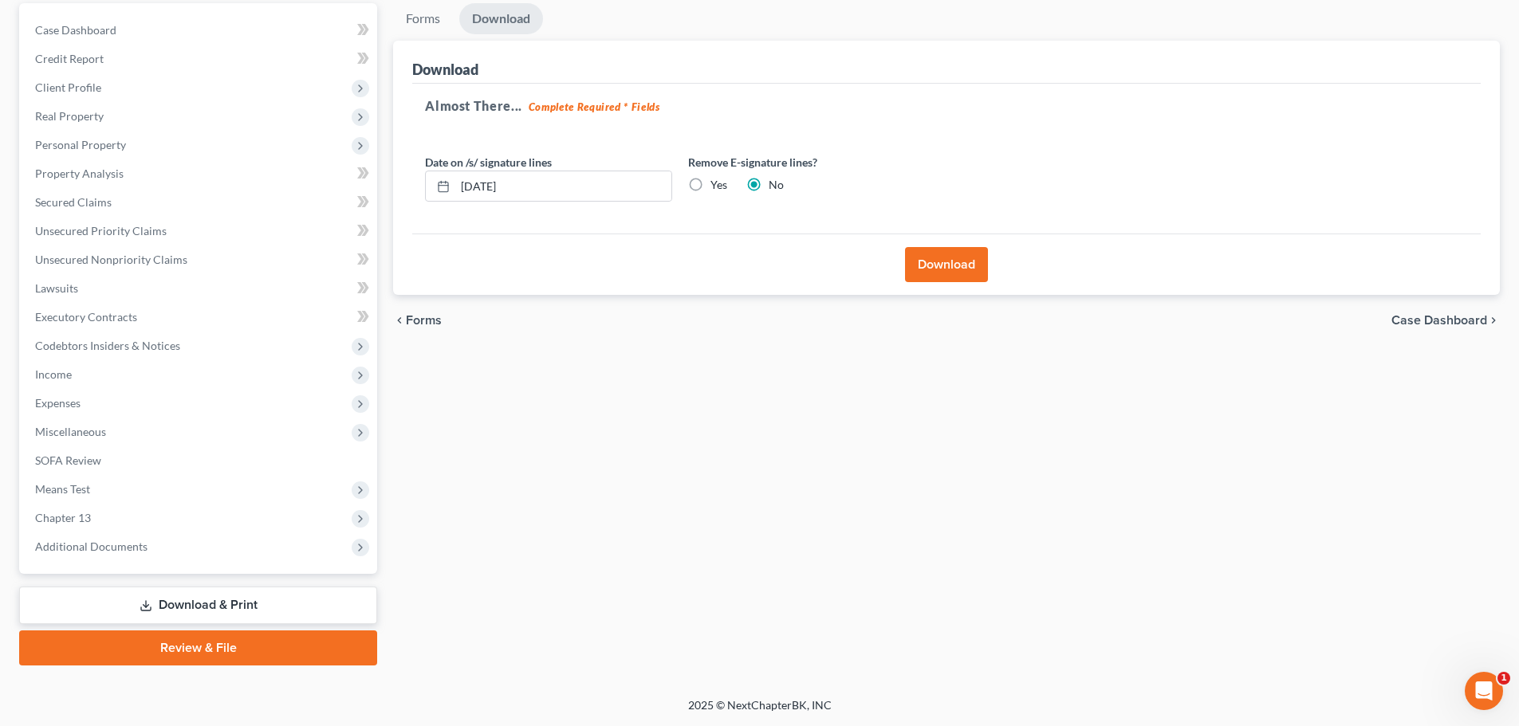
click at [938, 261] on button "Download" at bounding box center [946, 264] width 83 height 35
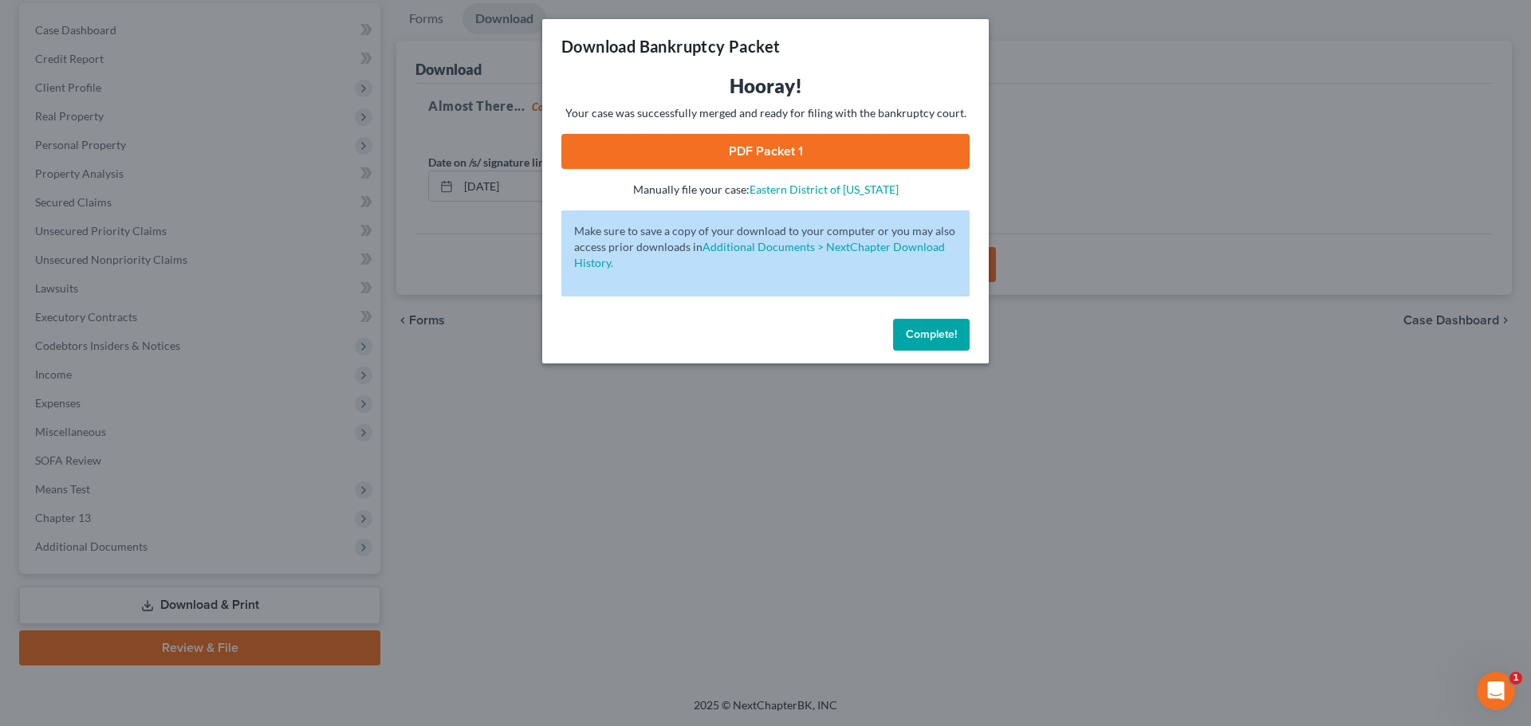
click at [758, 146] on link "PDF Packet 1" at bounding box center [765, 151] width 408 height 35
click at [893, 335] on div "Complete!" at bounding box center [765, 338] width 447 height 51
click at [909, 331] on span "Complete!" at bounding box center [931, 335] width 51 height 14
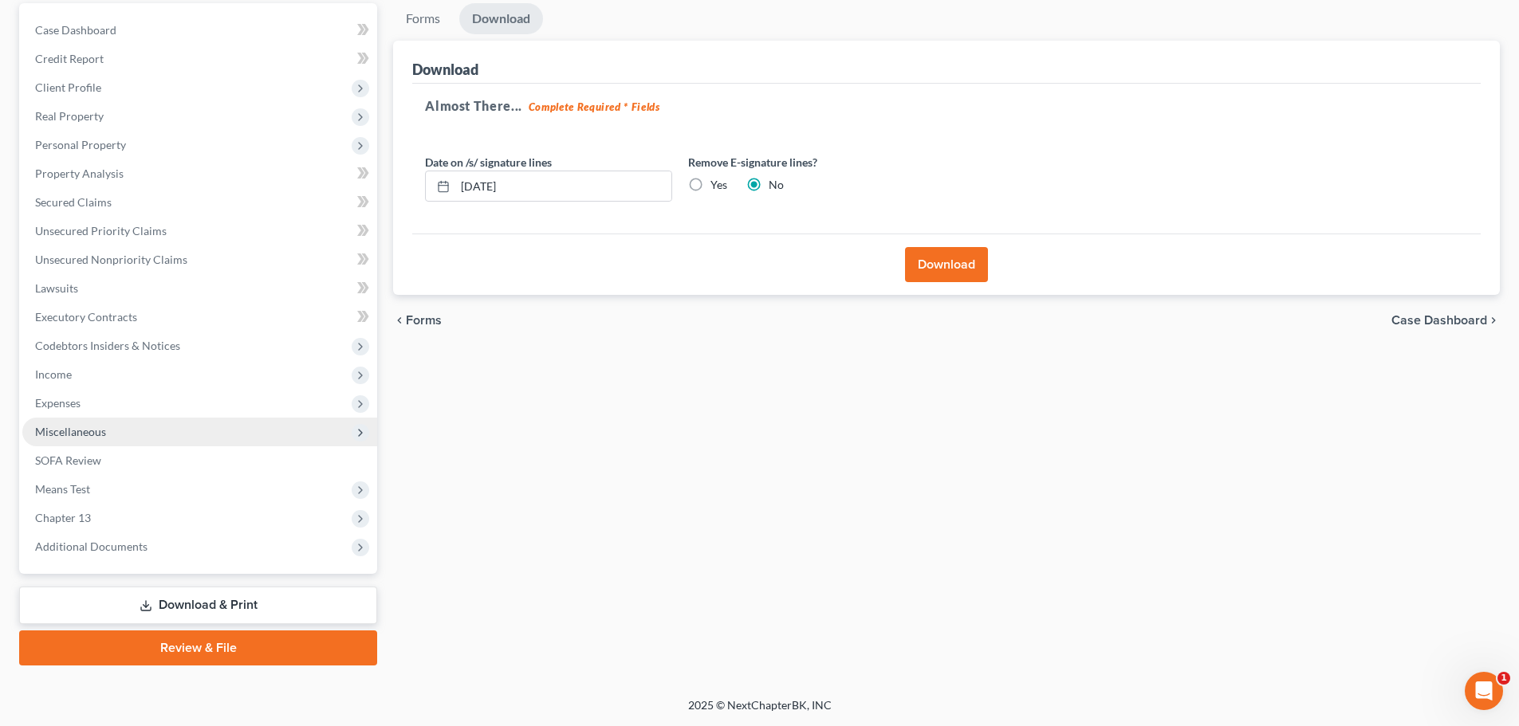
click at [68, 434] on span "Miscellaneous" at bounding box center [70, 432] width 71 height 14
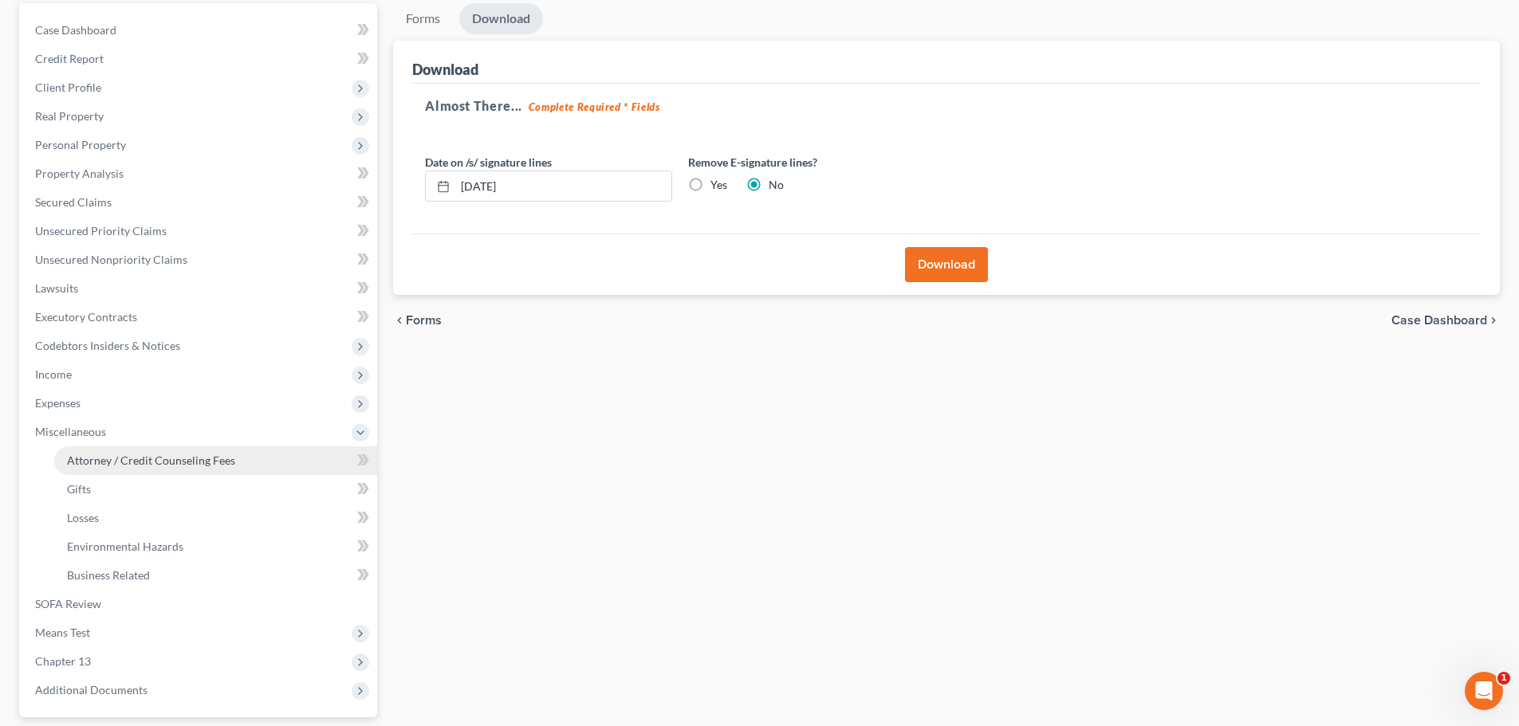
click at [131, 461] on span "Attorney / Credit Counseling Fees" at bounding box center [151, 461] width 168 height 14
select select "3"
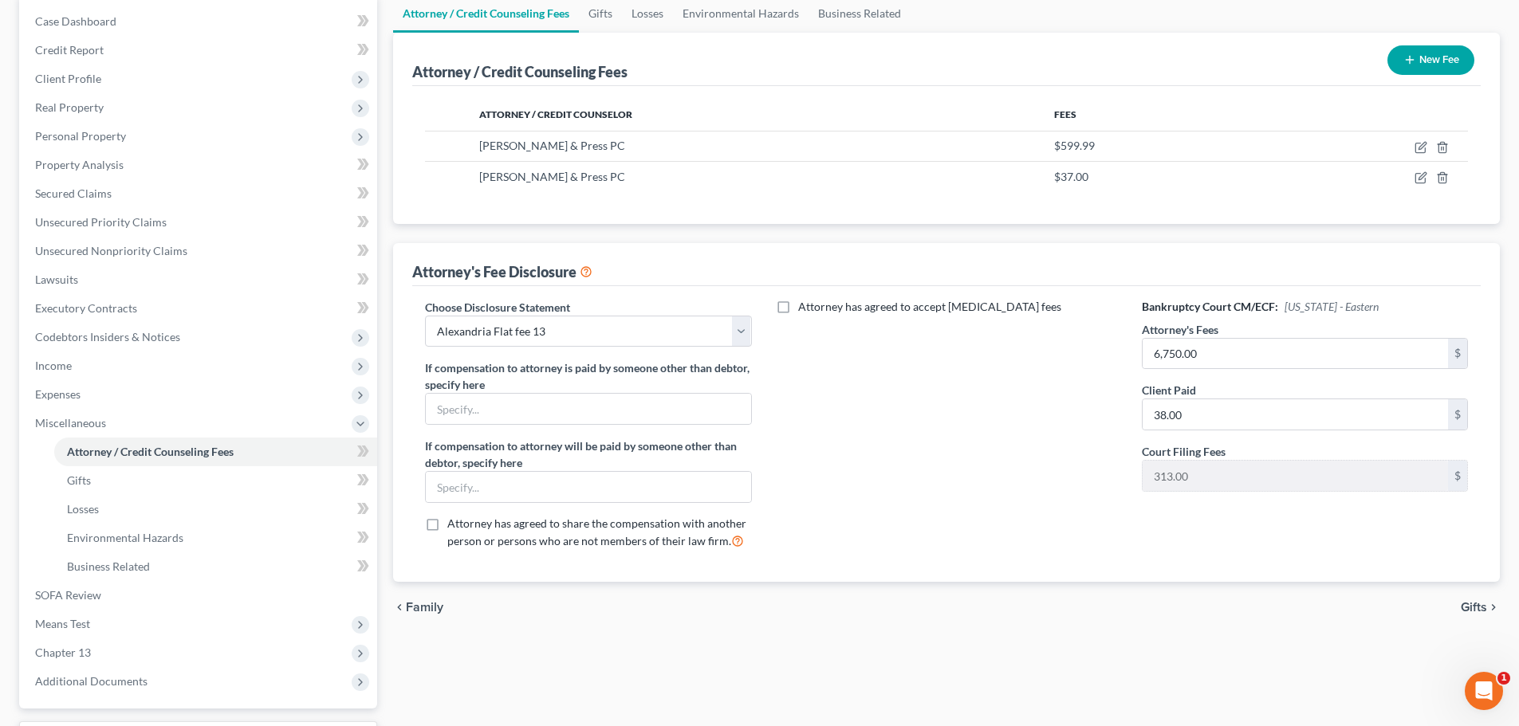
scroll to position [159, 0]
click at [87, 195] on span "Secured Claims" at bounding box center [73, 193] width 77 height 14
